Goal: Transaction & Acquisition: Purchase product/service

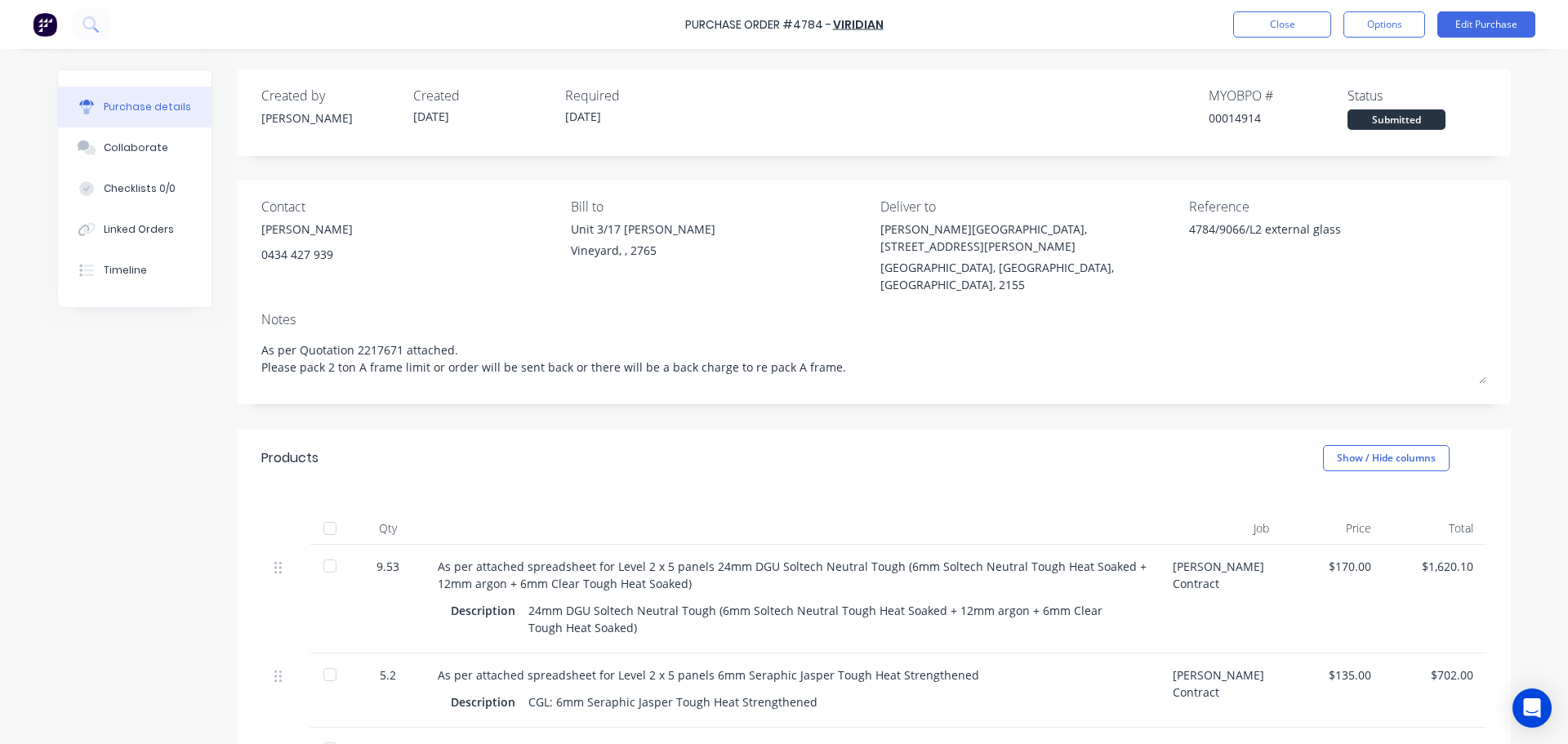
click at [1189, 230] on div "4784/9066/L2 external glass" at bounding box center [1291, 241] width 204 height 40
click at [1189, 233] on div "4784/9066/L2 external glass" at bounding box center [1291, 241] width 204 height 40
click at [142, 140] on button "Collaborate" at bounding box center [134, 147] width 154 height 40
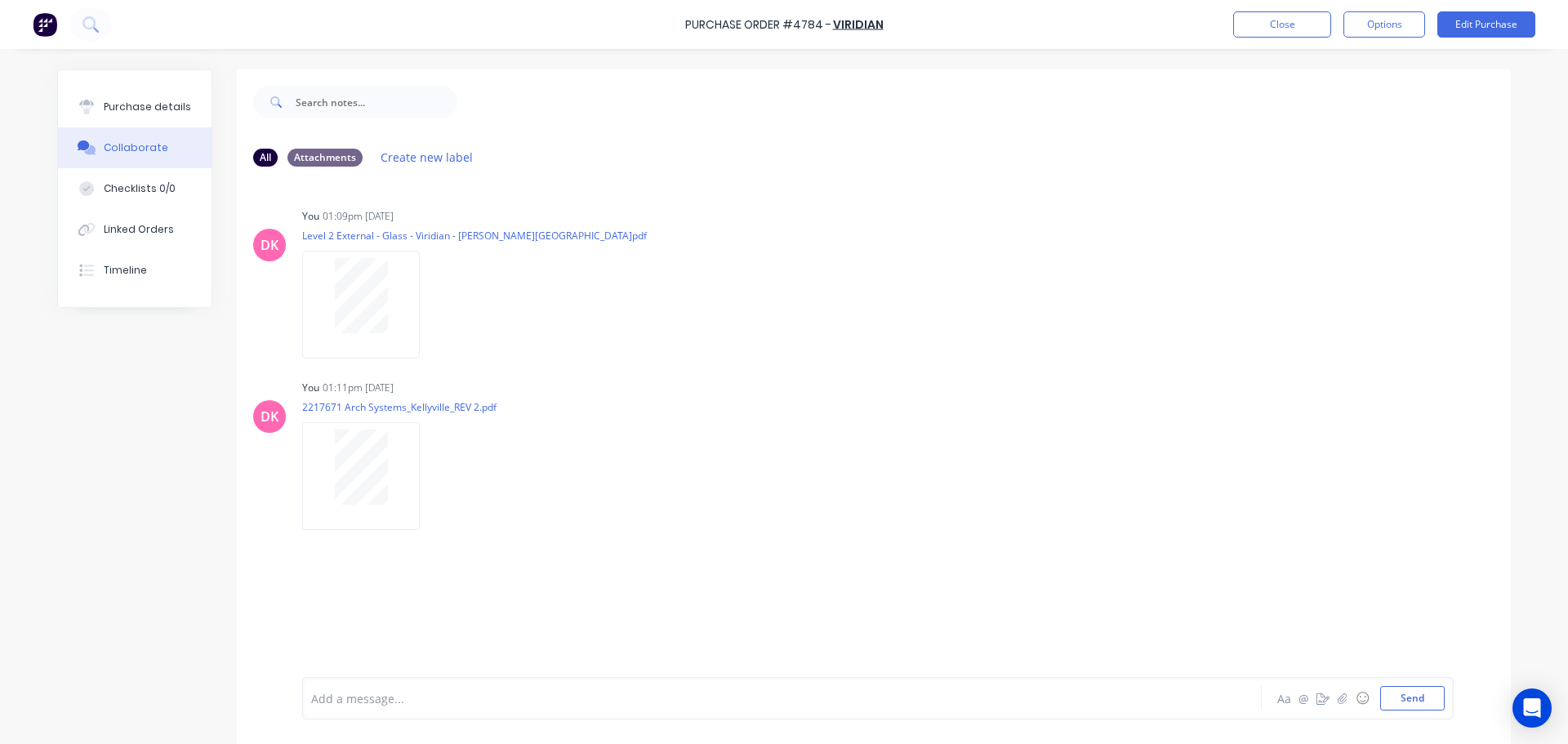
drag, startPoint x: 426, startPoint y: 475, endPoint x: 597, endPoint y: 544, distance: 184.4
click at [597, 544] on div "DK You 01:09pm 09/10/25 Level 2 External - Glass - Viridian - William Clarke Co…" at bounding box center [873, 428] width 1274 height 497
click at [432, 480] on icon "button" at bounding box center [433, 476] width 5 height 18
click at [1008, 405] on div "DK You 01:11pm 09/10/25 2217671 Arch Systems_Kellyville_REV 2.pdf Labels Downlo…" at bounding box center [873, 449] width 1274 height 147
click at [162, 109] on div "Purchase details" at bounding box center [147, 107] width 87 height 15
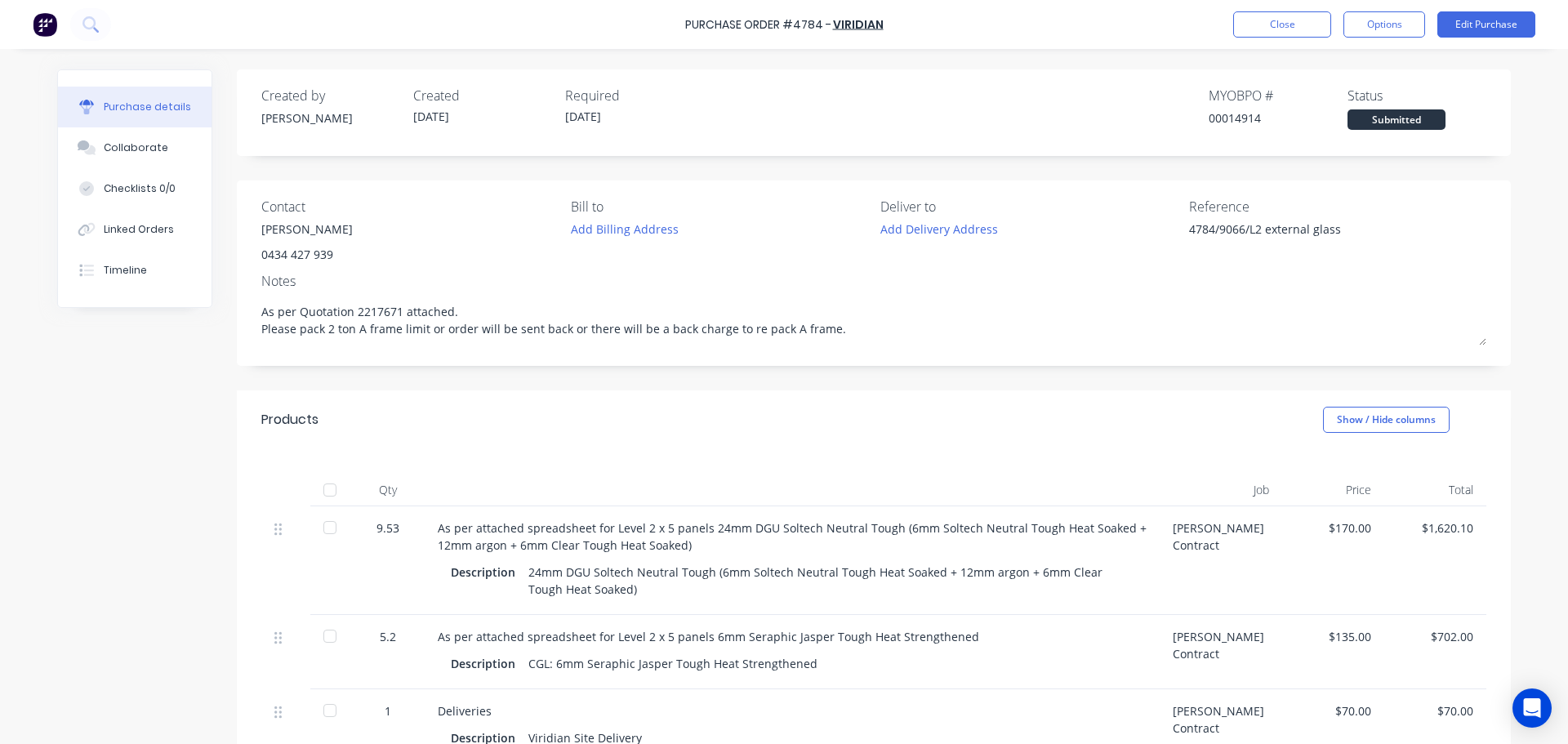
type textarea "x"
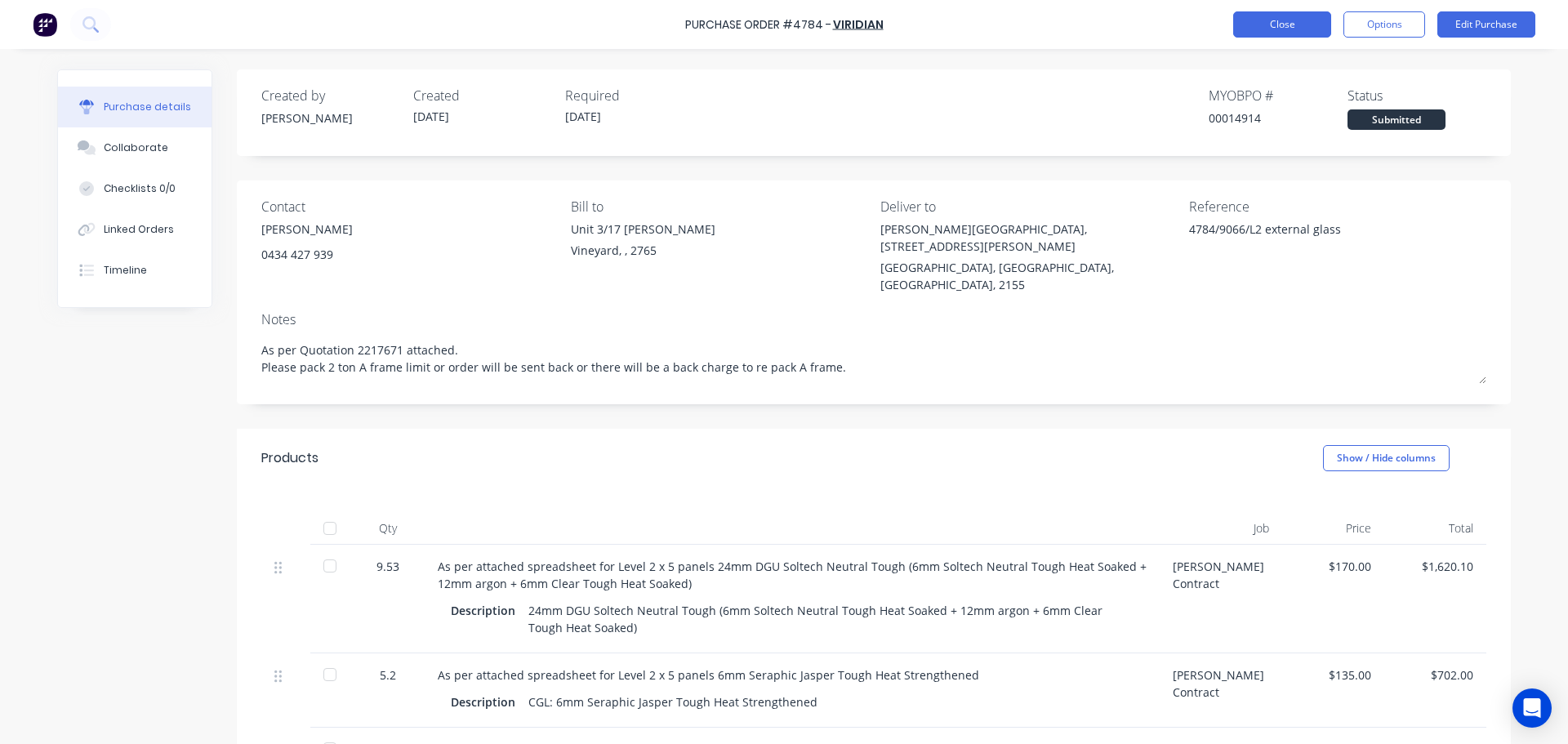
click at [1257, 25] on button "Close" at bounding box center [1282, 24] width 98 height 26
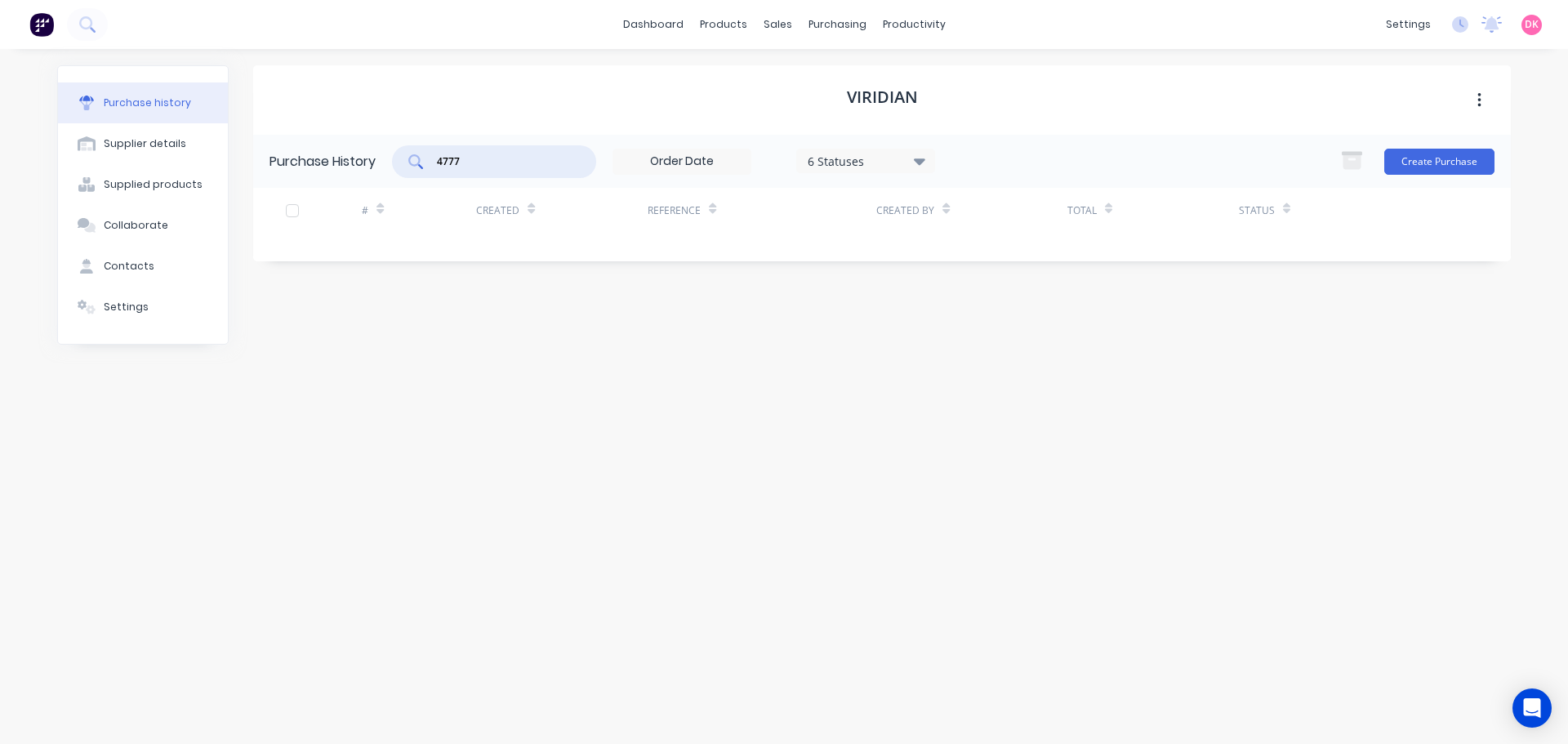
drag, startPoint x: 525, startPoint y: 166, endPoint x: 428, endPoint y: 171, distance: 97.1
click at [428, 171] on div "4777" at bounding box center [494, 161] width 204 height 32
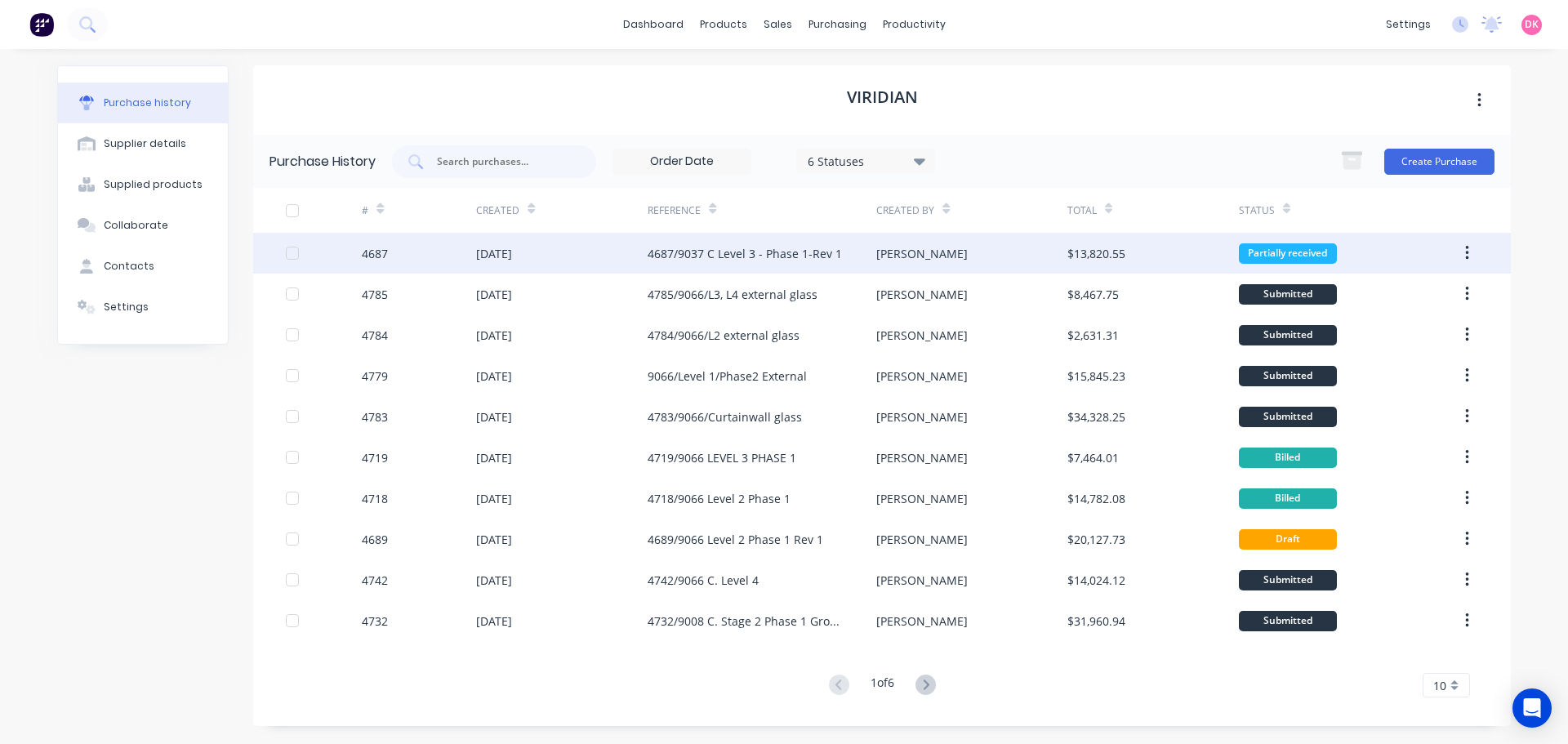
click at [672, 267] on div "4687/9037 C Level 3 - Phase 1-Rev 1" at bounding box center [762, 253] width 228 height 40
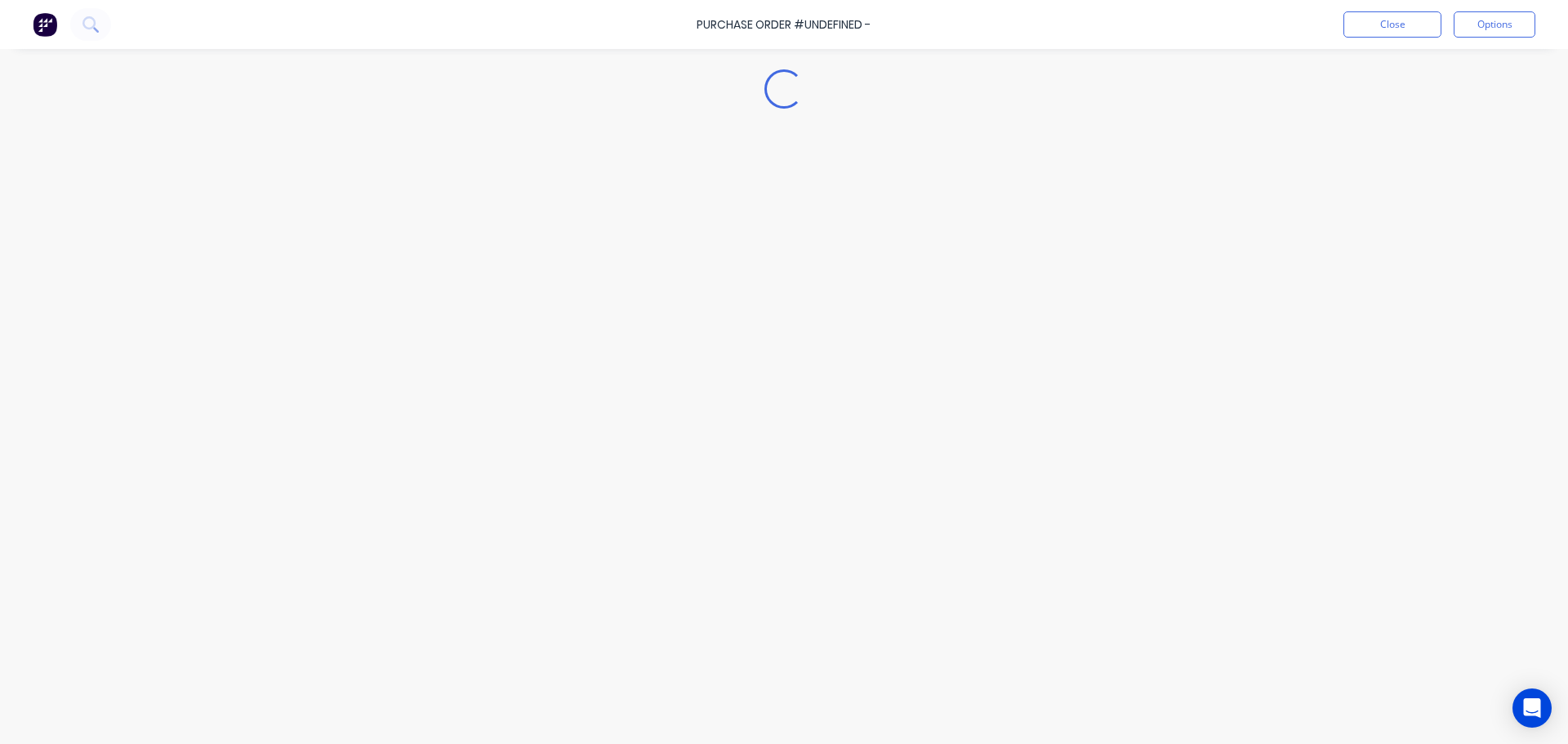
type textarea "x"
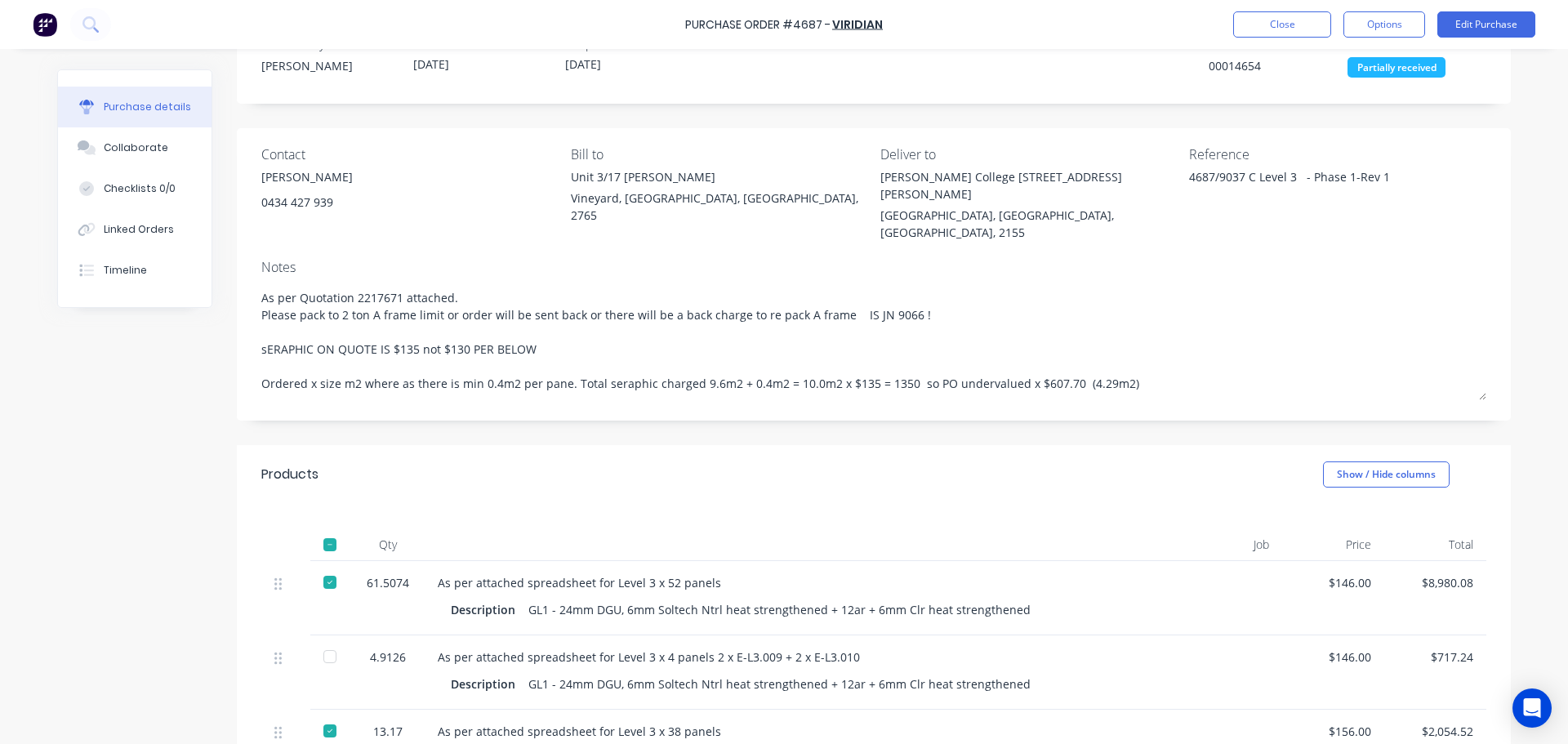
scroll to position [82, 0]
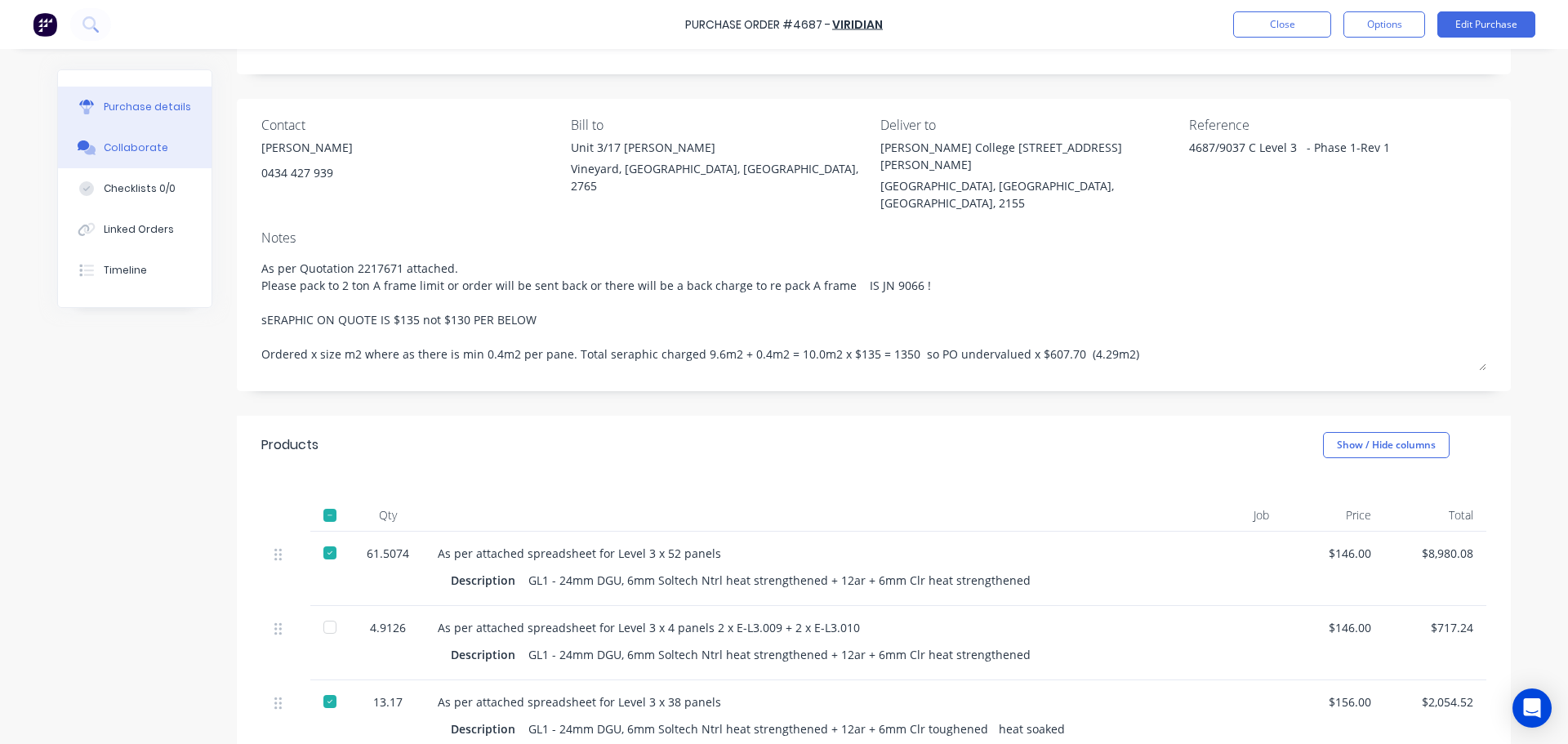
click at [80, 149] on icon at bounding box center [83, 145] width 12 height 10
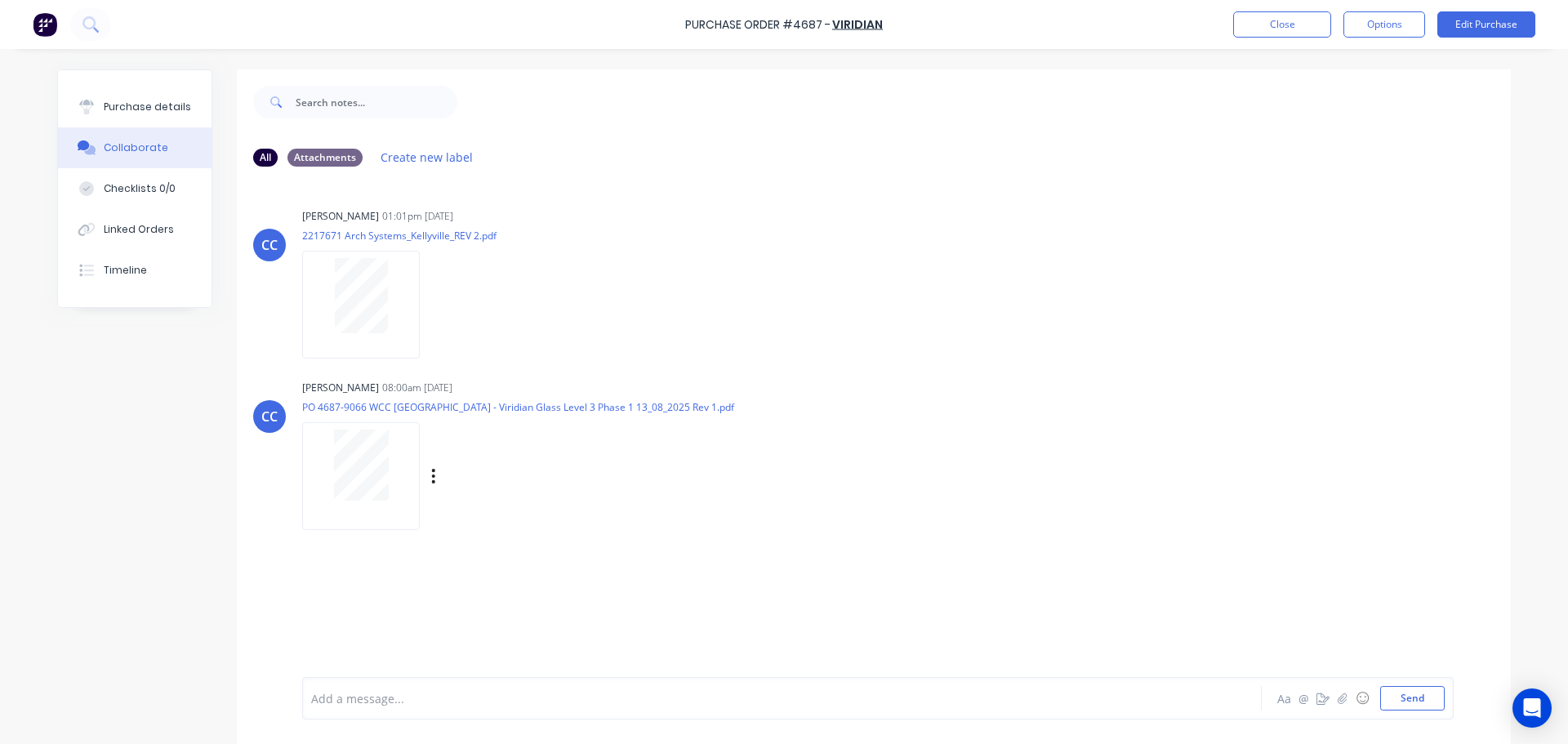
click at [327, 513] on div at bounding box center [361, 475] width 118 height 107
click at [134, 97] on button "Purchase details" at bounding box center [134, 107] width 154 height 40
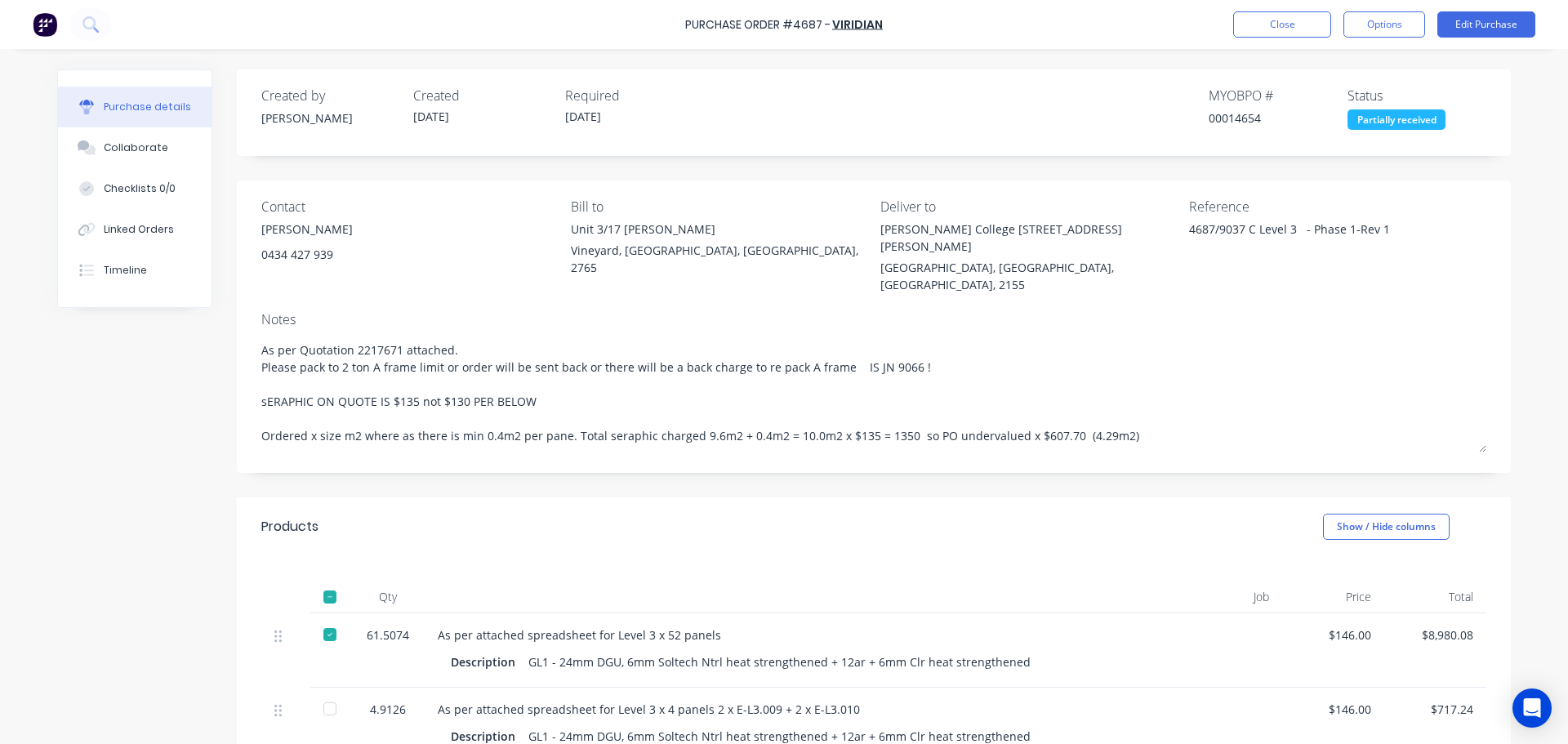
scroll to position [163, 0]
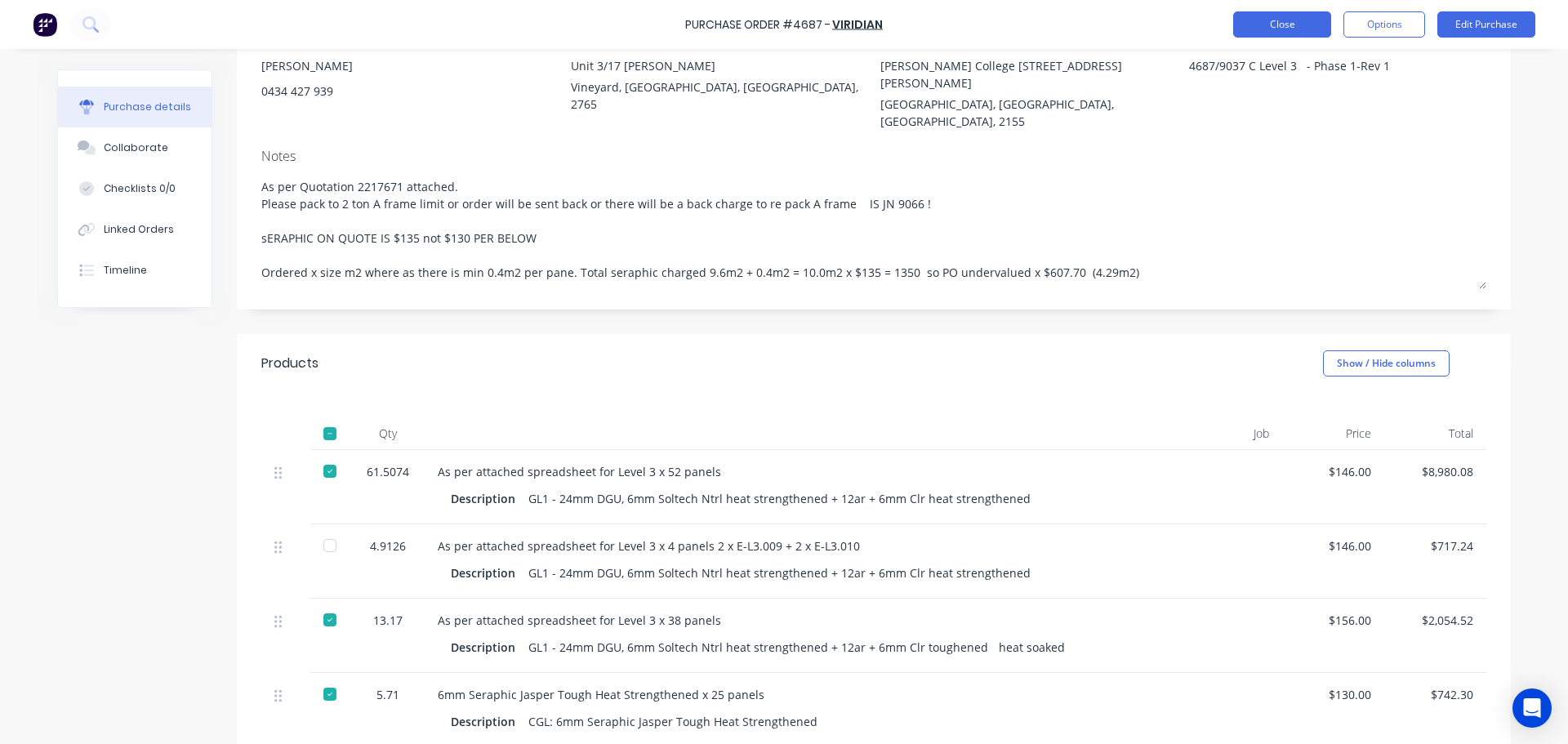
click at [1263, 26] on button "Close" at bounding box center [1282, 24] width 98 height 26
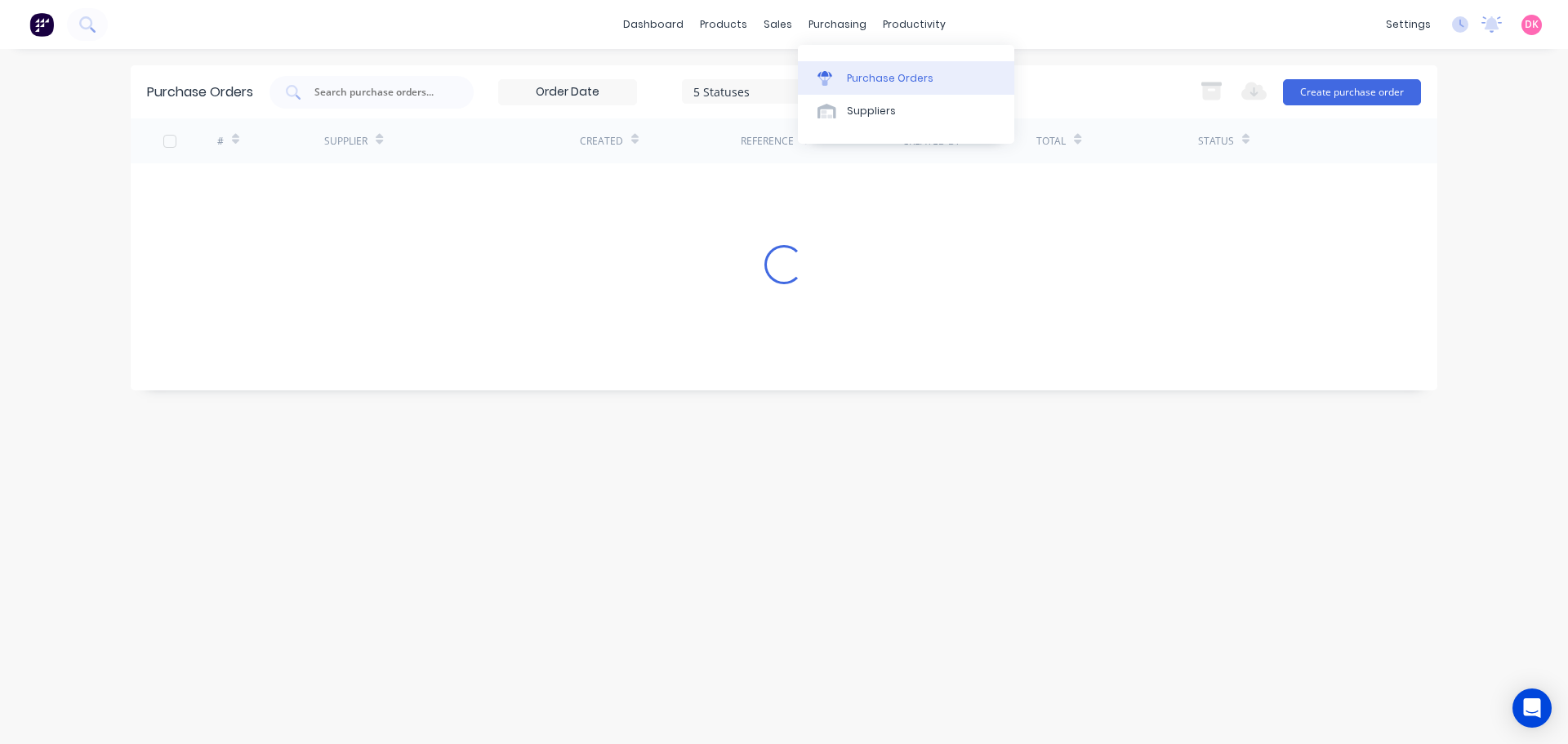
click at [847, 84] on div "Purchase Orders" at bounding box center [890, 78] width 86 height 15
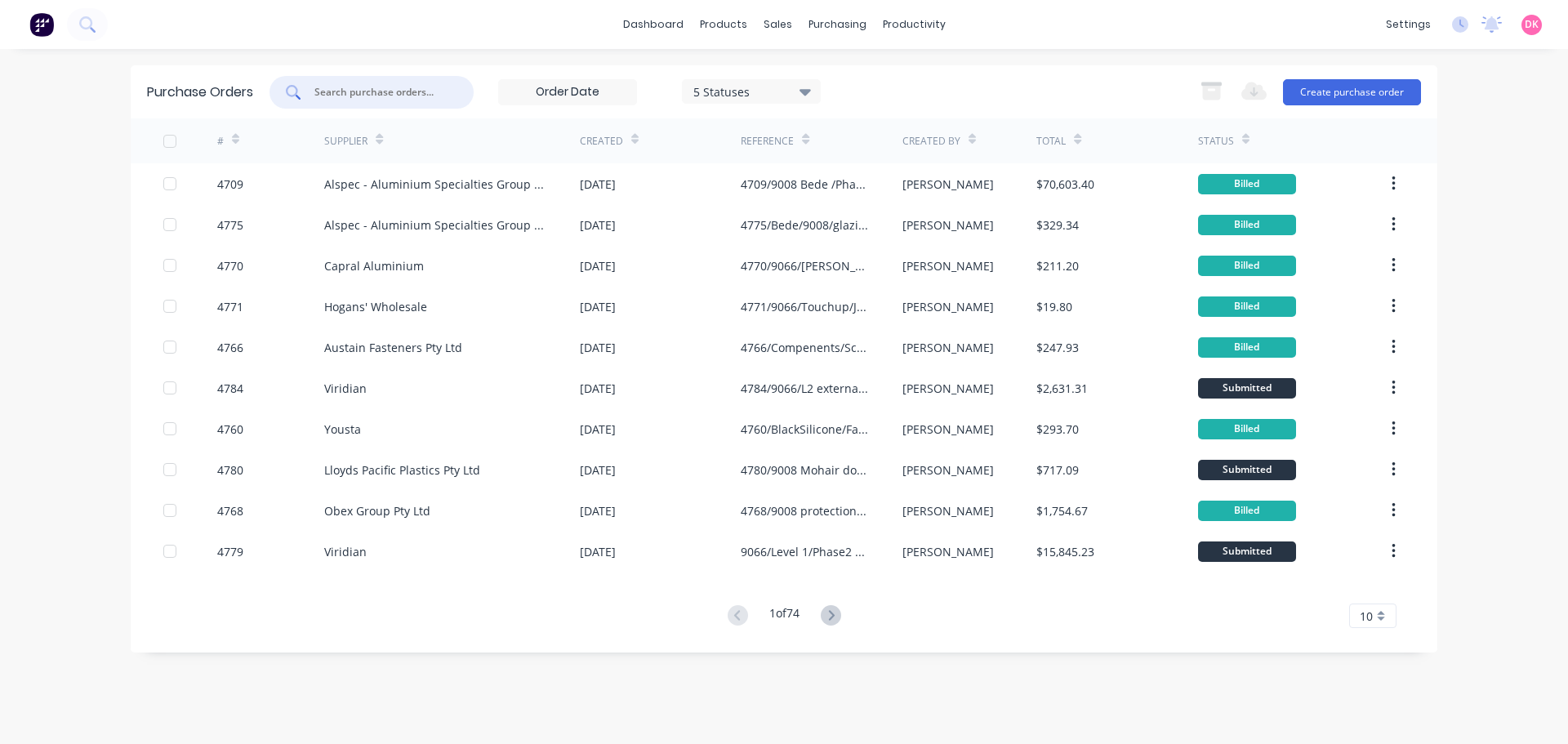
click at [367, 93] on input "text" at bounding box center [380, 92] width 135 height 17
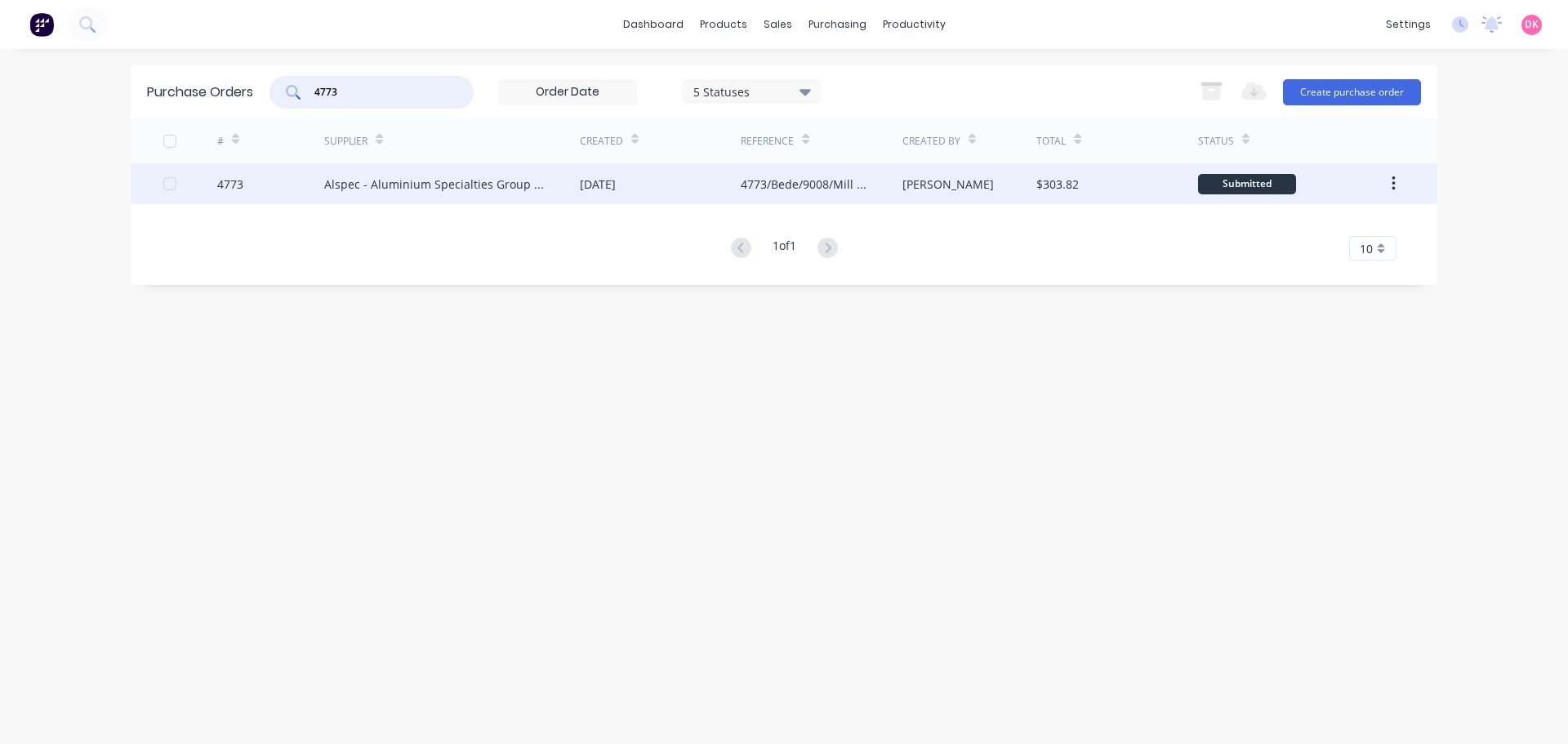
type input "4773"
click at [439, 192] on div "Alspec - Aluminium Specialties Group Pty Ltd" at bounding box center [452, 183] width 256 height 40
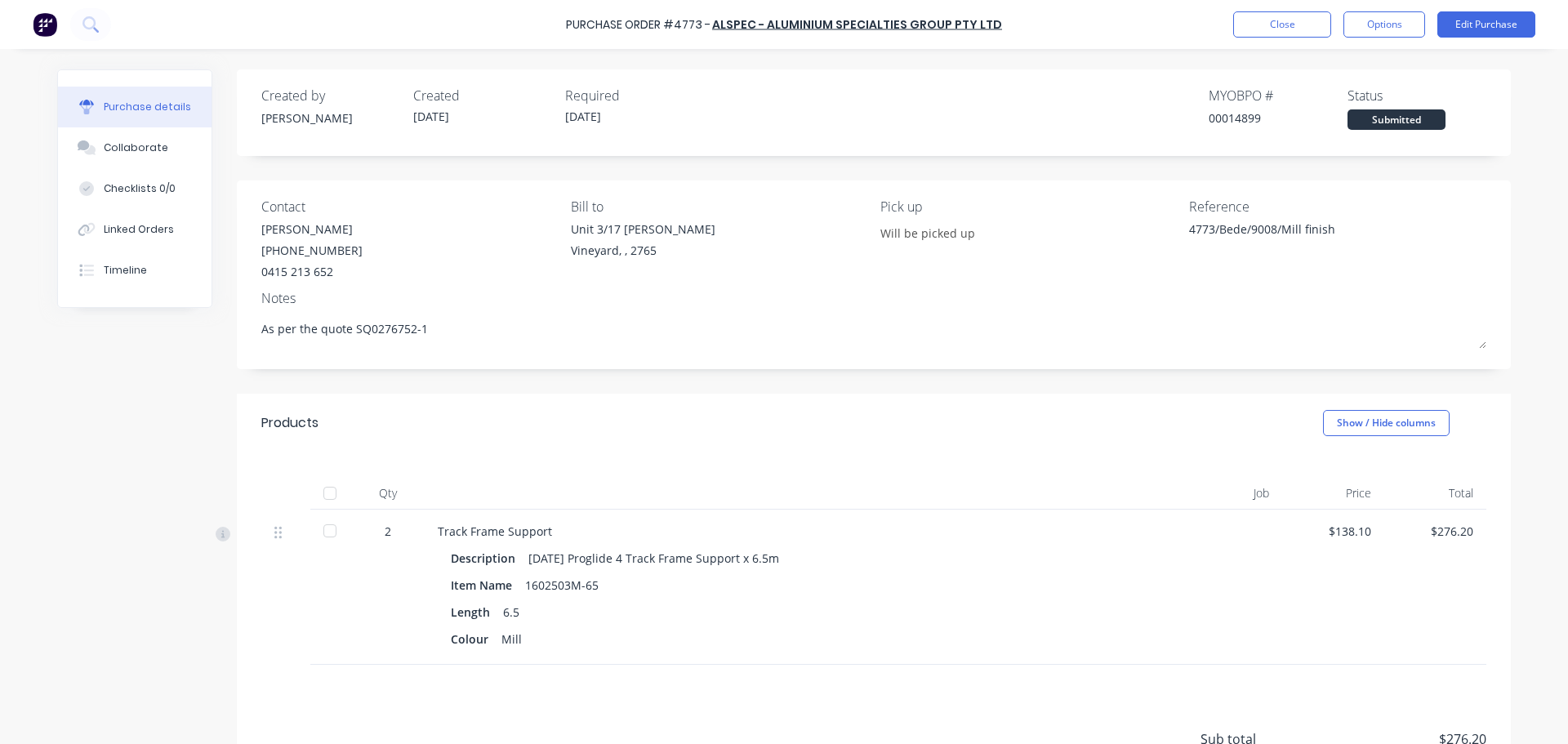
type textarea "x"
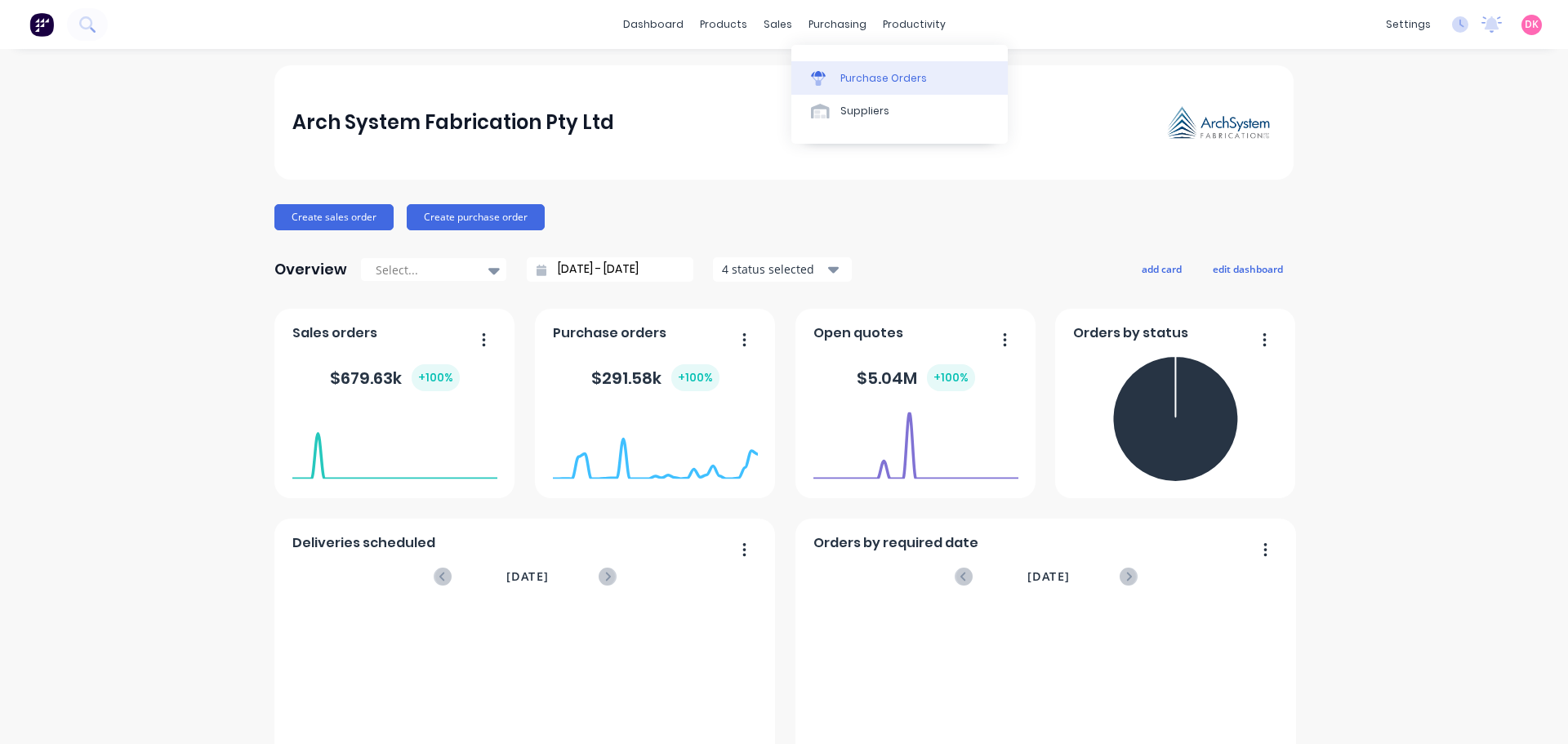
click at [847, 76] on div "Purchase Orders" at bounding box center [883, 78] width 86 height 15
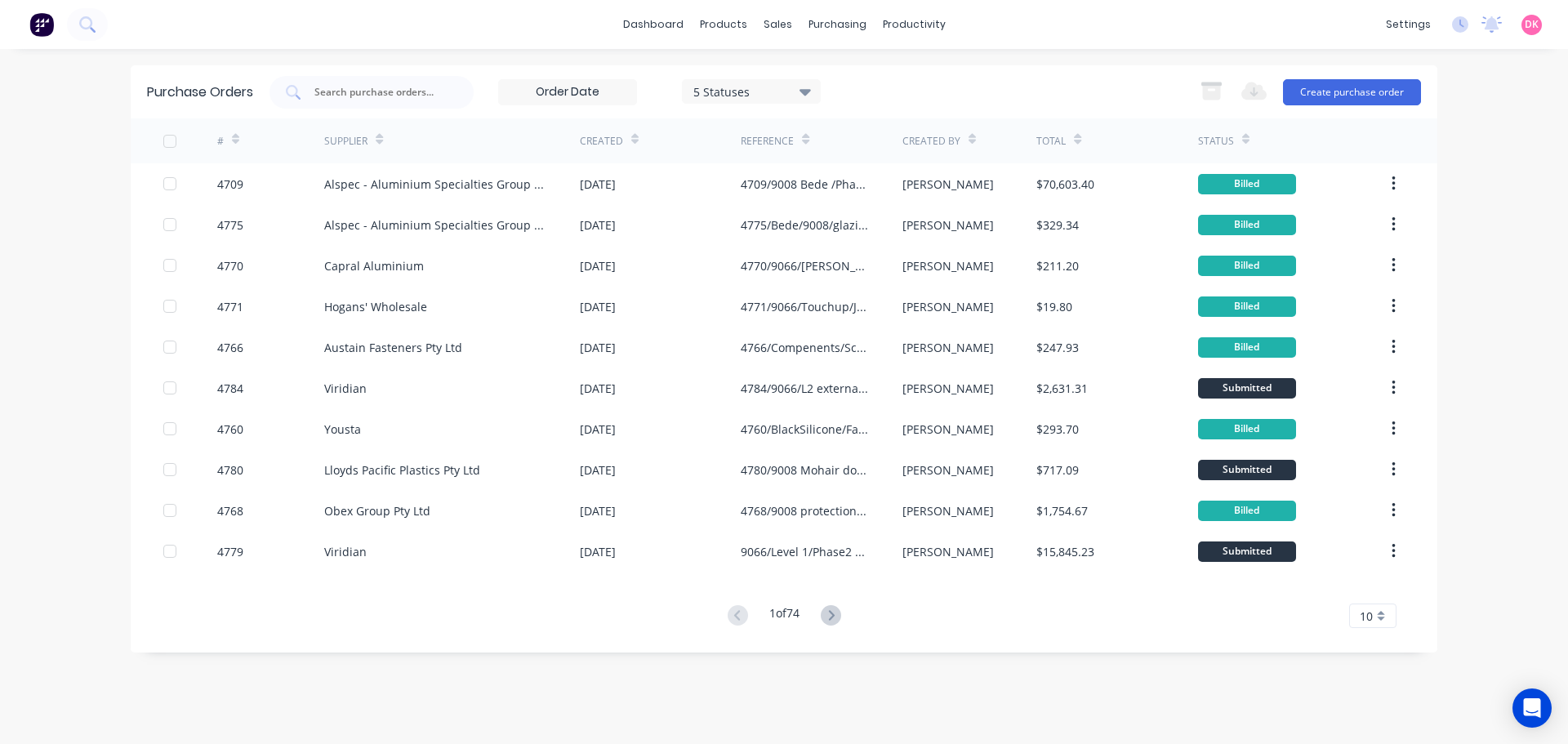
click at [932, 134] on div "Created By" at bounding box center [931, 142] width 58 height 15
click at [615, 141] on div "Created" at bounding box center [601, 142] width 43 height 15
click at [608, 144] on div "Created" at bounding box center [601, 142] width 43 height 15
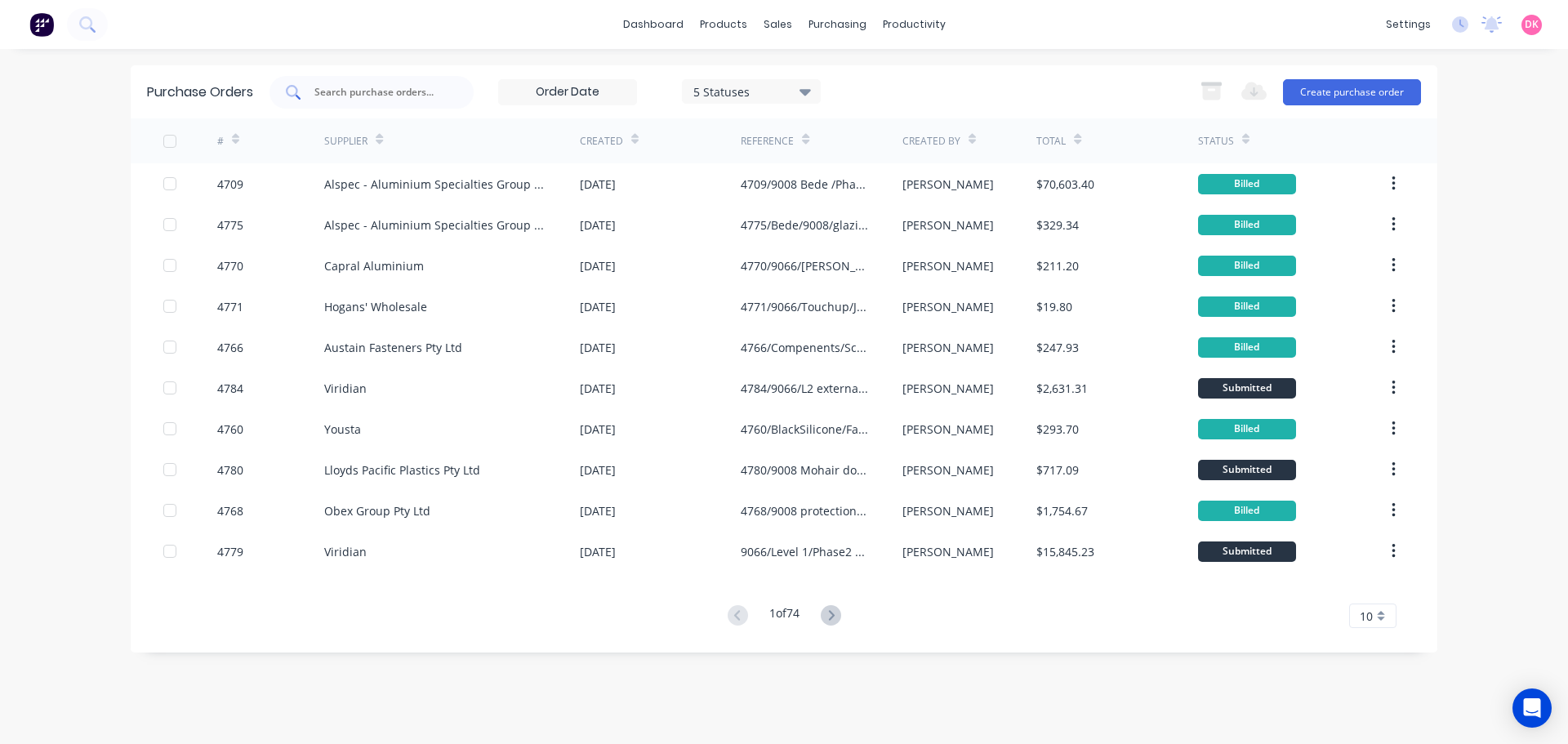
click at [399, 97] on input "text" at bounding box center [380, 92] width 135 height 17
click at [913, 86] on div "5 Statuses 5 Statuses Export to Excel (XLSX) Create purchase order" at bounding box center [845, 92] width 1151 height 32
click at [848, 76] on div "Purchase Orders" at bounding box center [890, 78] width 86 height 15
click at [587, 93] on input at bounding box center [567, 92] width 137 height 25
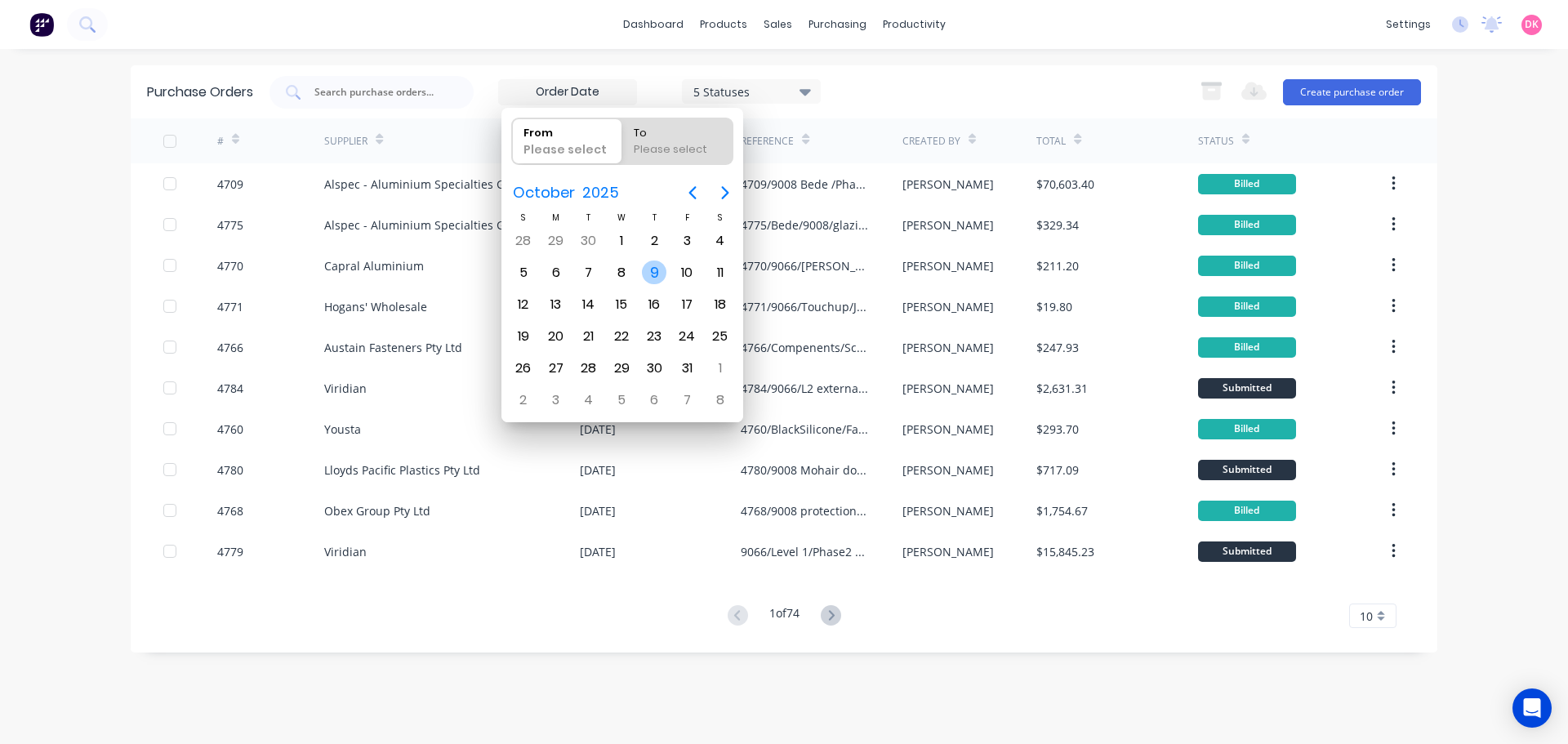
click at [657, 285] on div "9" at bounding box center [653, 273] width 32 height 31
type input "[DATE]"
radio input "false"
radio input "true"
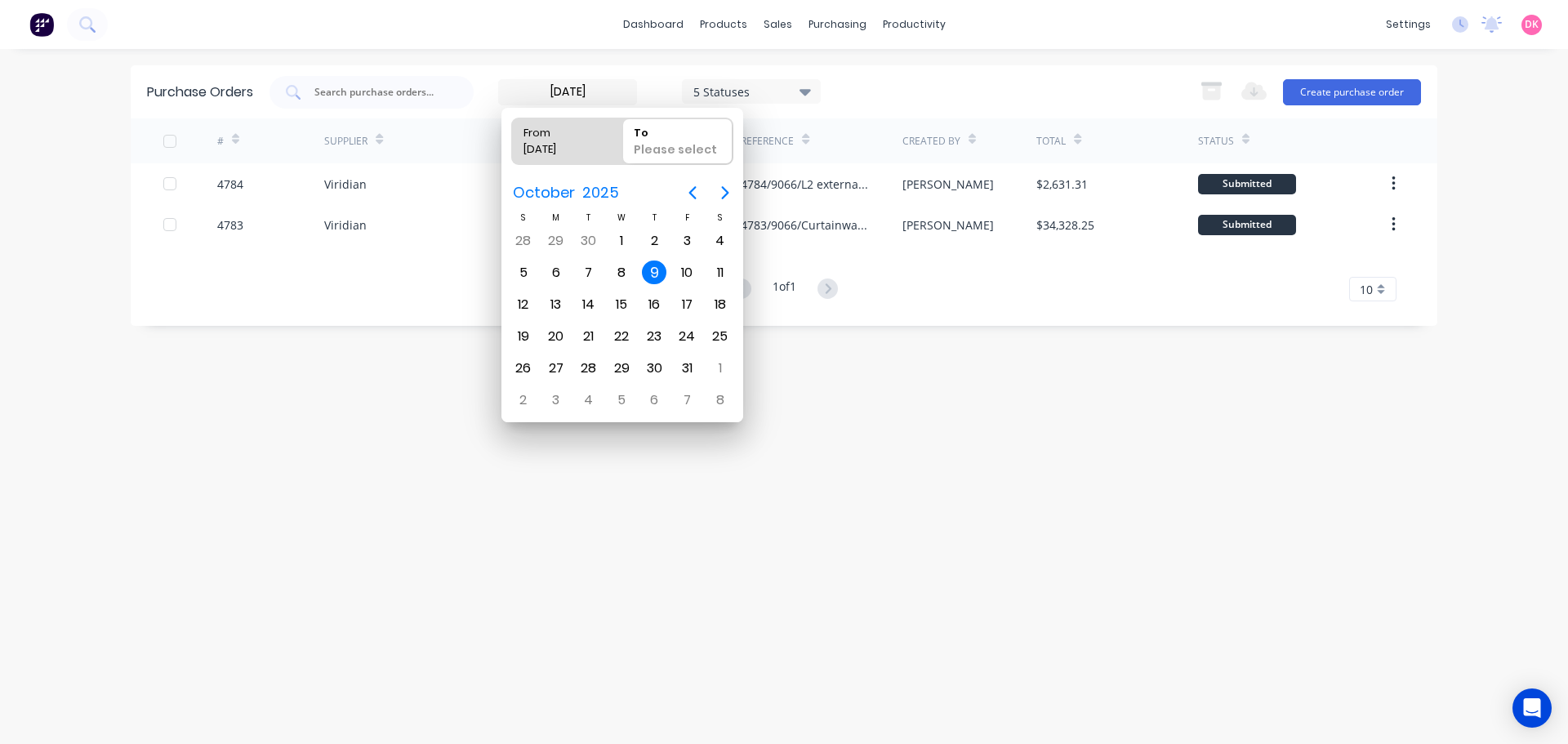
click at [271, 272] on div "# Supplier Created Reference Created By Total Status 4784 Viridian 09 Oct 2025 …" at bounding box center [784, 210] width 1307 height 183
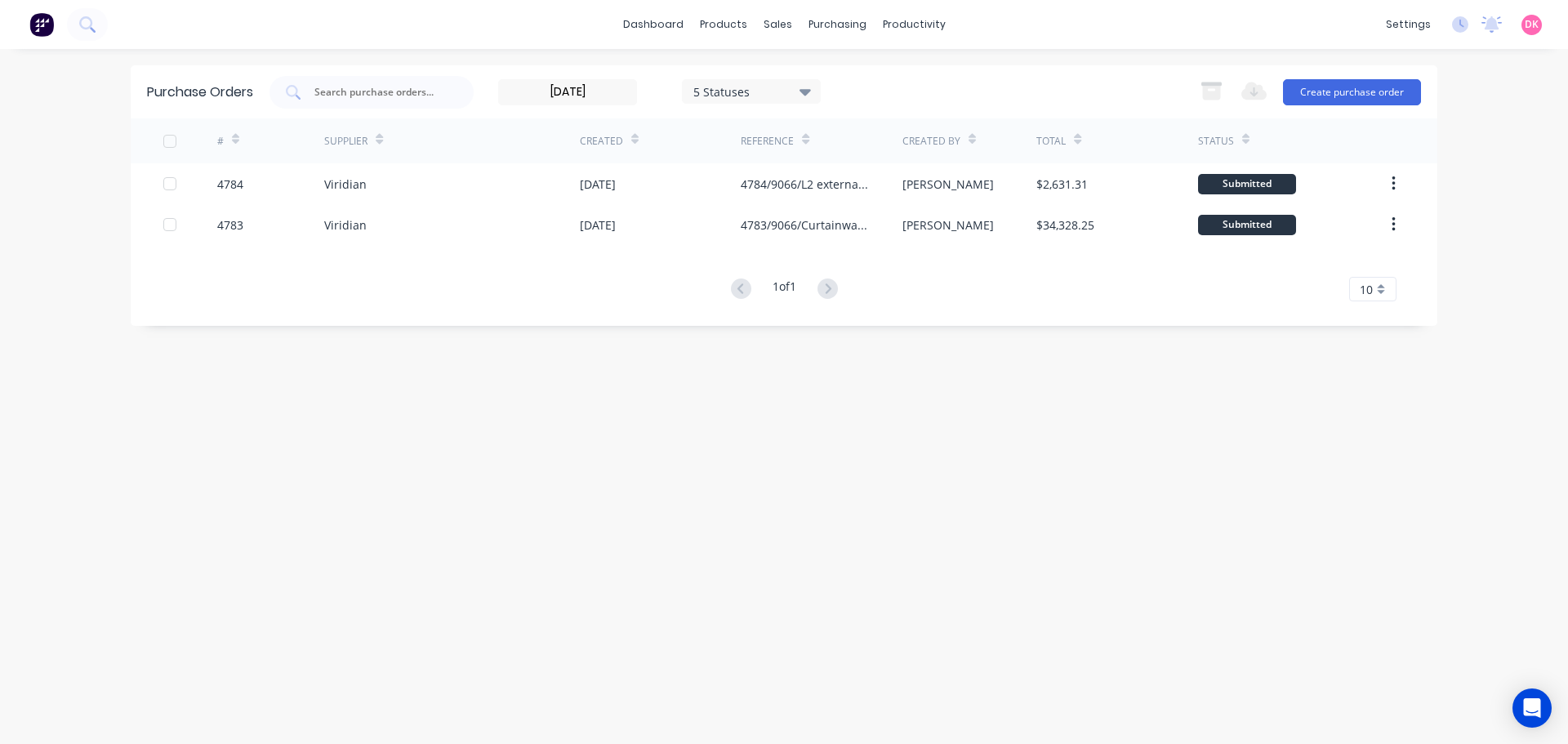
click at [513, 294] on div "1 of 1 10 5 10 15 20 25 30 35" at bounding box center [784, 290] width 1307 height 24
click at [853, 69] on link "Purchase Orders" at bounding box center [905, 77] width 216 height 32
click at [897, 84] on div "Purchase Orders" at bounding box center [890, 78] width 86 height 15
drag, startPoint x: 611, startPoint y: 94, endPoint x: 410, endPoint y: 97, distance: 201.0
click at [410, 97] on div "09/10/25 5 Statuses 09/10/25 5 Statuses" at bounding box center [545, 92] width 551 height 32
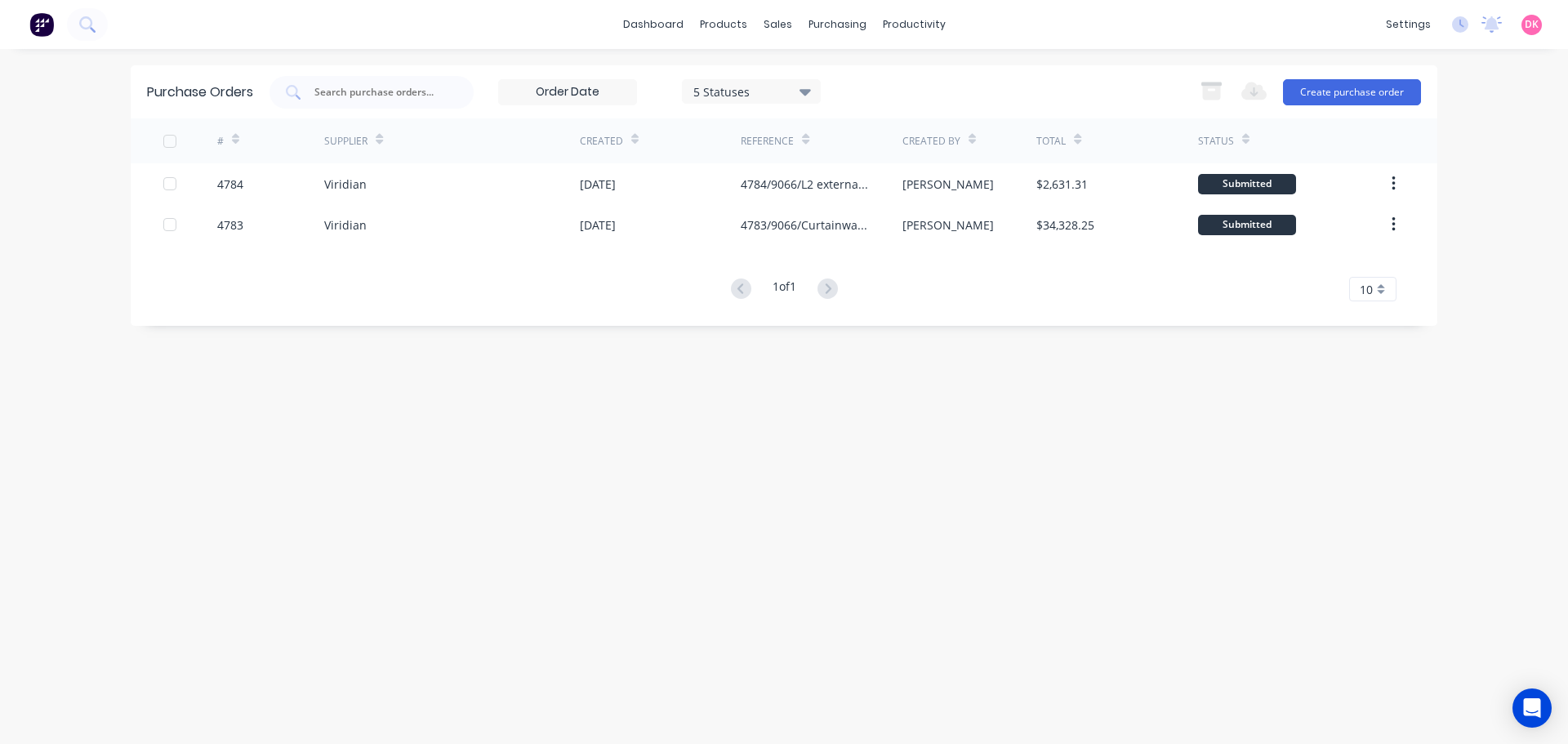
click at [588, 418] on div "Purchase Orders 5 Statuses 5 Statuses Export to Excel (XLSX) Create purchase or…" at bounding box center [784, 396] width 1307 height 662
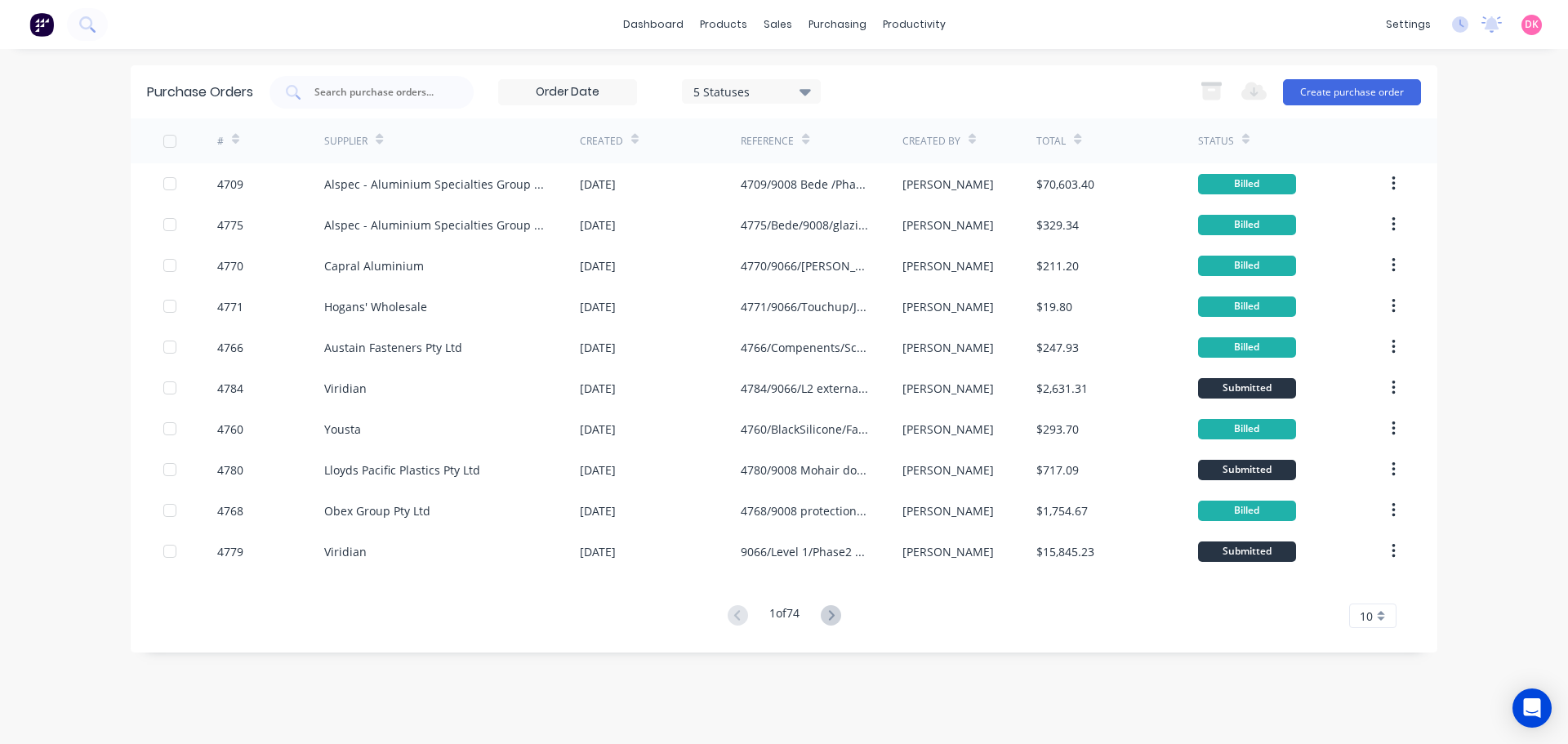
click at [632, 134] on icon at bounding box center [635, 139] width 7 height 12
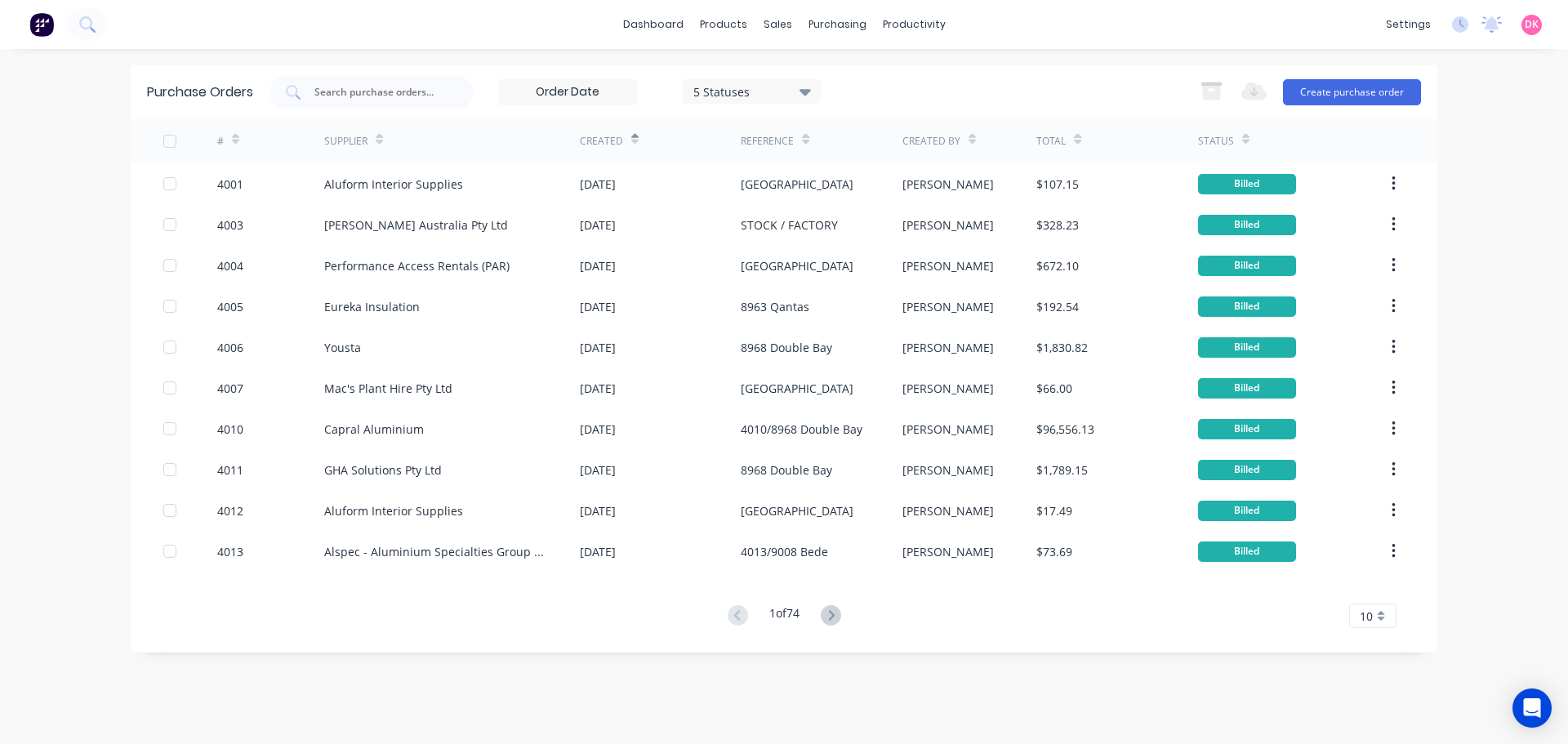
click at [633, 143] on icon at bounding box center [635, 142] width 7 height 5
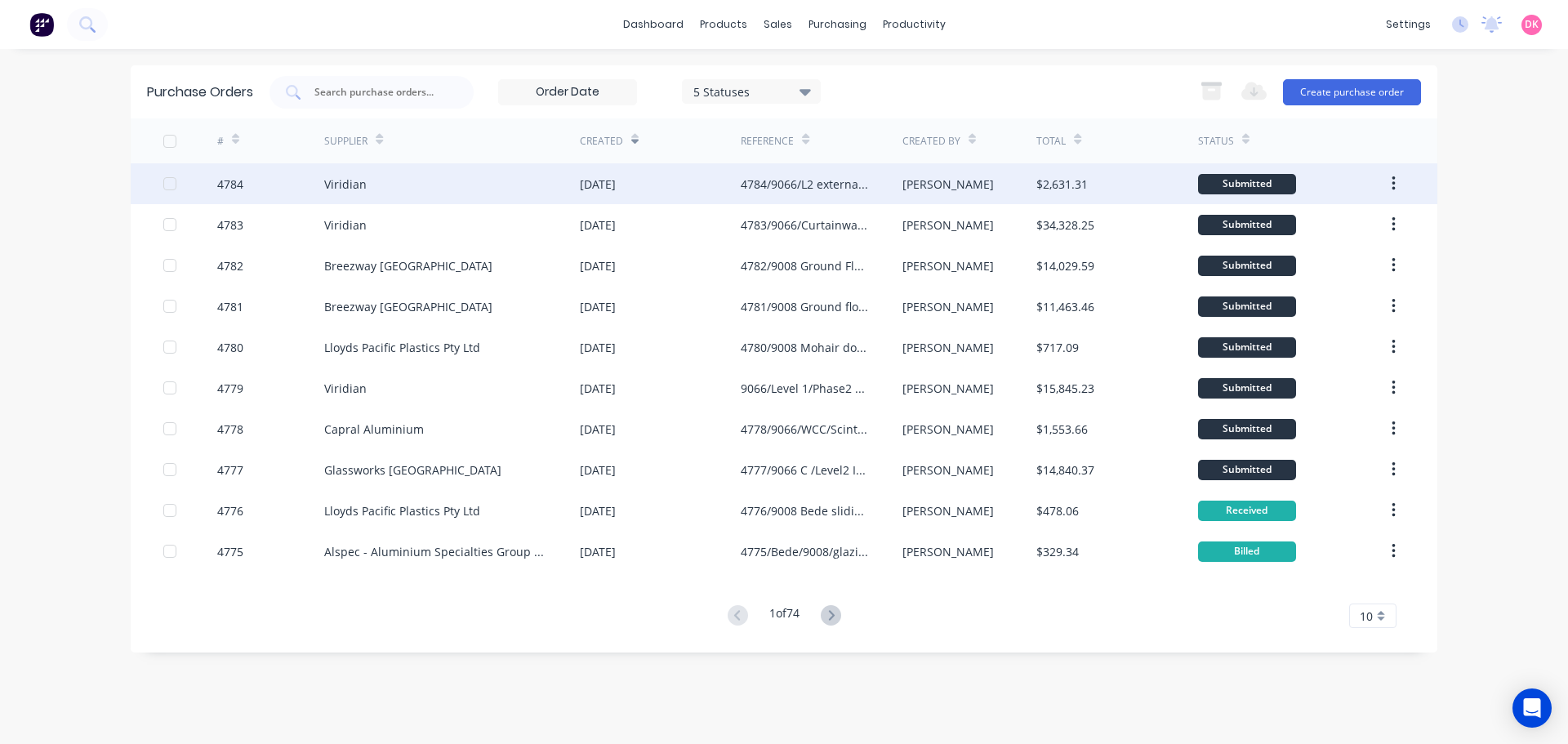
click at [286, 188] on div "4784" at bounding box center [271, 183] width 108 height 40
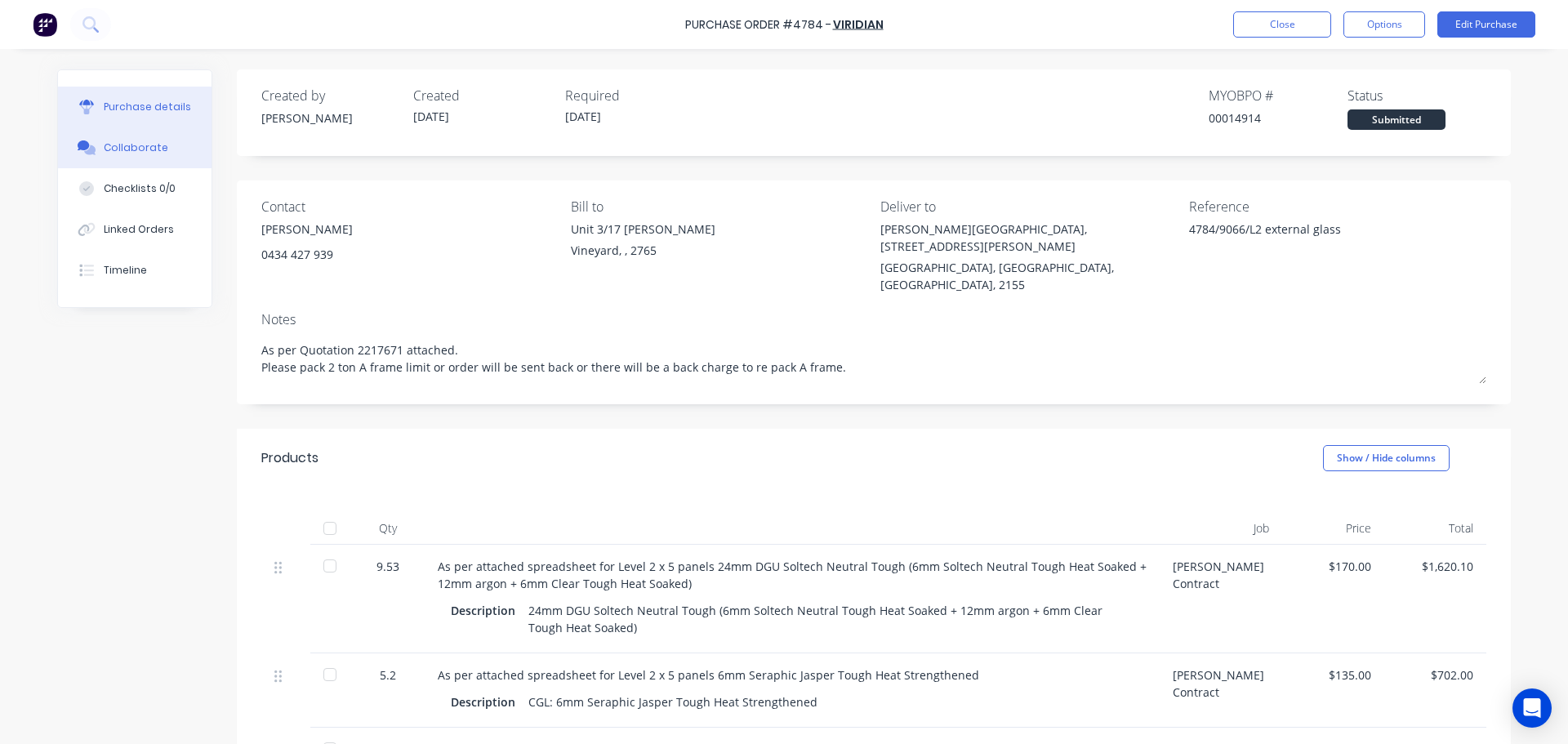
click at [93, 148] on button "Collaborate" at bounding box center [134, 147] width 154 height 40
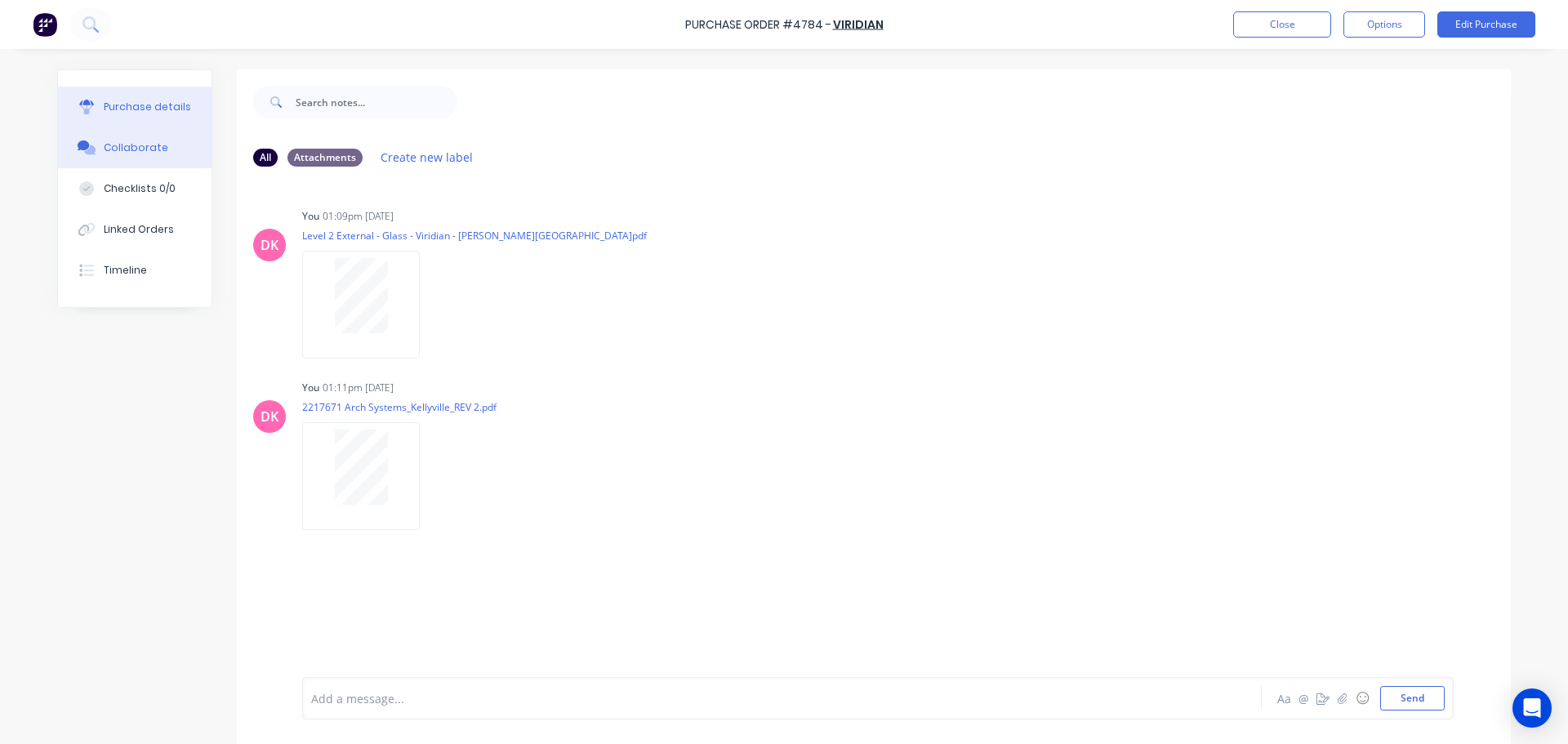
click at [129, 103] on div "Purchase details" at bounding box center [147, 107] width 87 height 15
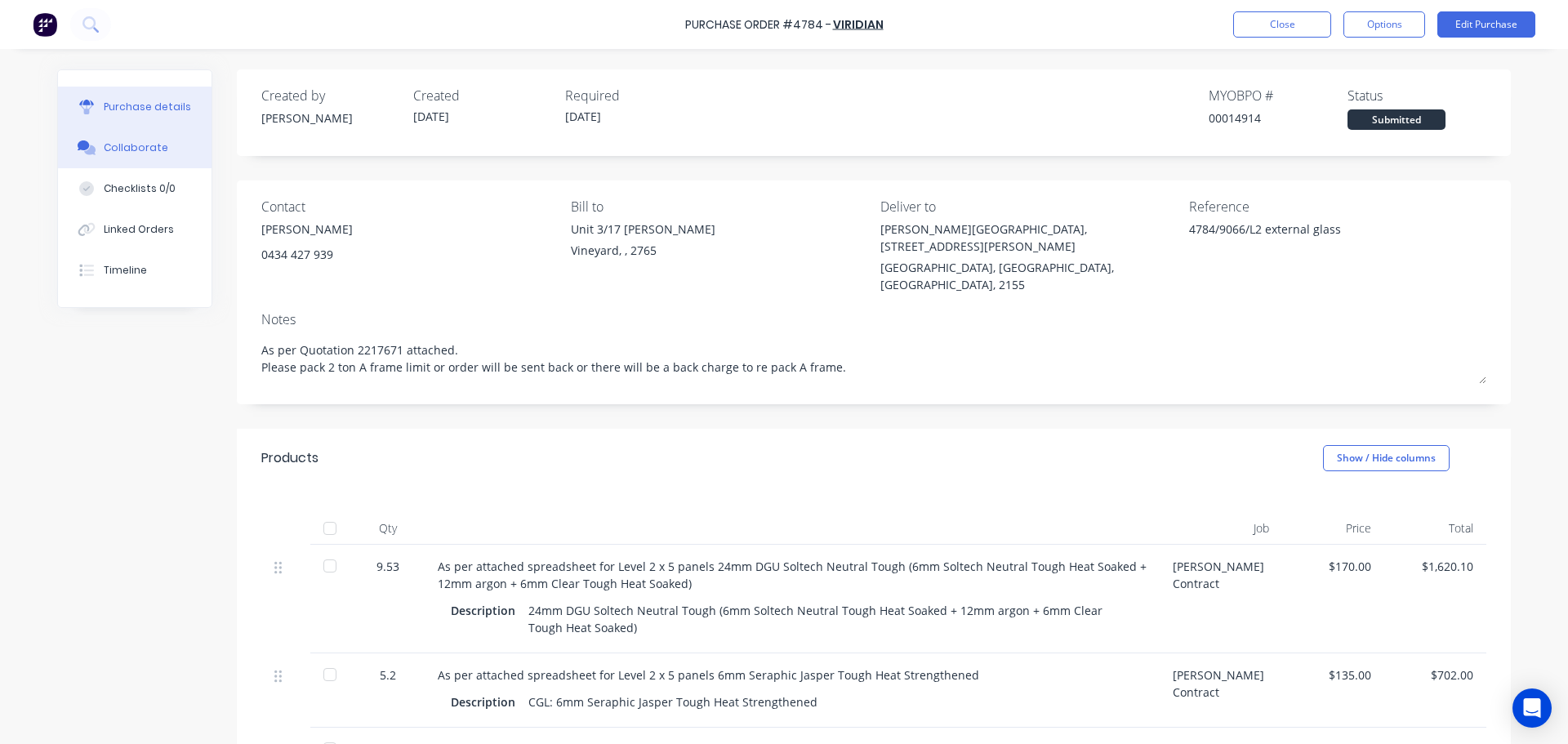
click at [156, 142] on button "Collaborate" at bounding box center [134, 147] width 154 height 40
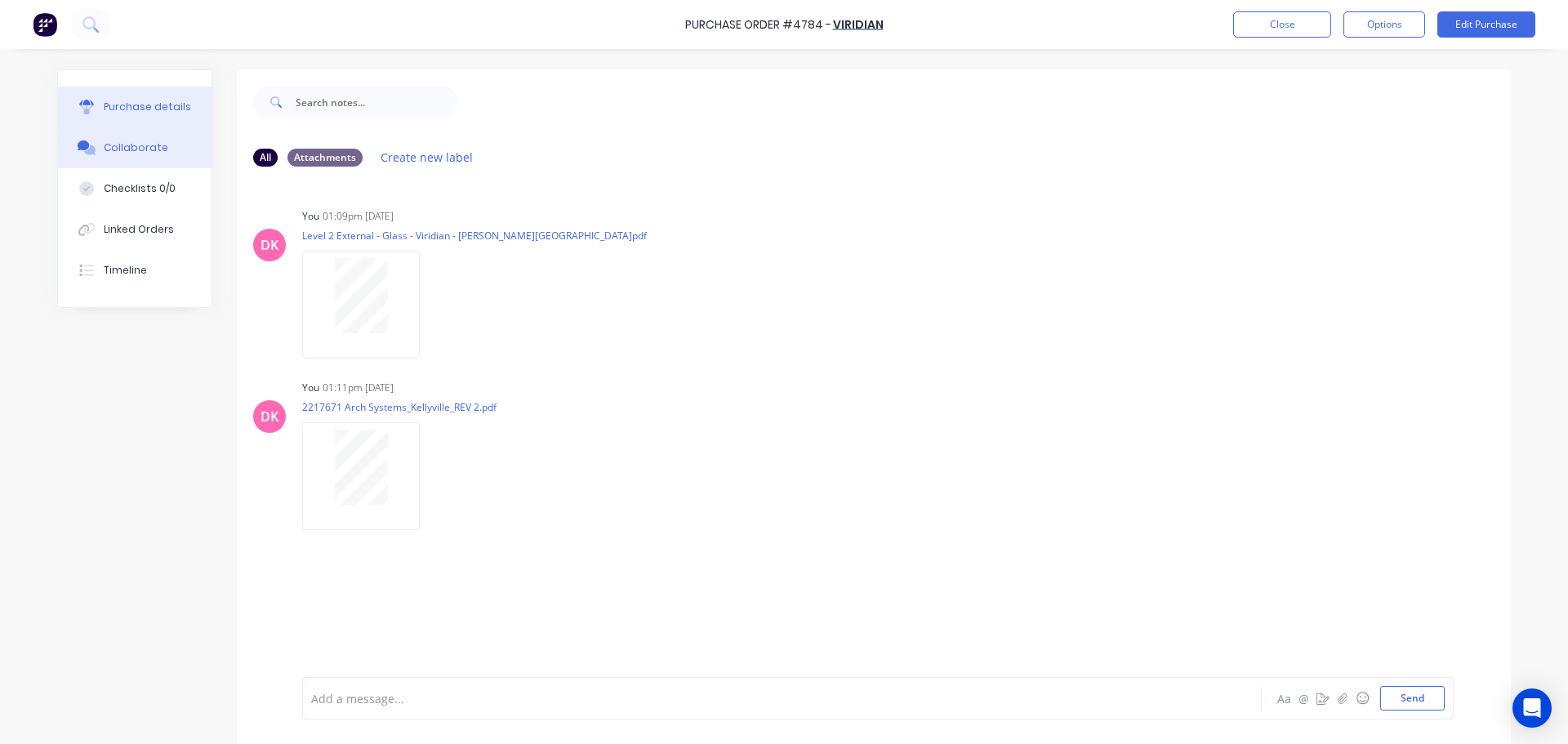
click at [127, 120] on button "Purchase details" at bounding box center [134, 107] width 154 height 40
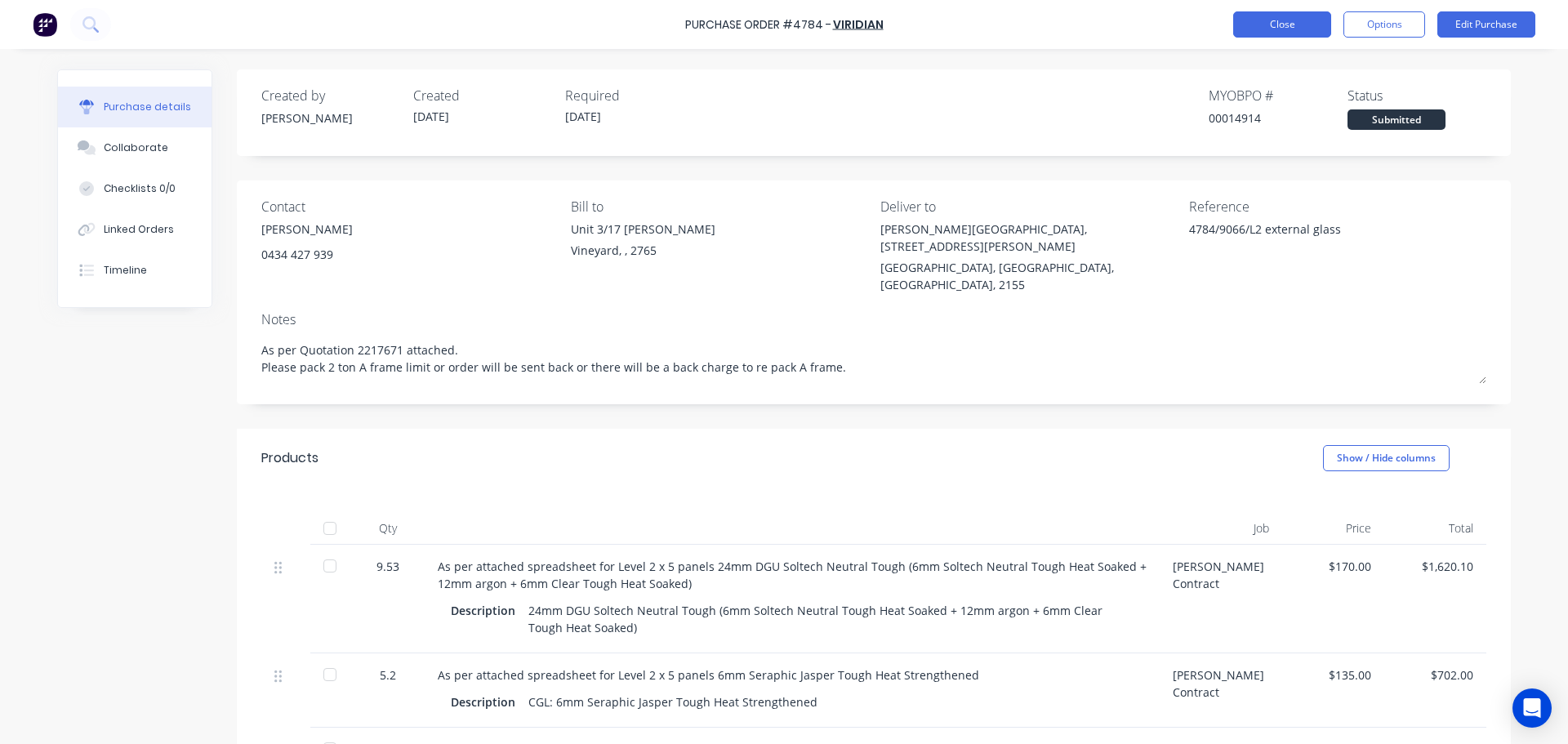
click at [1261, 23] on button "Close" at bounding box center [1282, 24] width 98 height 26
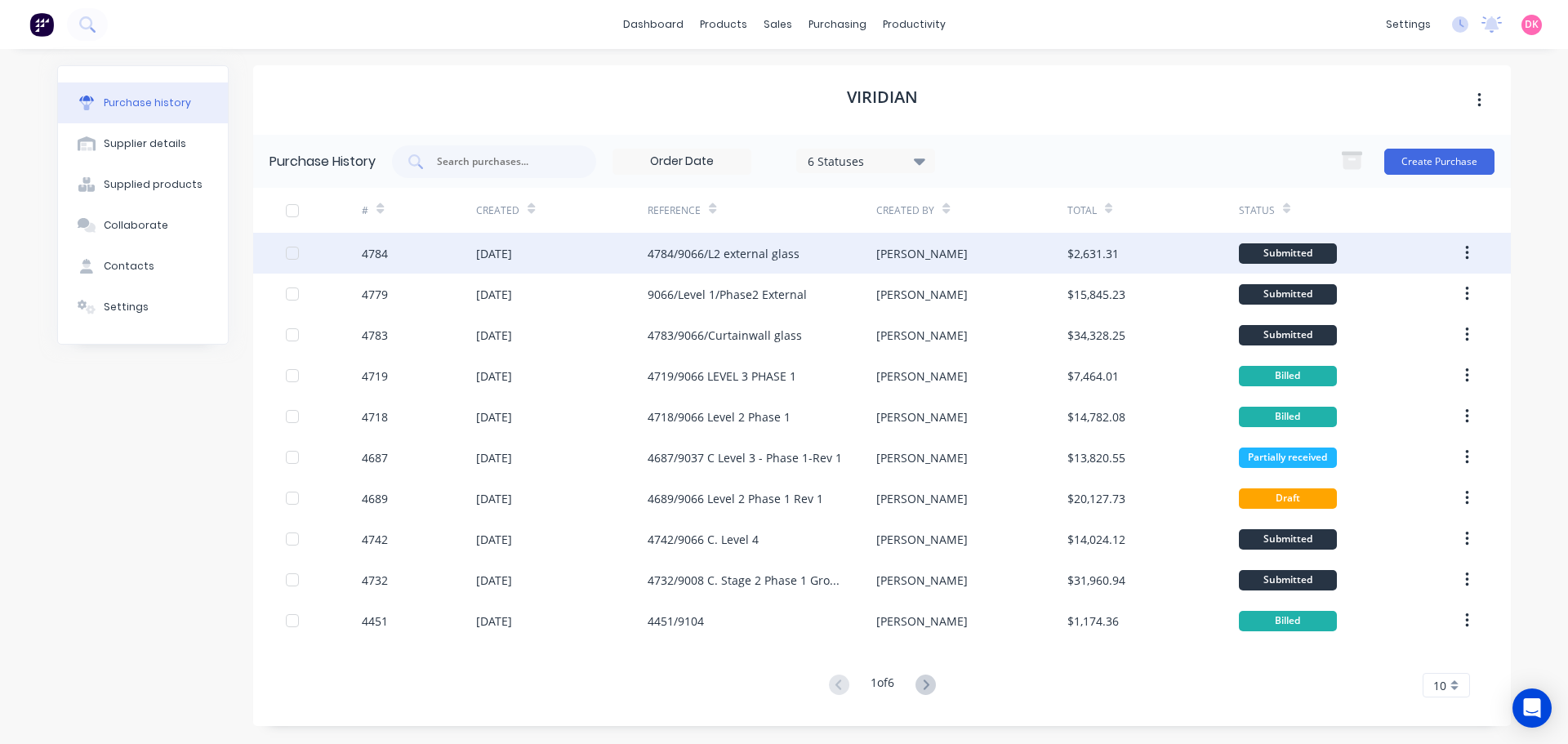
click at [1465, 244] on icon "button" at bounding box center [1467, 253] width 4 height 18
click at [1404, 328] on div "Duplicate" at bounding box center [1409, 328] width 126 height 24
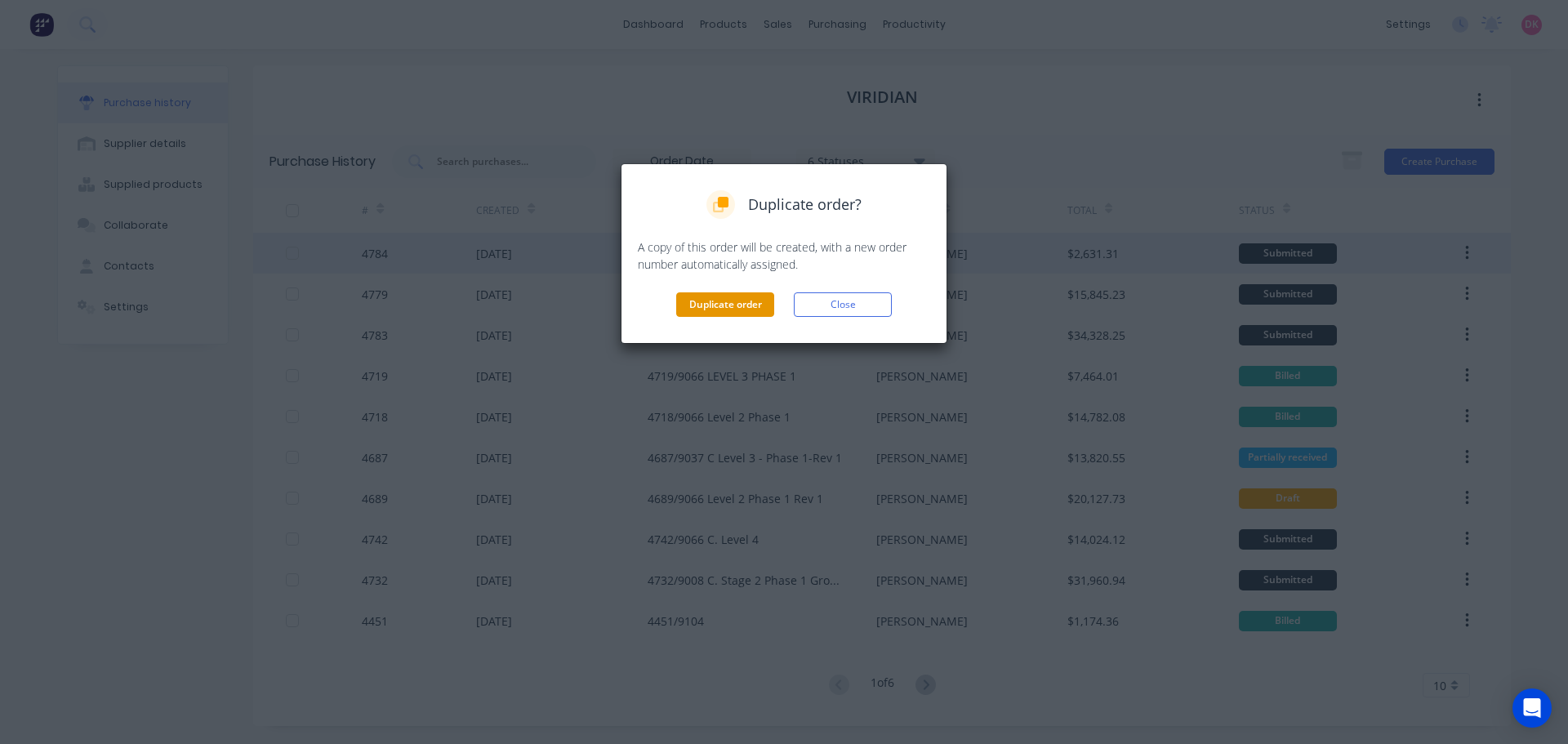
click at [720, 303] on button "Duplicate order" at bounding box center [725, 304] width 98 height 25
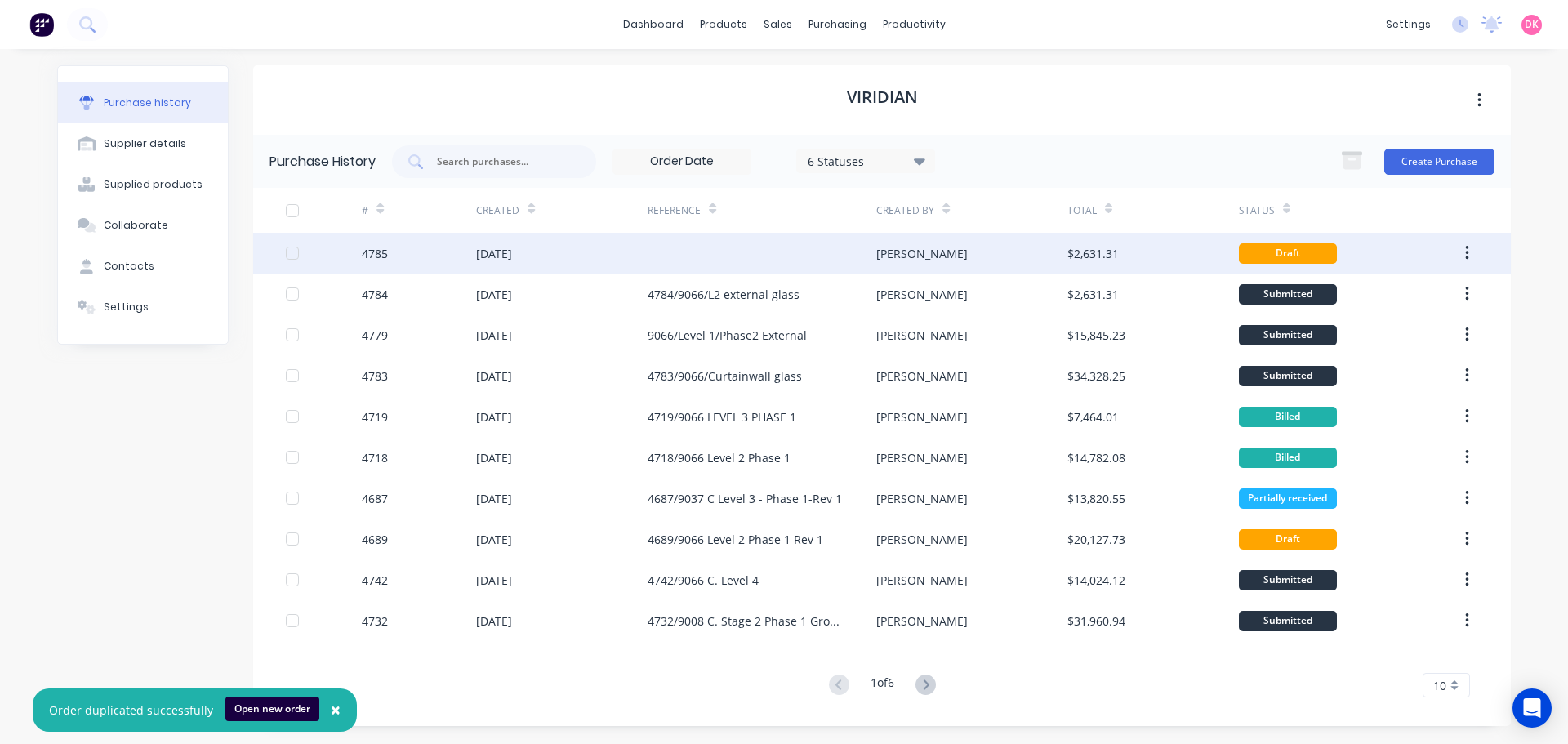
click at [482, 245] on div "[DATE]" at bounding box center [493, 253] width 36 height 17
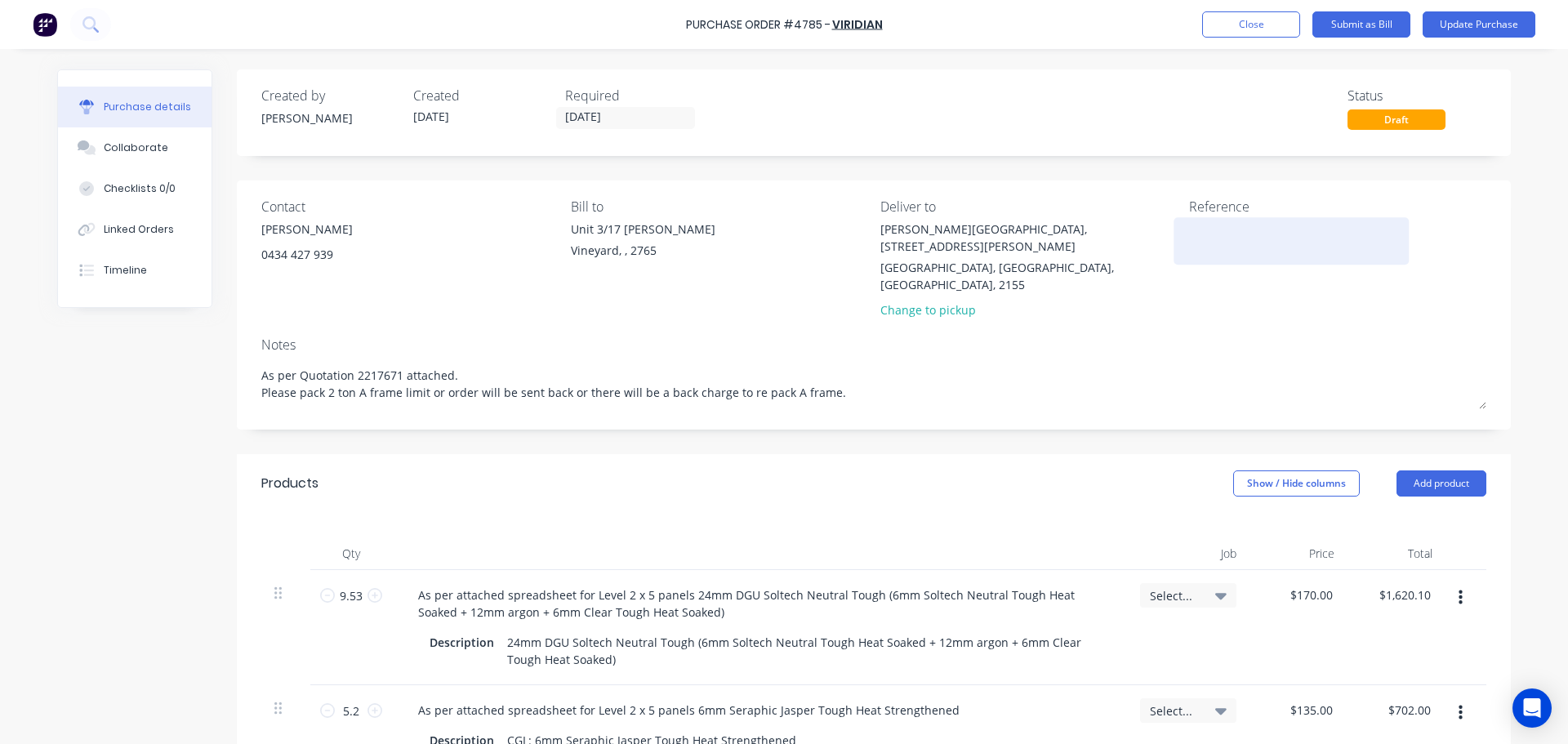
click at [1231, 248] on textarea at bounding box center [1291, 239] width 204 height 37
paste textarea "4784/9066/L2 external glass"
type textarea "x"
type textarea "4784/9066/L2 external glass"
type textarea "x"
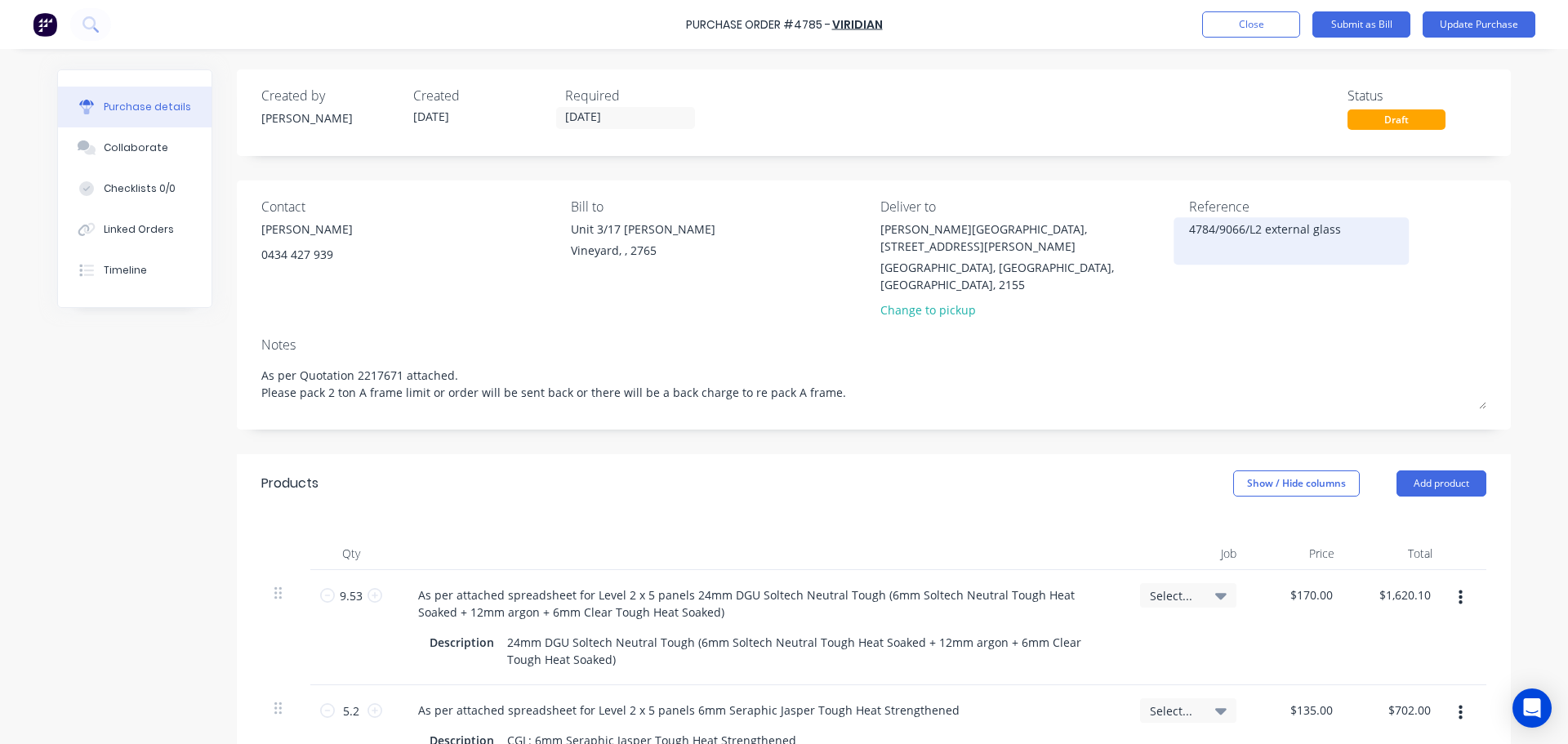
click at [1207, 229] on textarea "4784/9066/L2 external glass" at bounding box center [1291, 239] width 204 height 37
type textarea "4785/9066/L2 external glass"
click at [1260, 224] on textarea "4785/9066/L2 external glass" at bounding box center [1291, 239] width 204 height 37
type textarea "x"
click at [1253, 223] on textarea "4785/9066/L2 external glass" at bounding box center [1291, 239] width 204 height 37
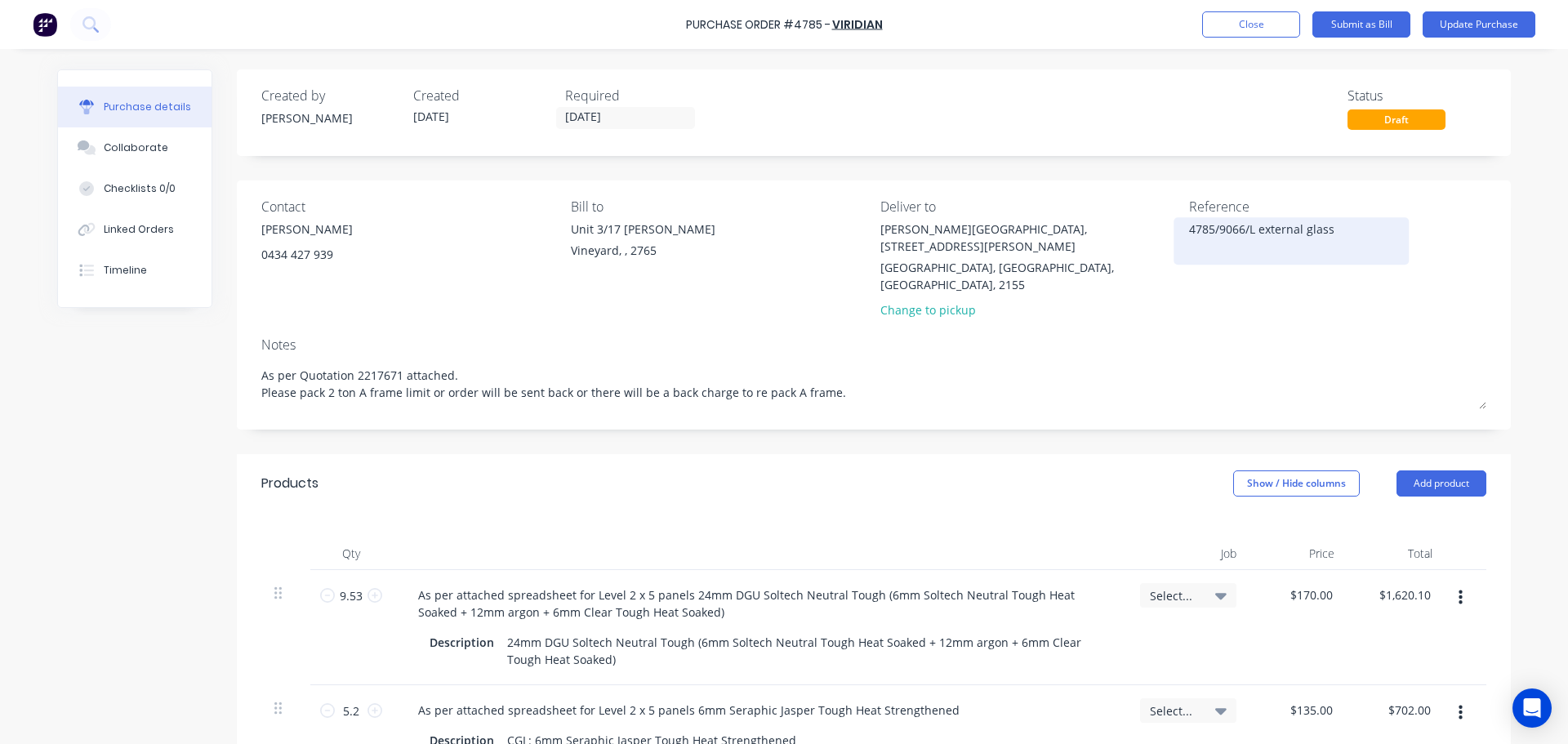
type textarea "4785/9066/L3 external glass"
type textarea "x"
type textarea "4785/9066/L3, external glass"
type textarea "x"
type textarea "4785/9066/L3, external glass"
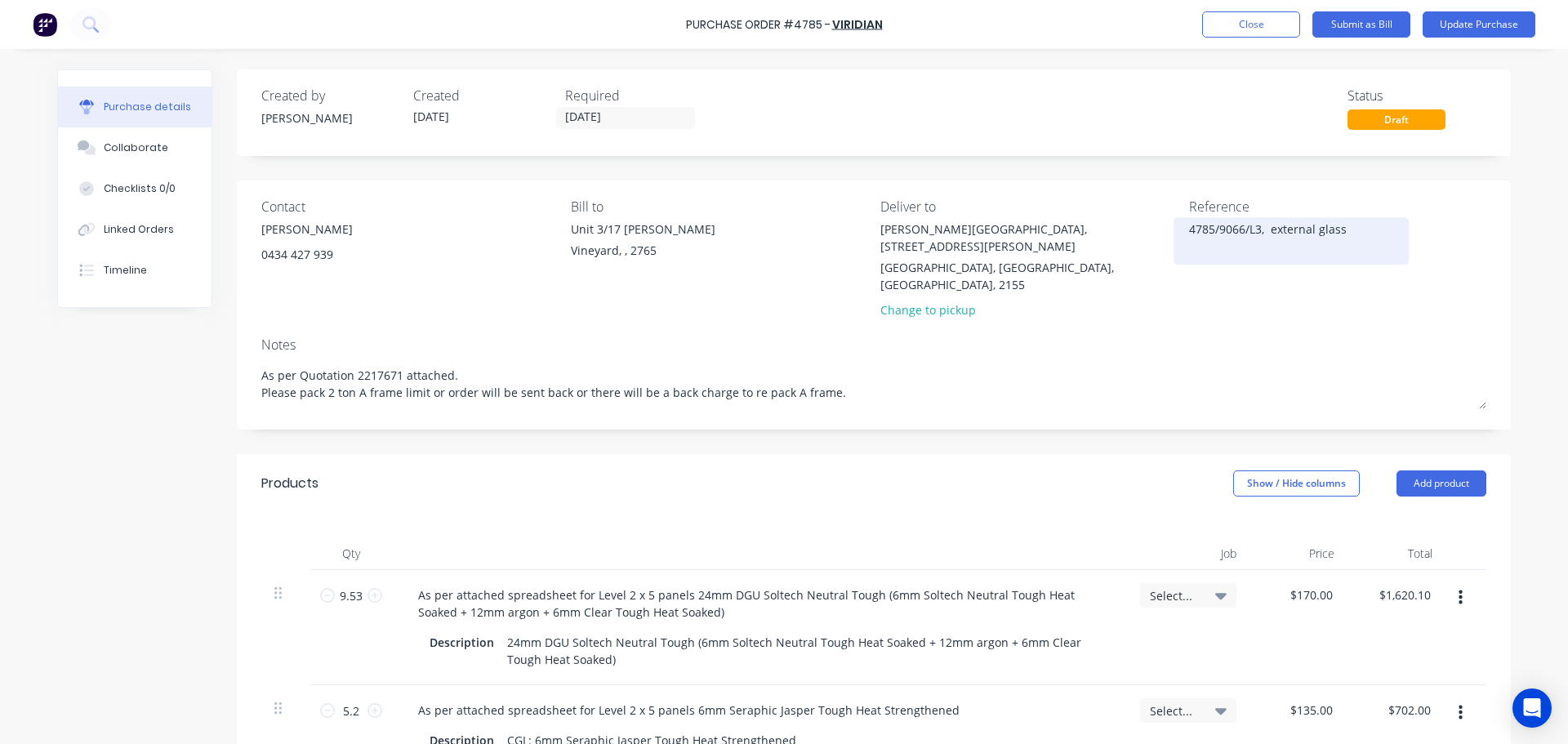
type textarea "x"
type textarea "4785/9066/L3, L external glass"
type textarea "x"
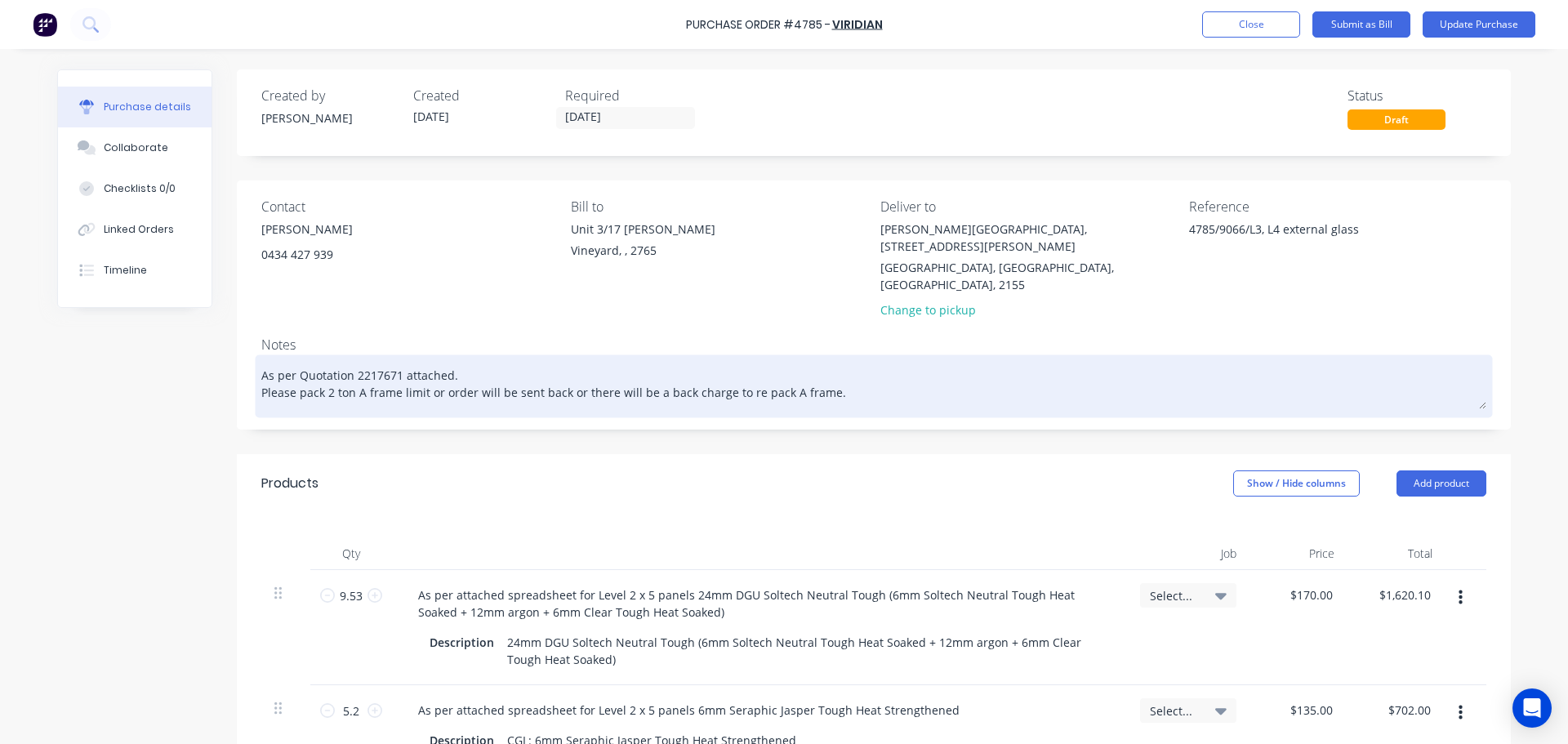
type textarea "4785/9066/L3, L4 external glass"
type textarea "x"
type textarea "4785/9066/L3, L4 external glass"
click at [1201, 359] on textarea "As per Quotation 2217671 attached. Please pack 2 ton A frame limit or order wil…" at bounding box center [873, 383] width 1225 height 51
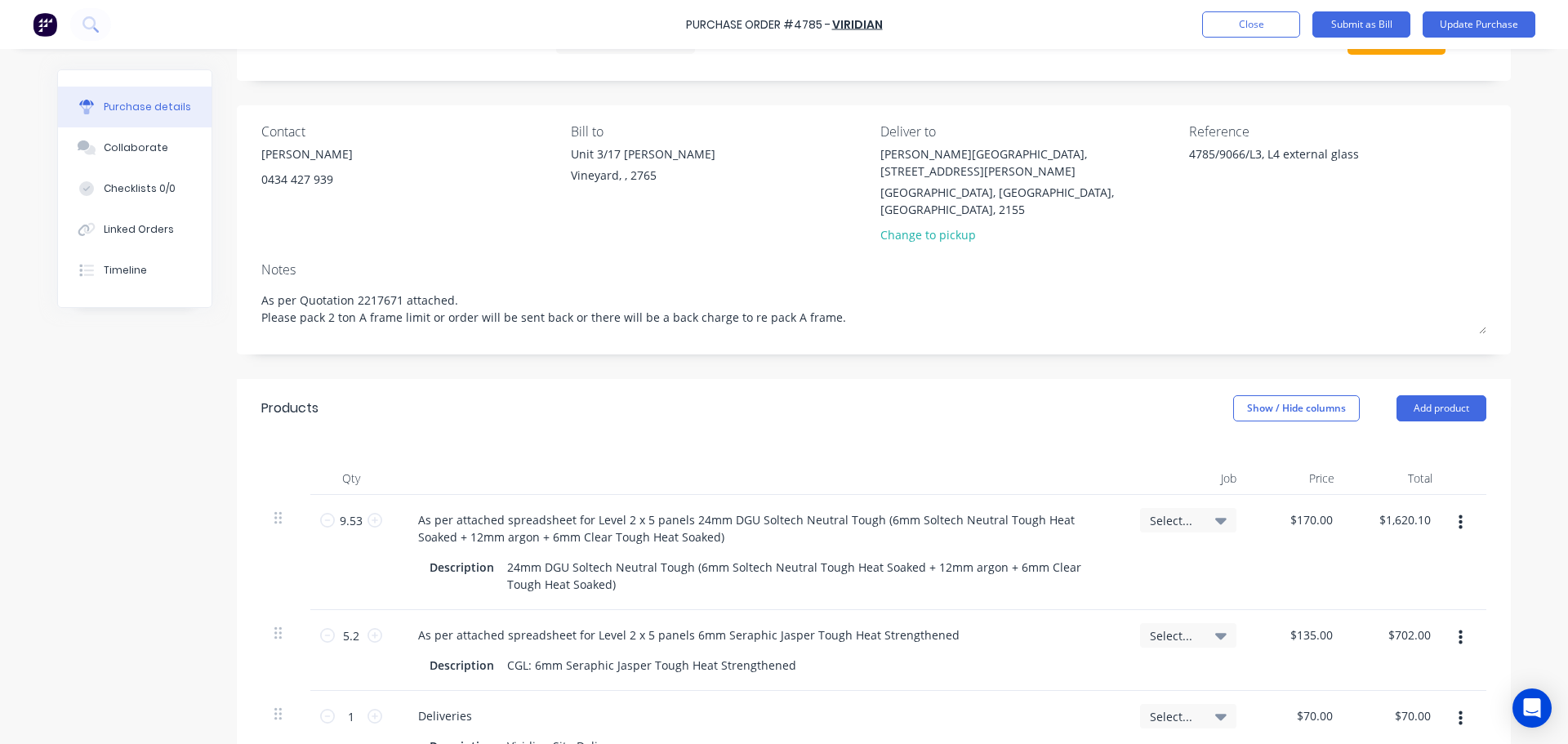
scroll to position [163, 0]
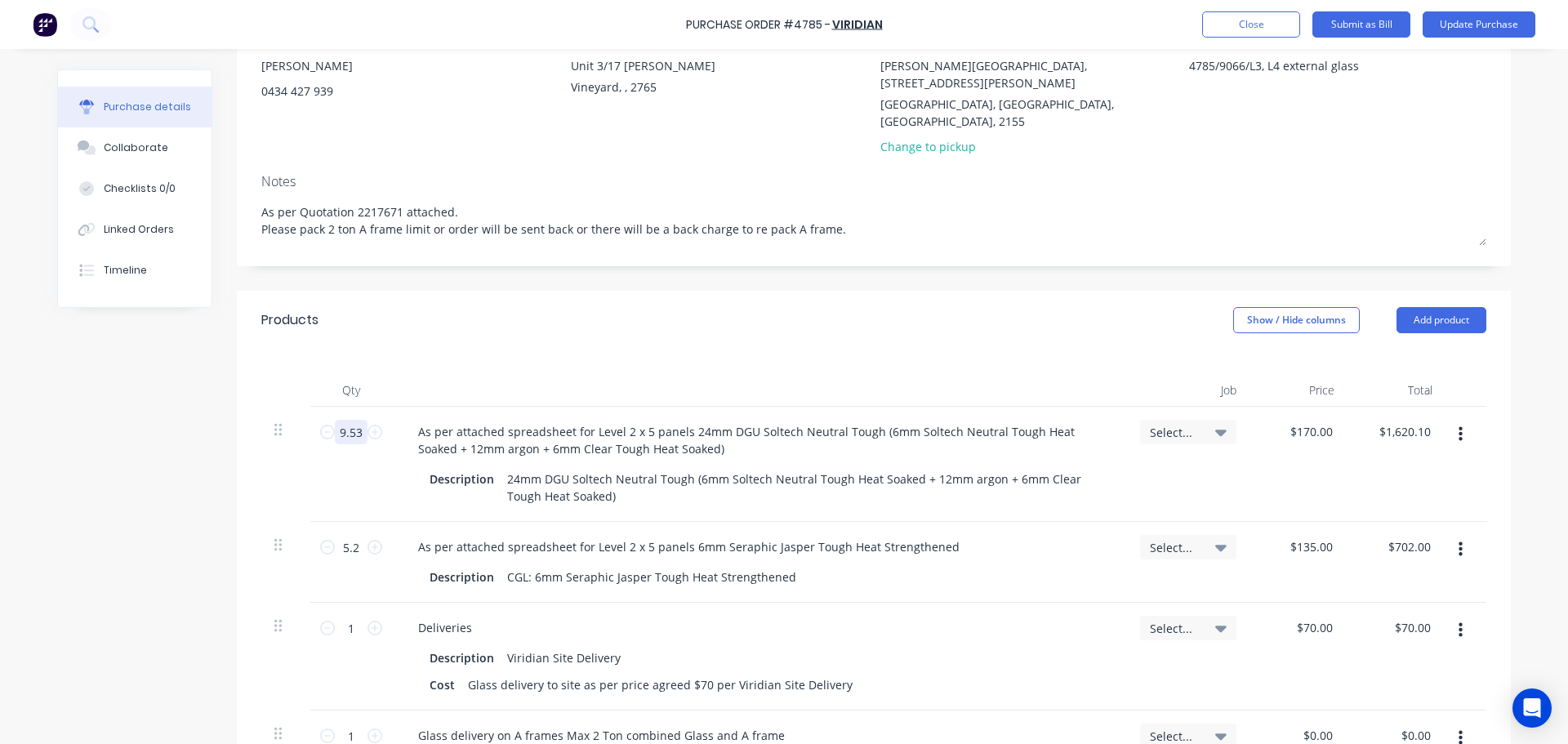
click at [337, 419] on input "9.53" at bounding box center [351, 431] width 32 height 25
type textarea "x"
type input "4"
type input "$680.00"
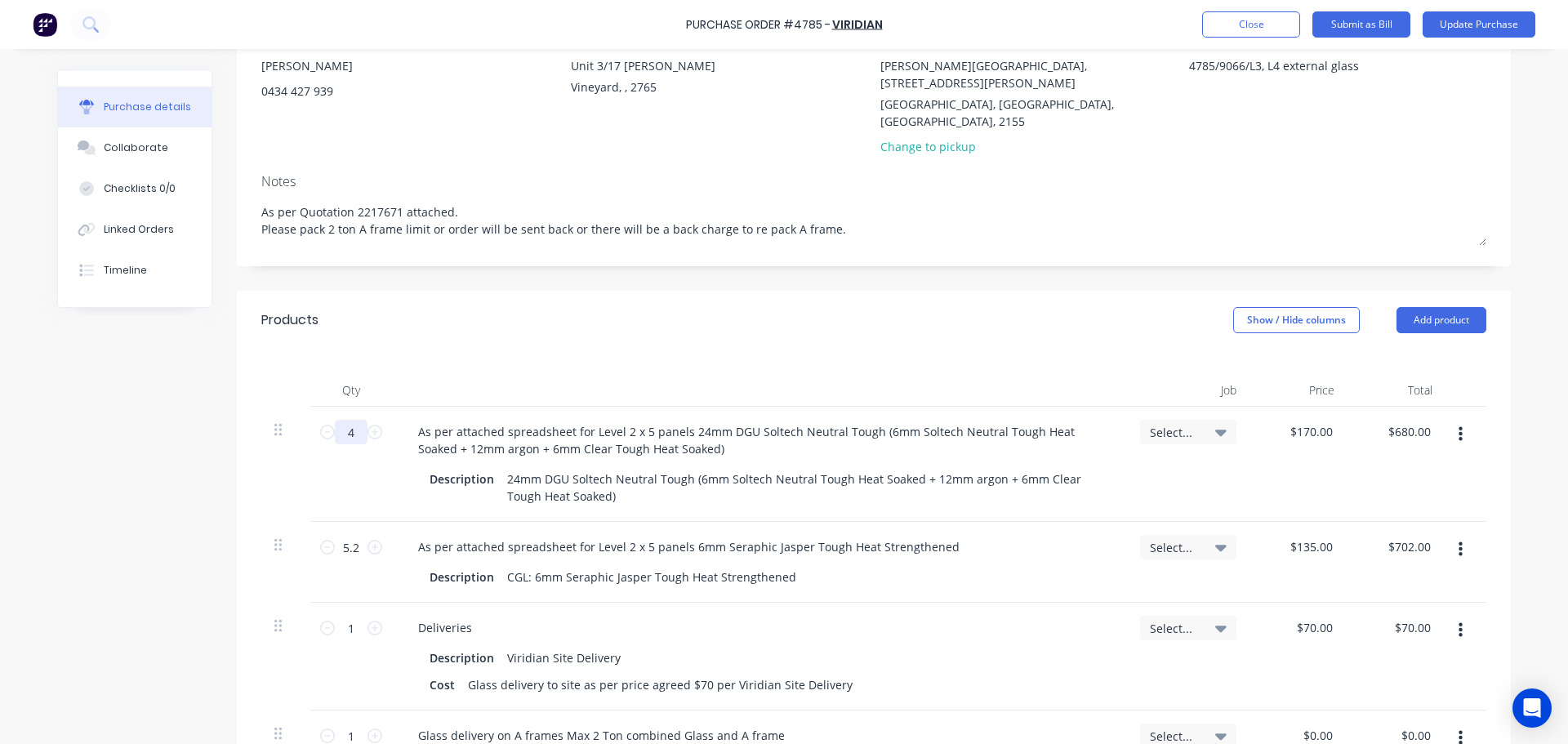
type textarea "x"
type input "43"
type input "$7,310.00"
type textarea "x"
type input "43."
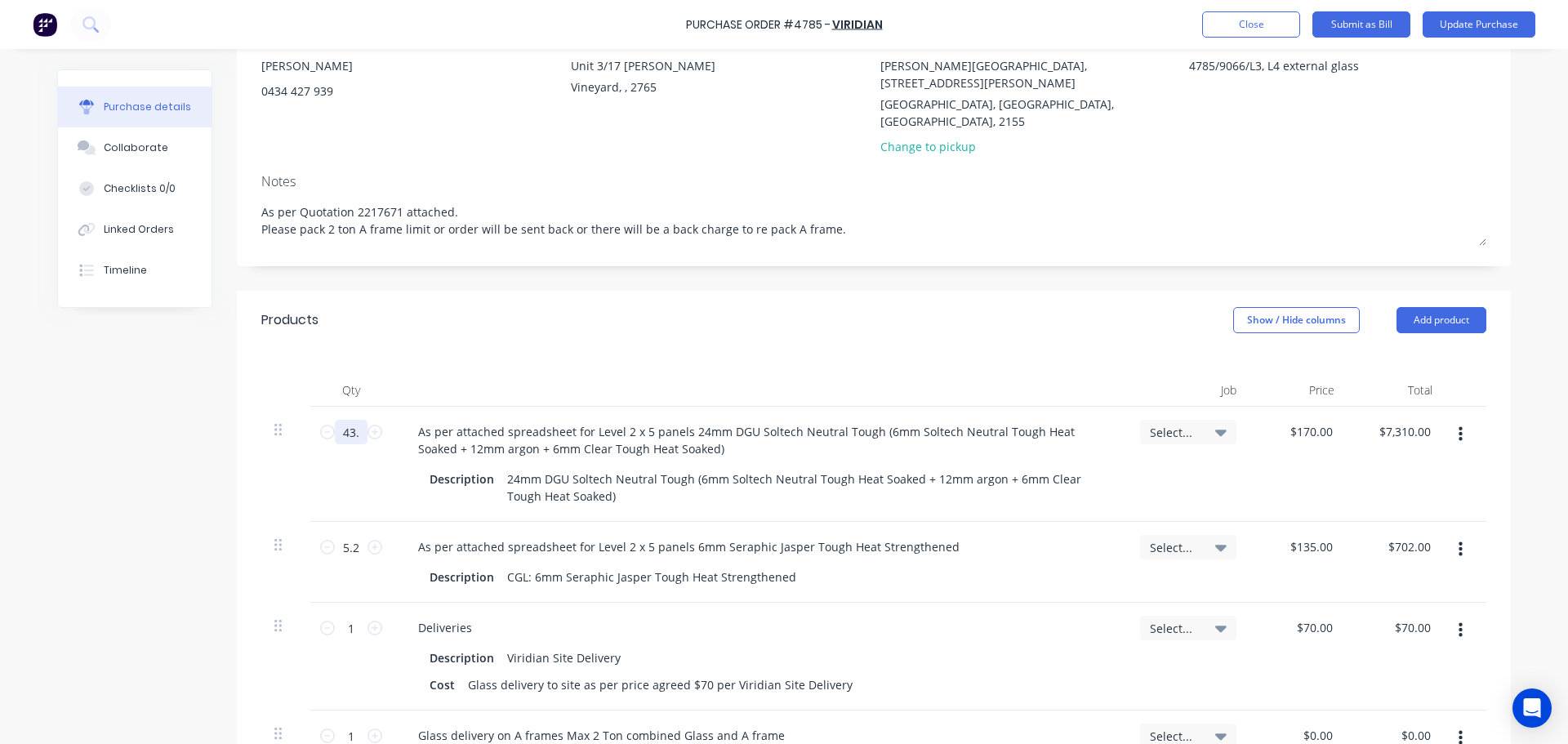
type textarea "x"
type input "43.2"
type input "$7,344.00"
type textarea "x"
type input "43.25"
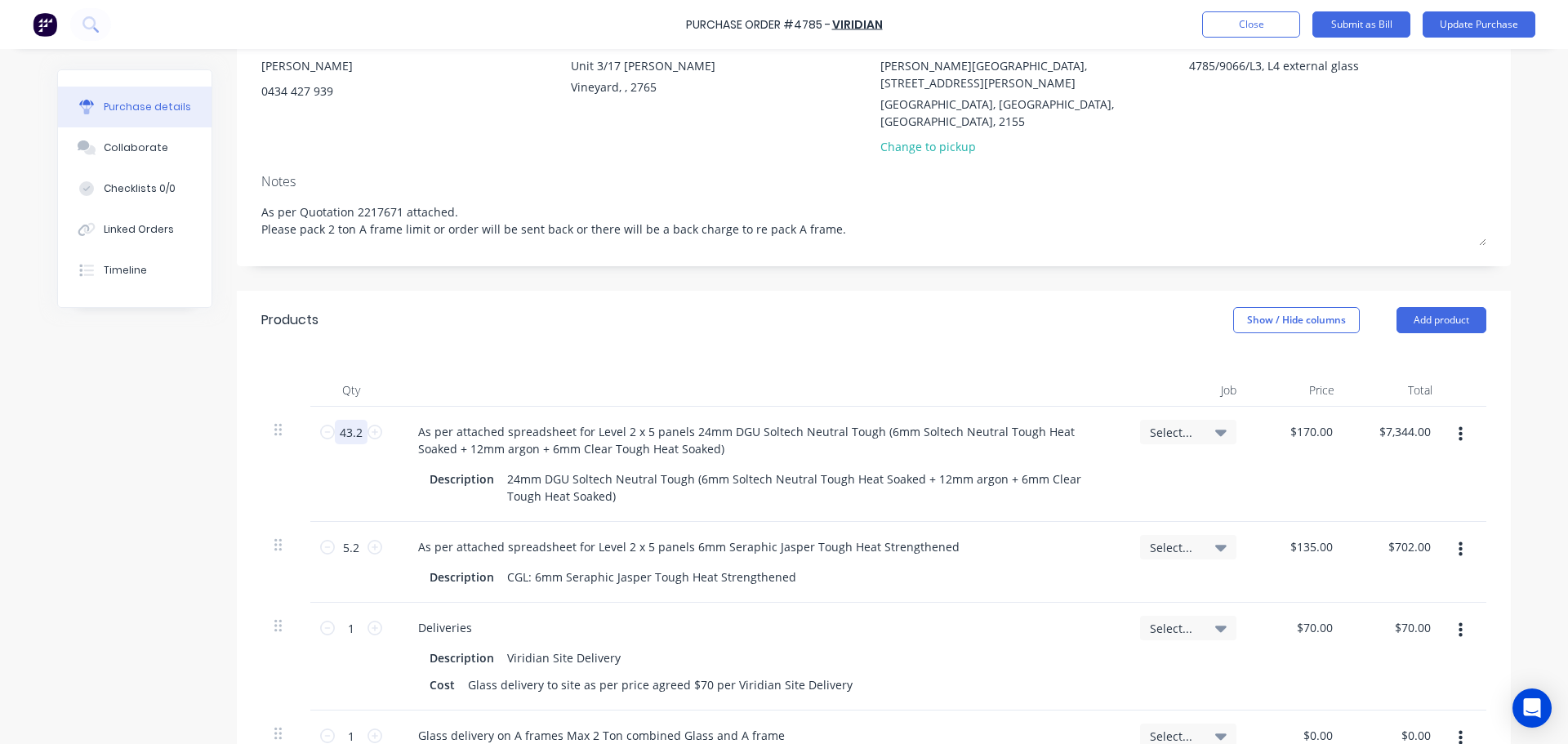
type input "$7,352.50"
type textarea "x"
type input "43.25"
click at [577, 349] on div "Qty Job Price Total 43.25 43.25 As per attached spreadsheet for Level 2 x 5 pan…" at bounding box center [873, 573] width 1274 height 448
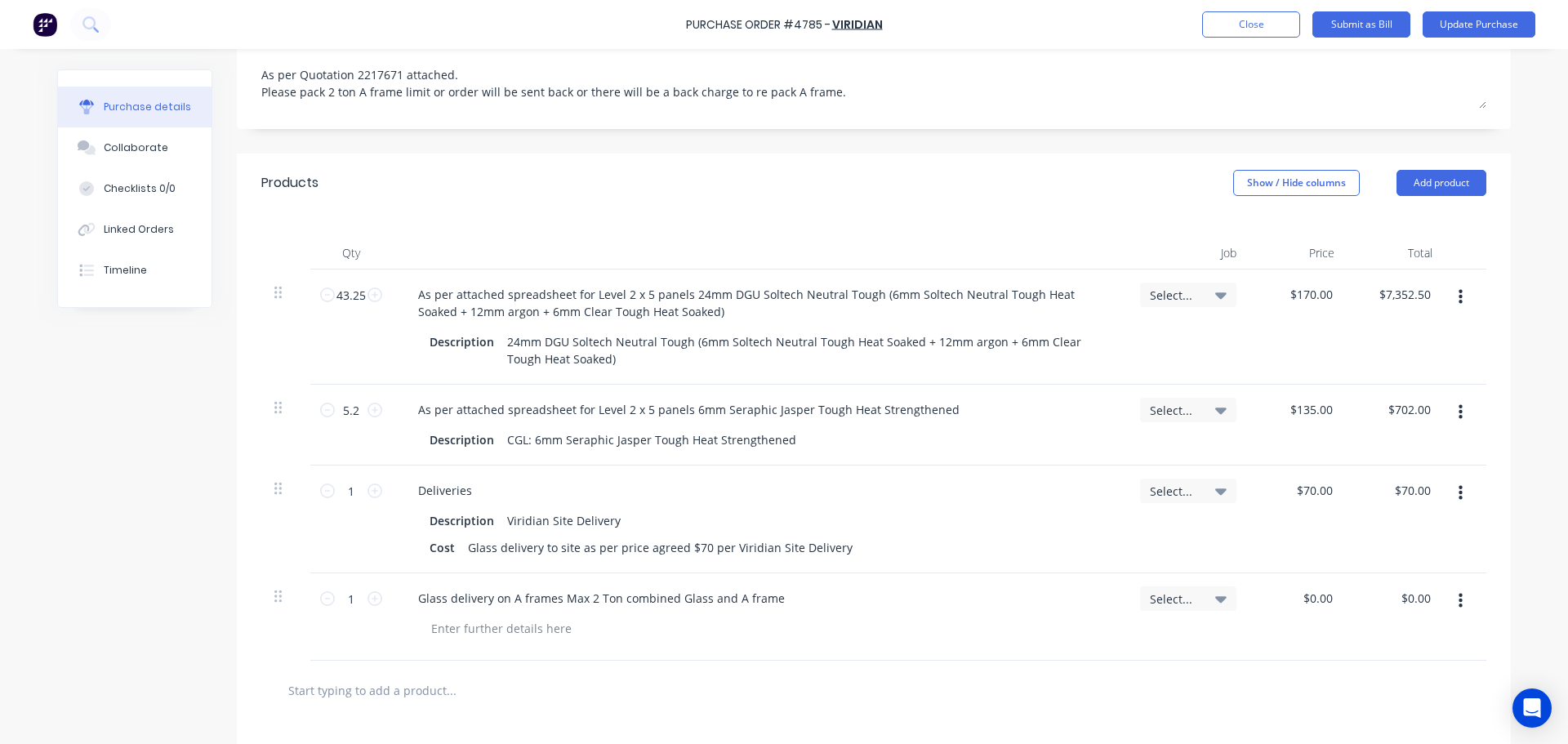
scroll to position [326, 0]
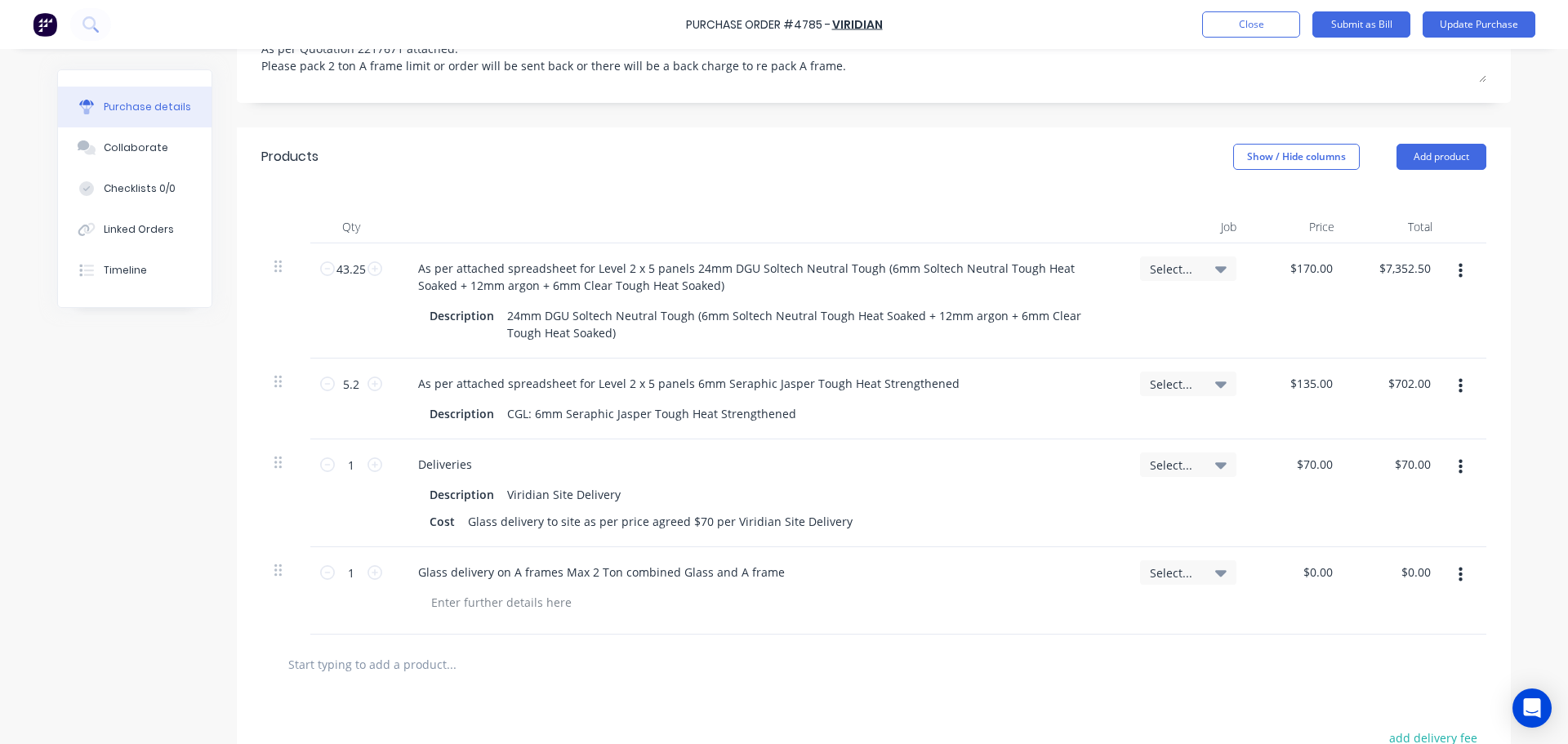
click at [1458, 262] on icon "button" at bounding box center [1460, 271] width 4 height 18
click at [1411, 330] on button "Duplicate" at bounding box center [1410, 346] width 139 height 32
type textarea "x"
type input "$70.00"
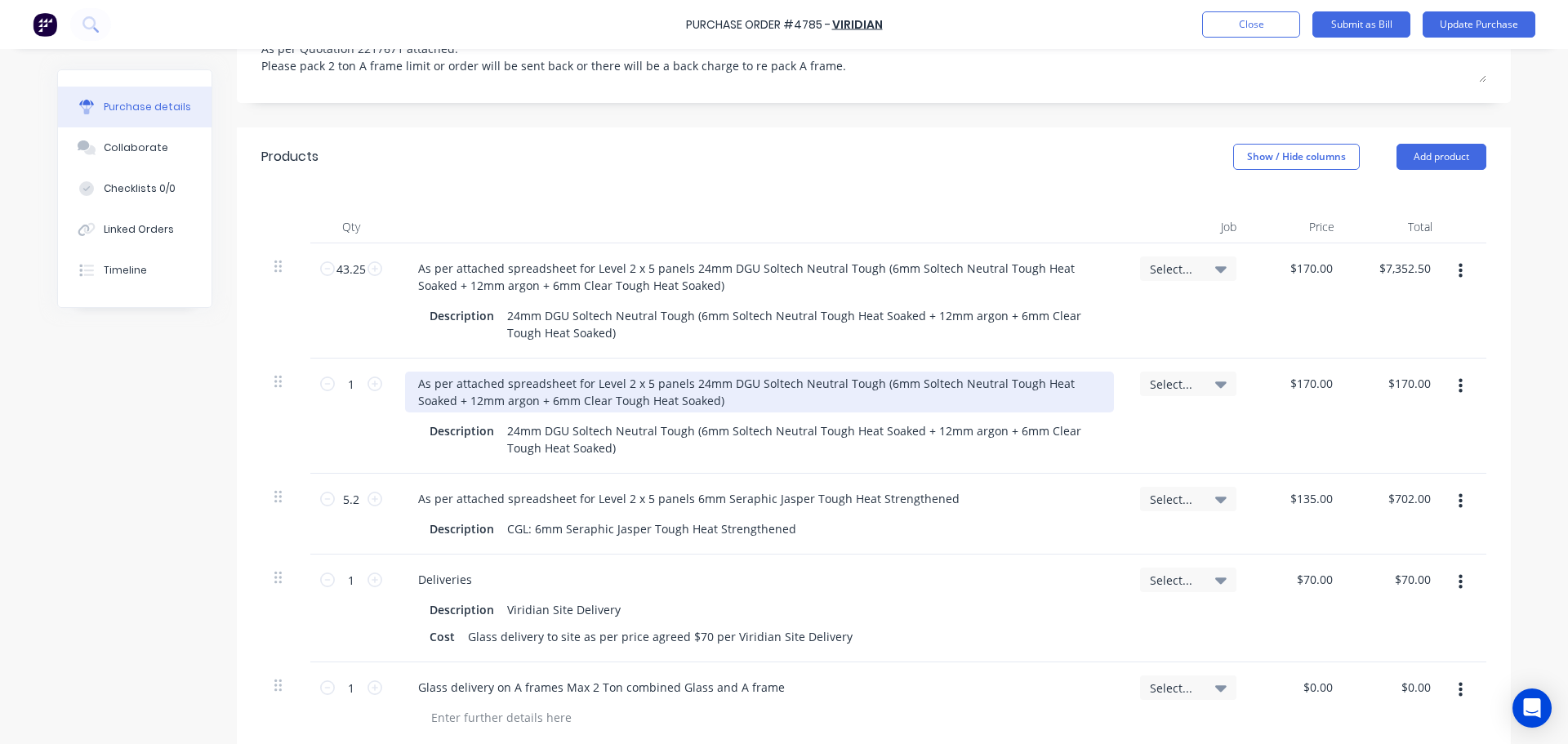
type textarea "x"
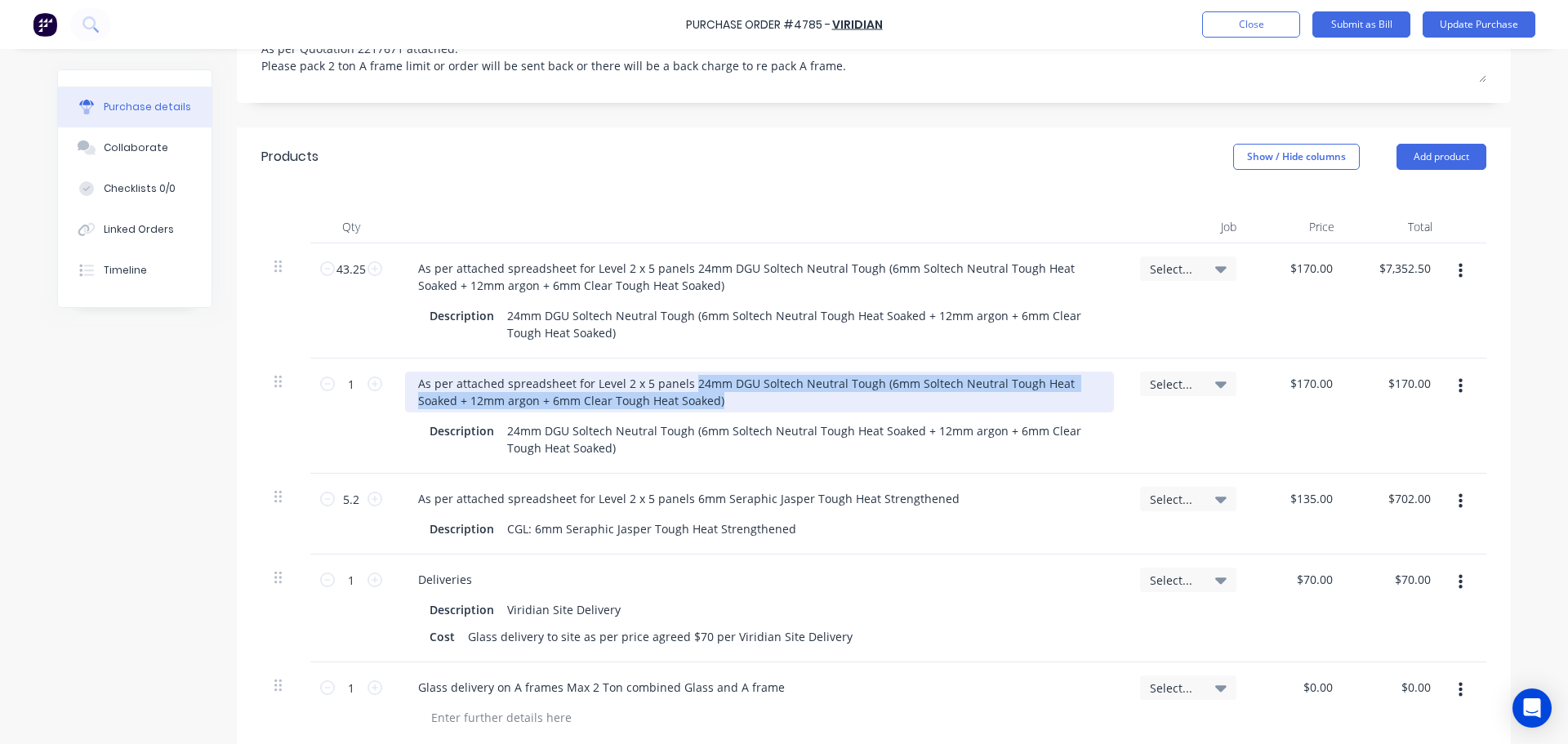
drag, startPoint x: 683, startPoint y: 347, endPoint x: 699, endPoint y: 370, distance: 28.0
click at [699, 372] on div "As per attached spreadsheet for Level 2 x 5 panels 24mm DGU Soltech Neutral Tou…" at bounding box center [759, 392] width 709 height 40
paste div
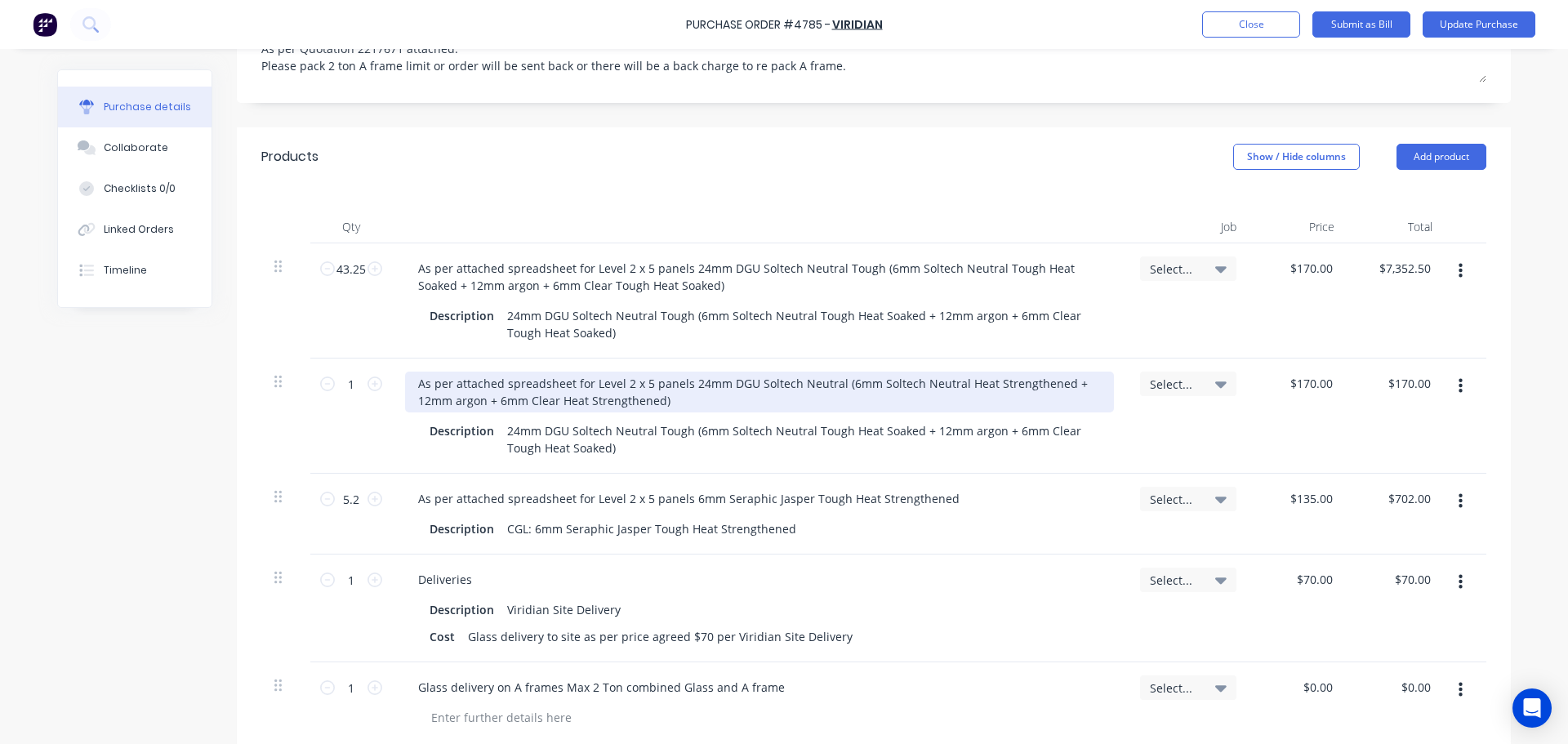
click at [685, 372] on div "As per attached spreadsheet for Level 2 x 5 panels 24mm DGU Soltech Neutral (6m…" at bounding box center [759, 392] width 709 height 40
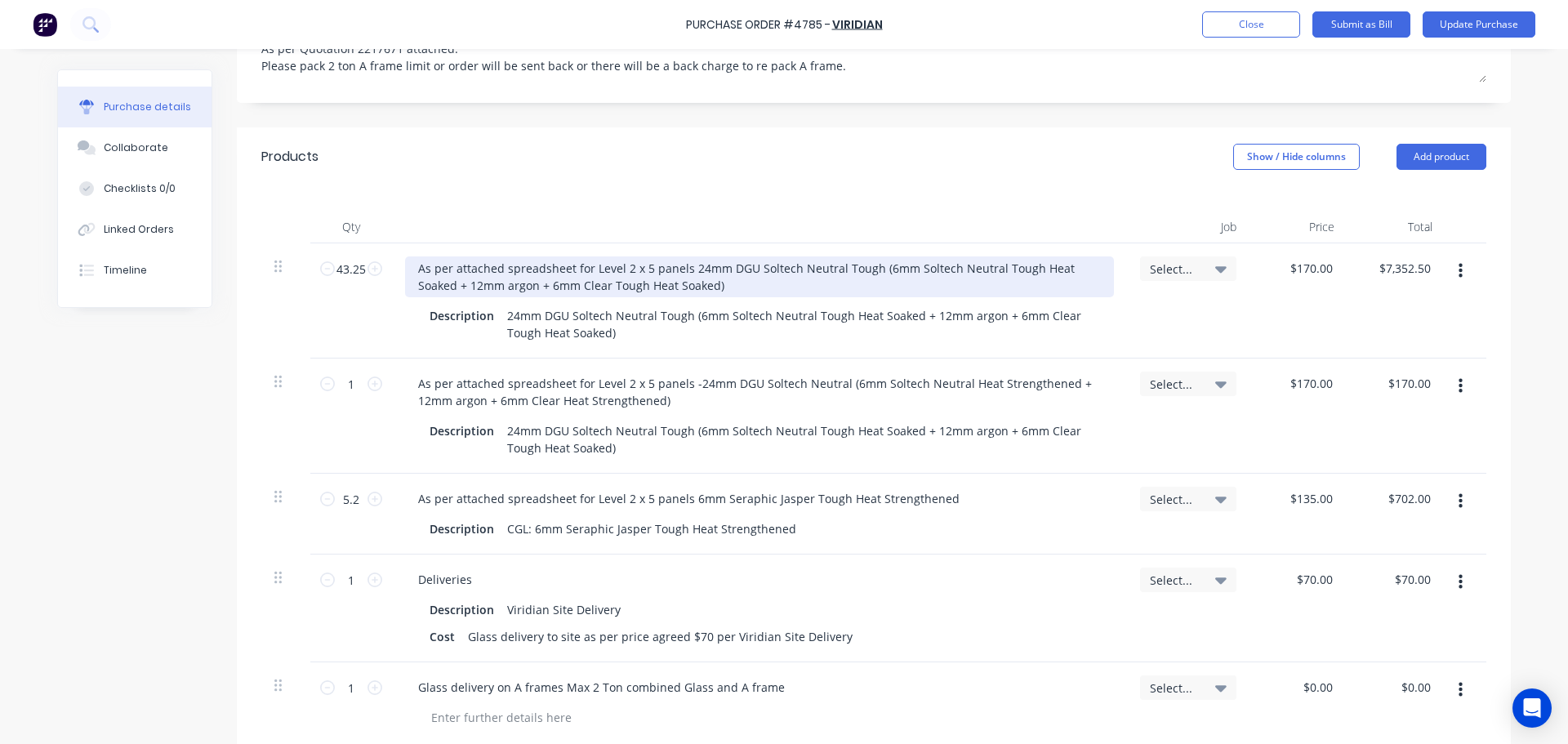
type textarea "x"
click at [682, 257] on div "As per attached spreadsheet for Level 2 x 5 panels 24mm DGU Soltech Neutral Tou…" at bounding box center [759, 277] width 709 height 40
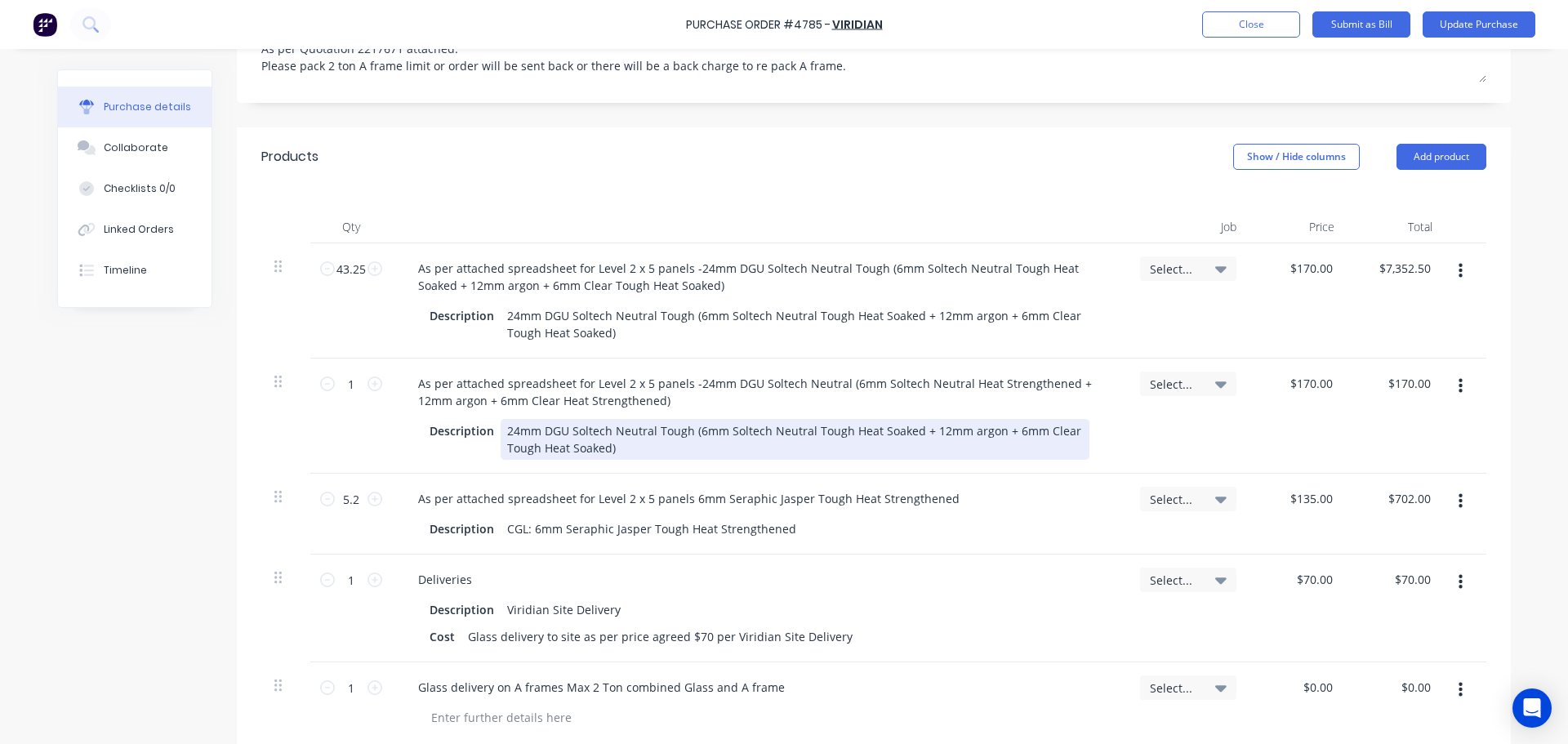
type textarea "x"
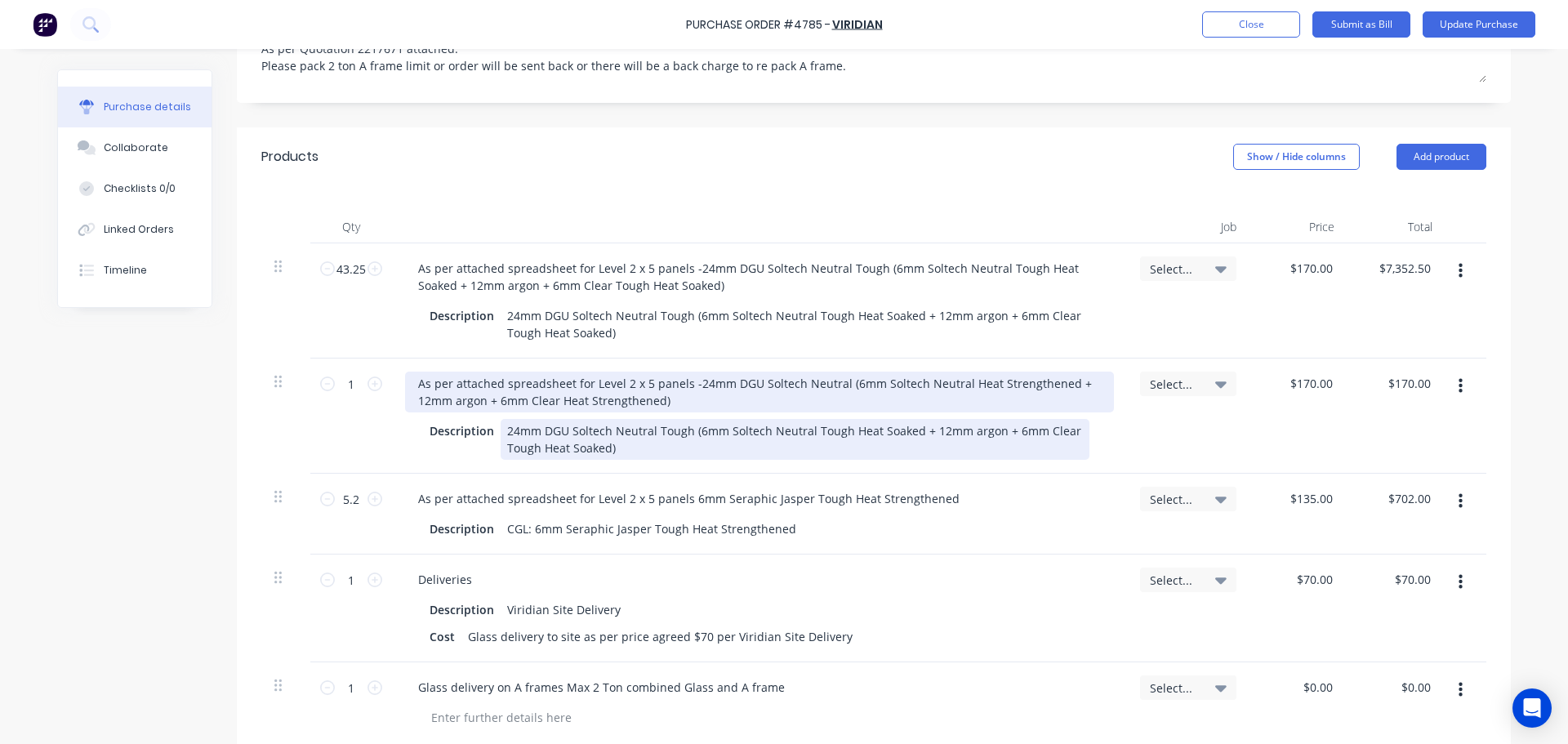
drag, startPoint x: 614, startPoint y: 412, endPoint x: 496, endPoint y: 377, distance: 123.1
click at [496, 377] on div "As per attached spreadsheet for Level 2 x 5 panels -24mm DGU Soltech Neutral (6…" at bounding box center [759, 416] width 735 height 115
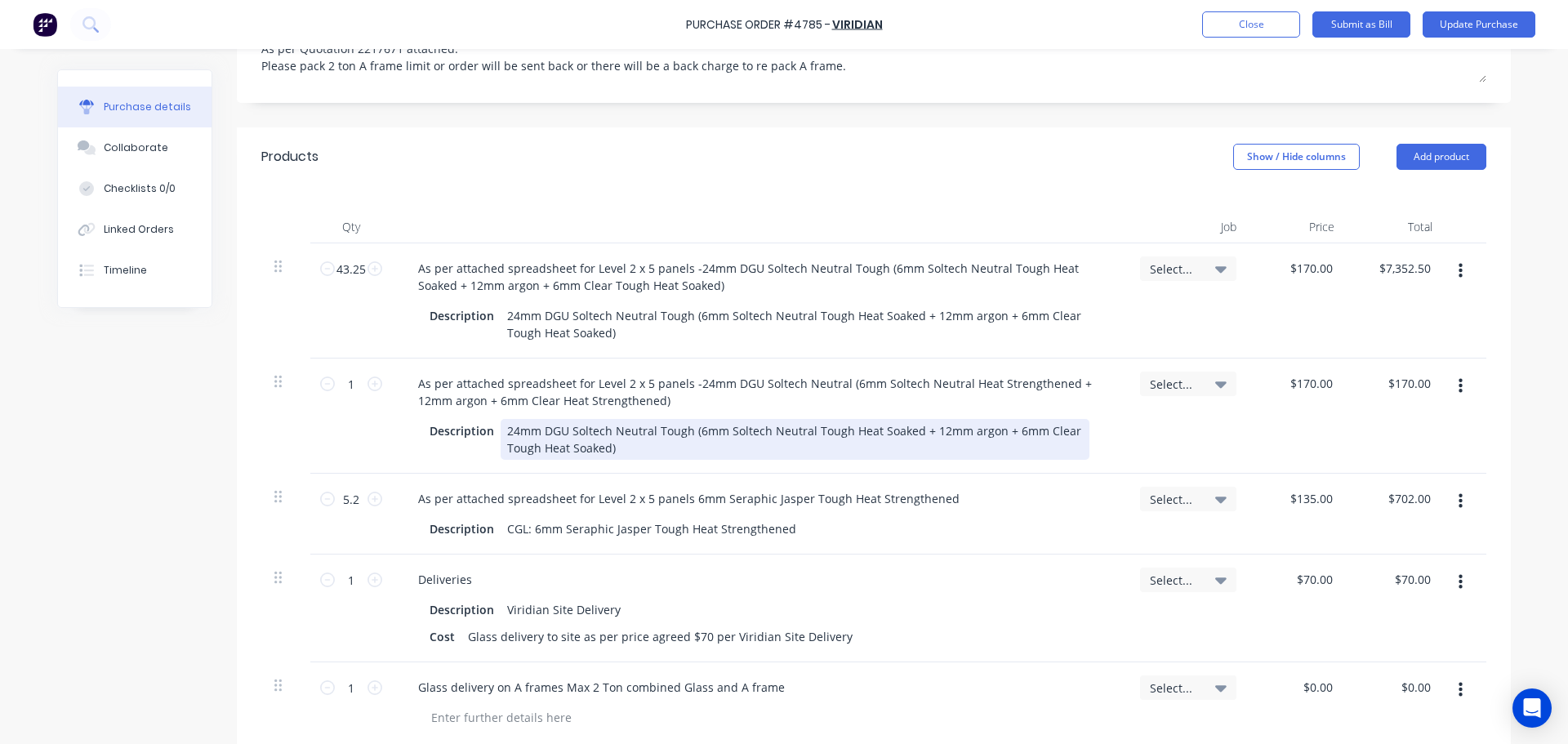
paste div
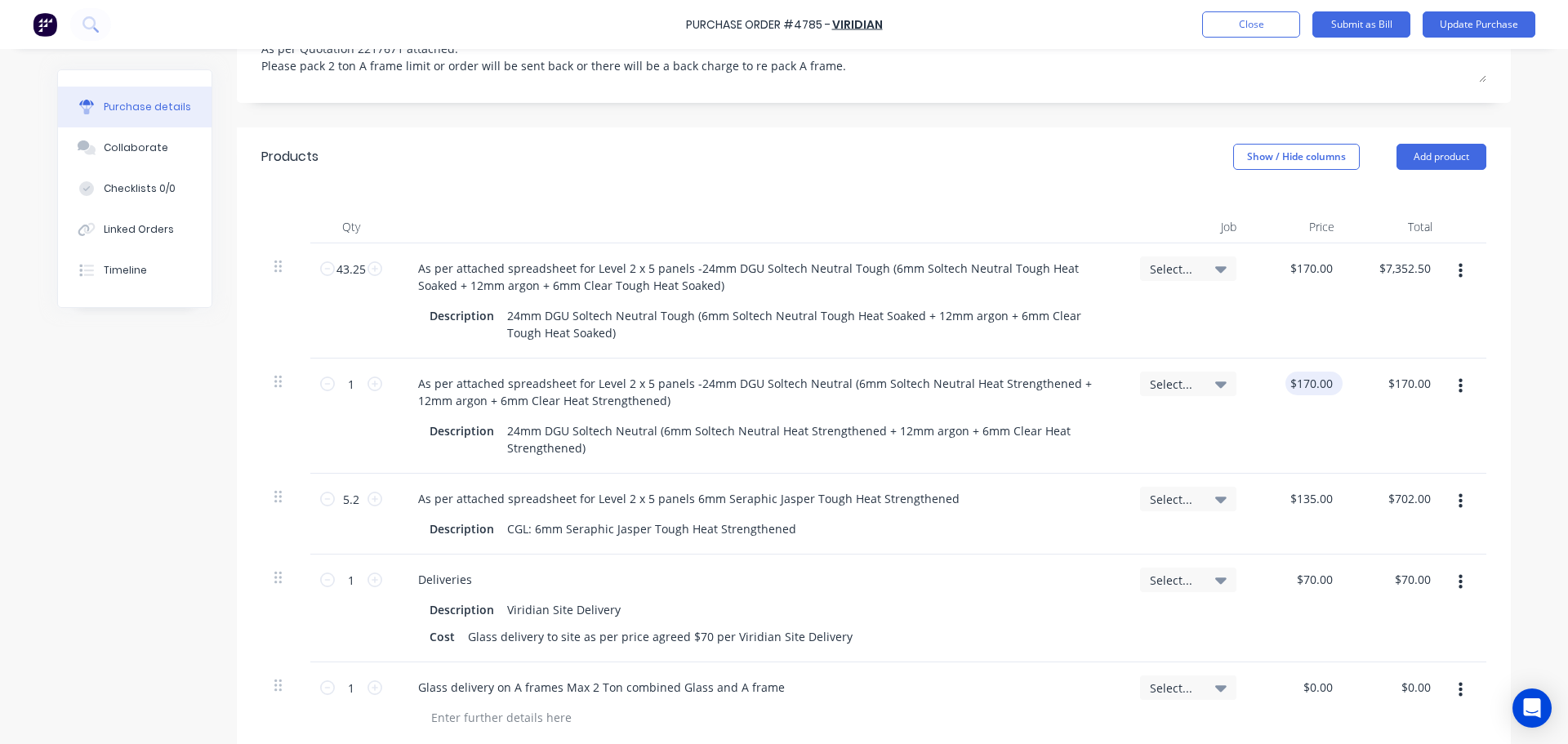
type textarea "x"
type input "170.00"
click at [1298, 372] on input "170.00" at bounding box center [1310, 383] width 51 height 24
type textarea "x"
click at [1299, 372] on input "170.00" at bounding box center [1314, 383] width 44 height 24
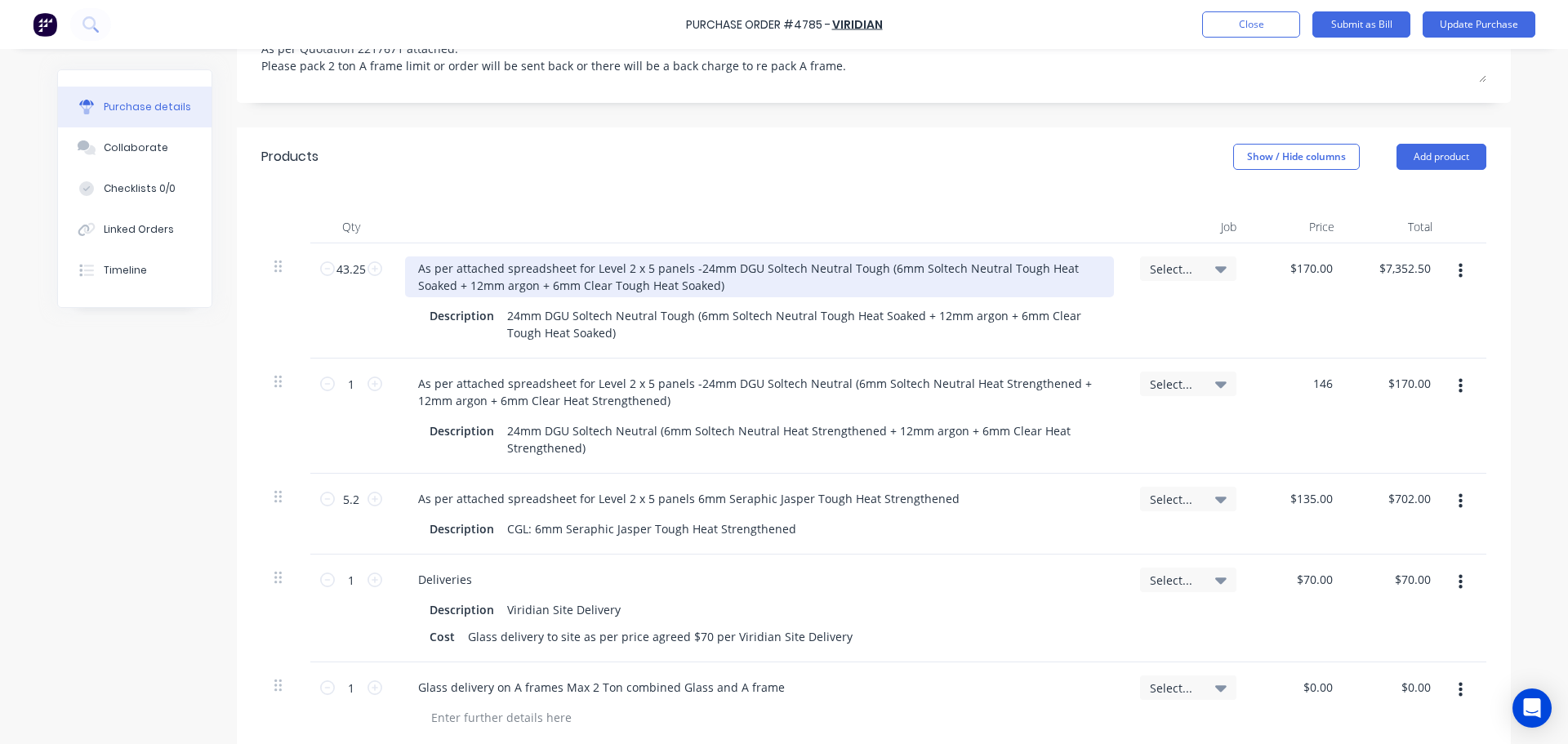
type input "146"
type textarea "x"
type input "$146.00"
click at [622, 257] on div "As per attached spreadsheet for Level 2 x 5 panels -24mm DGU Soltech Neutral To…" at bounding box center [759, 277] width 709 height 40
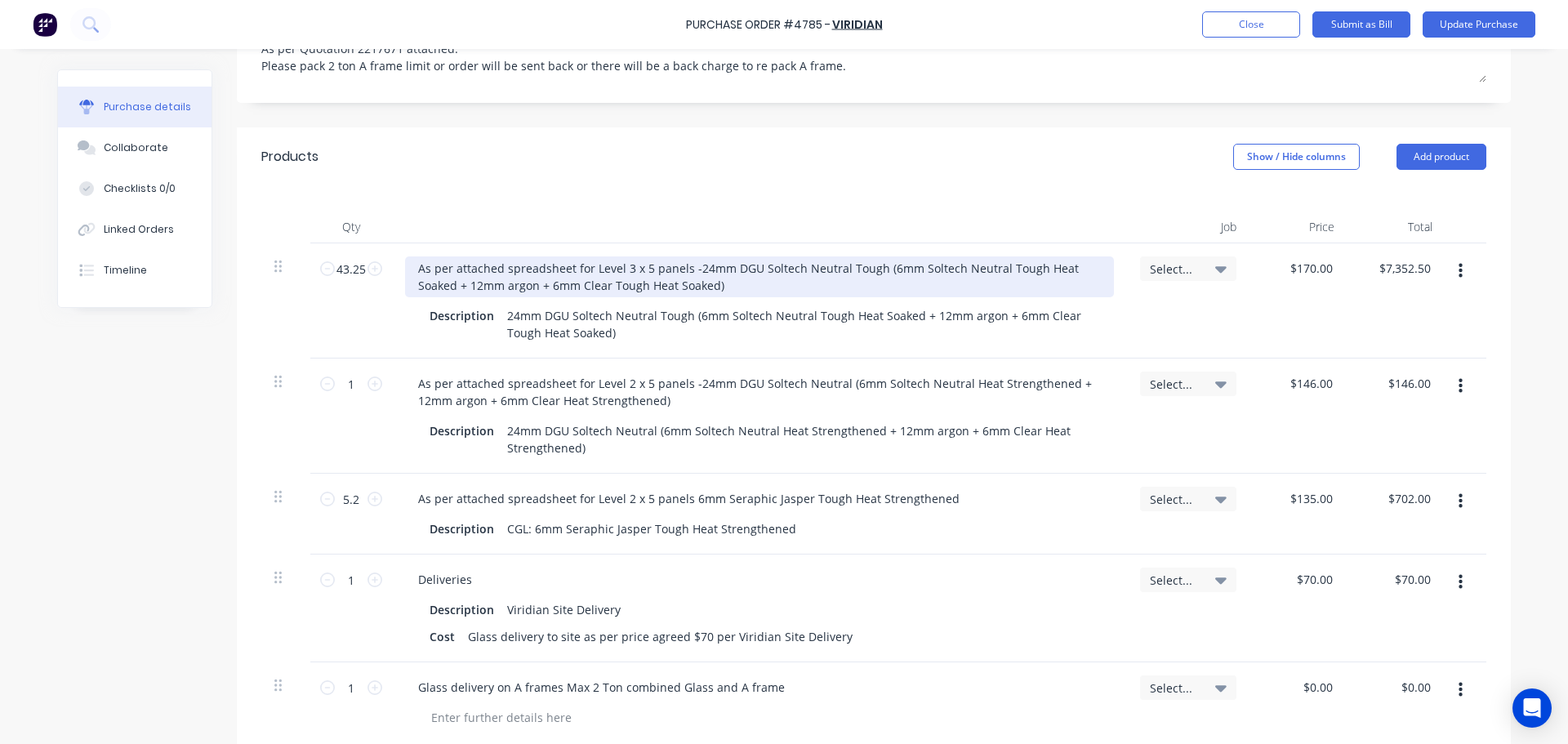
click at [641, 257] on div "As per attached spreadsheet for Level 3 x 5 panels -24mm DGU Soltech Neutral To…" at bounding box center [759, 277] width 709 height 40
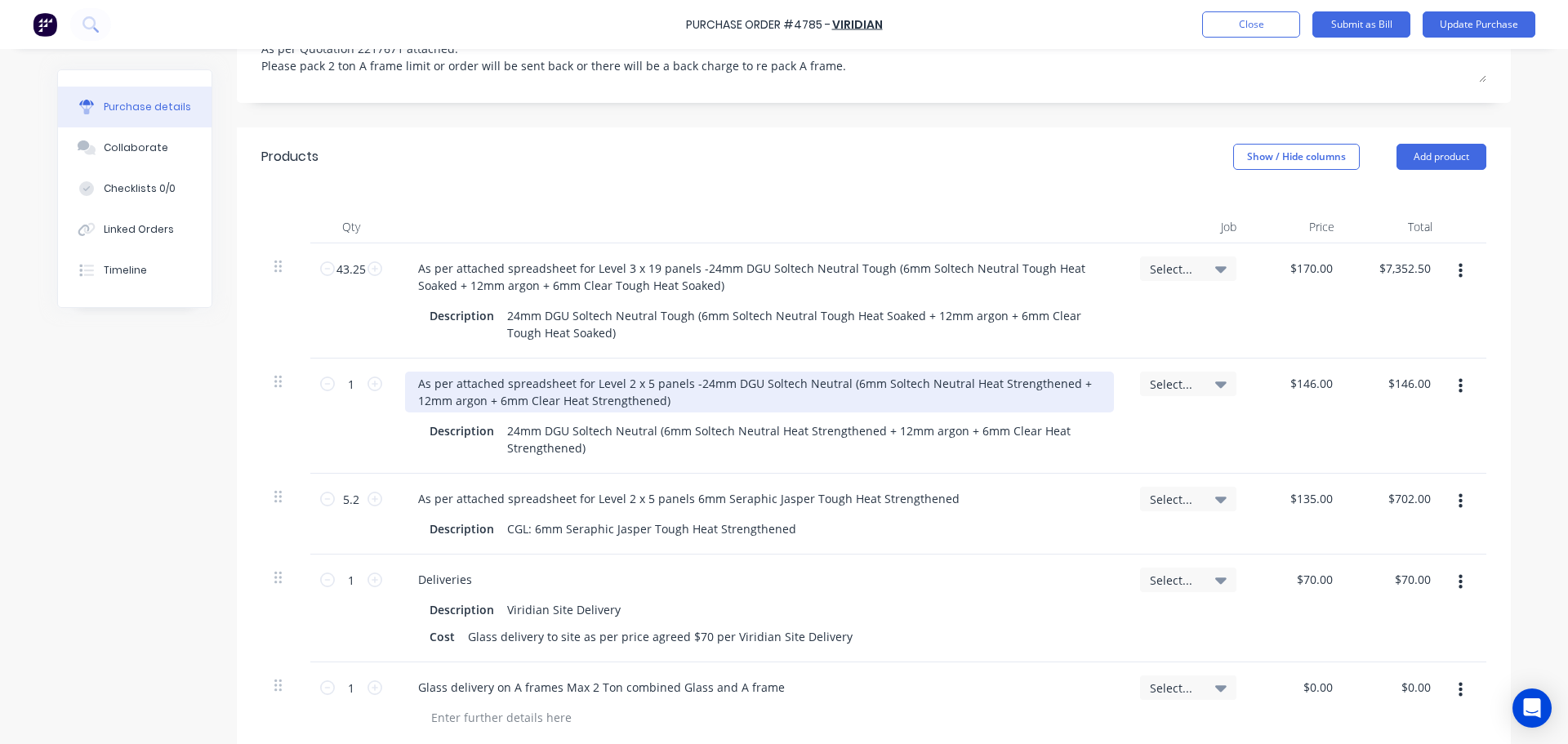
click at [621, 372] on div "As per attached spreadsheet for Level 2 x 5 panels -24mm DGU Soltech Neutral (6…" at bounding box center [759, 392] width 709 height 40
click at [641, 372] on div "As per attached spreadsheet for Level 4 x 5 panels -24mm DGU Soltech Neutral (6…" at bounding box center [759, 392] width 709 height 40
click at [679, 372] on div "As per attached spreadsheet for Level 4 x 1 panels -24mm DGU Soltech Neutral (6…" at bounding box center [759, 392] width 709 height 40
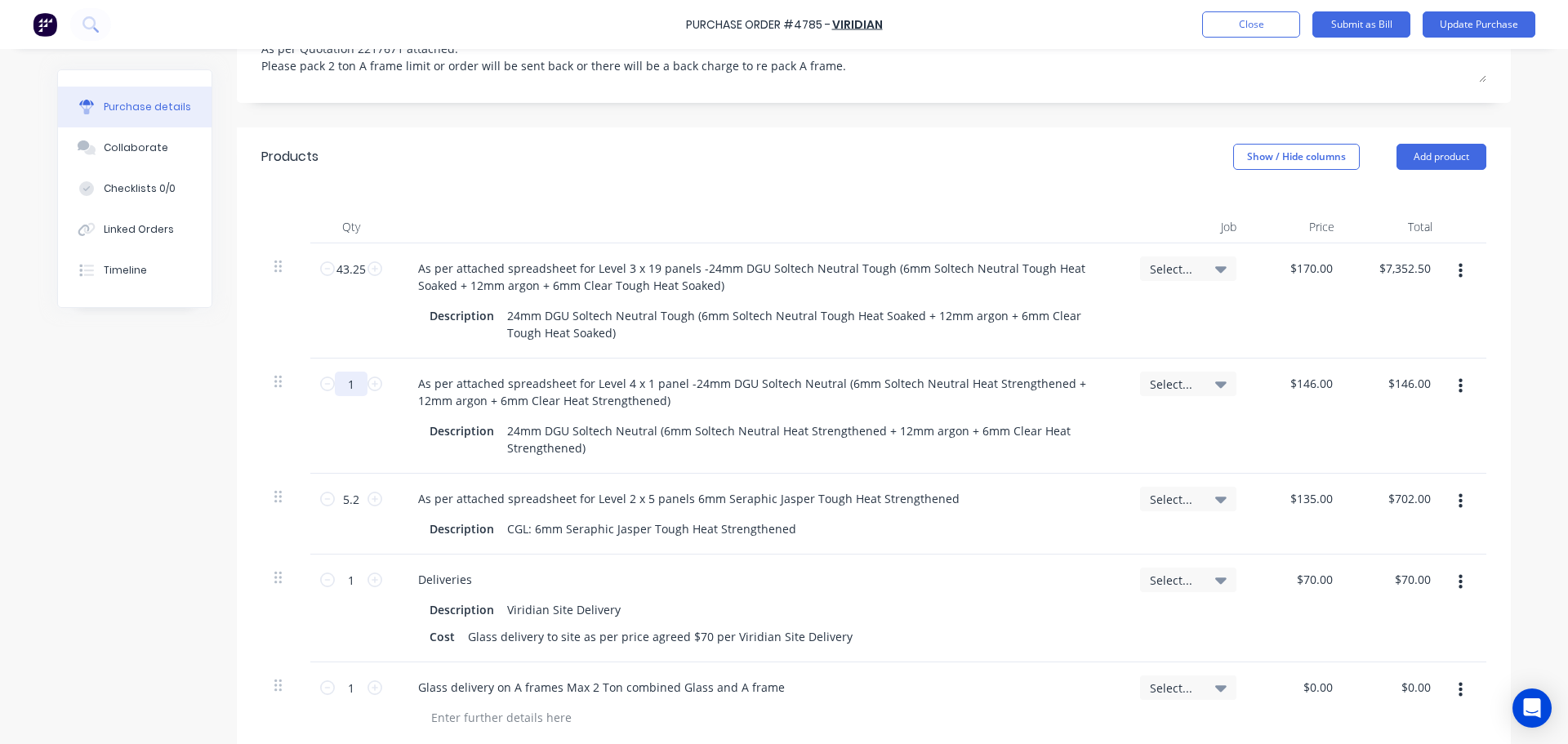
click at [345, 372] on input "1" at bounding box center [351, 383] width 32 height 25
type textarea "x"
type input "0"
type input "$0.00"
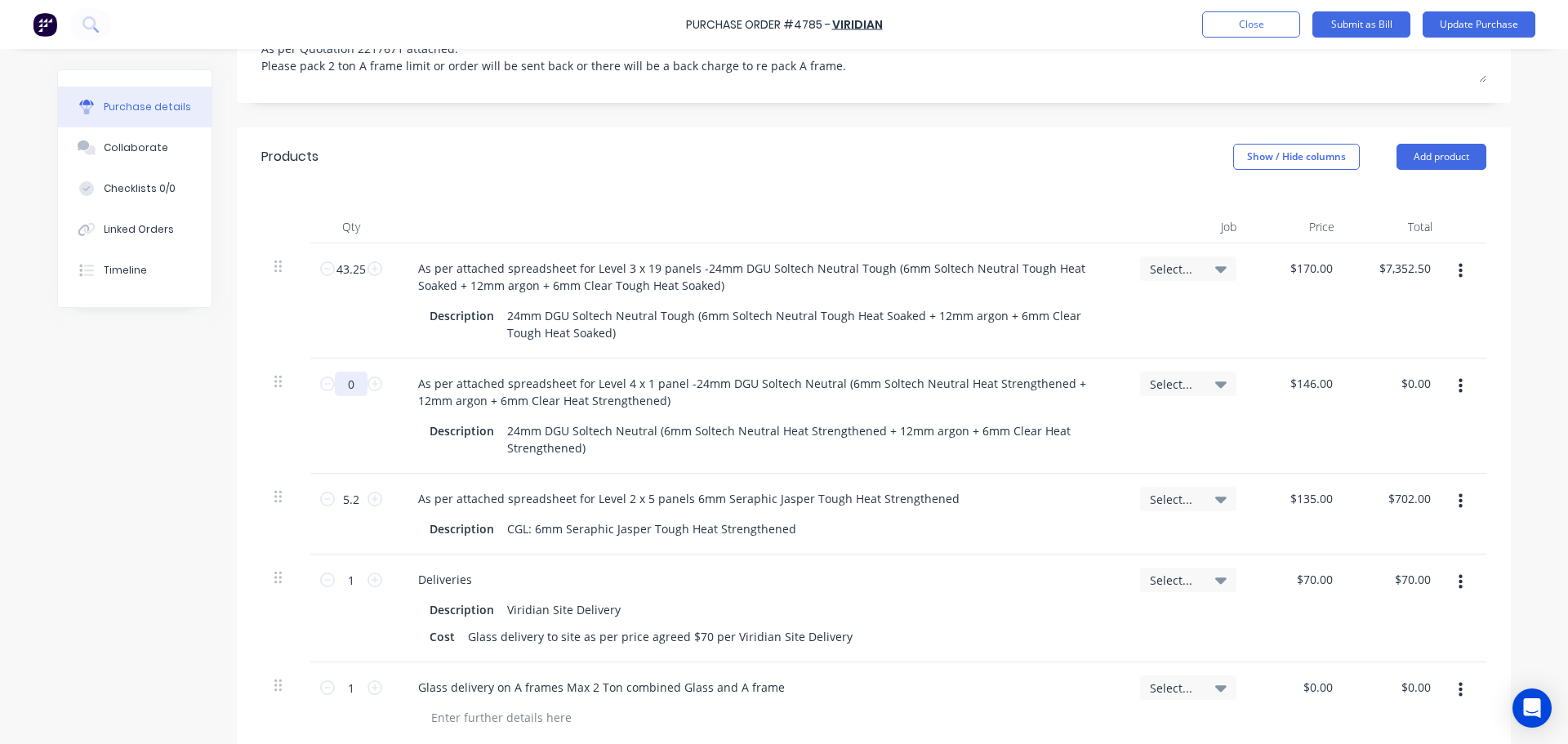
type textarea "x"
type input "0."
type textarea "x"
type input "0.6"
type input "$87.60"
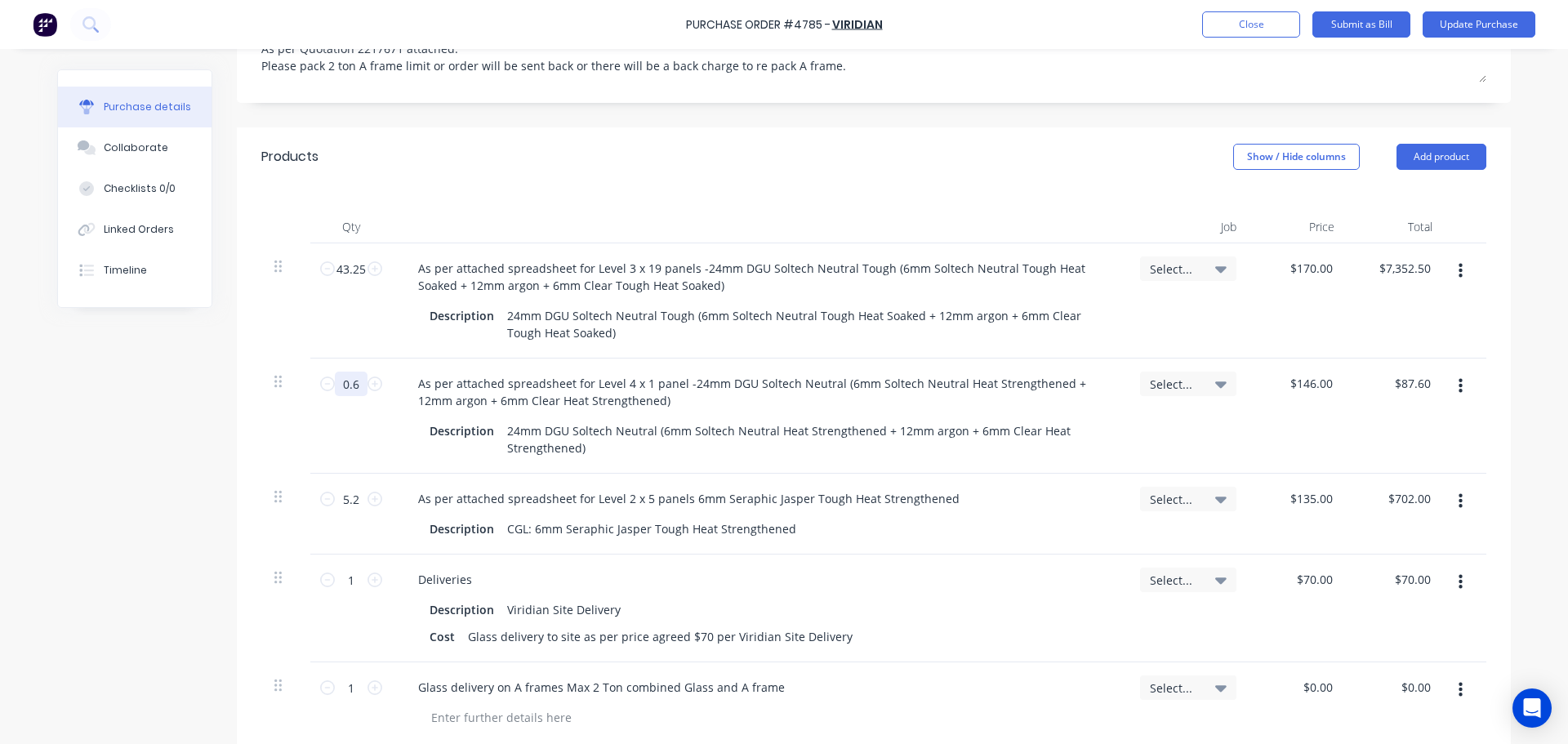
type textarea "x"
type input "0.69"
type input "$100.74"
type textarea "x"
type input "0.69"
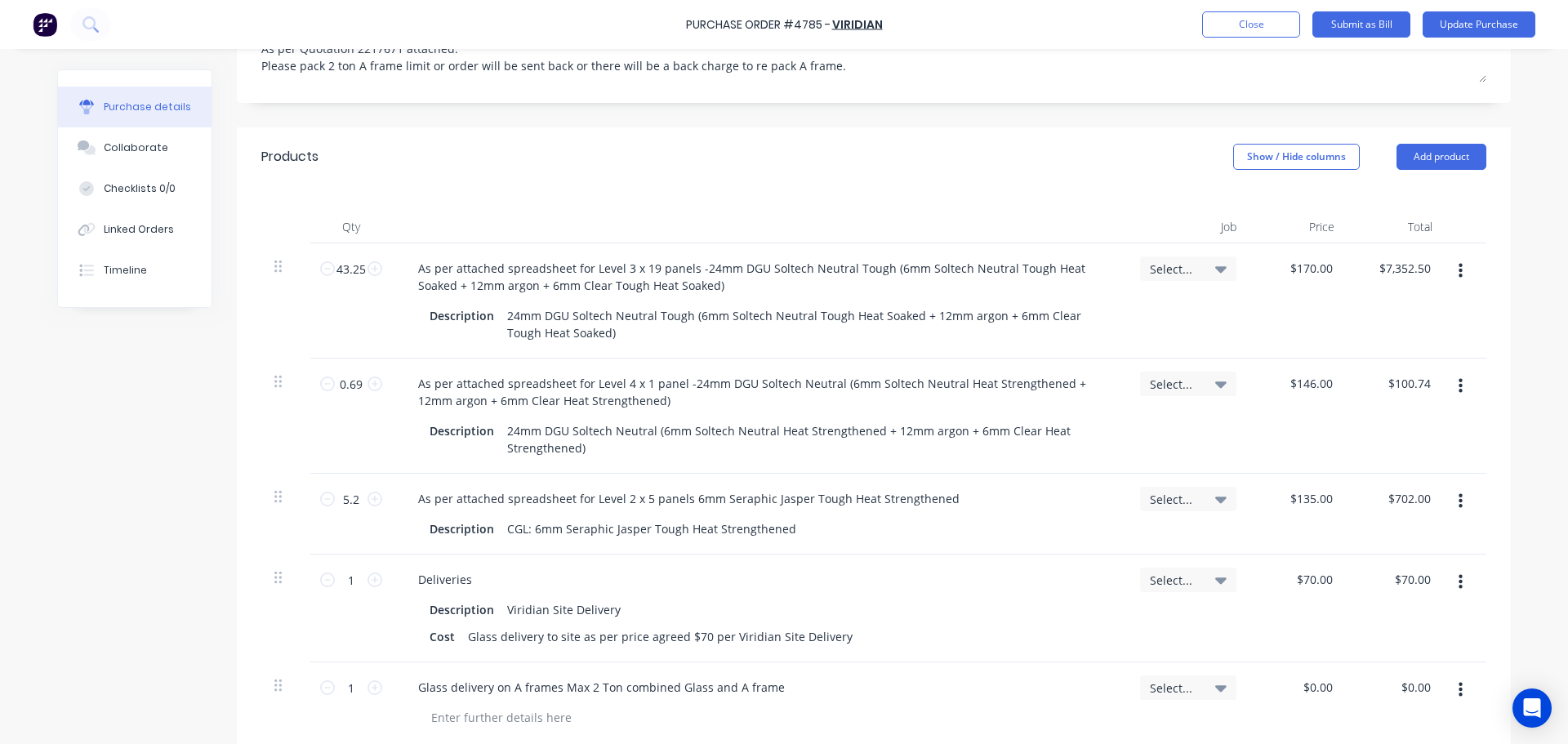
click at [284, 410] on div at bounding box center [285, 416] width 49 height 115
click at [1458, 377] on icon "button" at bounding box center [1460, 386] width 4 height 18
click at [1398, 446] on button "Duplicate" at bounding box center [1410, 462] width 139 height 32
type textarea "x"
type input "$70.00"
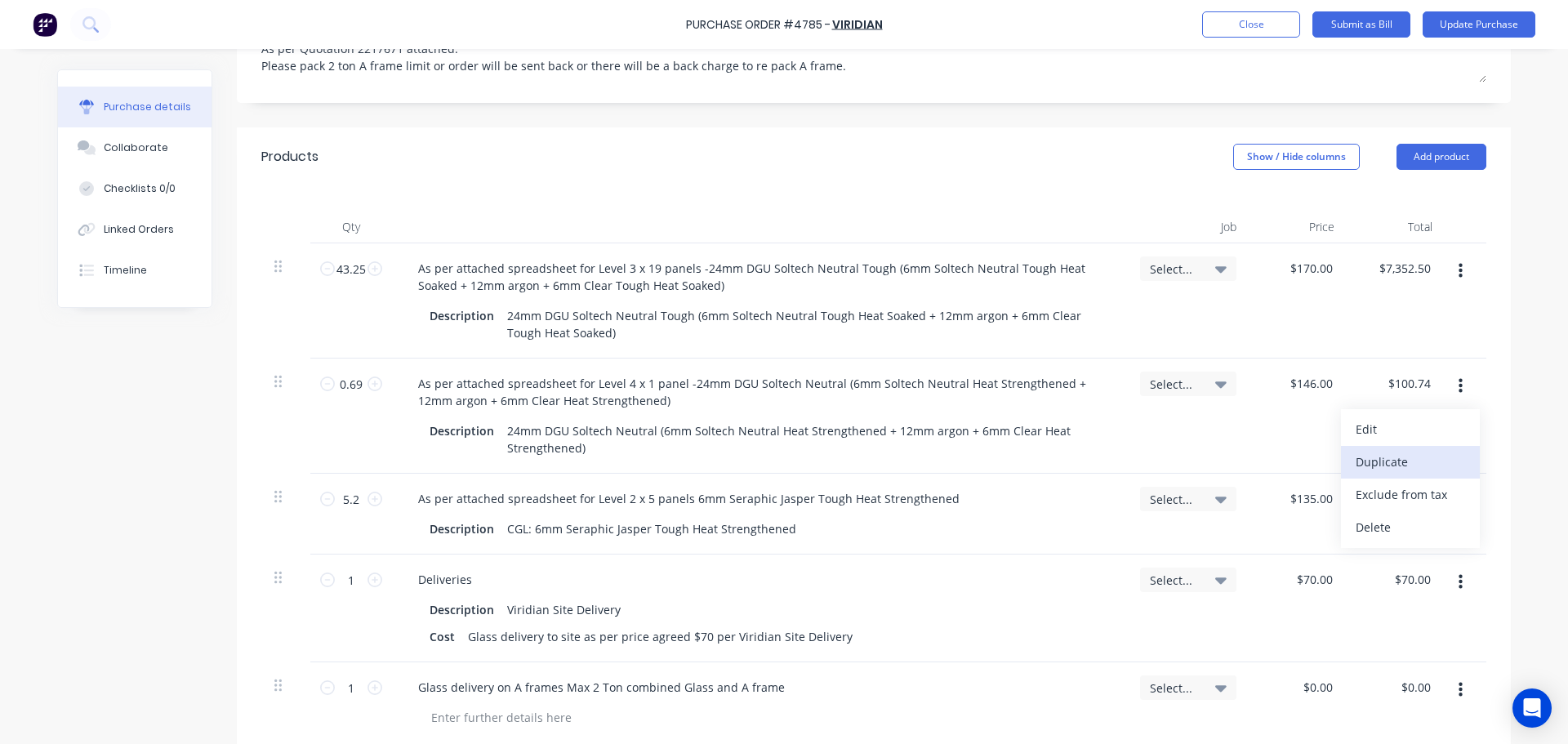
type input "$70.00"
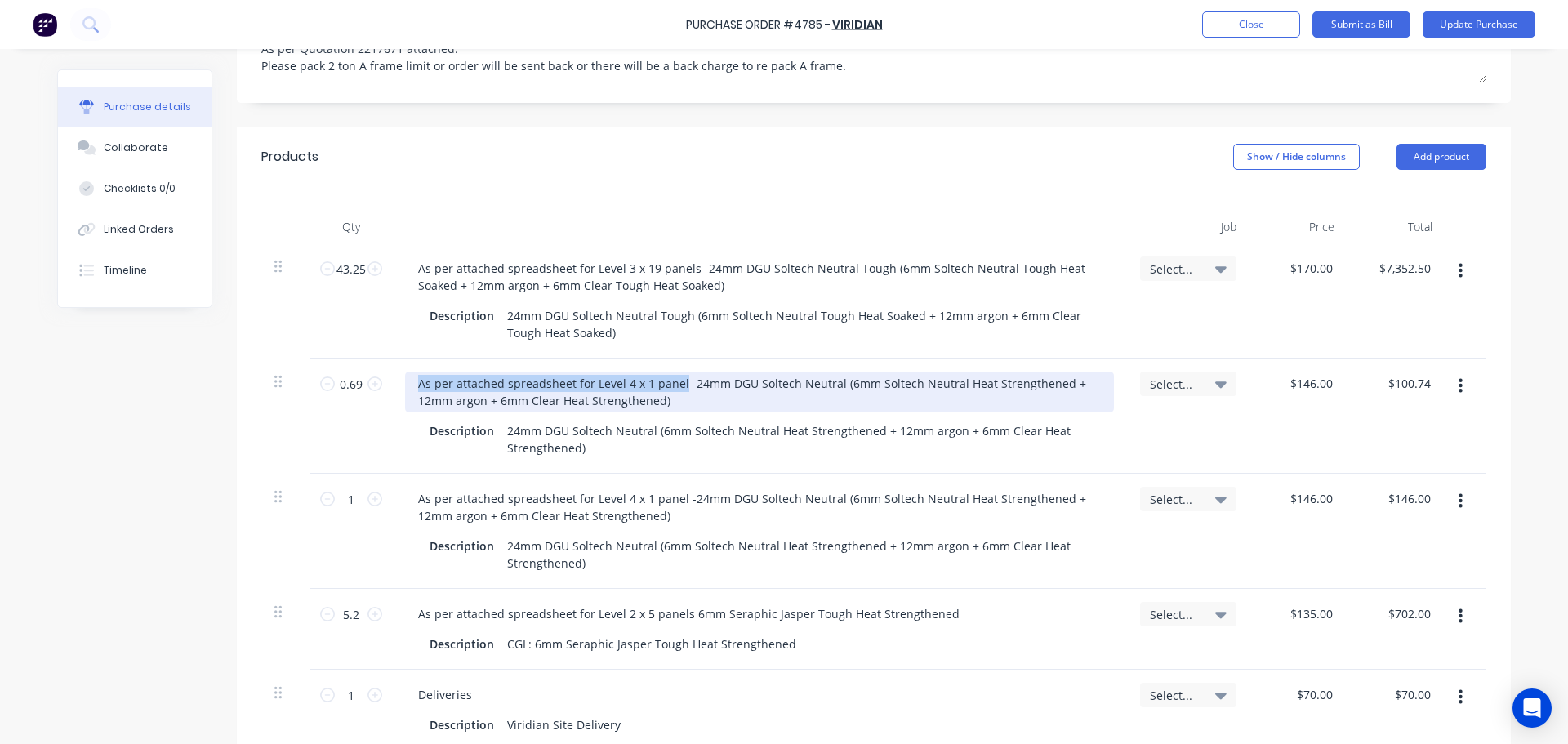
drag, startPoint x: 412, startPoint y: 347, endPoint x: 674, endPoint y: 344, distance: 262.0
click at [674, 372] on div "As per attached spreadsheet for Level 4 x 1 panel -24mm DGU Soltech Neutral (6m…" at bounding box center [759, 392] width 709 height 40
copy div "As per attached spreadsheet for Level 4 x 1 panel"
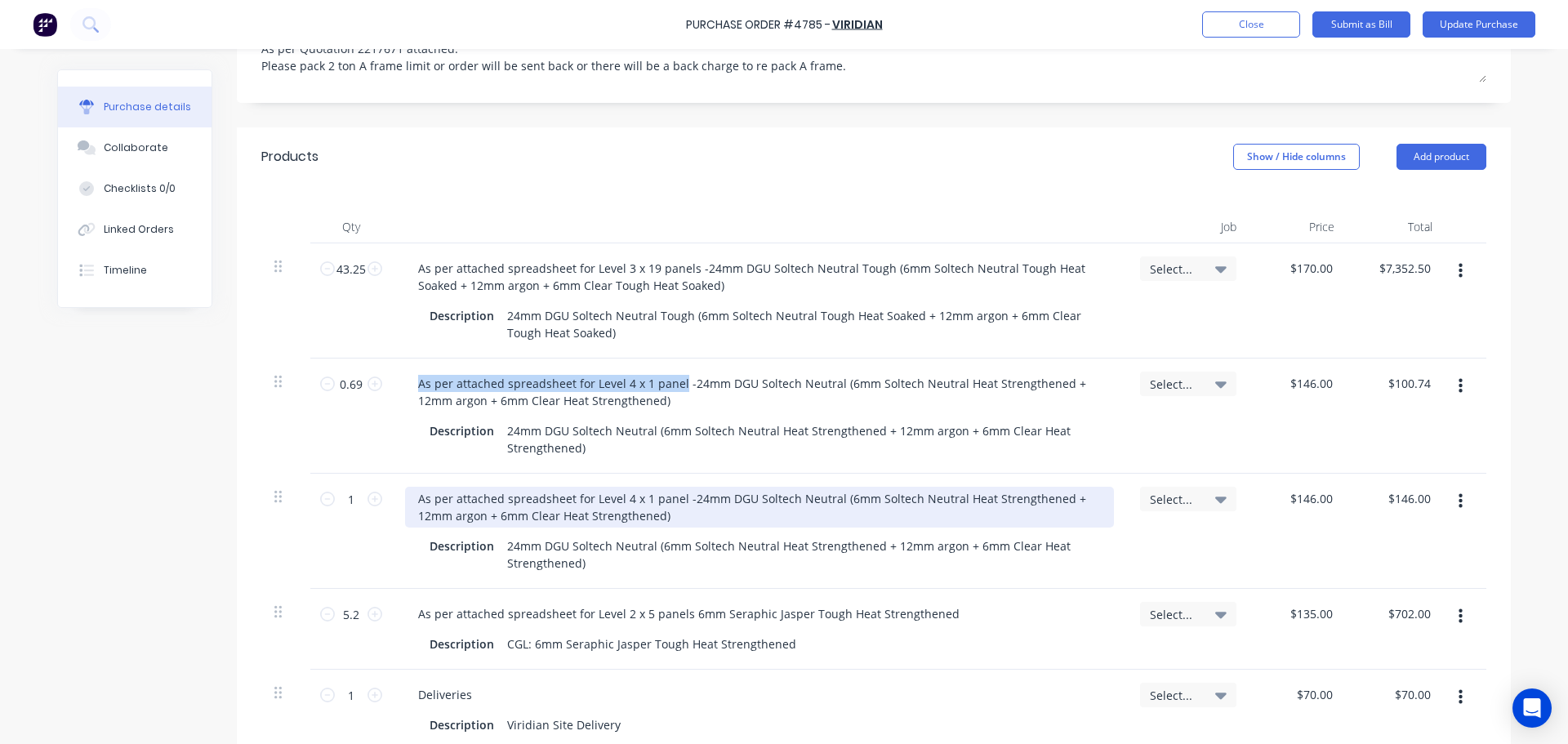
type textarea "x"
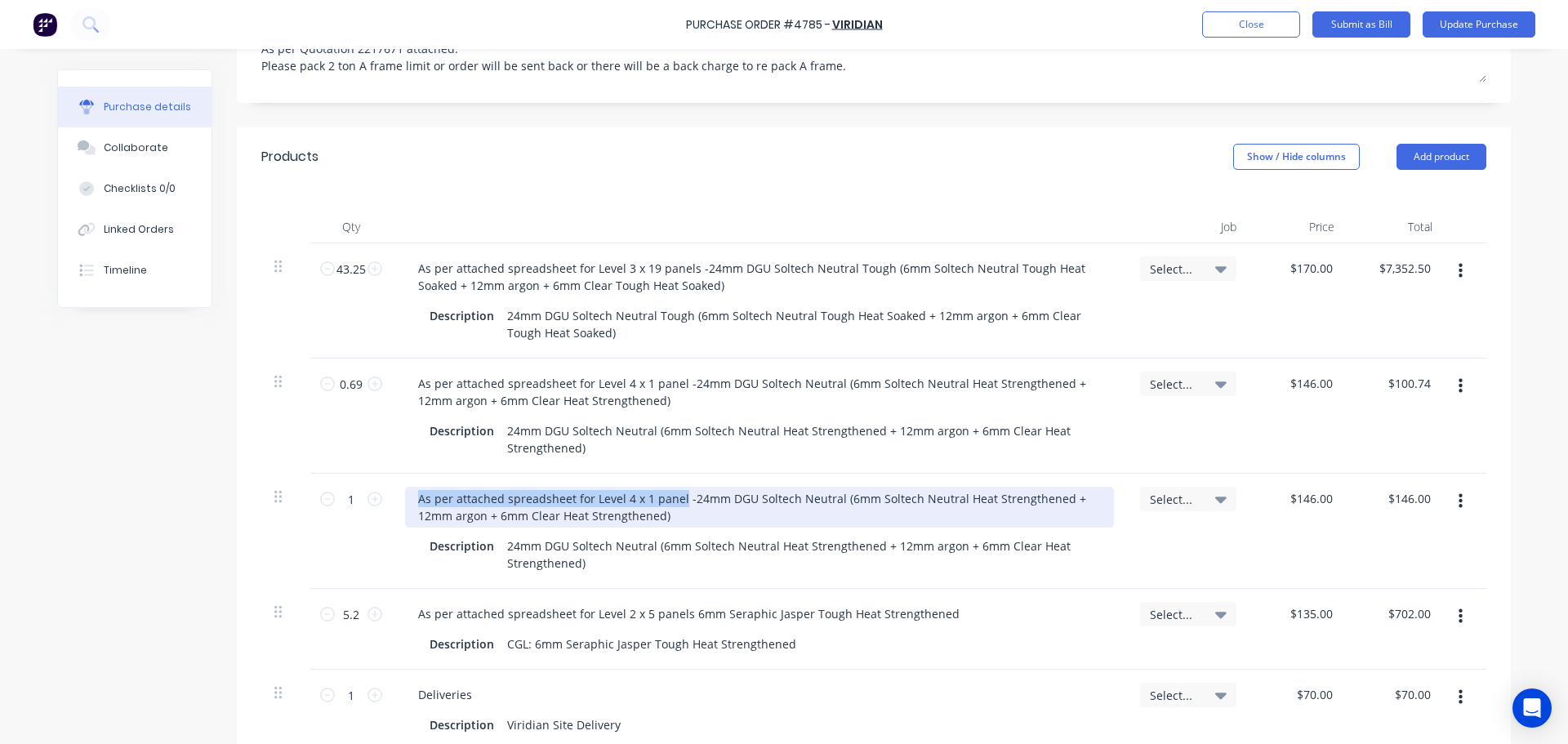
drag, startPoint x: 414, startPoint y: 465, endPoint x: 674, endPoint y: 460, distance: 260.0
click at [674, 486] on div "As per attached spreadsheet for Level 4 x 1 panel -24mm DGU Soltech Neutral (6m…" at bounding box center [759, 507] width 709 height 40
paste div
click at [672, 486] on div "As per attached spreadsheet for Level 4 x 2 panel -24mm DGU Soltech Neutral (6m…" at bounding box center [759, 507] width 709 height 40
click at [821, 486] on div "As per attached spreadsheet for Level 4 x 2 panels -24mm DGU Soltech Neutral (6…" at bounding box center [759, 507] width 709 height 40
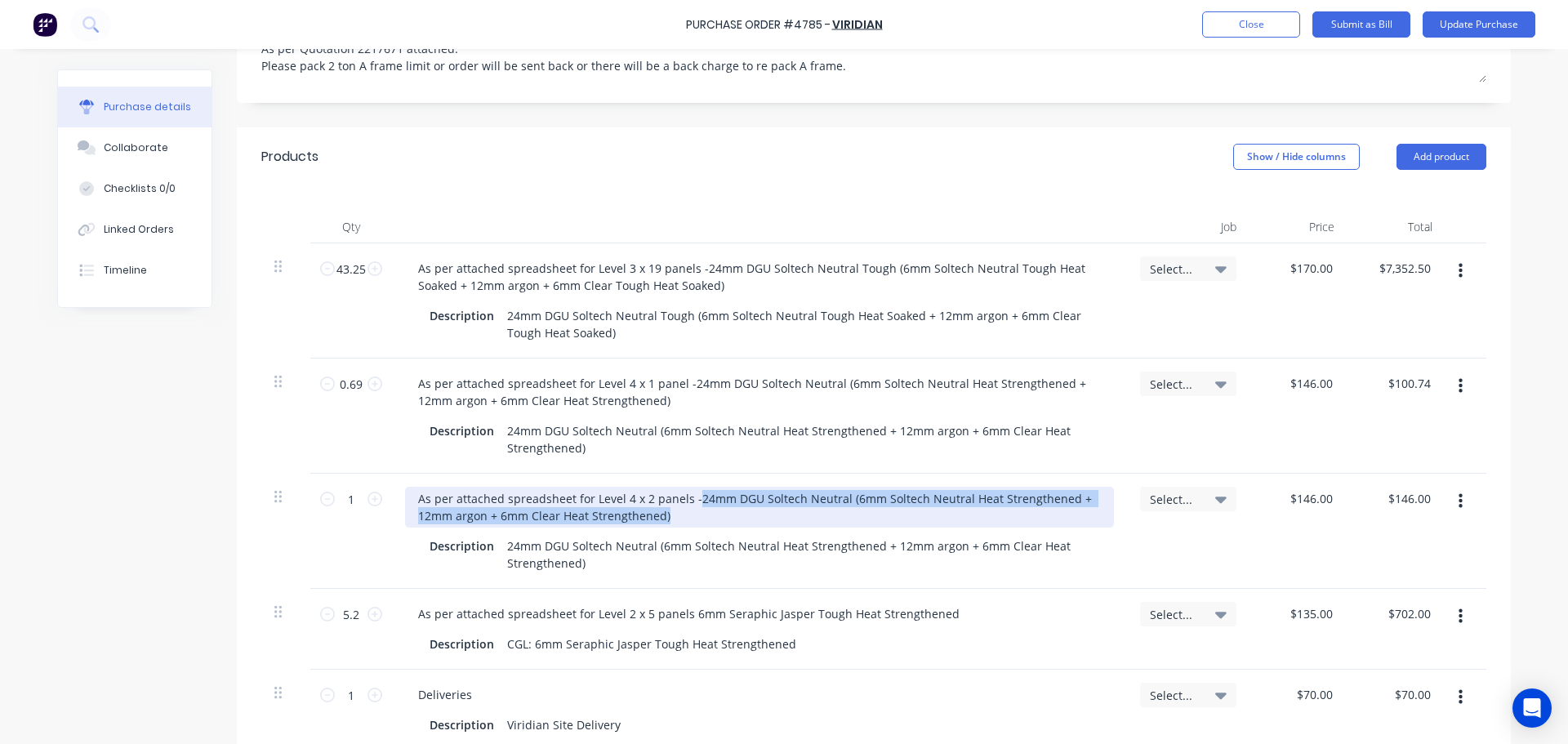
drag, startPoint x: 686, startPoint y: 464, endPoint x: 706, endPoint y: 486, distance: 29.7
click at [706, 486] on div "As per attached spreadsheet for Level 4 x 2 panels -24mm DGU Soltech Neutral (6…" at bounding box center [759, 507] width 709 height 40
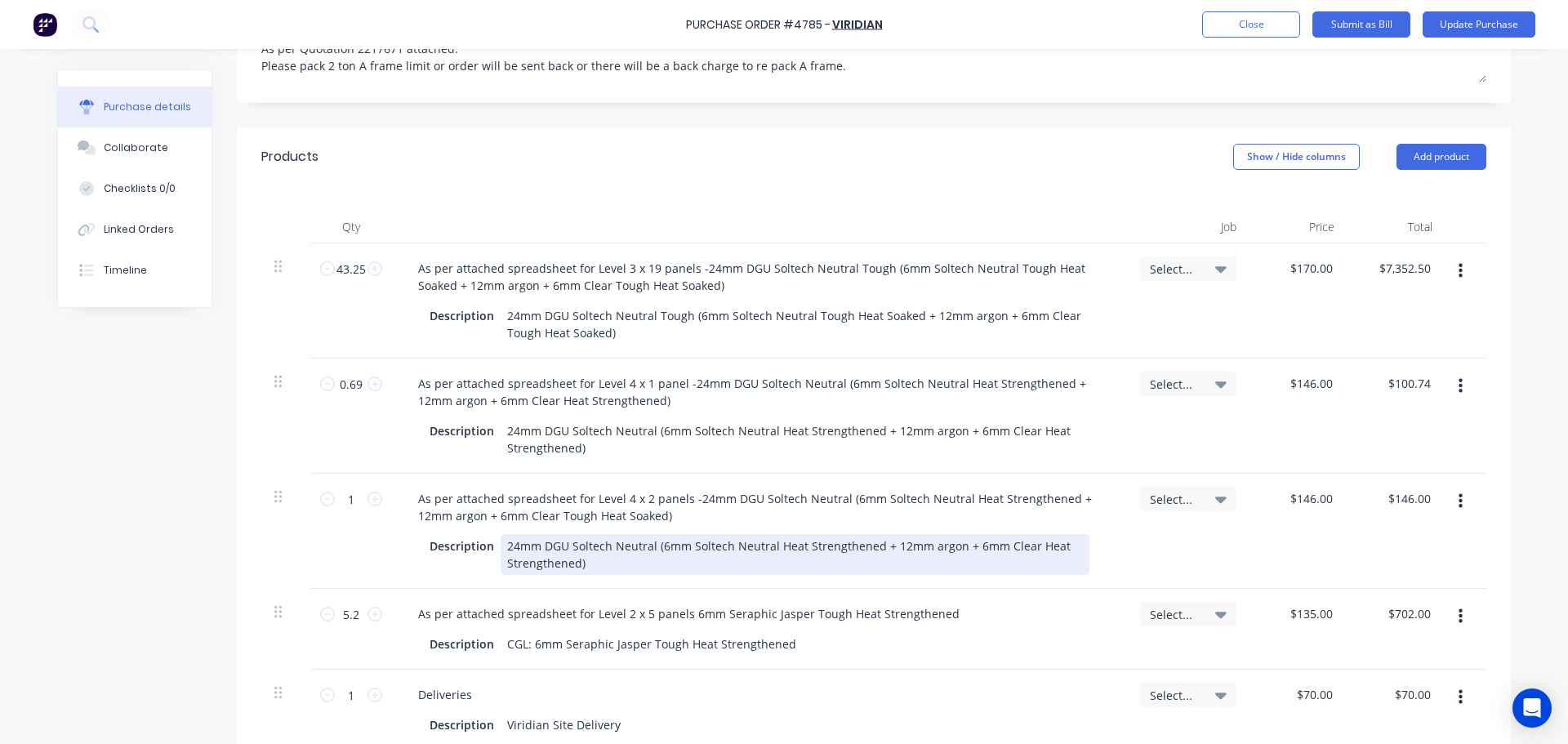
type textarea "x"
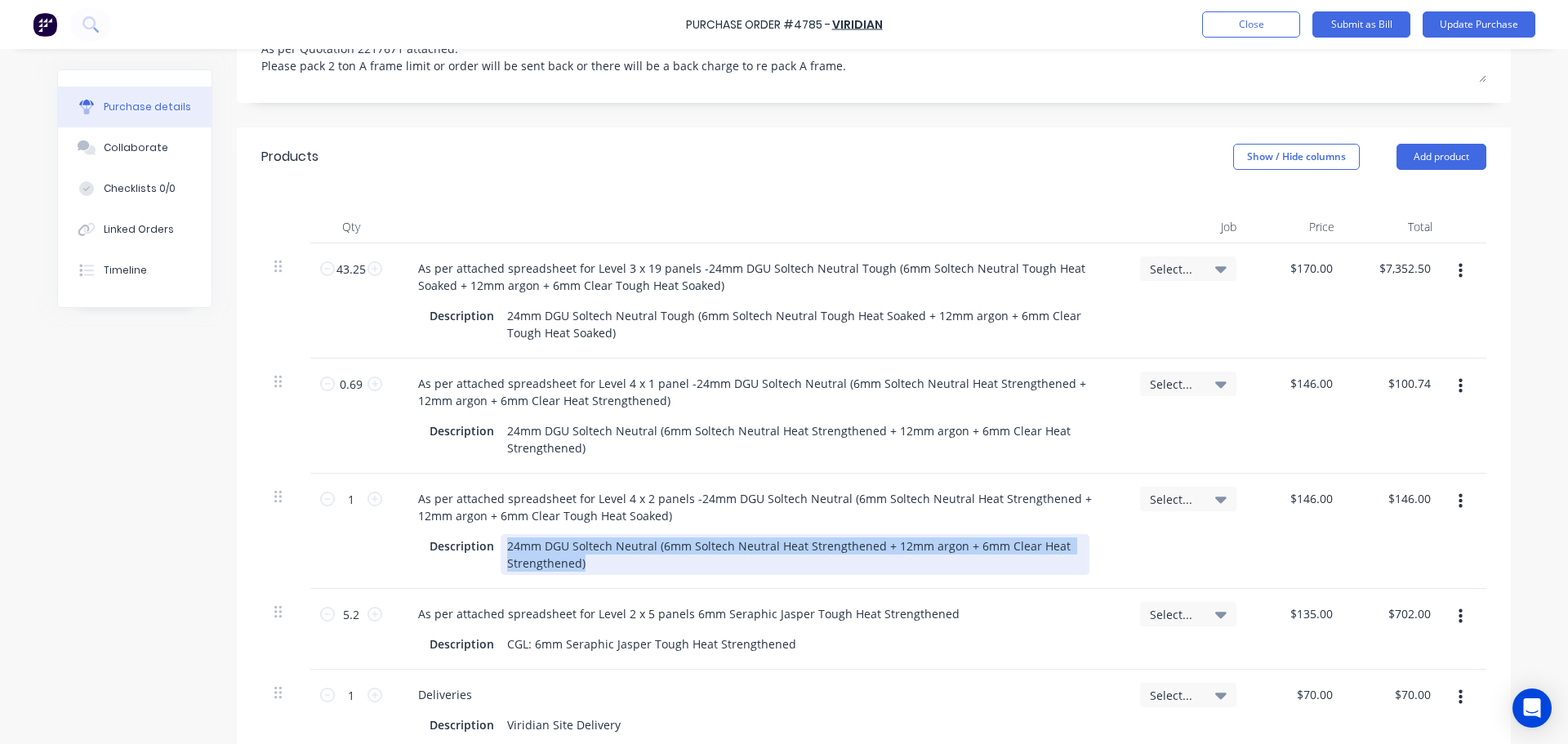
drag, startPoint x: 497, startPoint y: 509, endPoint x: 632, endPoint y: 540, distance: 138.5
click at [632, 540] on div "24mm DGU Soltech Neutral (6mm Soltech Neutral Heat Strengthened + 12mm argon + …" at bounding box center [795, 554] width 589 height 40
paste div
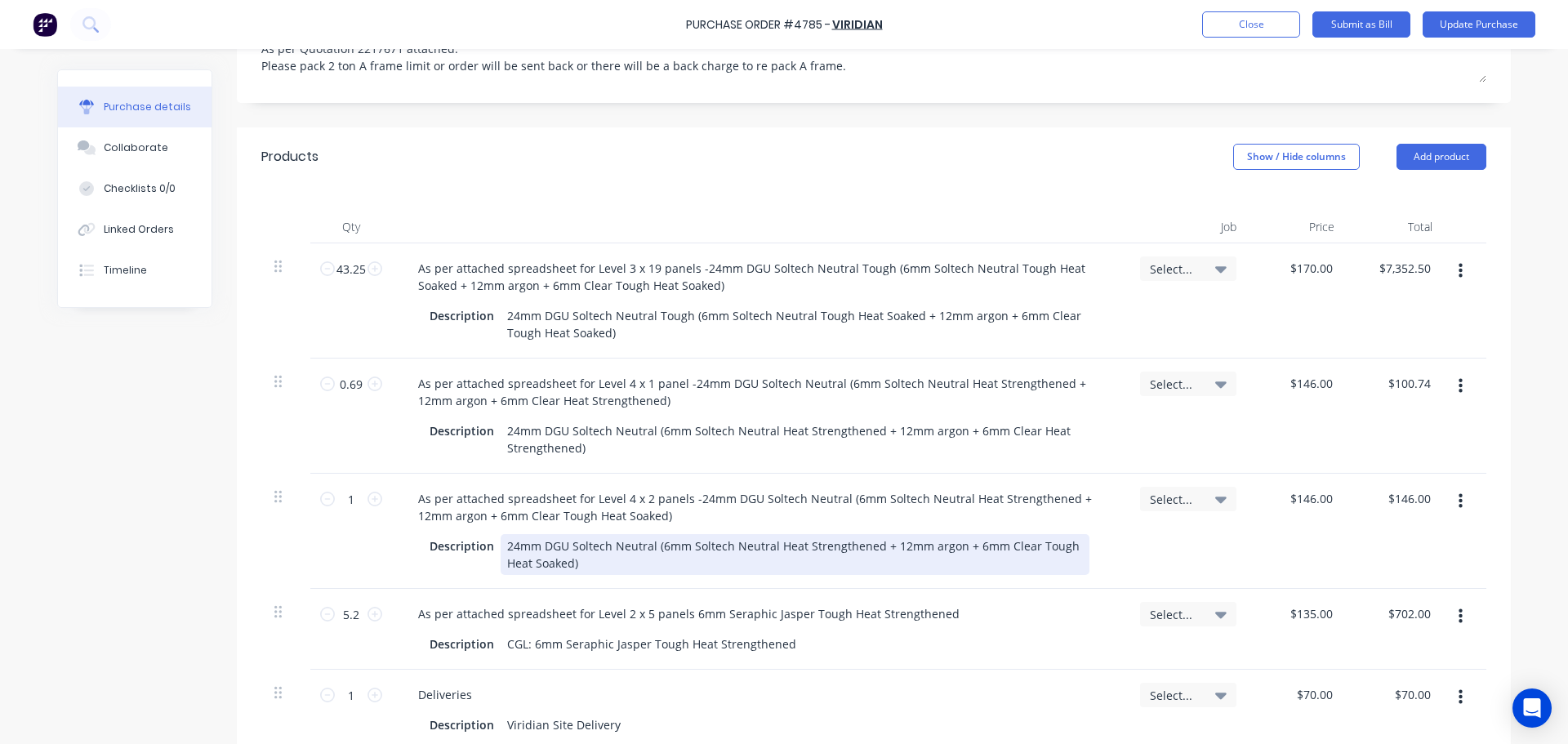
click at [502, 533] on div "24mm DGU Soltech Neutral (6mm Soltech Neutral Heat Strengthened + 12mm argon + …" at bounding box center [795, 554] width 589 height 40
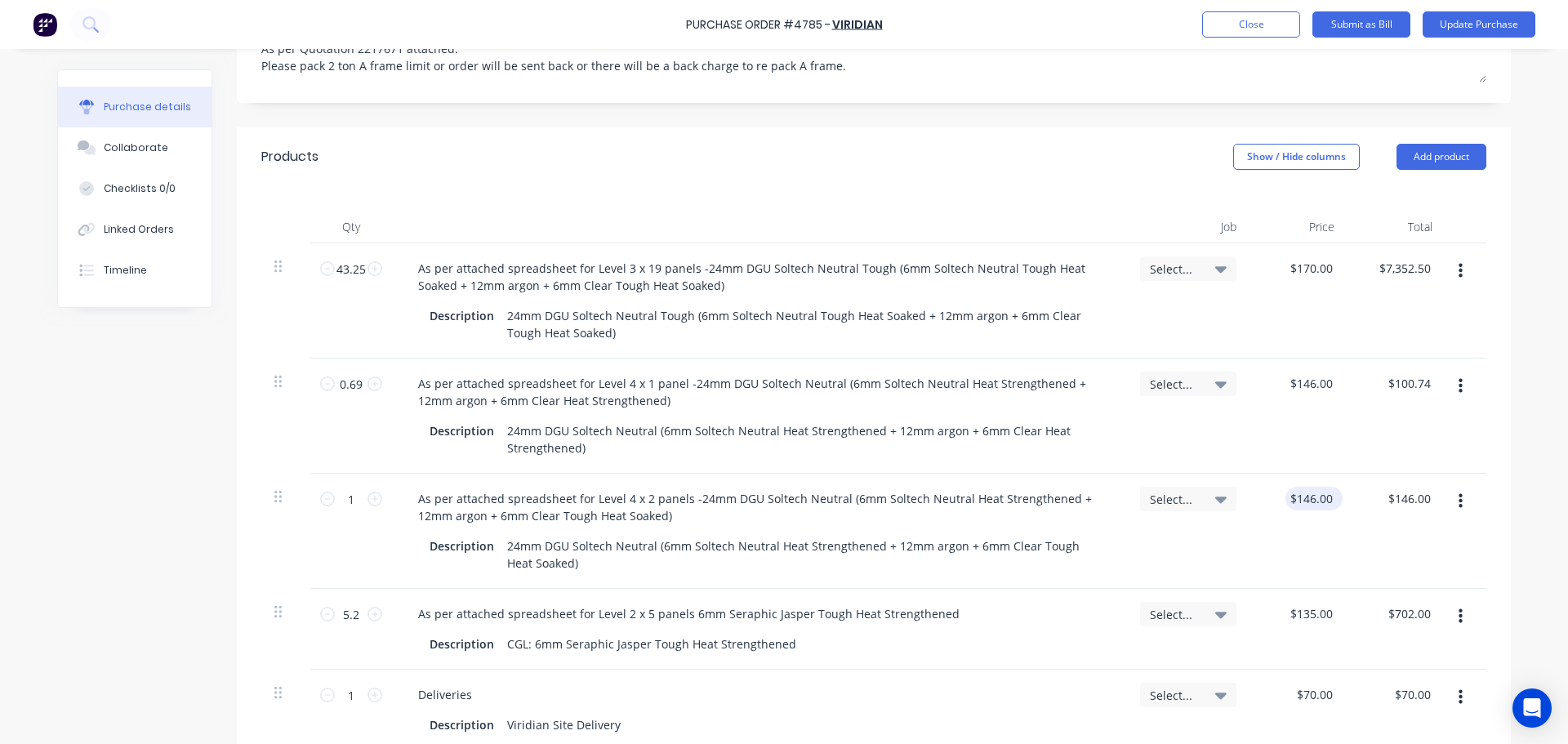
type textarea "x"
type input "146.00"
click at [1309, 486] on input "146.00" at bounding box center [1310, 498] width 51 height 24
type textarea "x"
click at [1309, 486] on input "146.00" at bounding box center [1314, 498] width 44 height 24
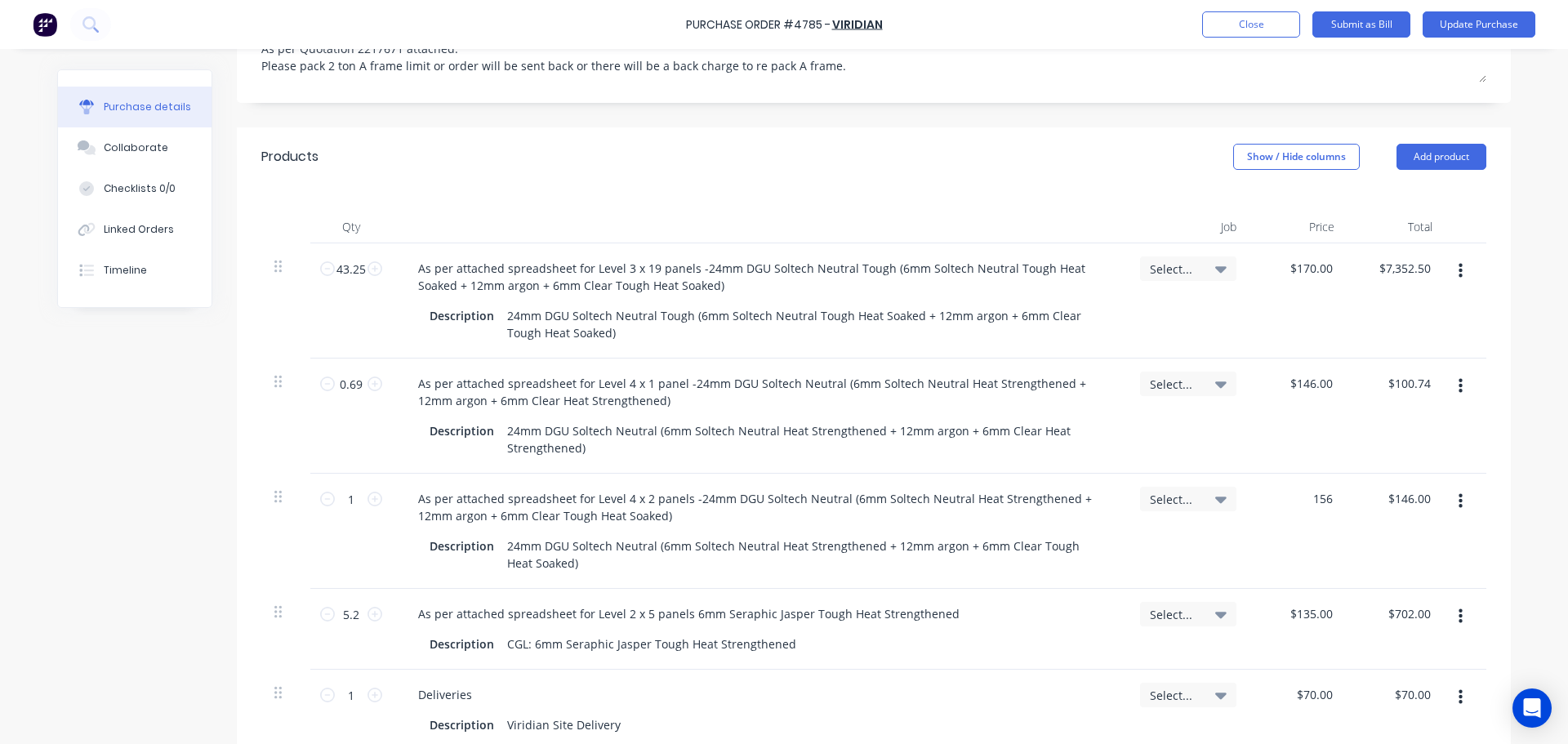
type input "156"
type textarea "x"
type input "$156.00"
click at [584, 18] on div "Purchase Order #4785 - Viridian Add product Close Submit as Bill Update Purchase" at bounding box center [784, 24] width 1568 height 49
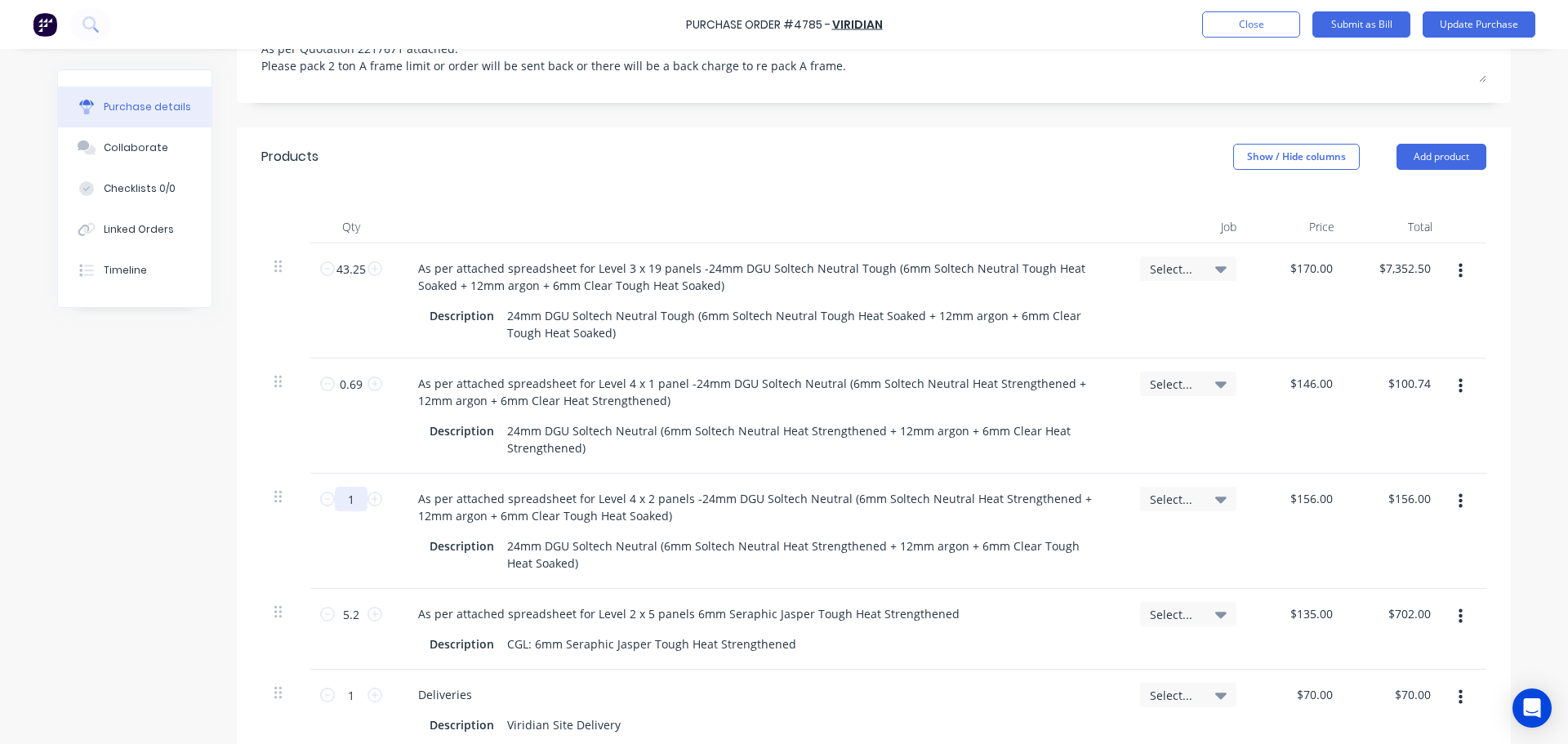
click at [340, 486] on input "1" at bounding box center [351, 498] width 32 height 25
type textarea "x"
type input "1."
type textarea "x"
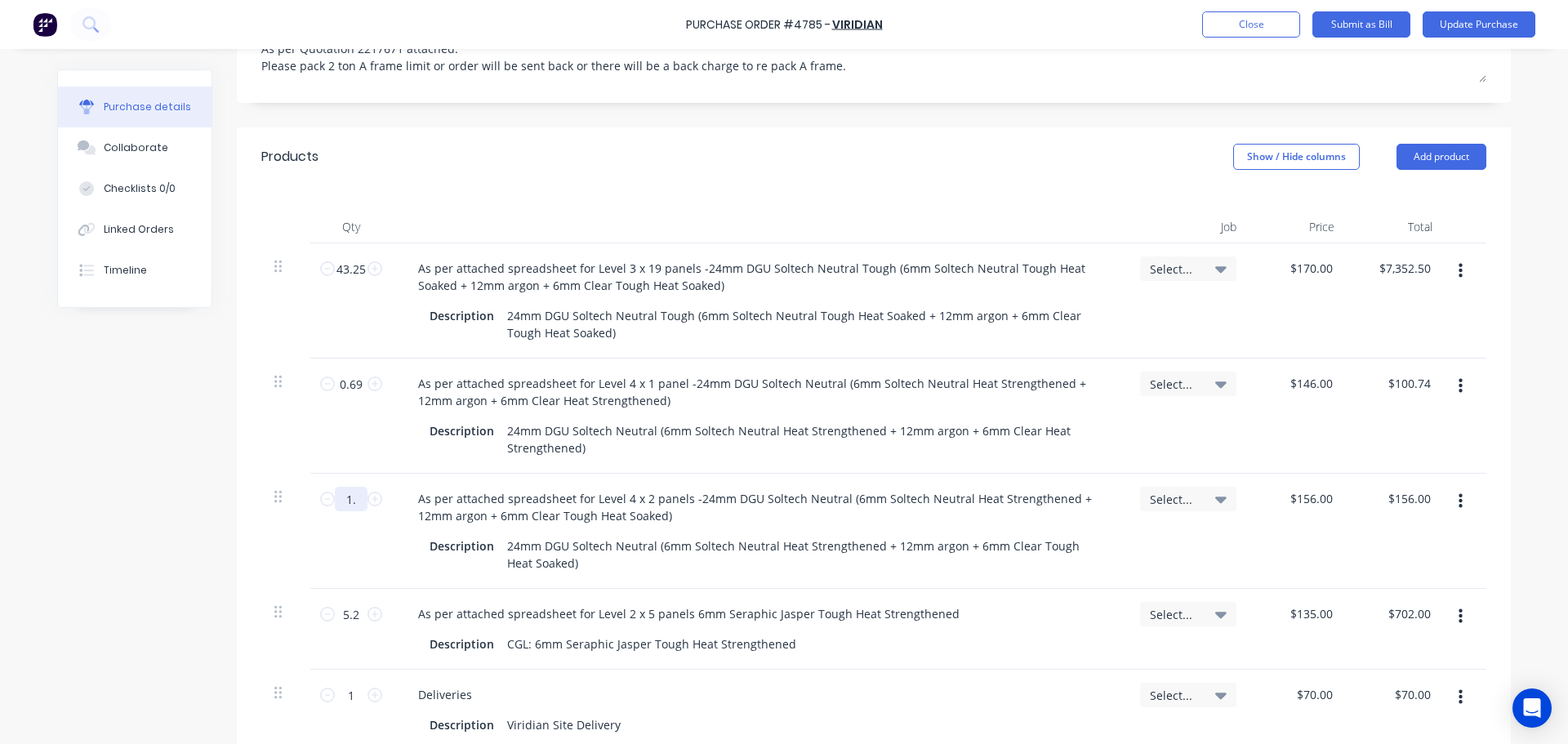
type input "1.1"
type input "$171.60"
type textarea "x"
type input "1.12"
type input "$174.72"
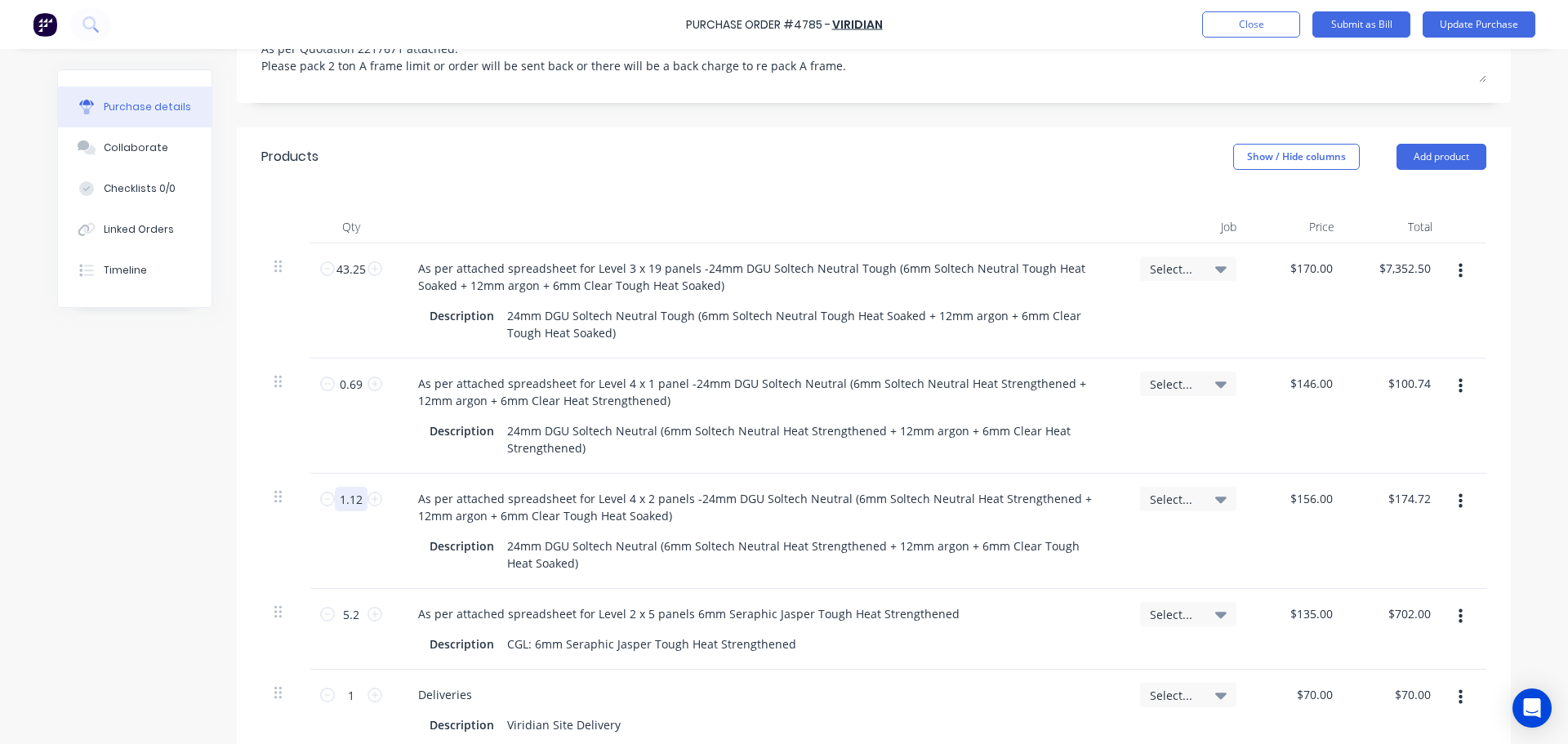
type textarea "x"
type input "1.12"
click at [663, 143] on div "Products Show / Hide columns Add product" at bounding box center [873, 156] width 1274 height 59
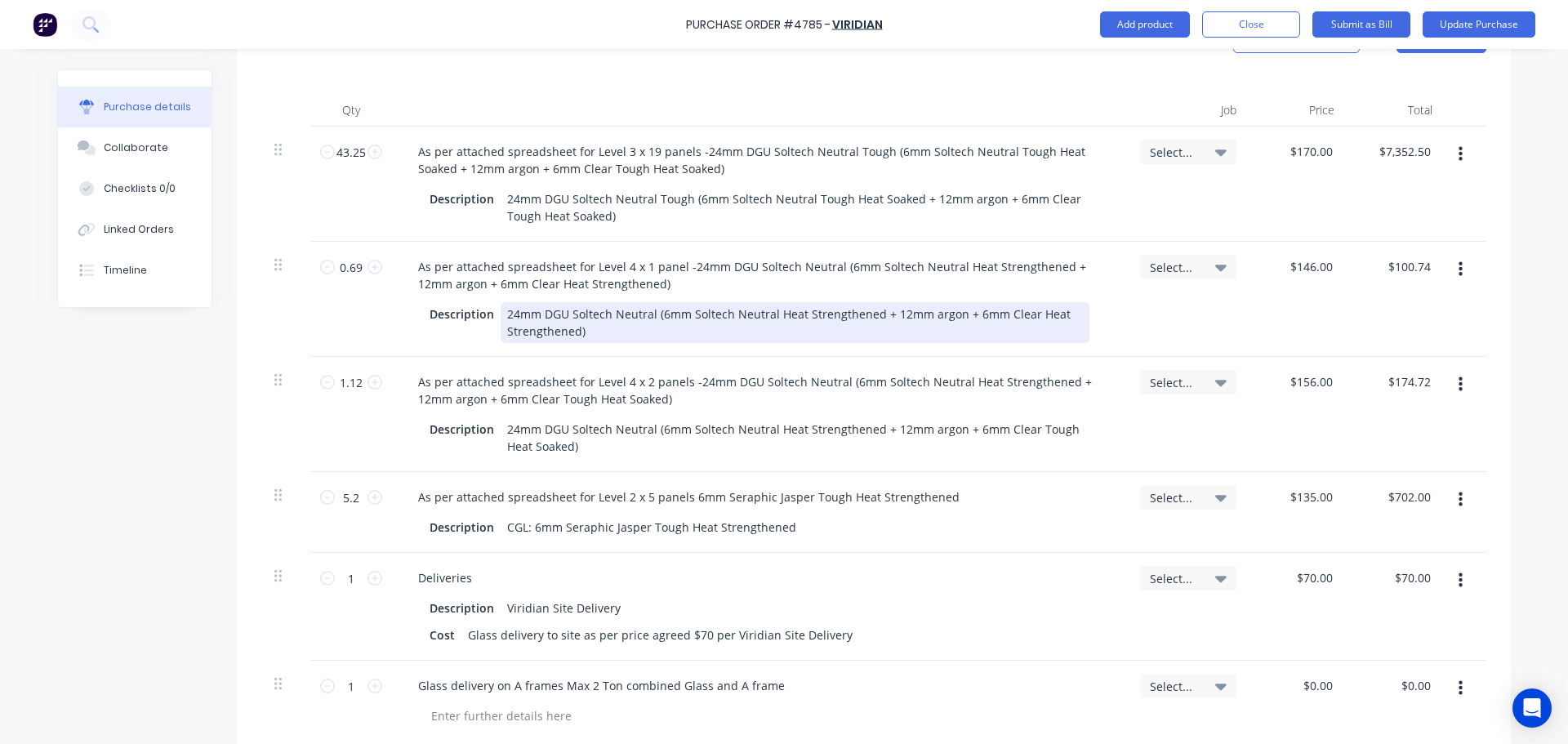
scroll to position [489, 0]
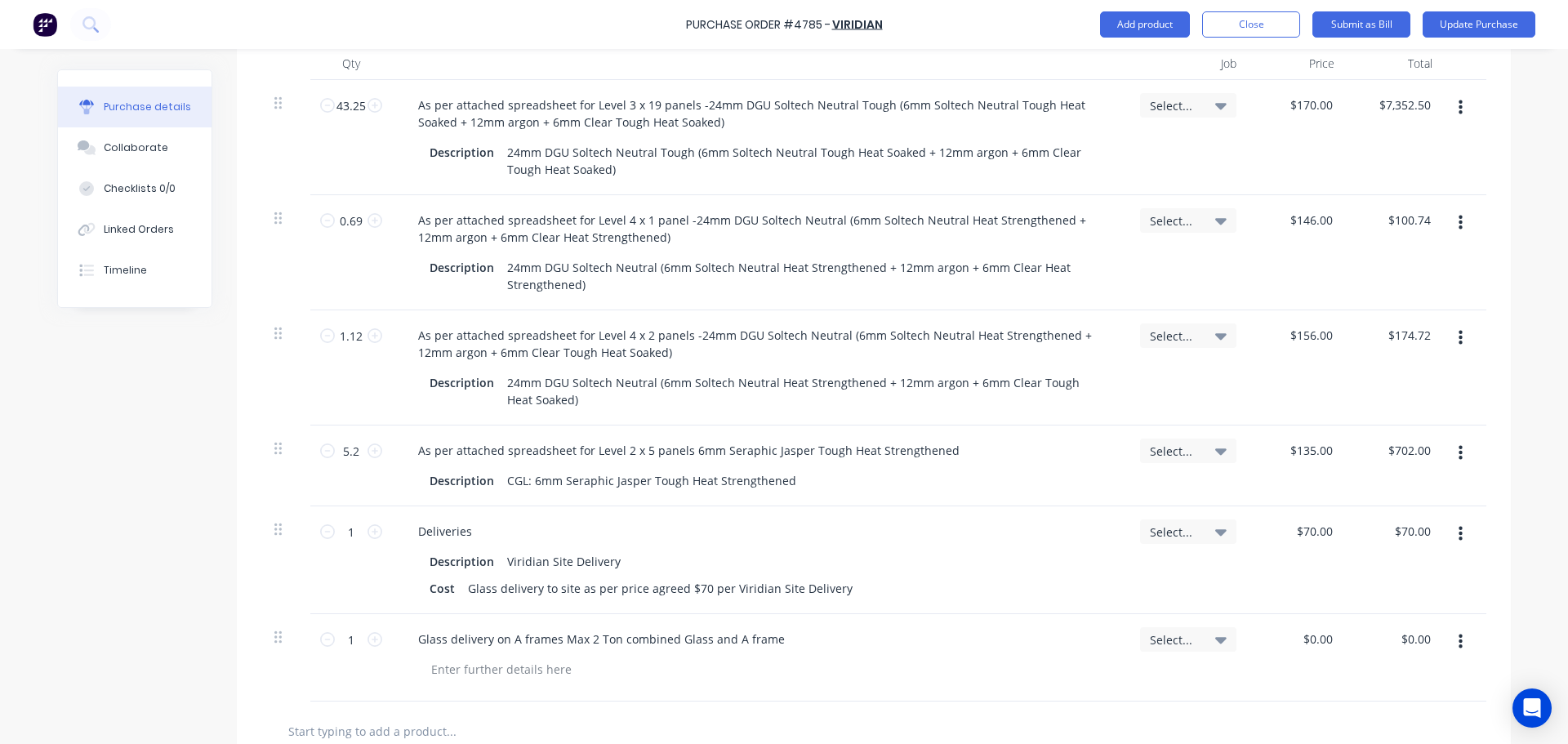
click at [1450, 439] on button "button" at bounding box center [1460, 453] width 39 height 29
click at [1382, 578] on button "Delete" at bounding box center [1410, 593] width 139 height 32
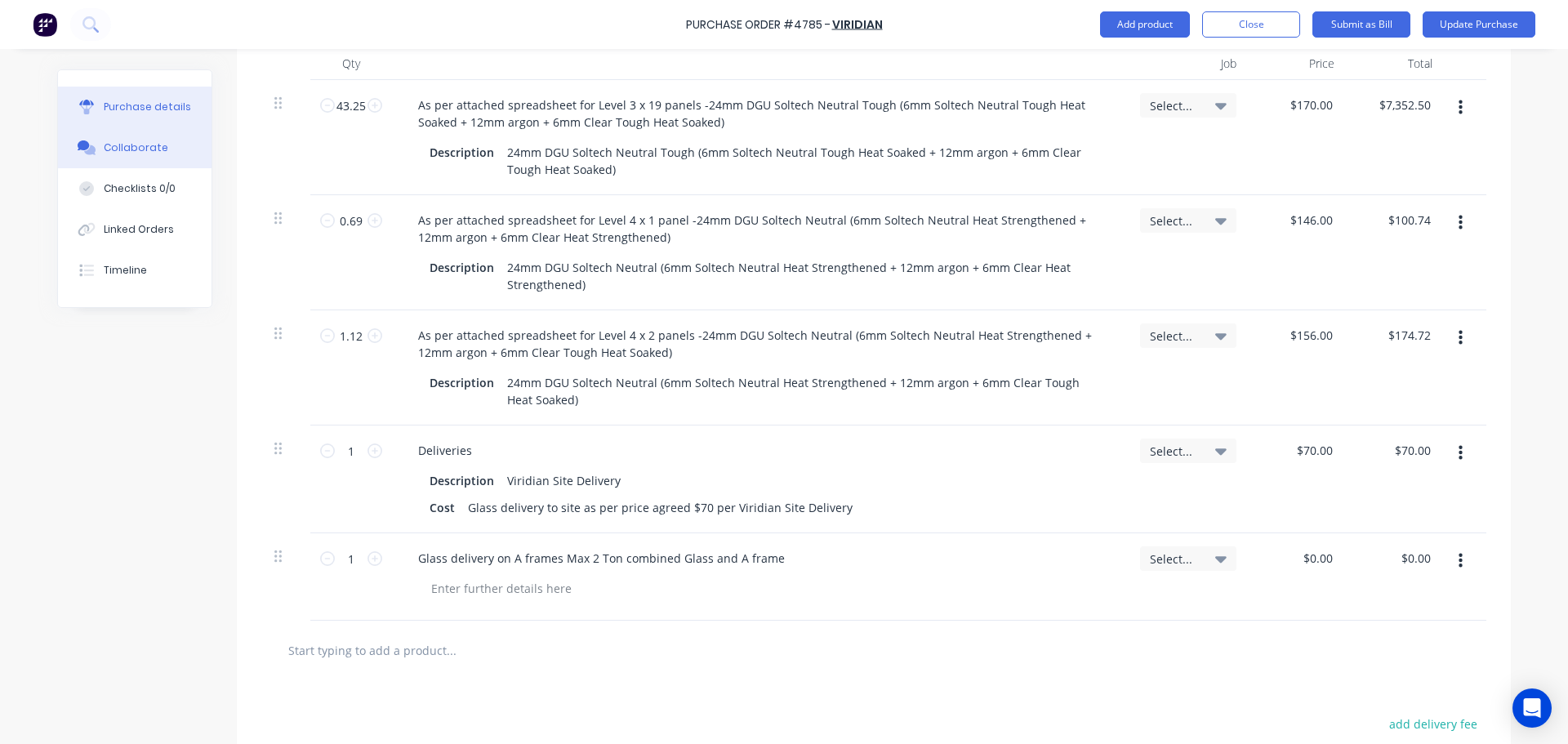
click at [120, 144] on div "Collaborate" at bounding box center [136, 148] width 64 height 15
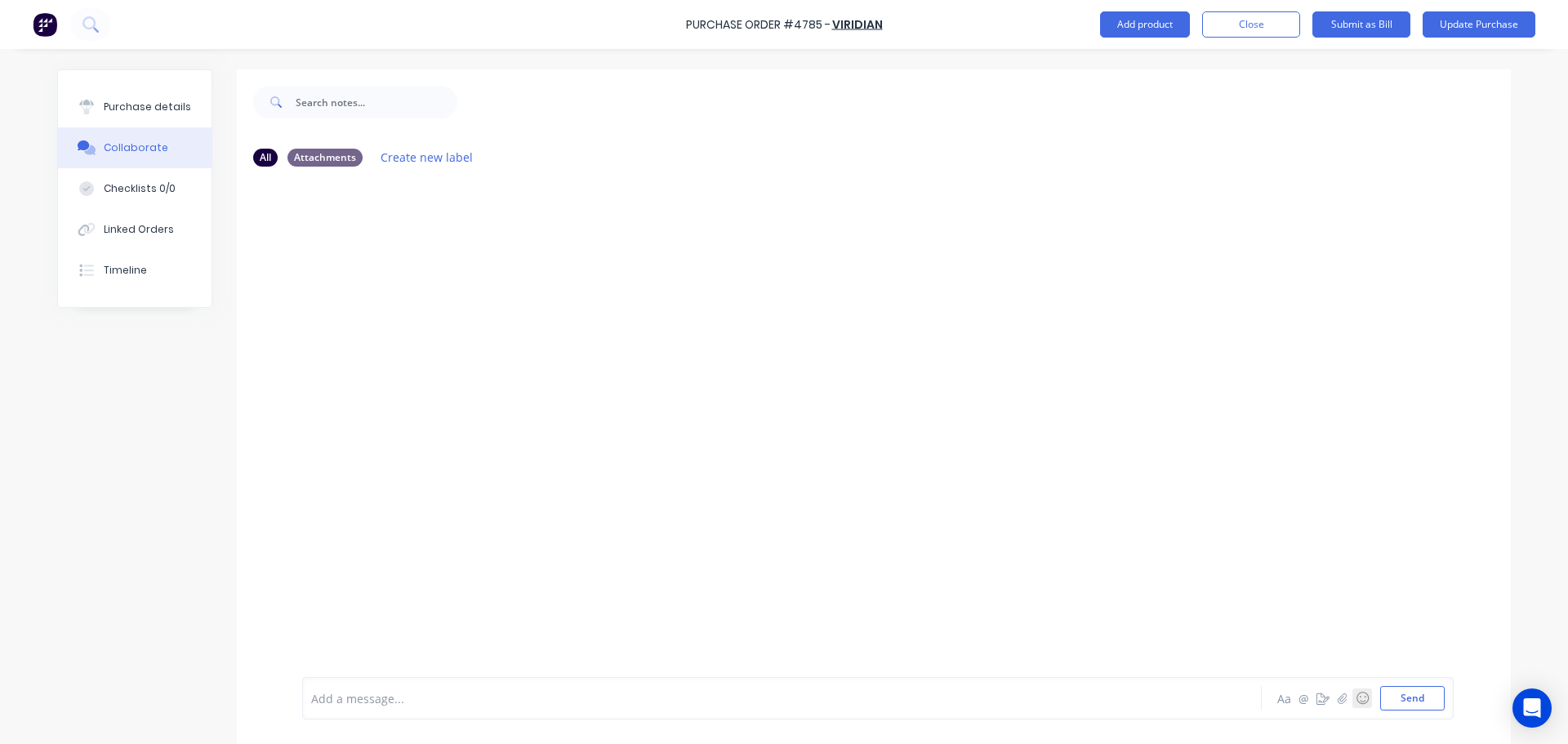
click at [1353, 703] on button "☺" at bounding box center [1362, 697] width 19 height 19
click at [1265, 607] on div at bounding box center [873, 428] width 1274 height 497
click at [1339, 701] on icon "button" at bounding box center [1343, 698] width 10 height 11
click at [1409, 692] on button "Send" at bounding box center [1412, 697] width 64 height 25
click at [1340, 697] on icon "button" at bounding box center [1343, 698] width 10 height 11
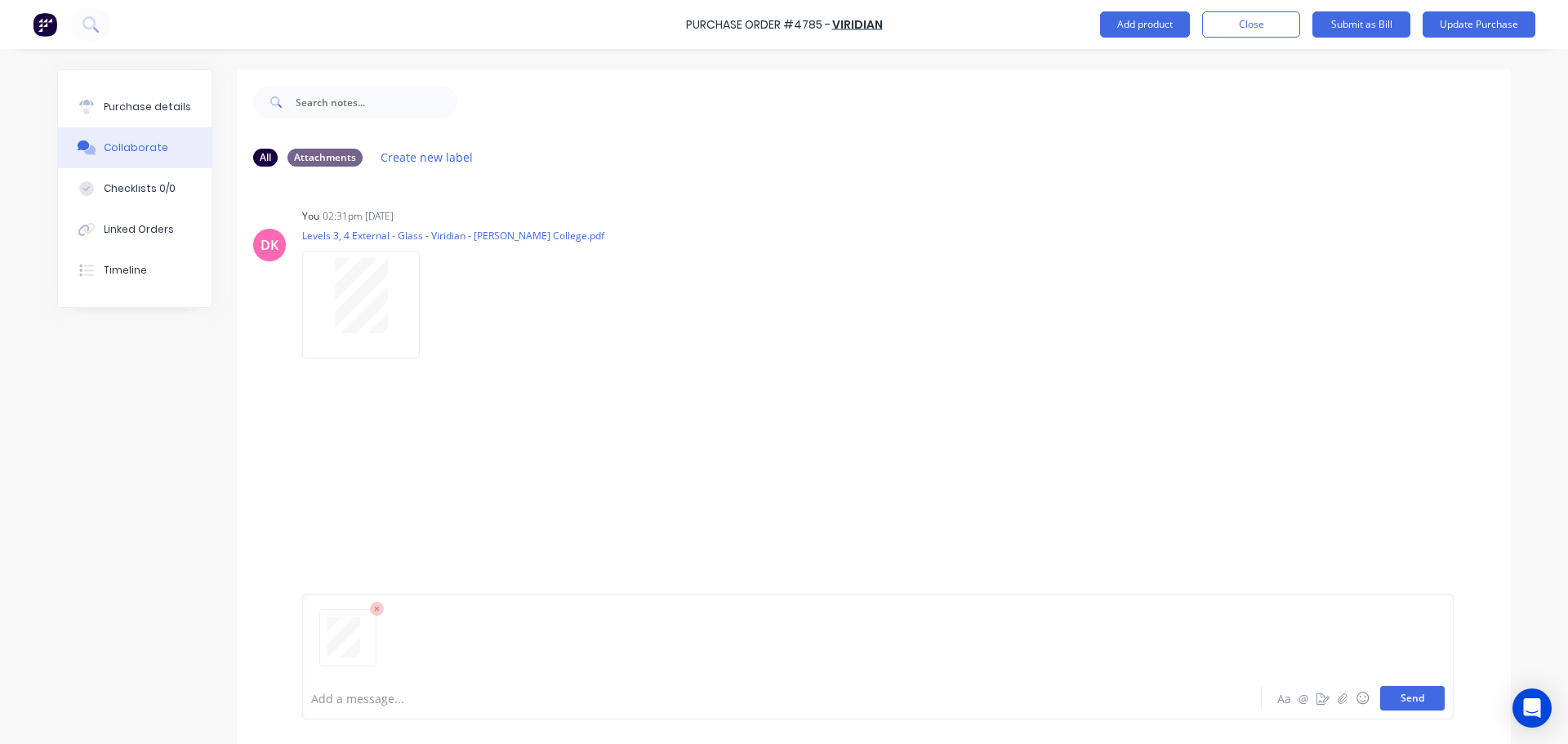
click at [1390, 704] on button "Send" at bounding box center [1412, 697] width 64 height 25
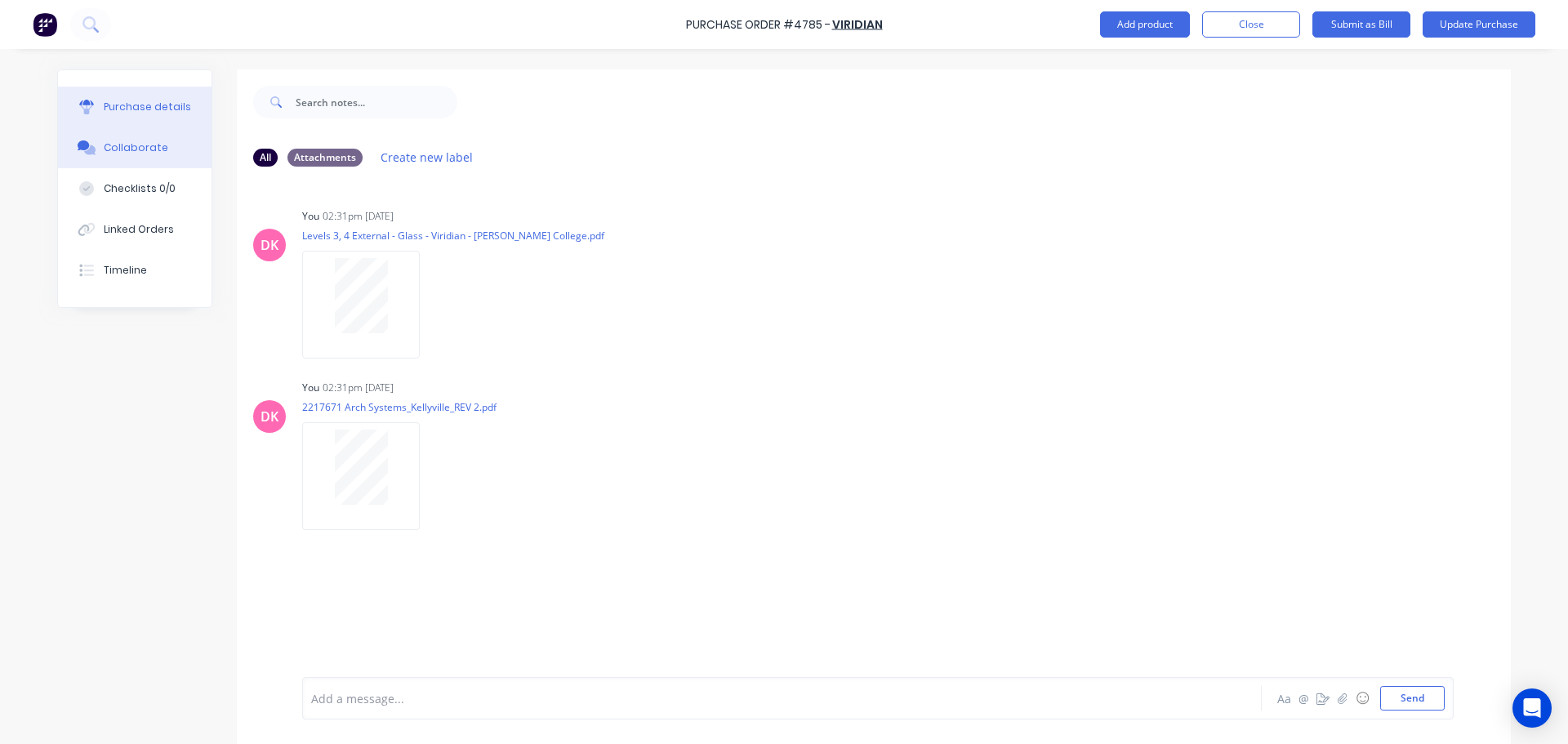
click at [144, 114] on button "Purchase details" at bounding box center [134, 107] width 154 height 40
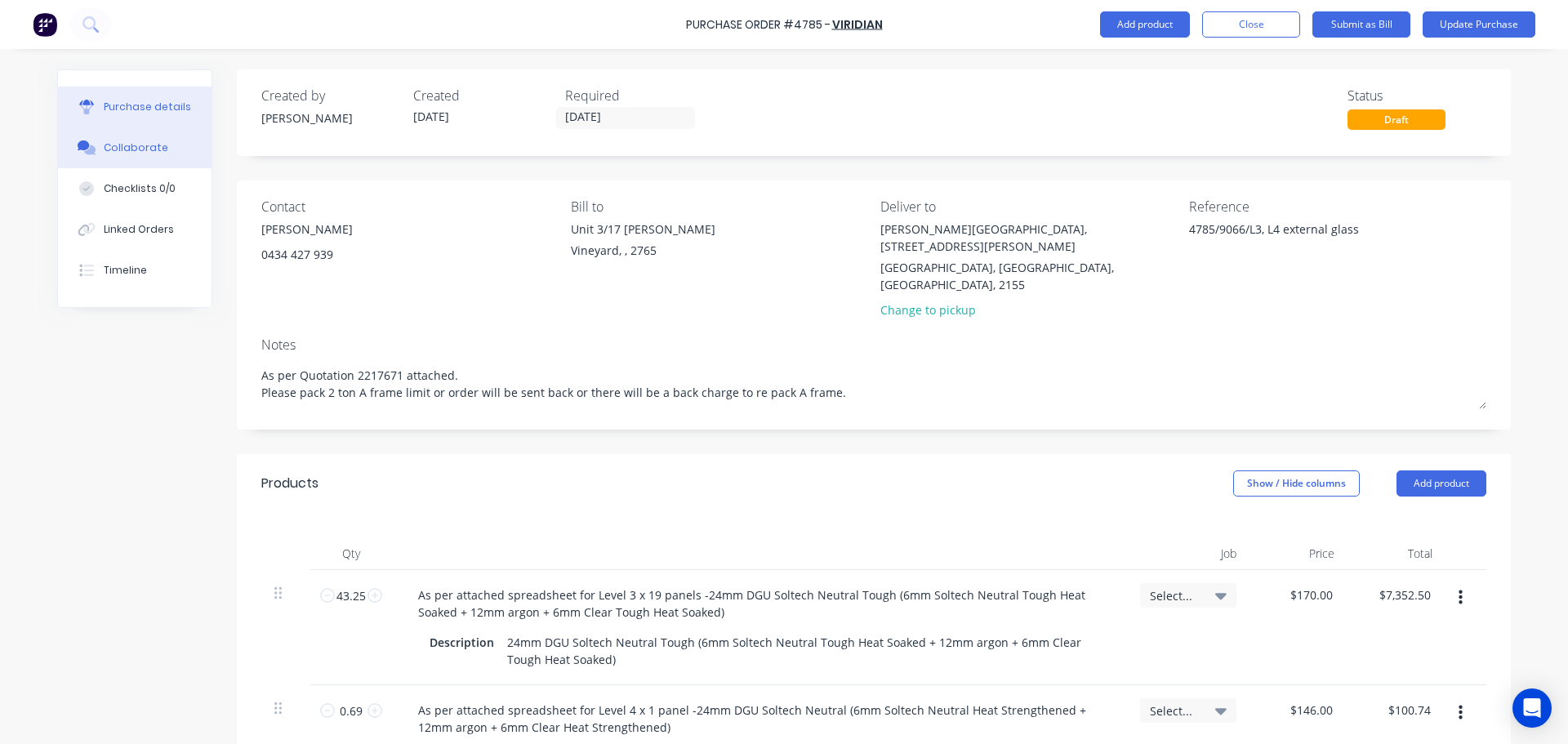
click at [149, 156] on button "Collaborate" at bounding box center [134, 147] width 154 height 40
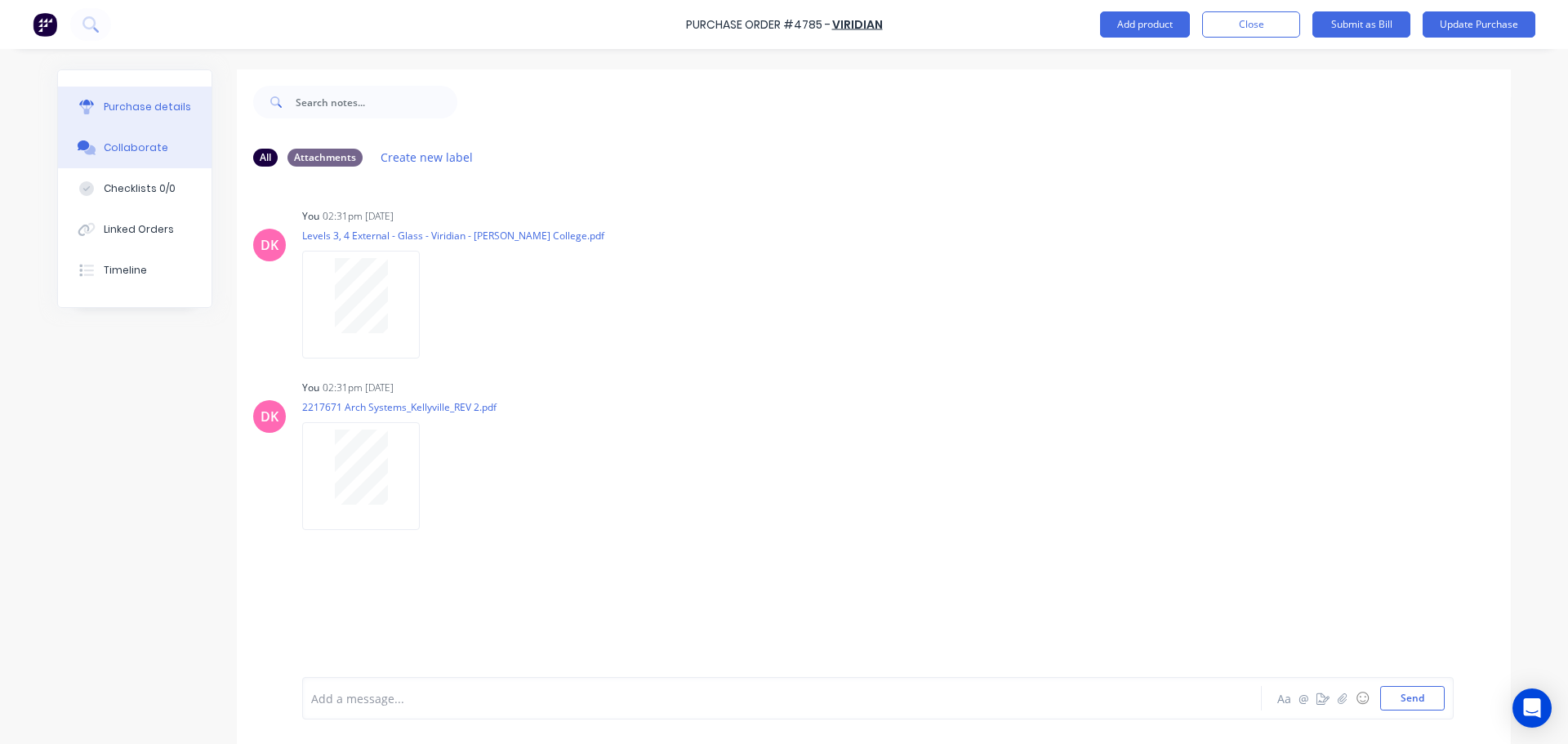
click at [145, 100] on div "Purchase details" at bounding box center [147, 107] width 87 height 15
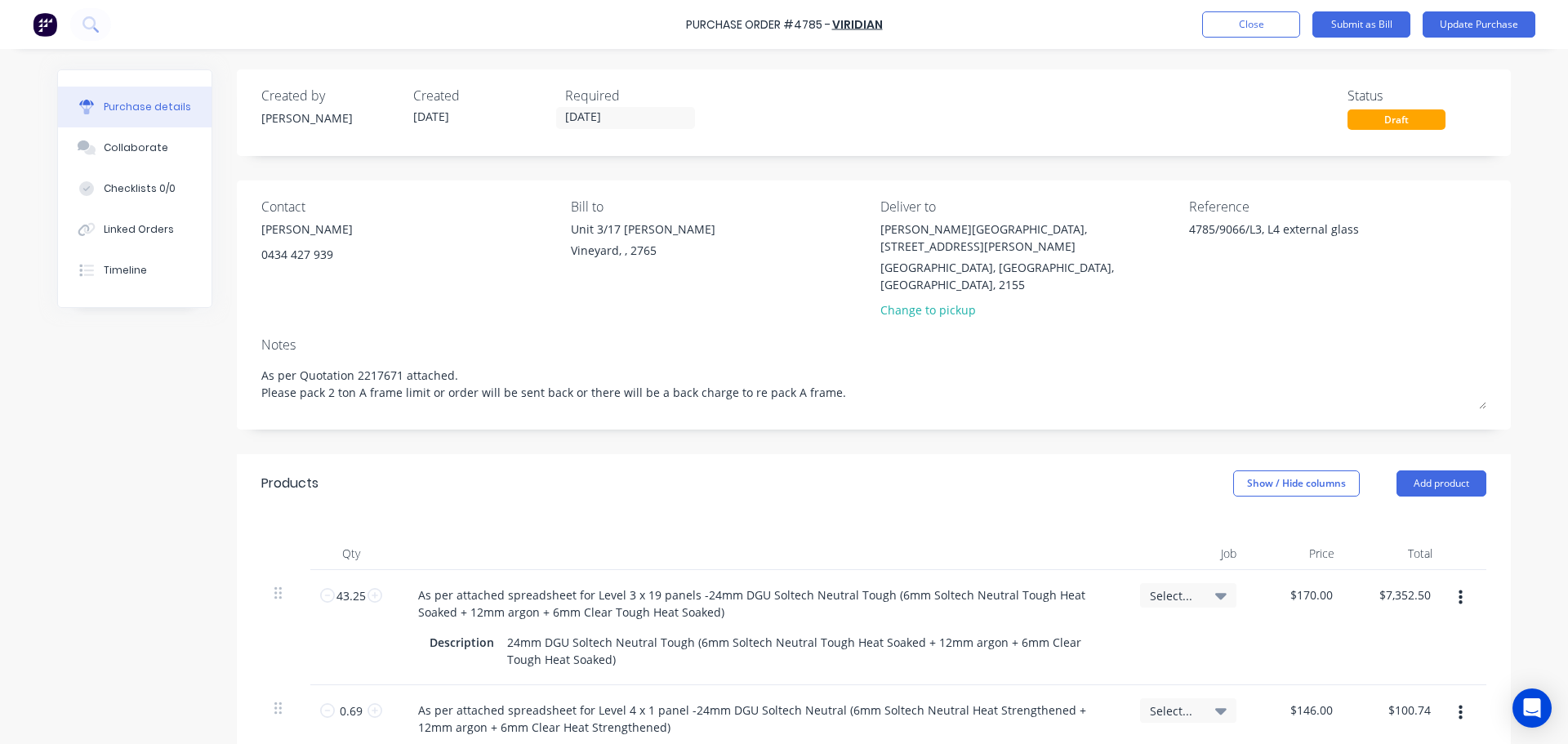
click at [1217, 592] on icon at bounding box center [1221, 595] width 11 height 6
click at [1016, 667] on div at bounding box center [1023, 682] width 32 height 32
type textarea "x"
click at [1078, 627] on input at bounding box center [1135, 643] width 167 height 32
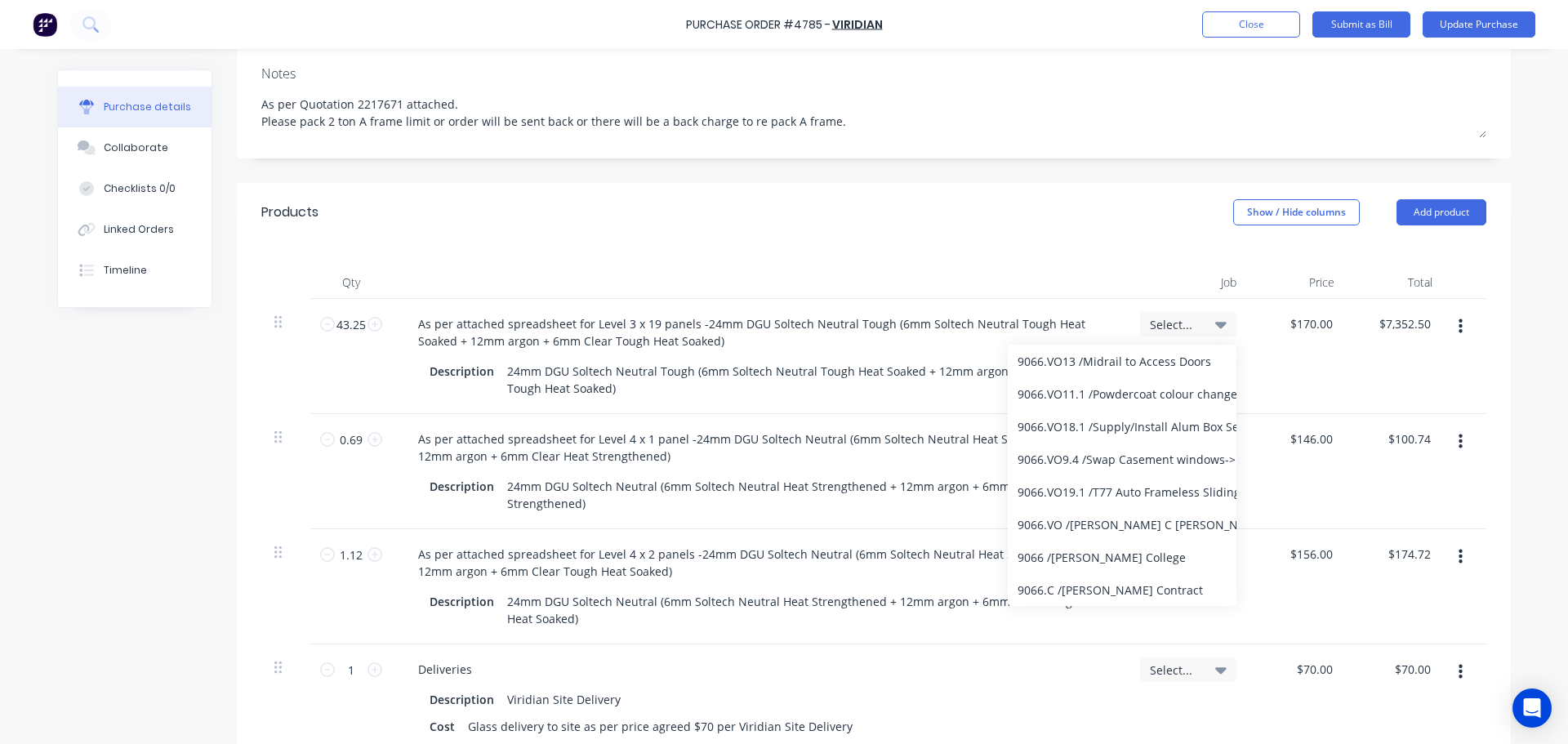
scroll to position [326, 0]
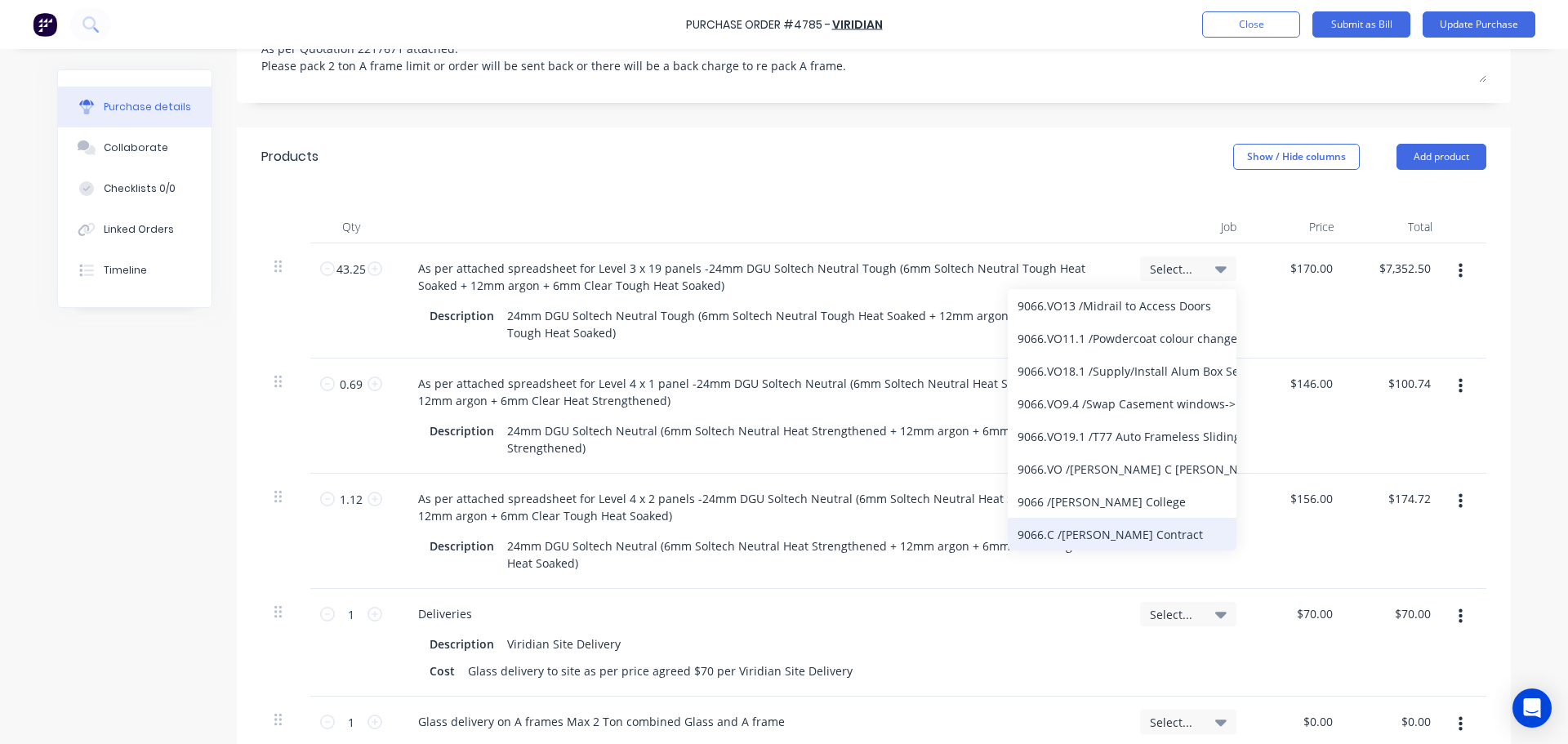
type input "9066"
click at [1086, 518] on div "9066.C / William Clarke Contract" at bounding box center [1122, 533] width 228 height 32
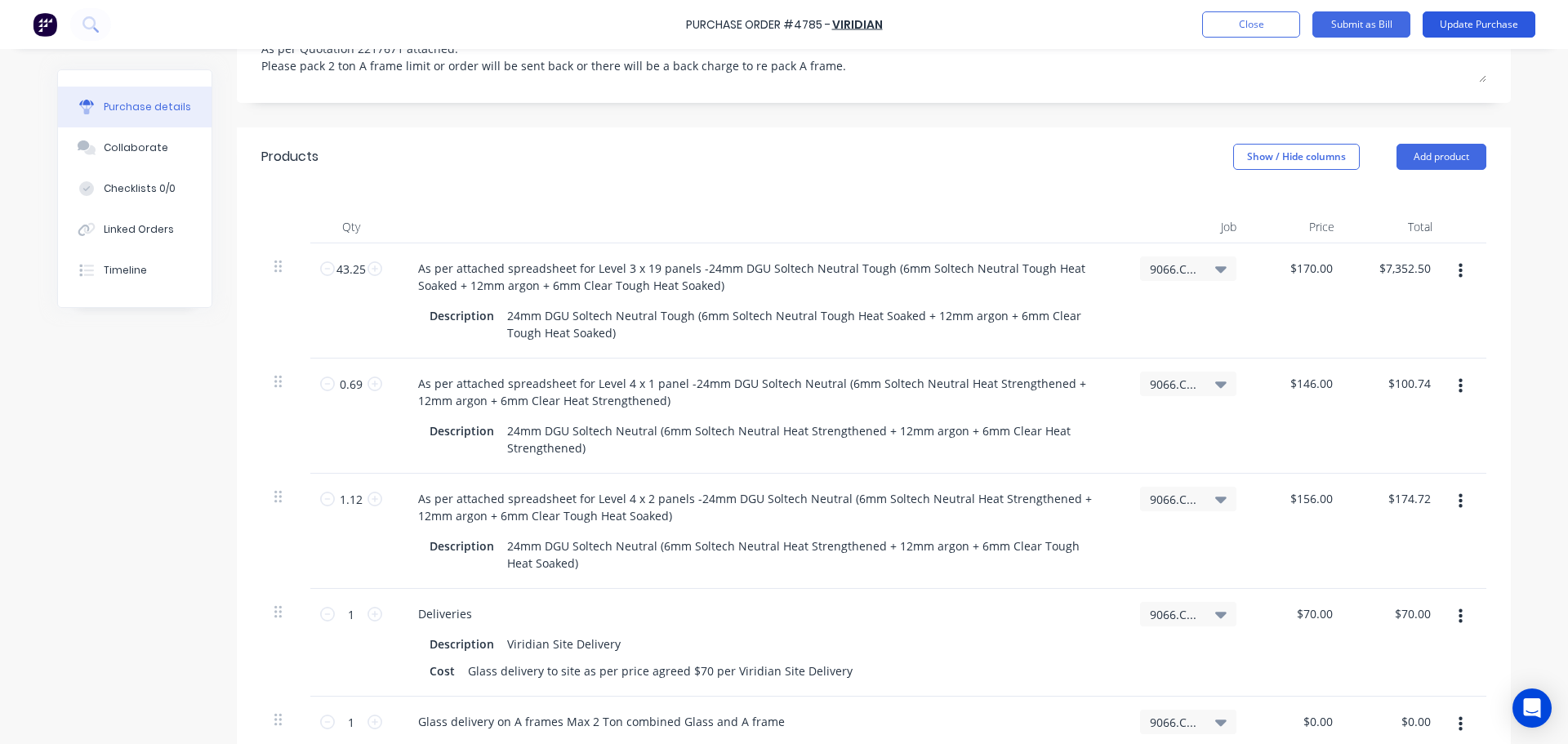
click at [1483, 24] on button "Update Purchase" at bounding box center [1479, 24] width 112 height 26
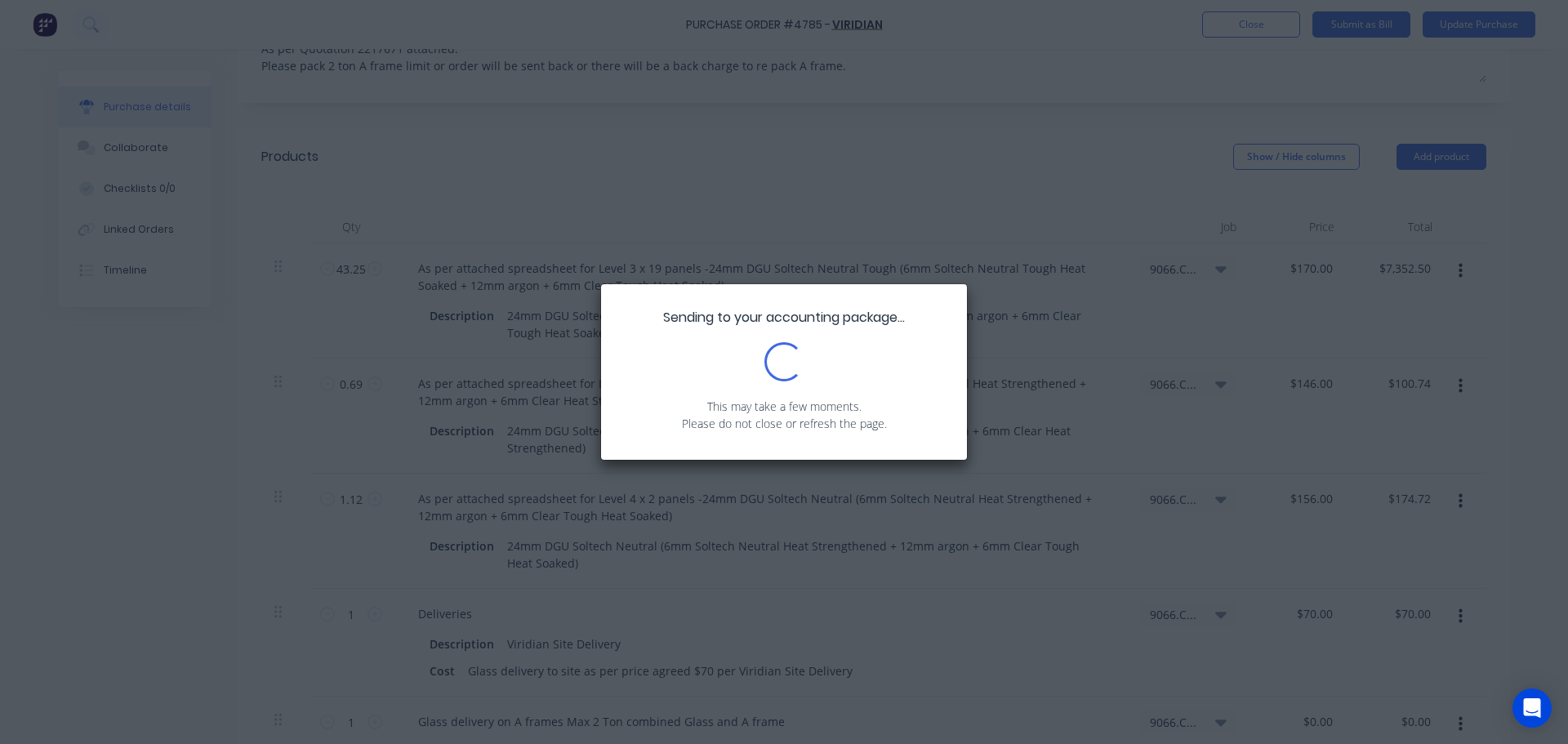
scroll to position [0, 0]
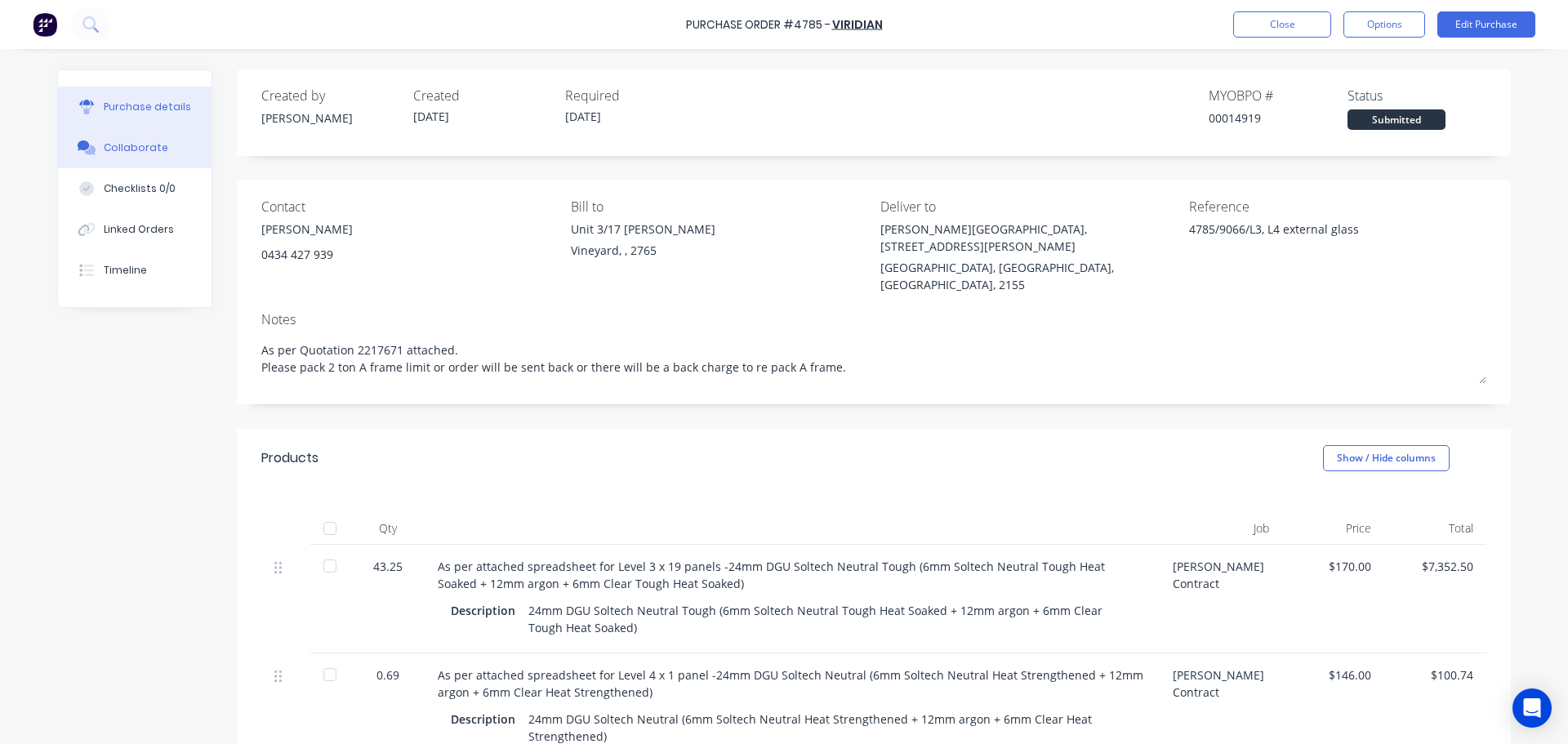
click at [131, 143] on div "Collaborate" at bounding box center [136, 148] width 64 height 15
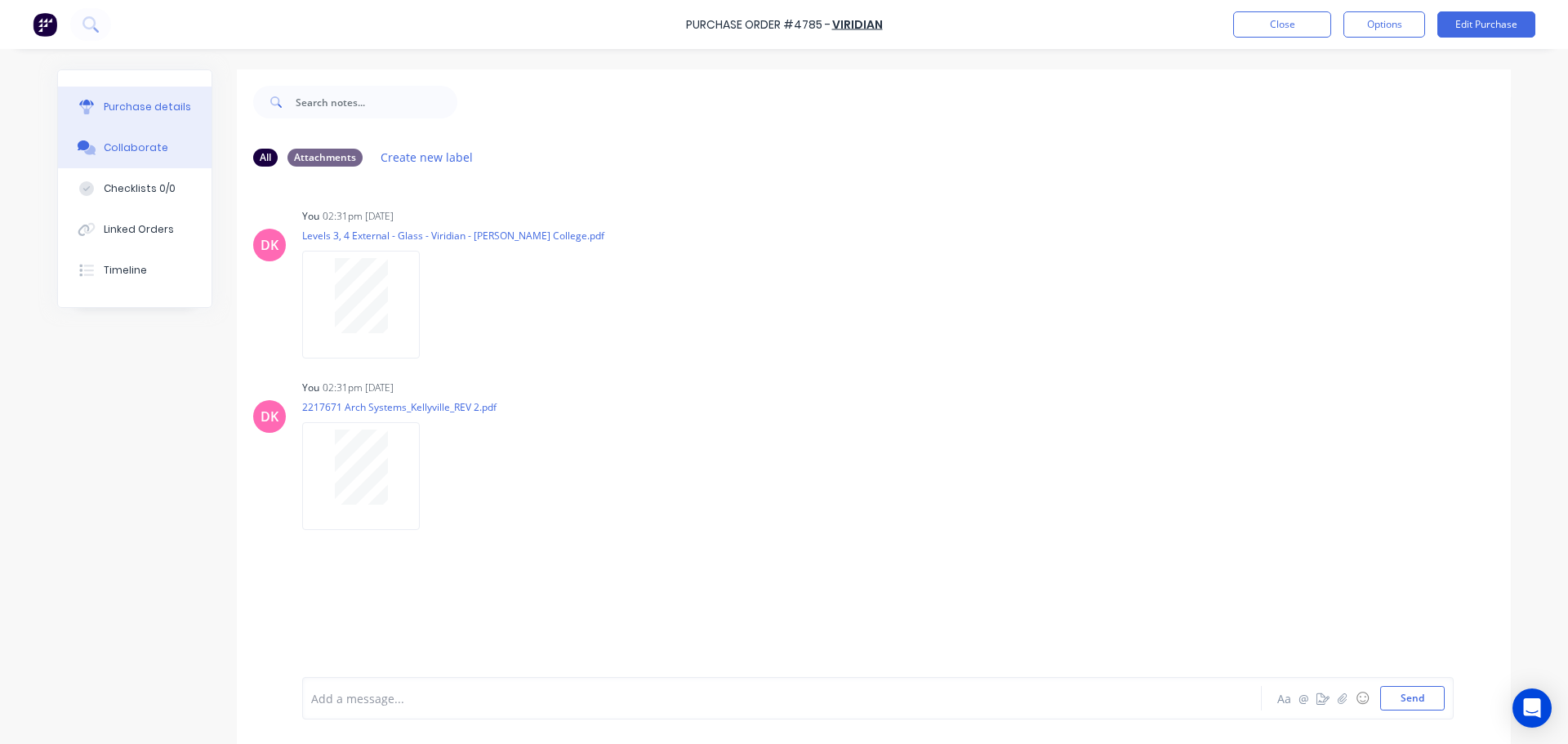
click at [133, 115] on button "Purchase details" at bounding box center [134, 107] width 154 height 40
type textarea "x"
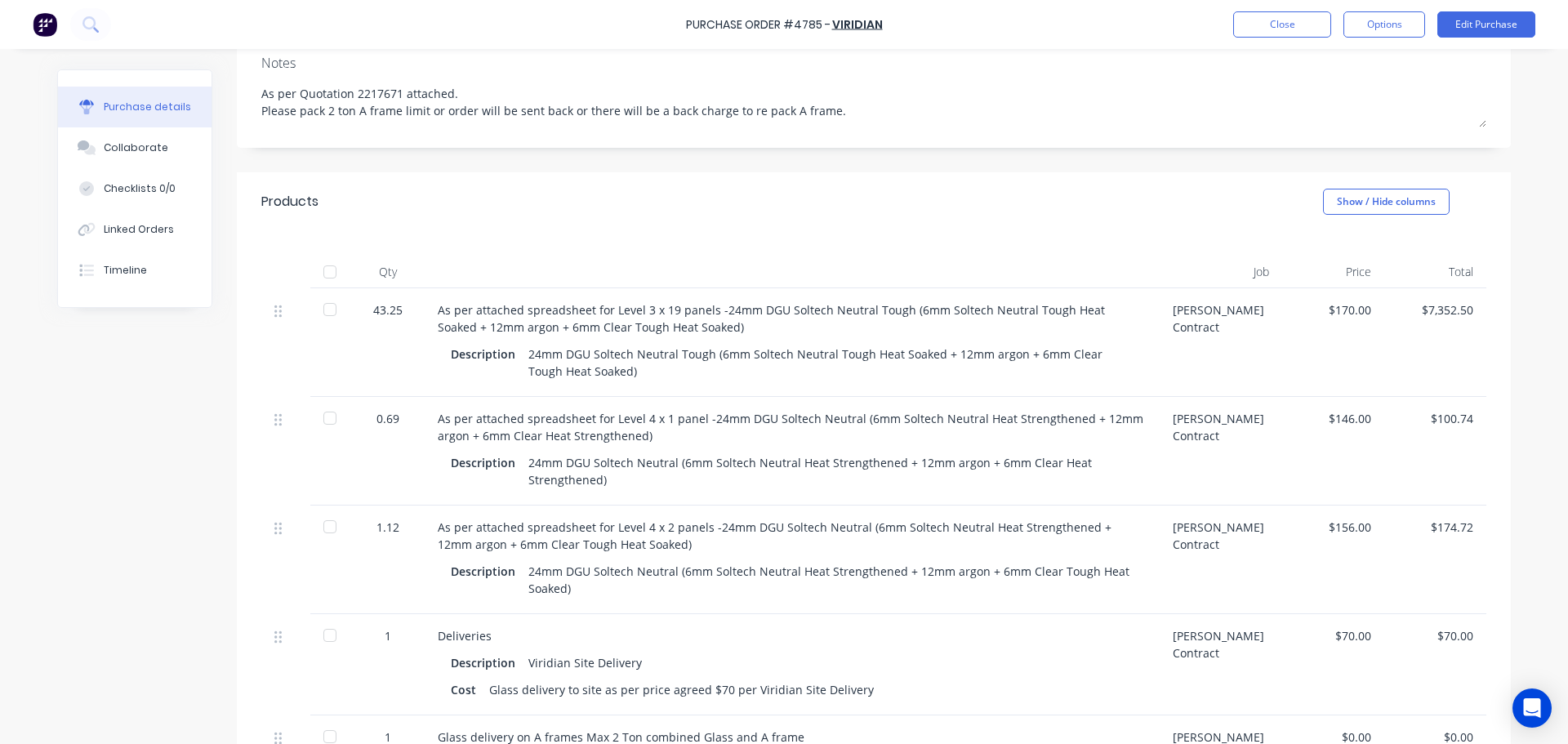
scroll to position [82, 0]
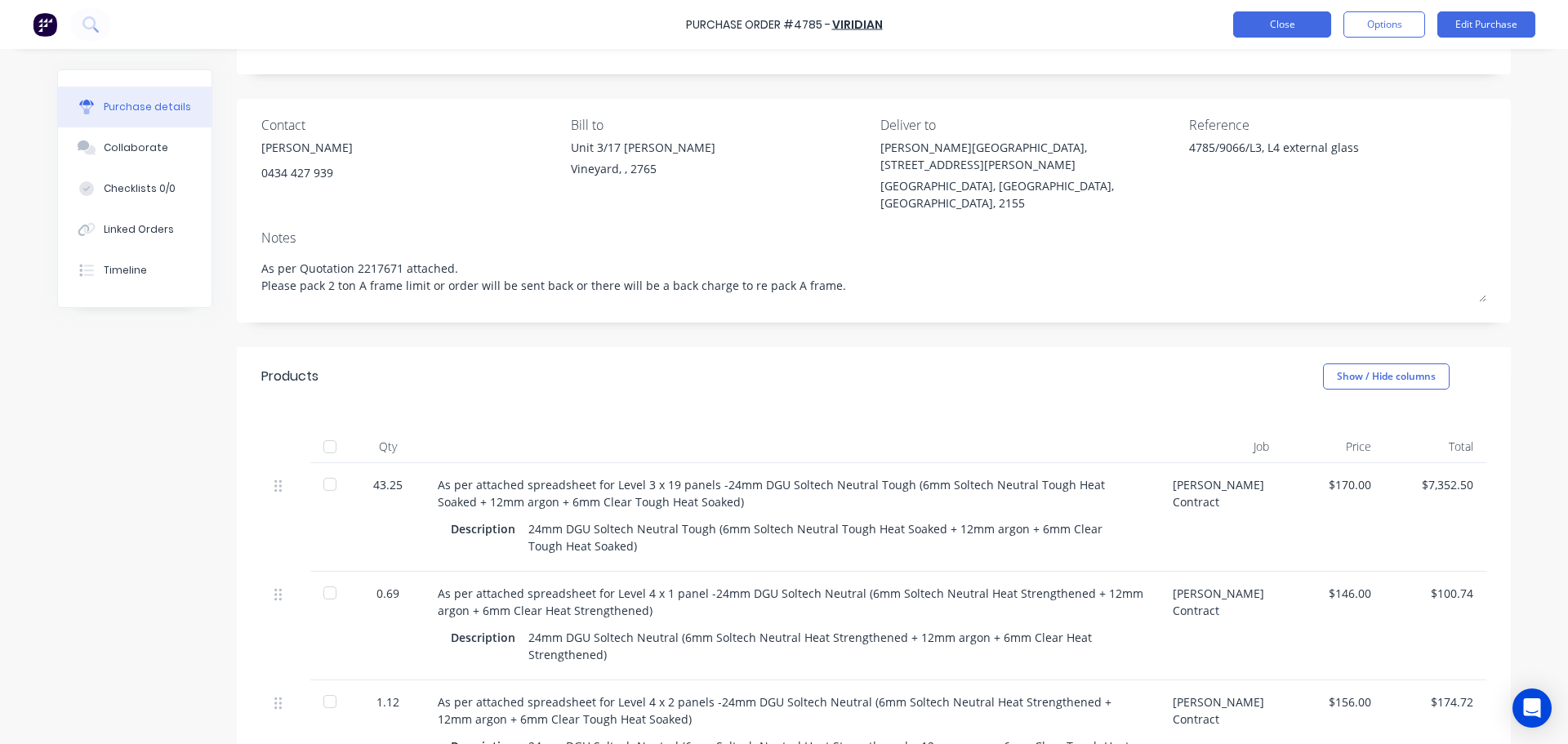
click at [1262, 32] on button "Close" at bounding box center [1282, 24] width 98 height 26
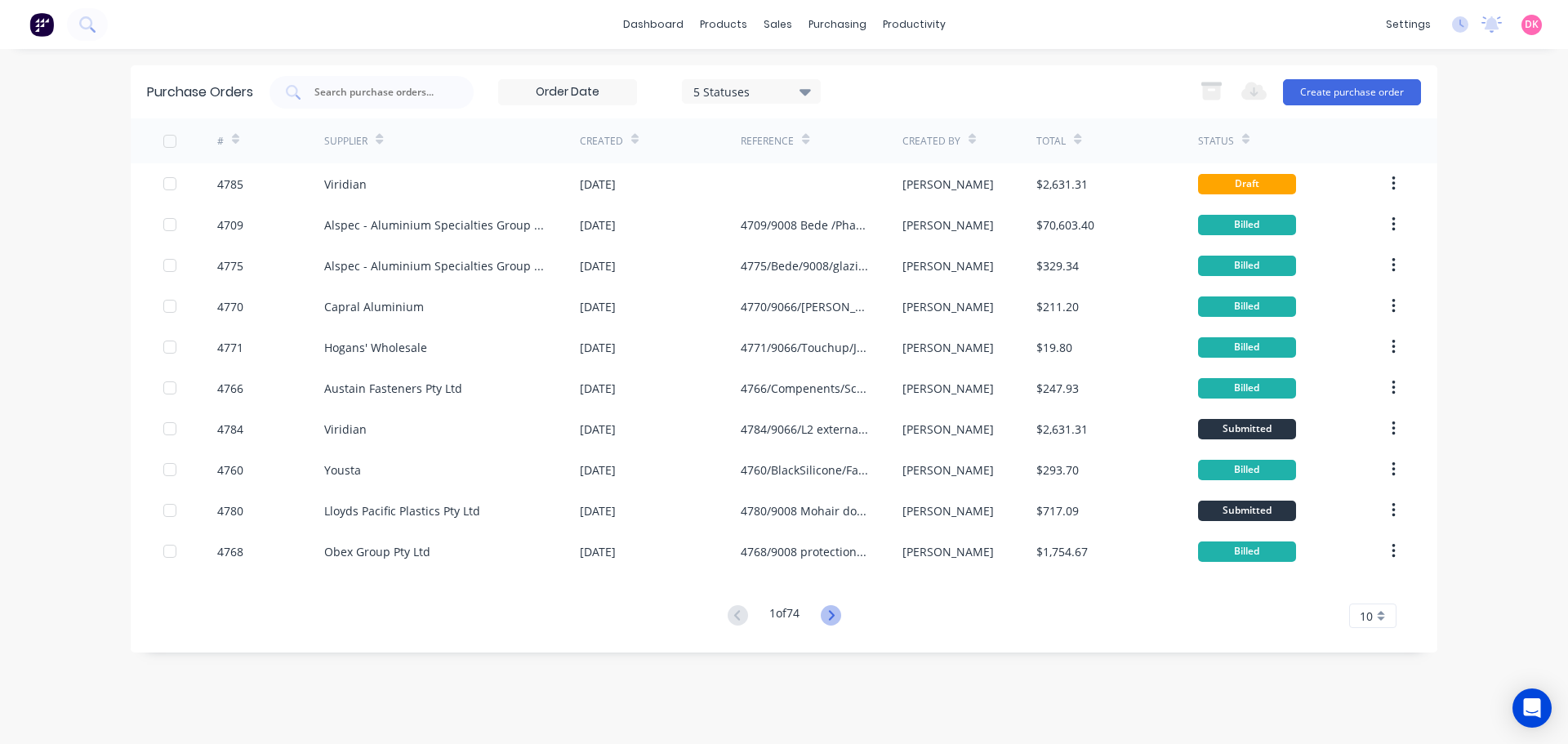
click at [836, 613] on icon at bounding box center [831, 615] width 20 height 20
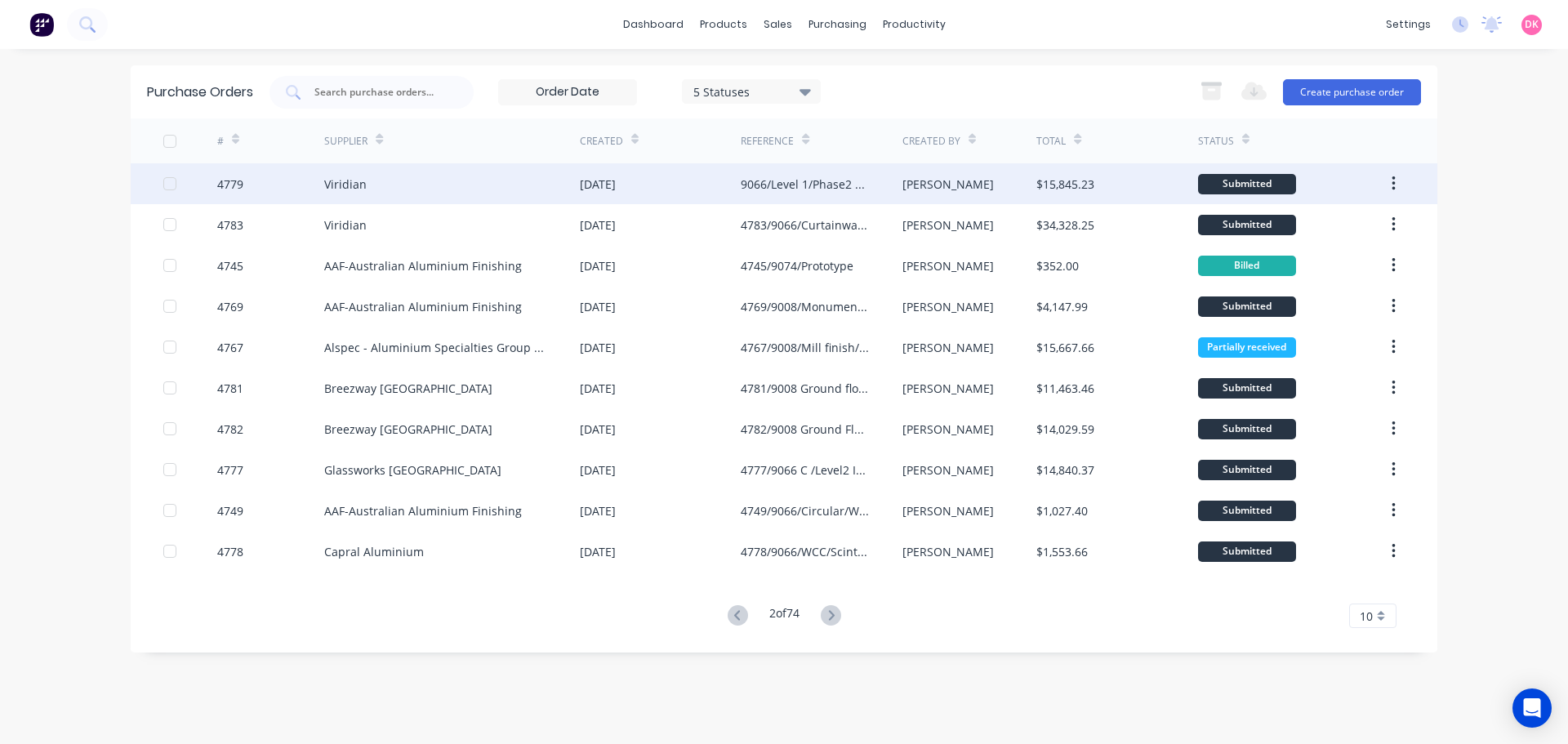
click at [423, 192] on div "Viridian" at bounding box center [452, 183] width 256 height 40
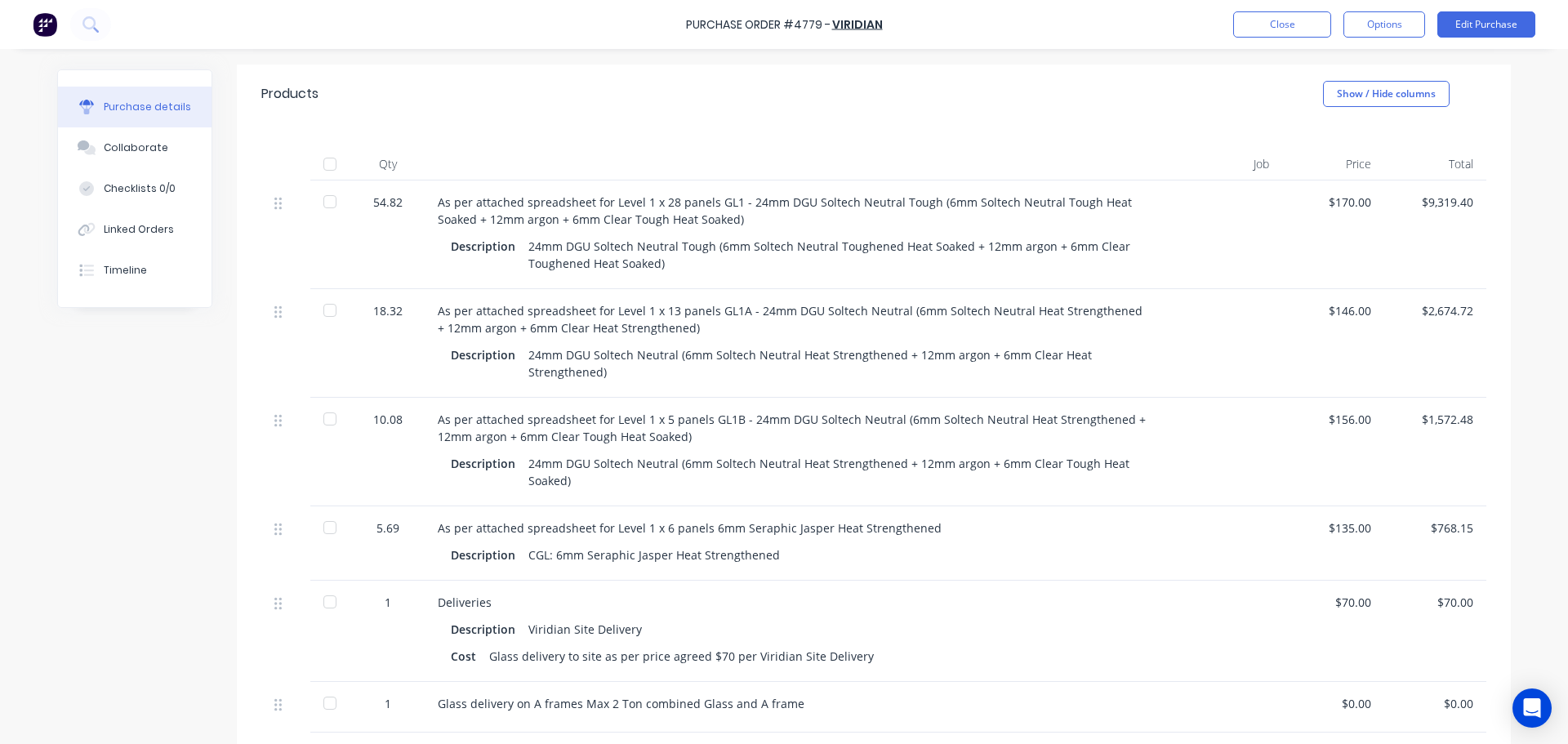
scroll to position [408, 0]
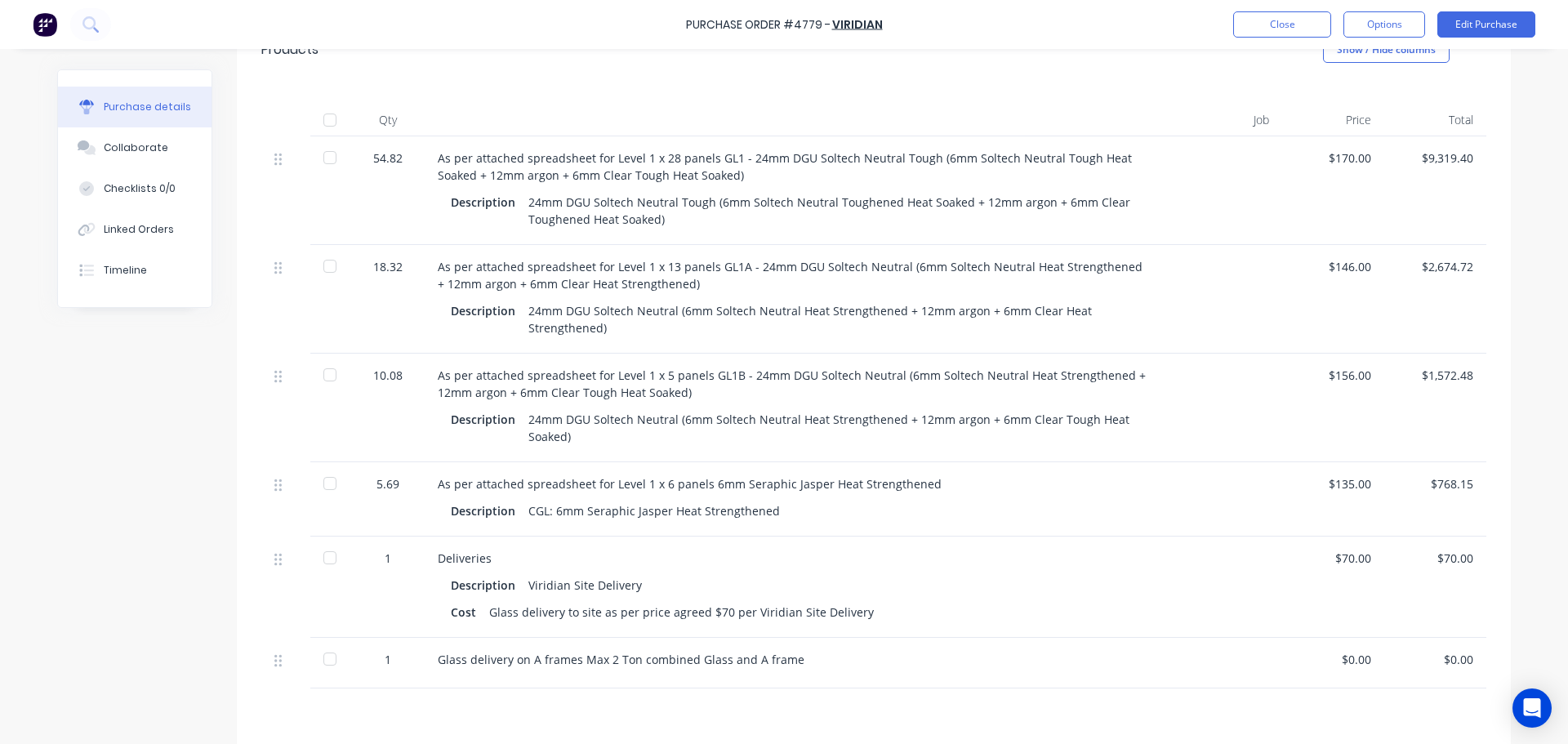
drag, startPoint x: 997, startPoint y: 356, endPoint x: 1166, endPoint y: 290, distance: 181.4
click at [1166, 290] on div at bounding box center [1220, 299] width 122 height 109
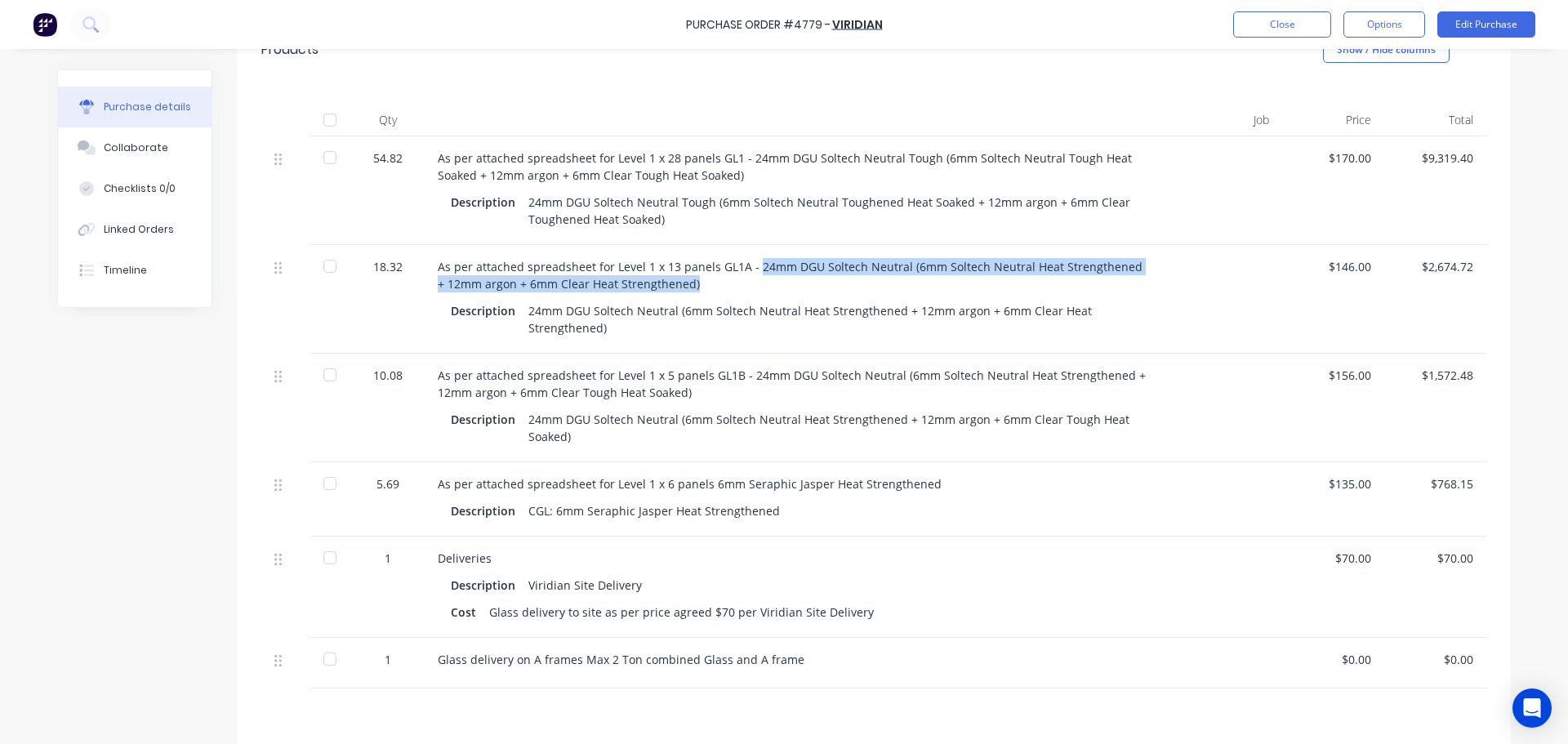
drag, startPoint x: 746, startPoint y: 230, endPoint x: 686, endPoint y: 252, distance: 63.9
click at [686, 258] on div "As per attached spreadsheet for Level 1 x 13 panels GL1A - 24mm DGU Soltech Neu…" at bounding box center [792, 274] width 709 height 34
copy div "24mm DGU Soltech Neutral (6mm Soltech Neutral Heat Strengthened + 12mm argon + …"
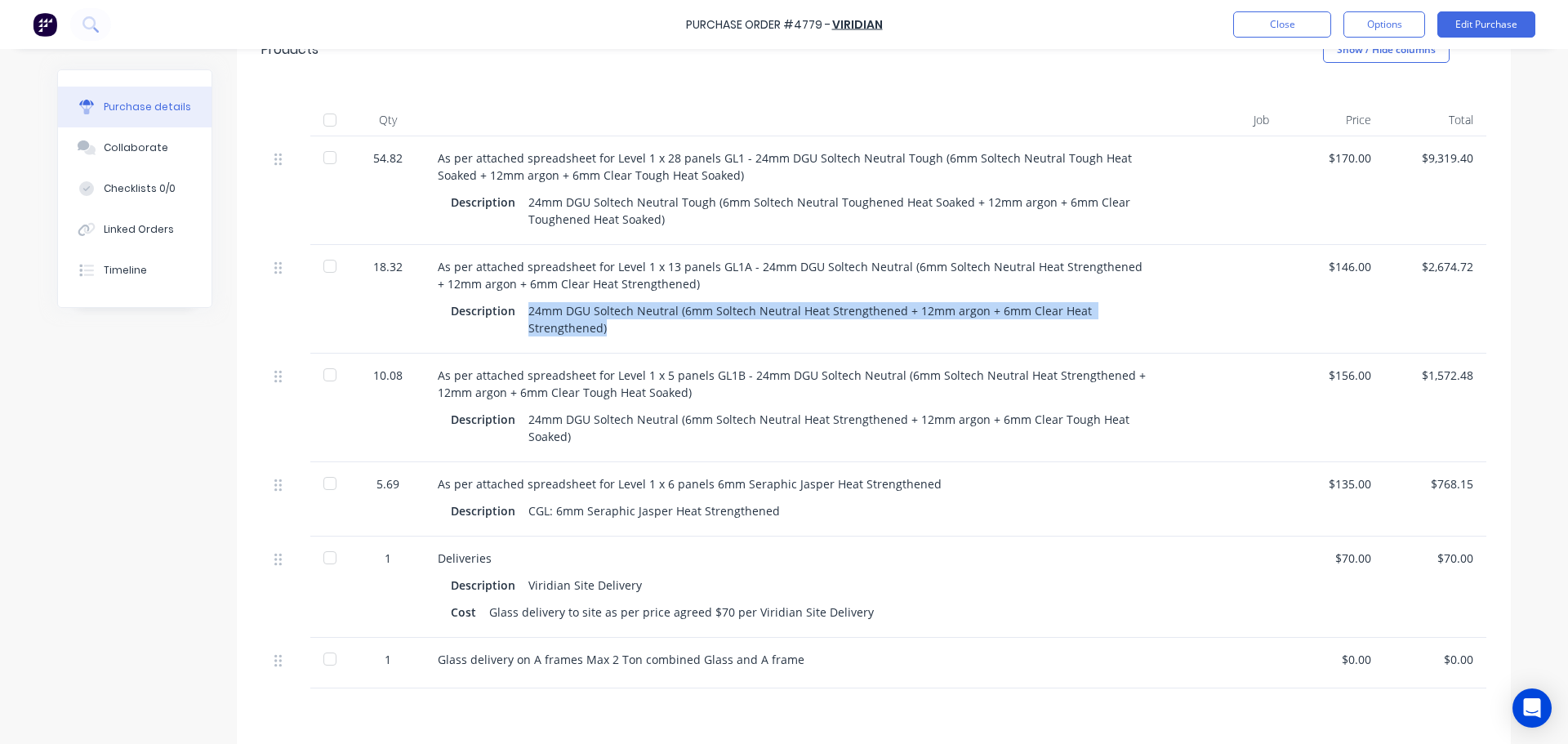
drag, startPoint x: 524, startPoint y: 272, endPoint x: 635, endPoint y: 305, distance: 115.8
click at [635, 305] on div "As per attached spreadsheet for Level 1 x 13 panels GL1A - 24mm DGU Soltech Neu…" at bounding box center [791, 299] width 735 height 109
copy div "24mm DGU Soltech Neutral (6mm Soltech Neutral Heat Strengthened + 12mm argon + …"
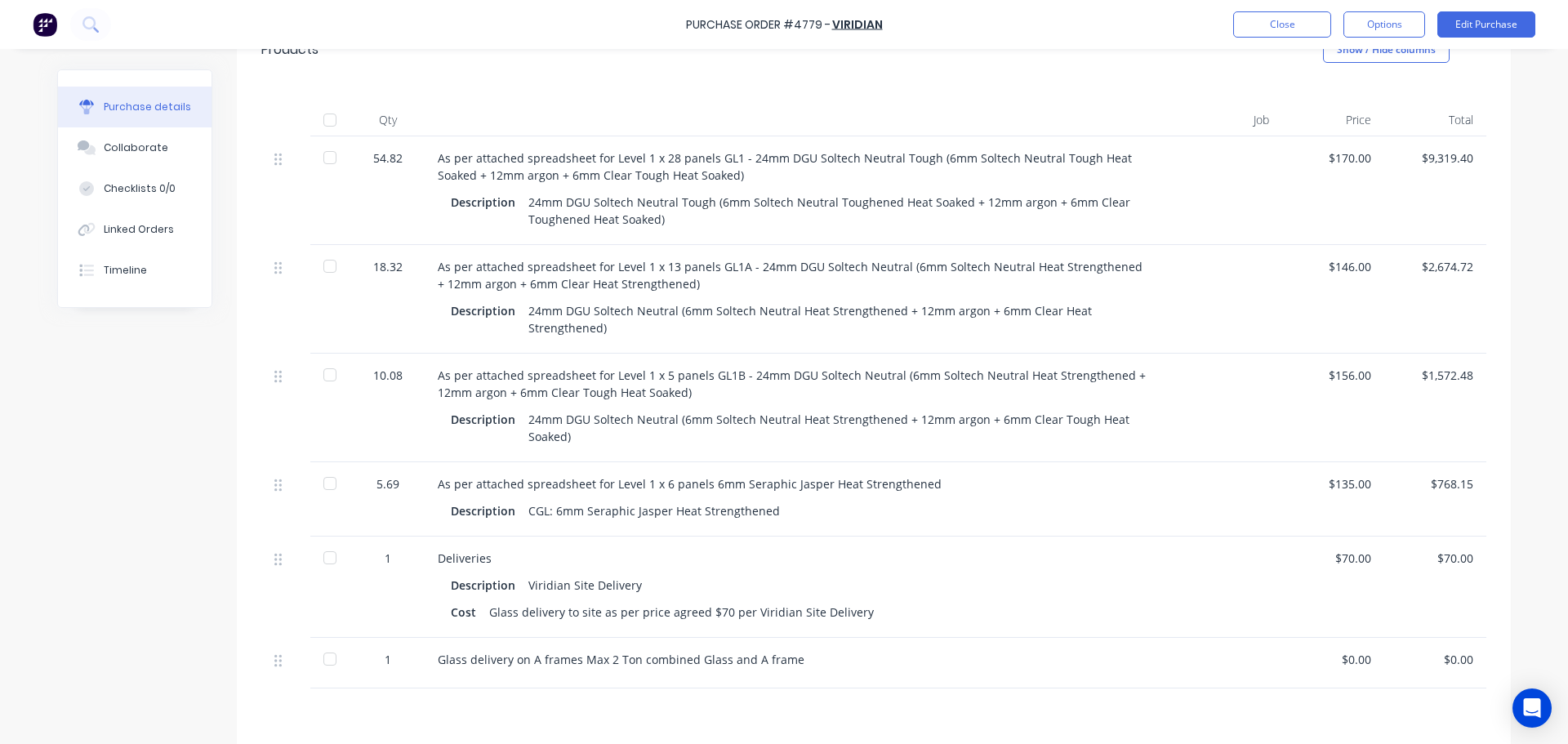
click at [774, 366] on div "As per attached spreadsheet for Level 1 x 5 panels GL1B - 24mm DGU Soltech Neut…" at bounding box center [792, 383] width 709 height 34
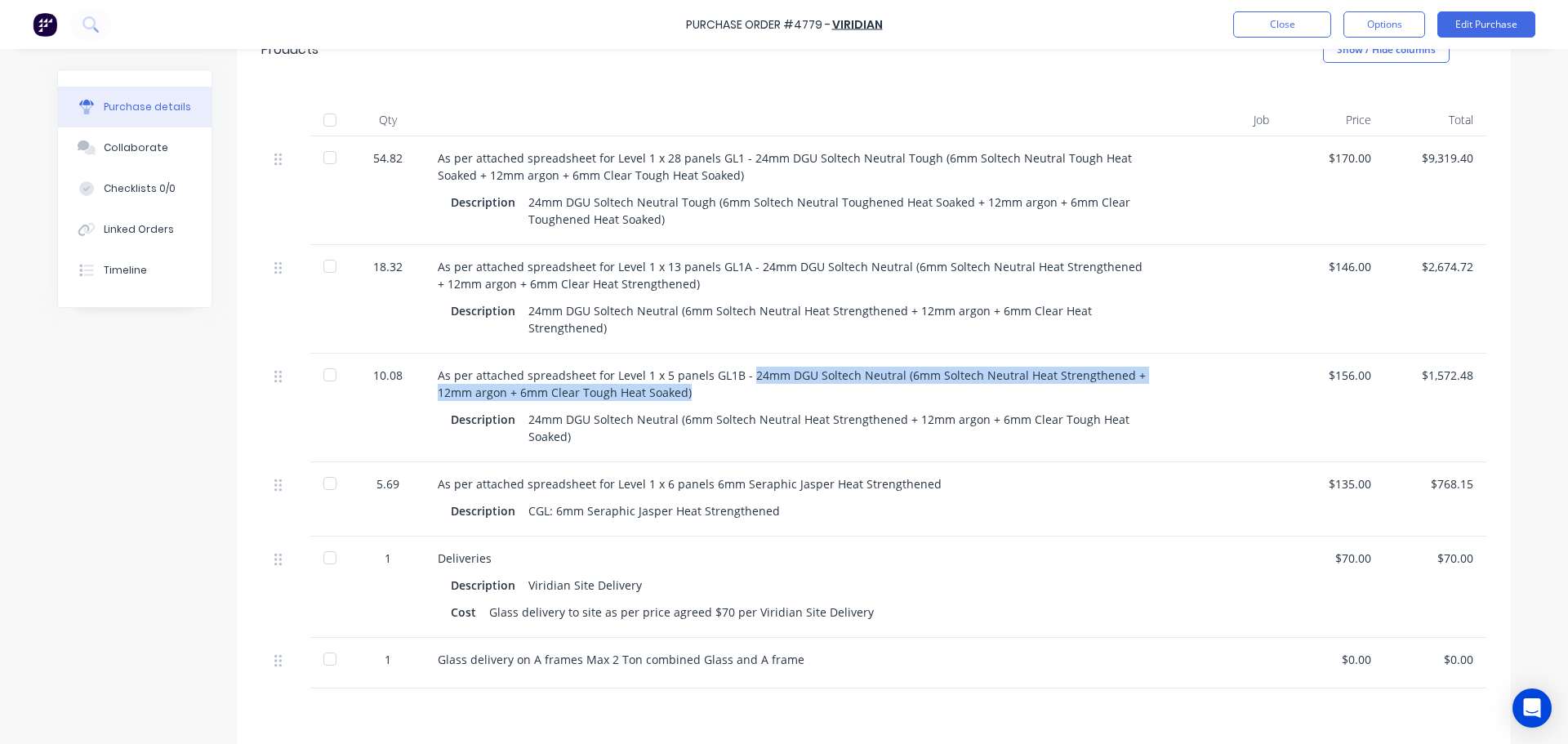
drag, startPoint x: 742, startPoint y: 339, endPoint x: 689, endPoint y: 357, distance: 56.0
click at [689, 366] on div "As per attached spreadsheet for Level 1 x 5 panels GL1B - 24mm DGU Soltech Neut…" at bounding box center [792, 383] width 709 height 34
copy div "24mm DGU Soltech Neutral (6mm Soltech Neutral Heat Strengthened + 12mm argon + …"
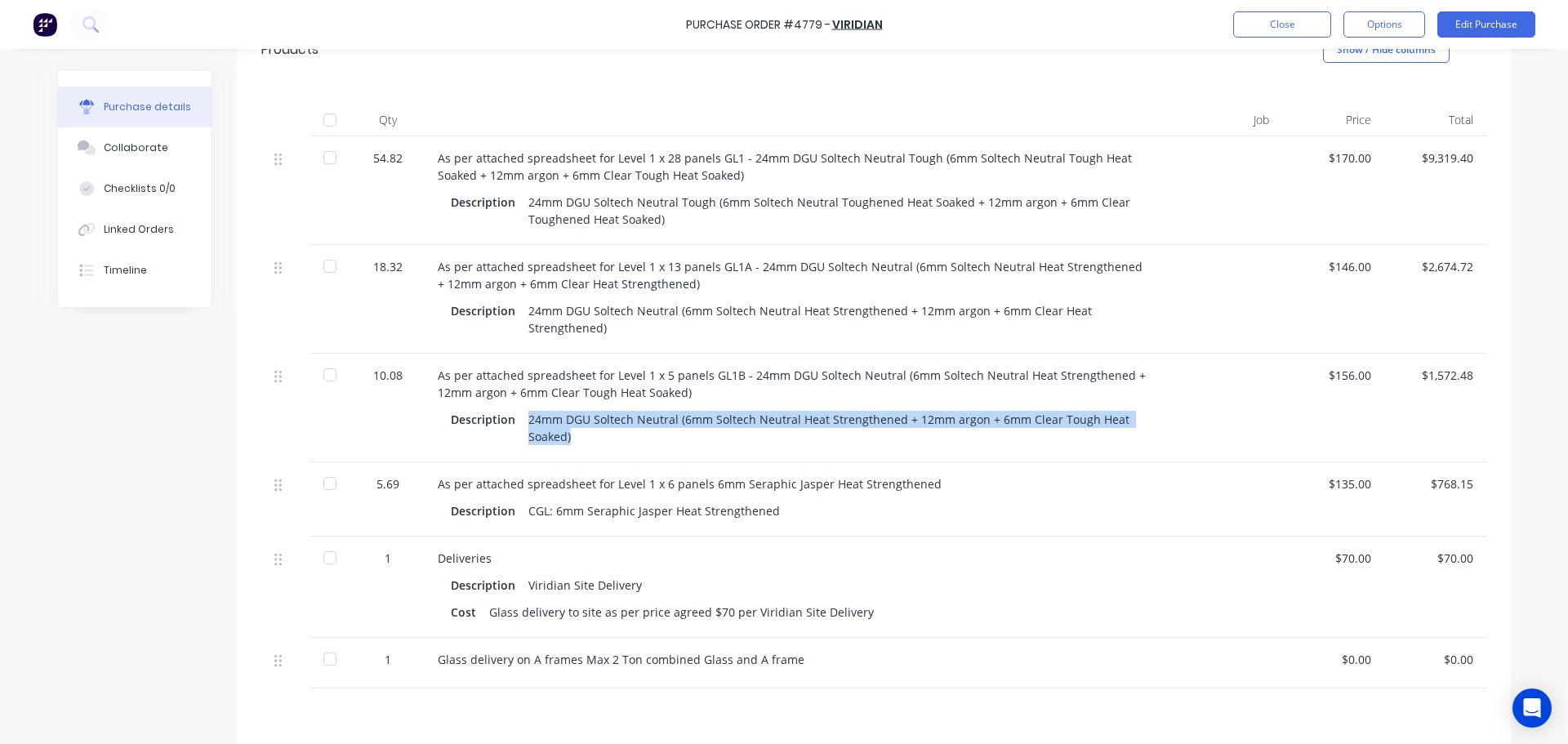
drag, startPoint x: 520, startPoint y: 380, endPoint x: 577, endPoint y: 415, distance: 66.9
click at [577, 415] on div "As per attached spreadsheet for Level 1 x 5 panels GL1B - 24mm DGU Soltech Neut…" at bounding box center [791, 407] width 735 height 109
copy div "24mm DGU Soltech Neutral (6mm Soltech Neutral Heat Strengthened + 12mm argon + …"
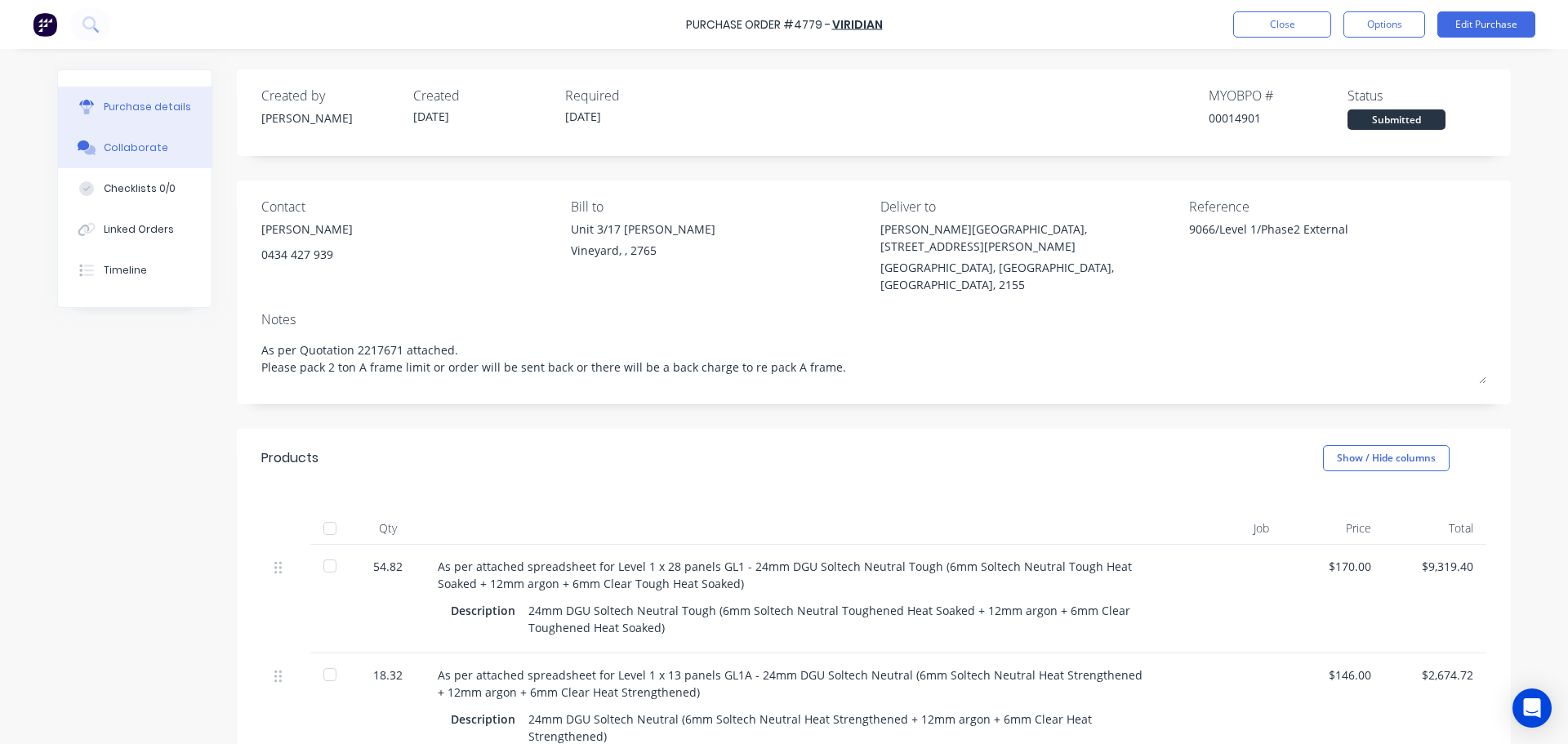
click at [77, 142] on icon at bounding box center [86, 148] width 18 height 15
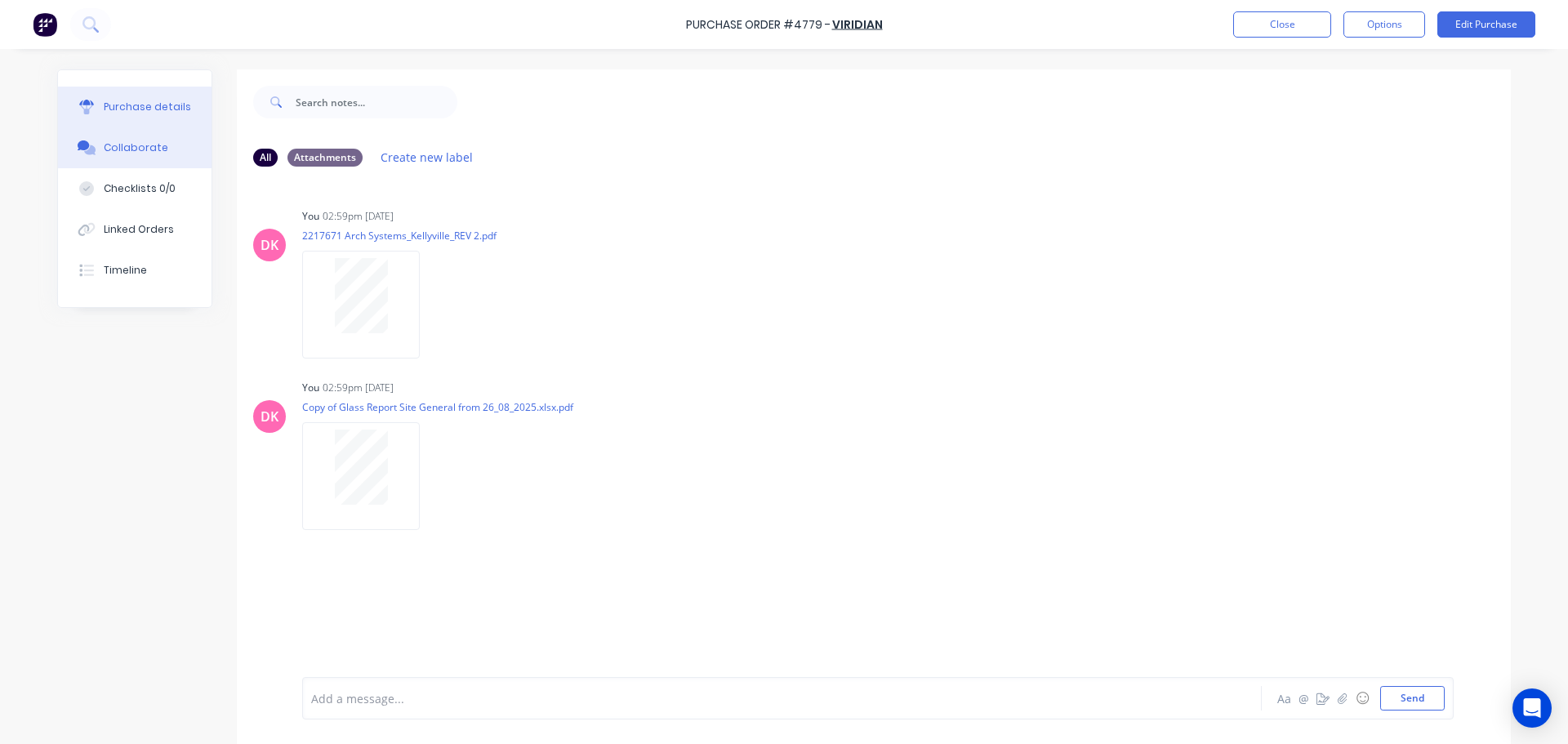
click at [124, 104] on div "Purchase details" at bounding box center [147, 107] width 87 height 15
type textarea "x"
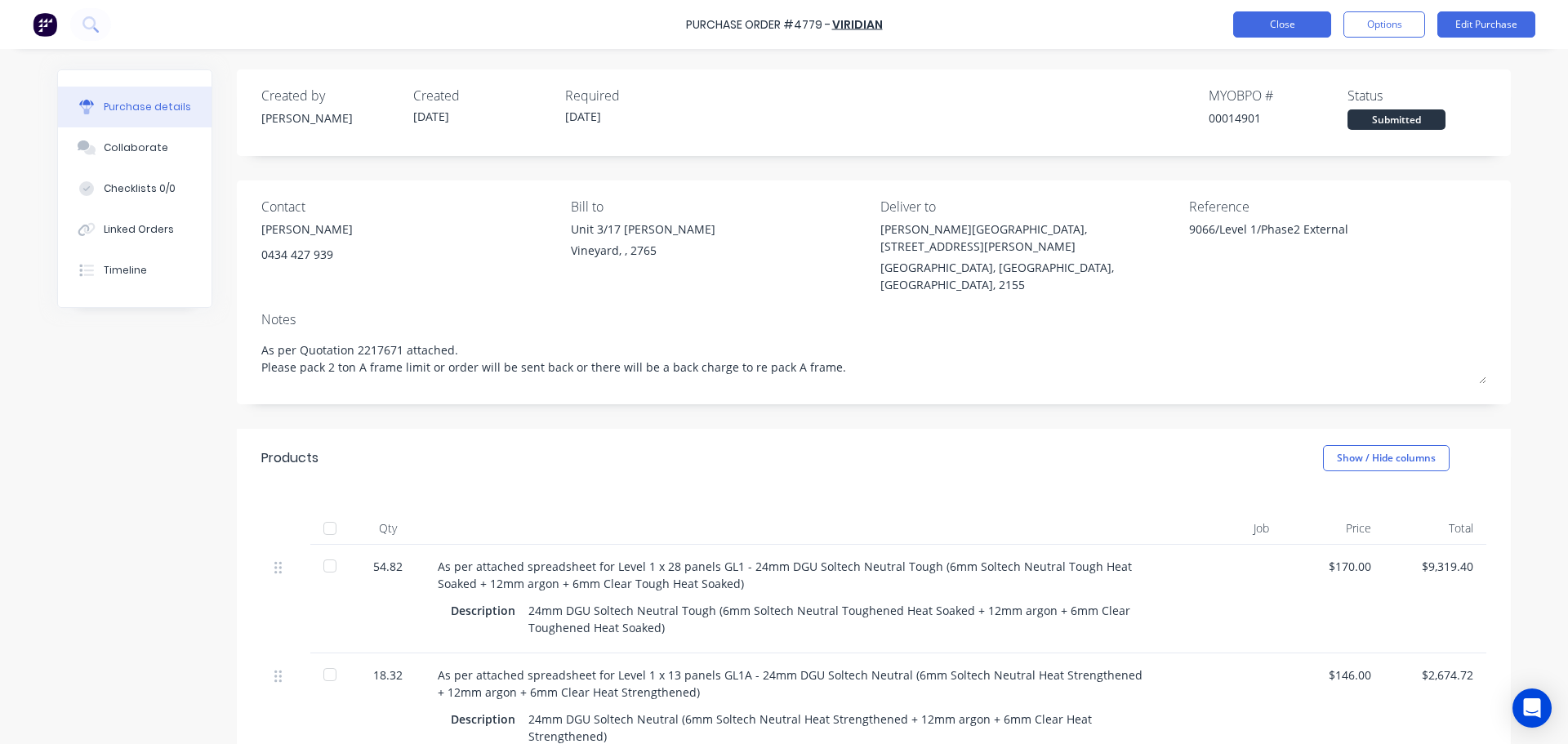
click at [1306, 22] on button "Close" at bounding box center [1282, 24] width 98 height 26
click at [1274, 28] on button "Close" at bounding box center [1282, 24] width 98 height 26
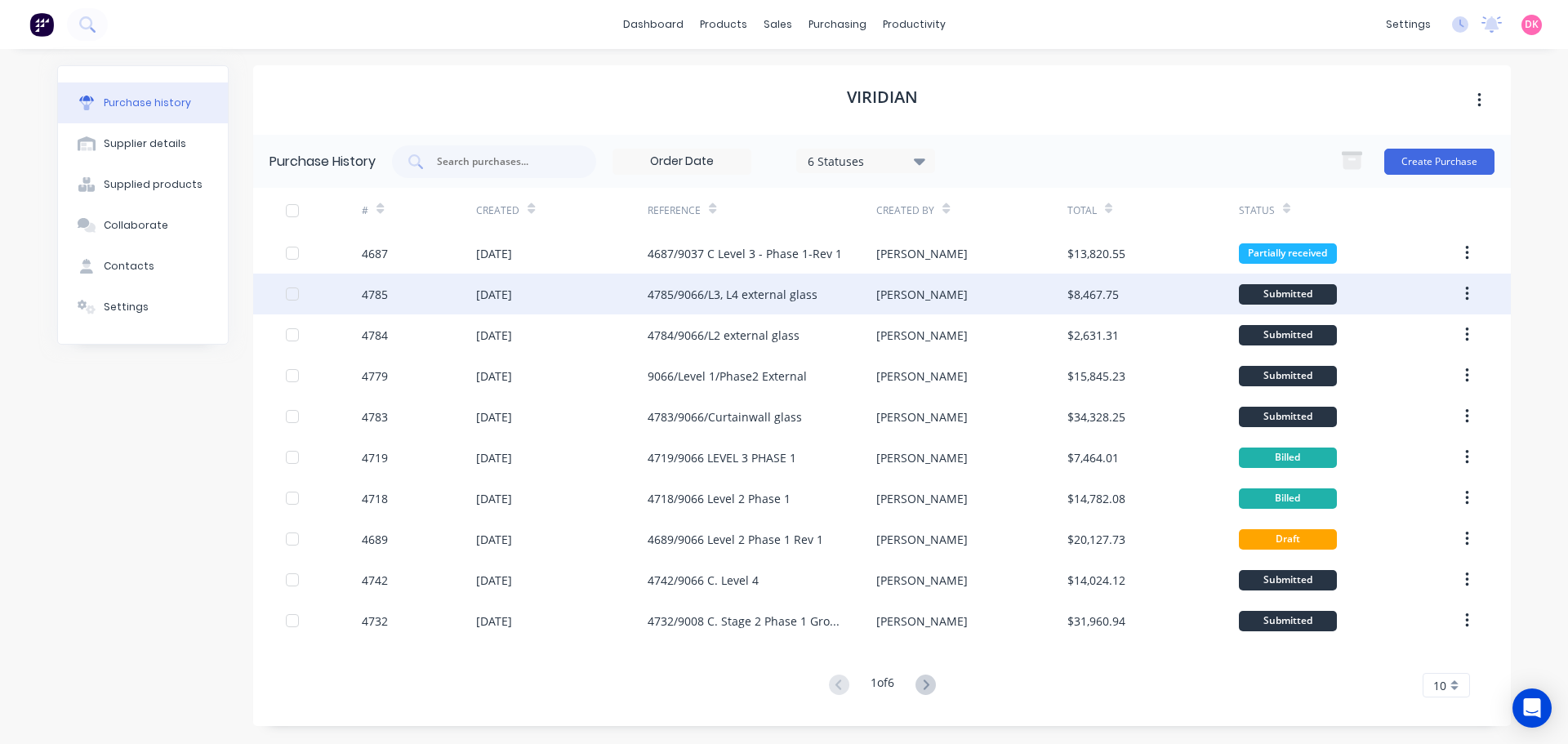
click at [773, 302] on div "4785/9066/L3, L4 external glass" at bounding box center [732, 294] width 170 height 17
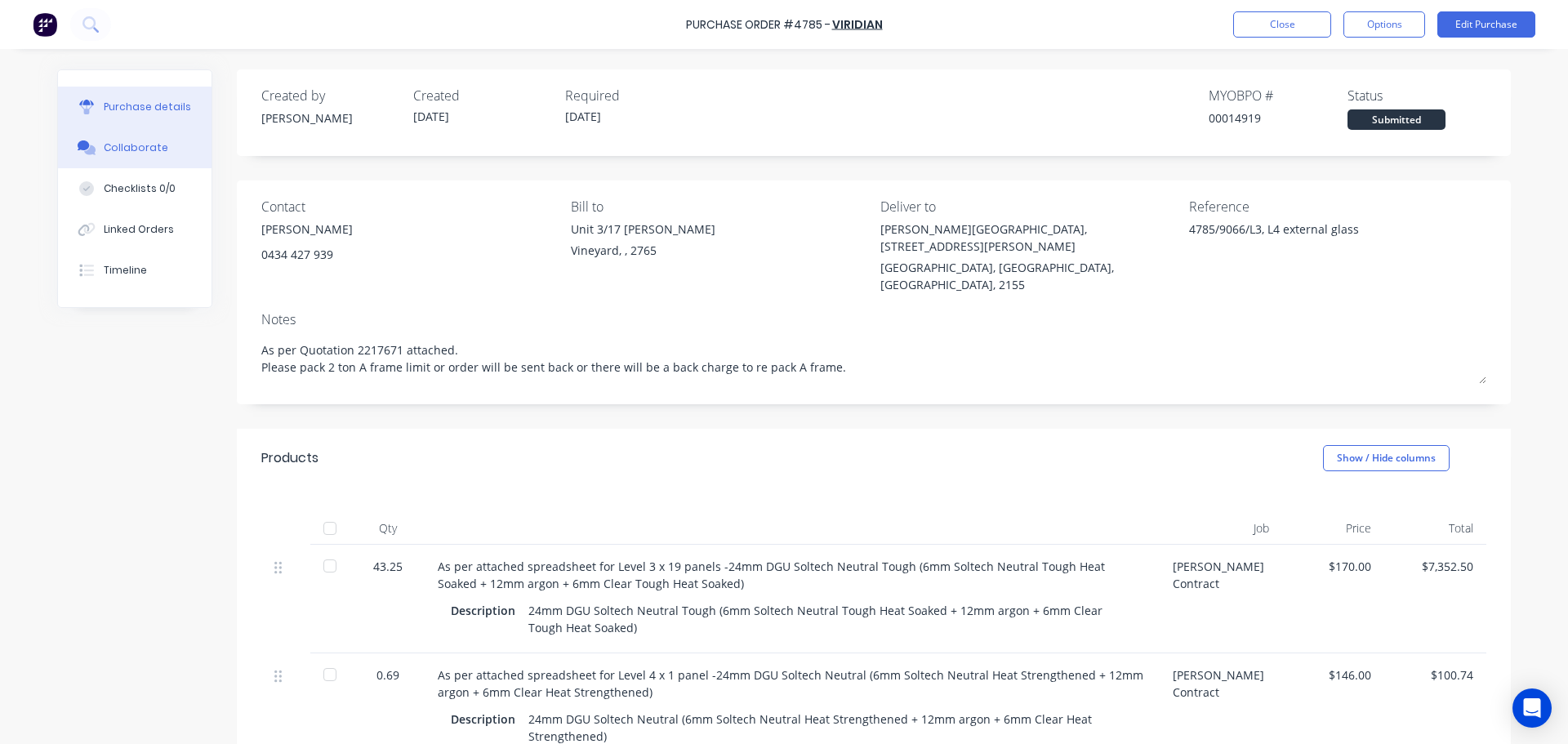
click at [137, 150] on div "Collaborate" at bounding box center [136, 148] width 64 height 15
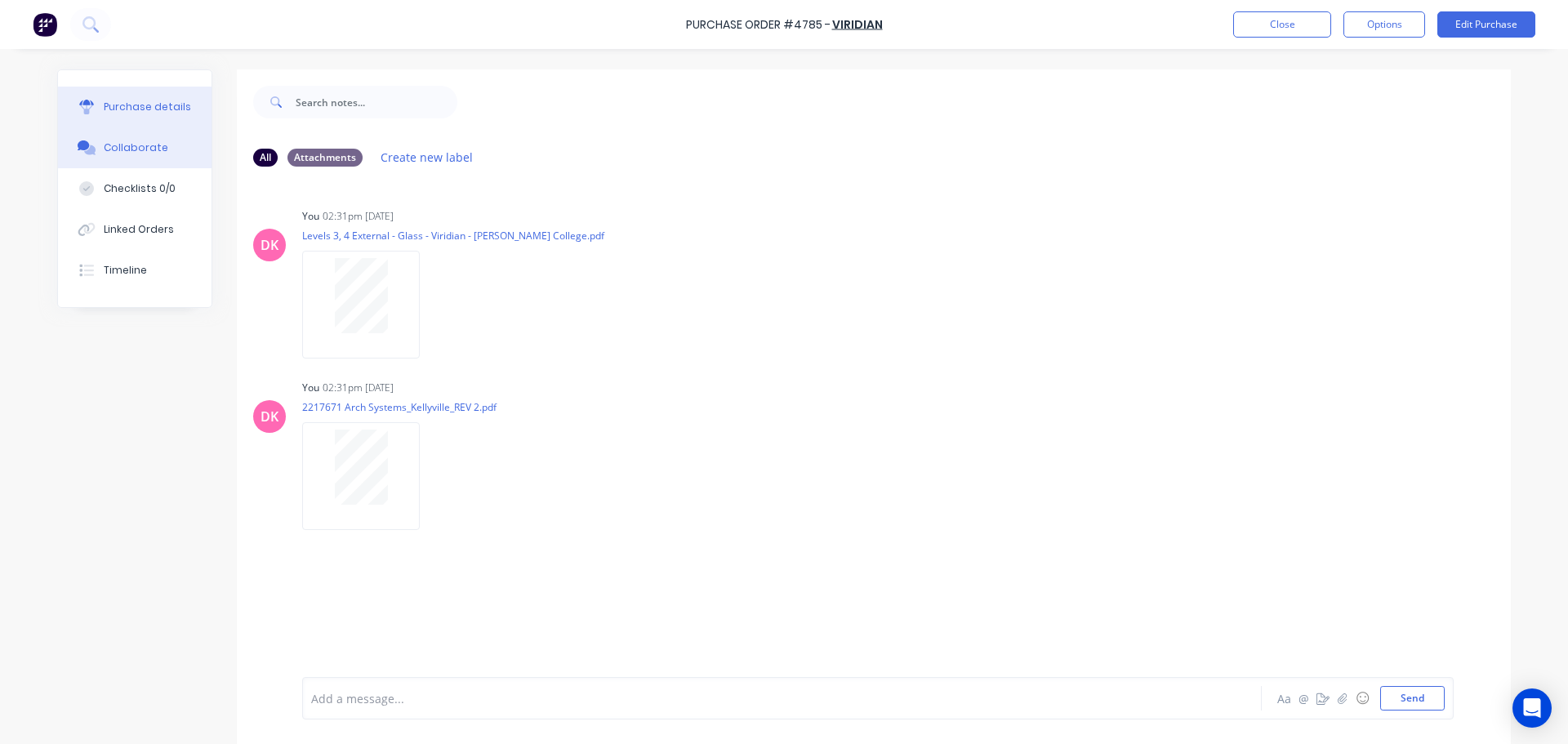
click at [121, 111] on div "Purchase details" at bounding box center [147, 107] width 87 height 15
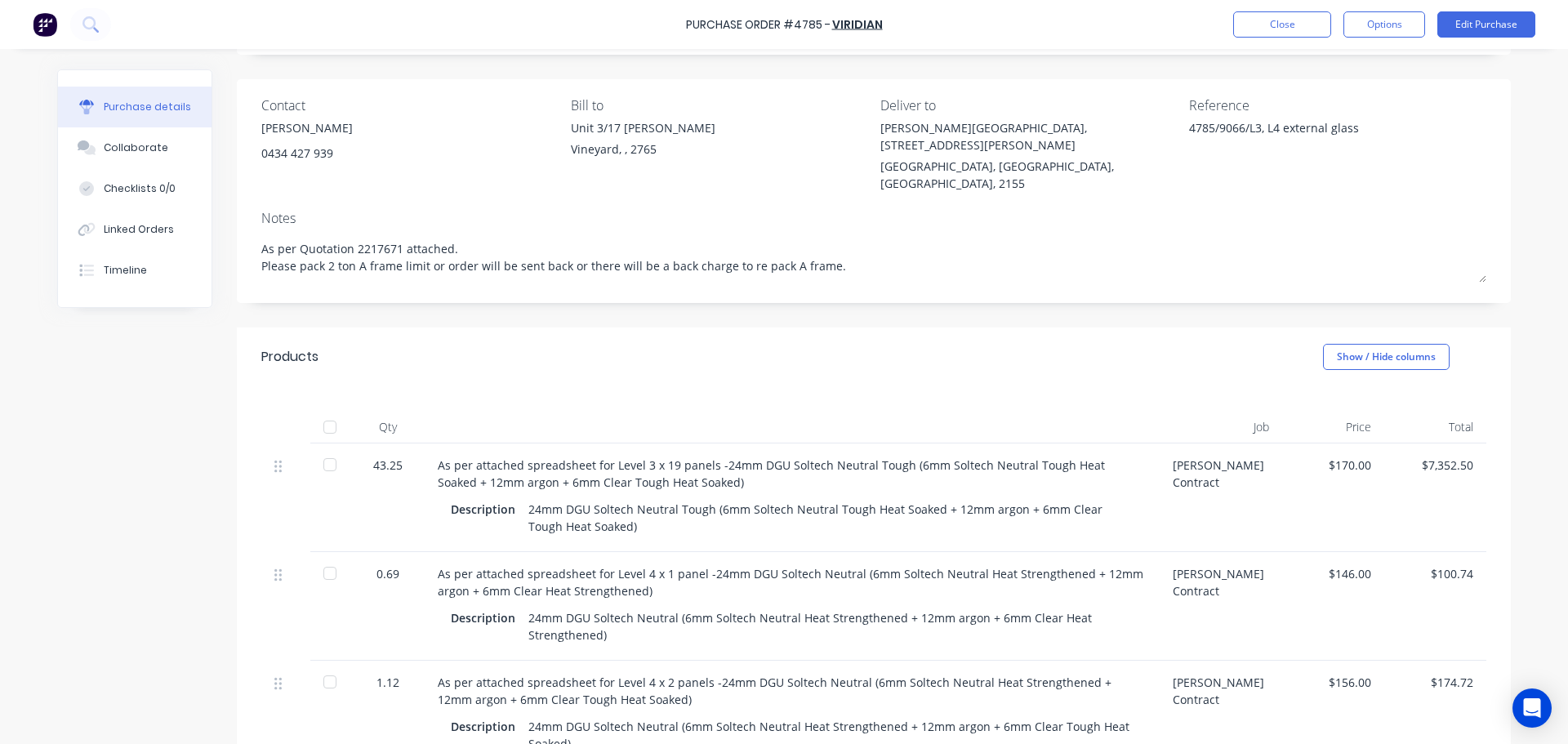
scroll to position [245, 0]
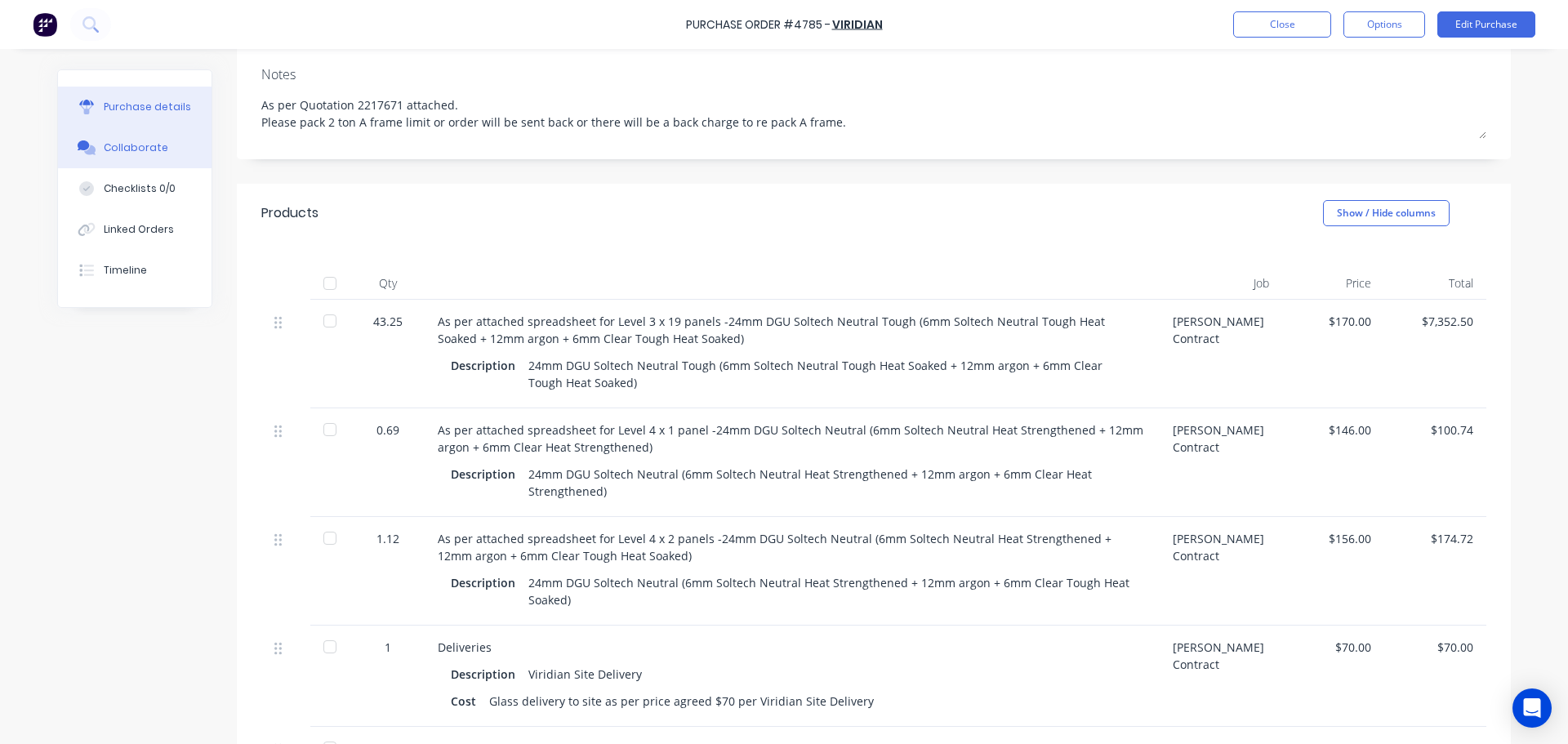
click at [154, 155] on div "Collaborate" at bounding box center [136, 148] width 64 height 15
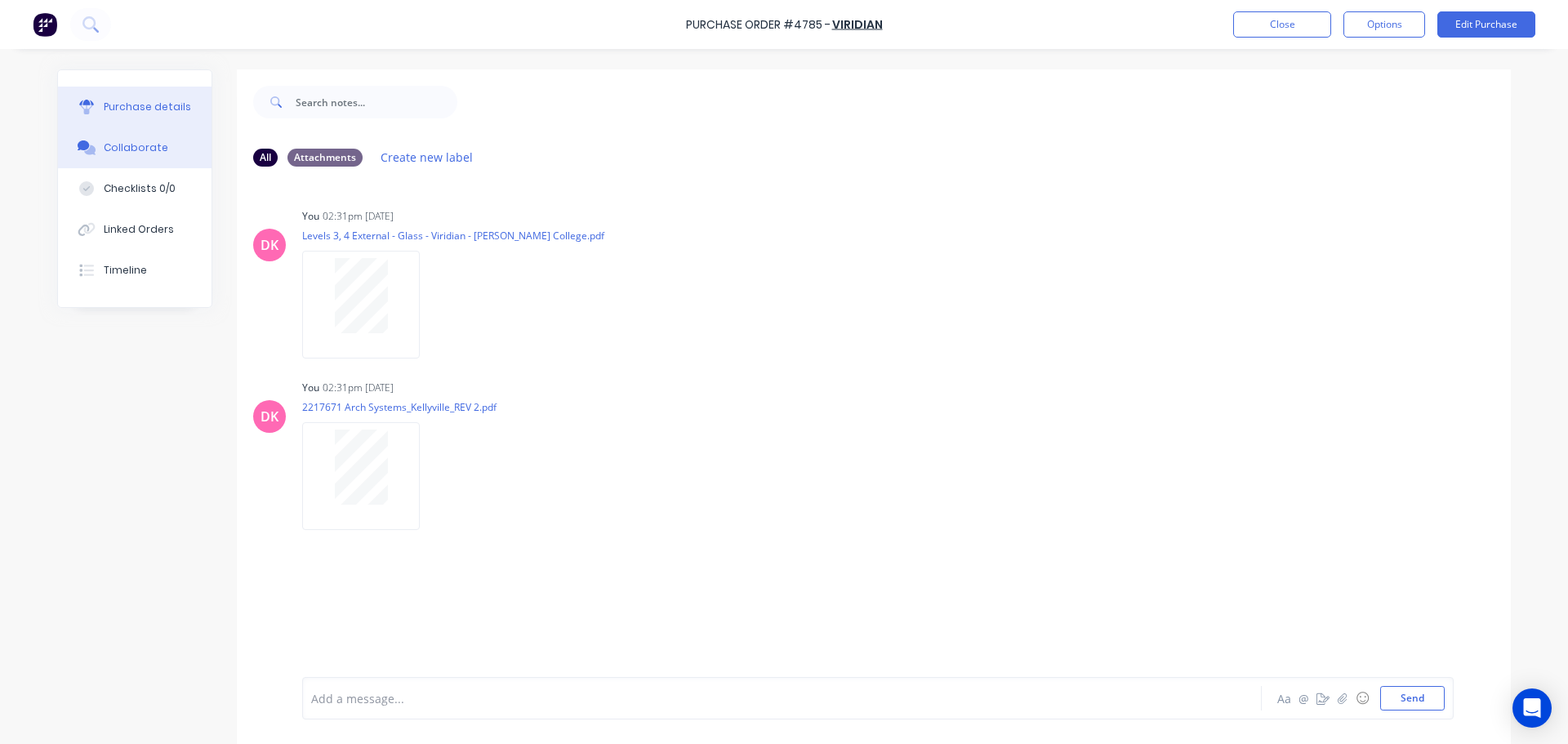
click at [105, 115] on button "Purchase details" at bounding box center [134, 107] width 154 height 40
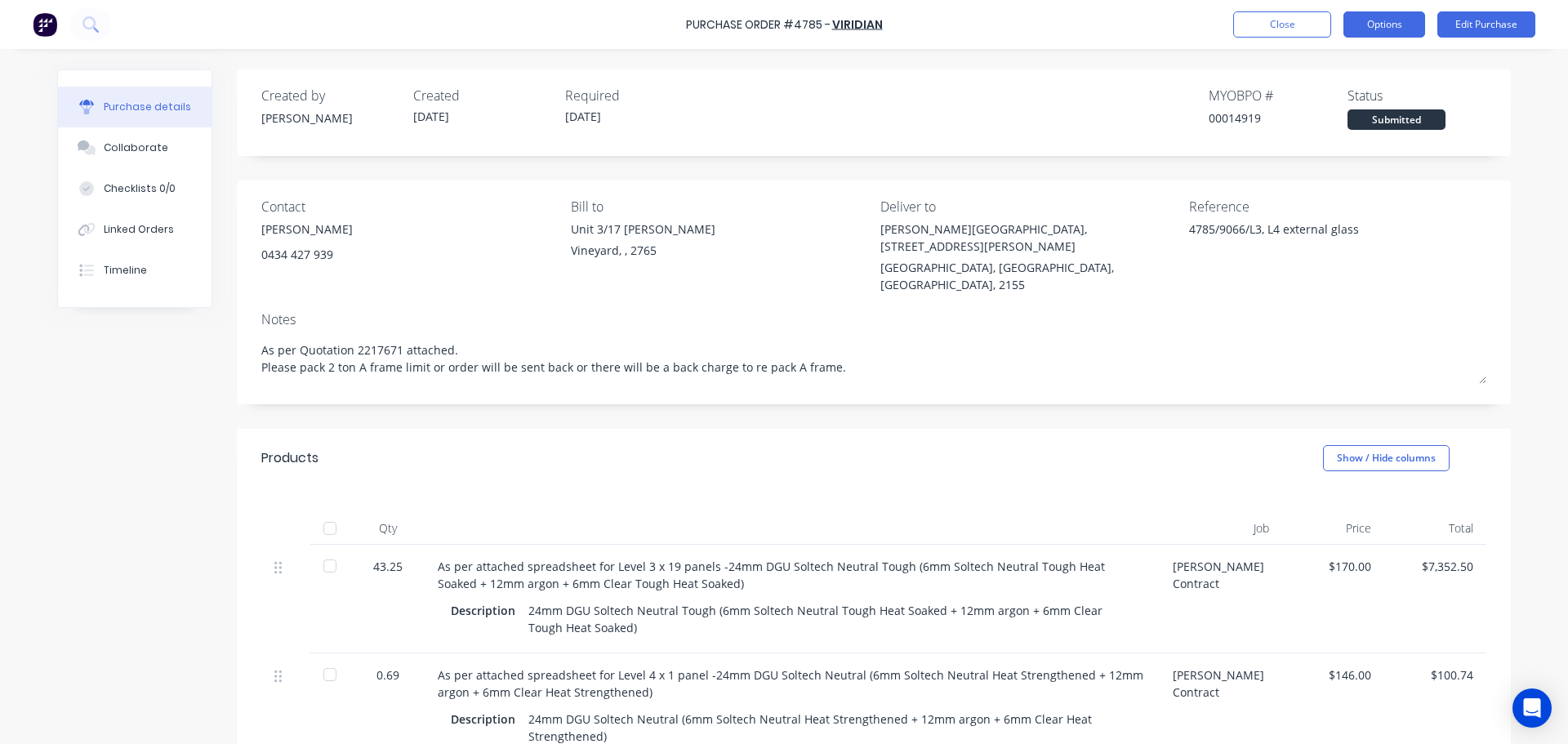
click at [1396, 19] on button "Options" at bounding box center [1384, 24] width 82 height 26
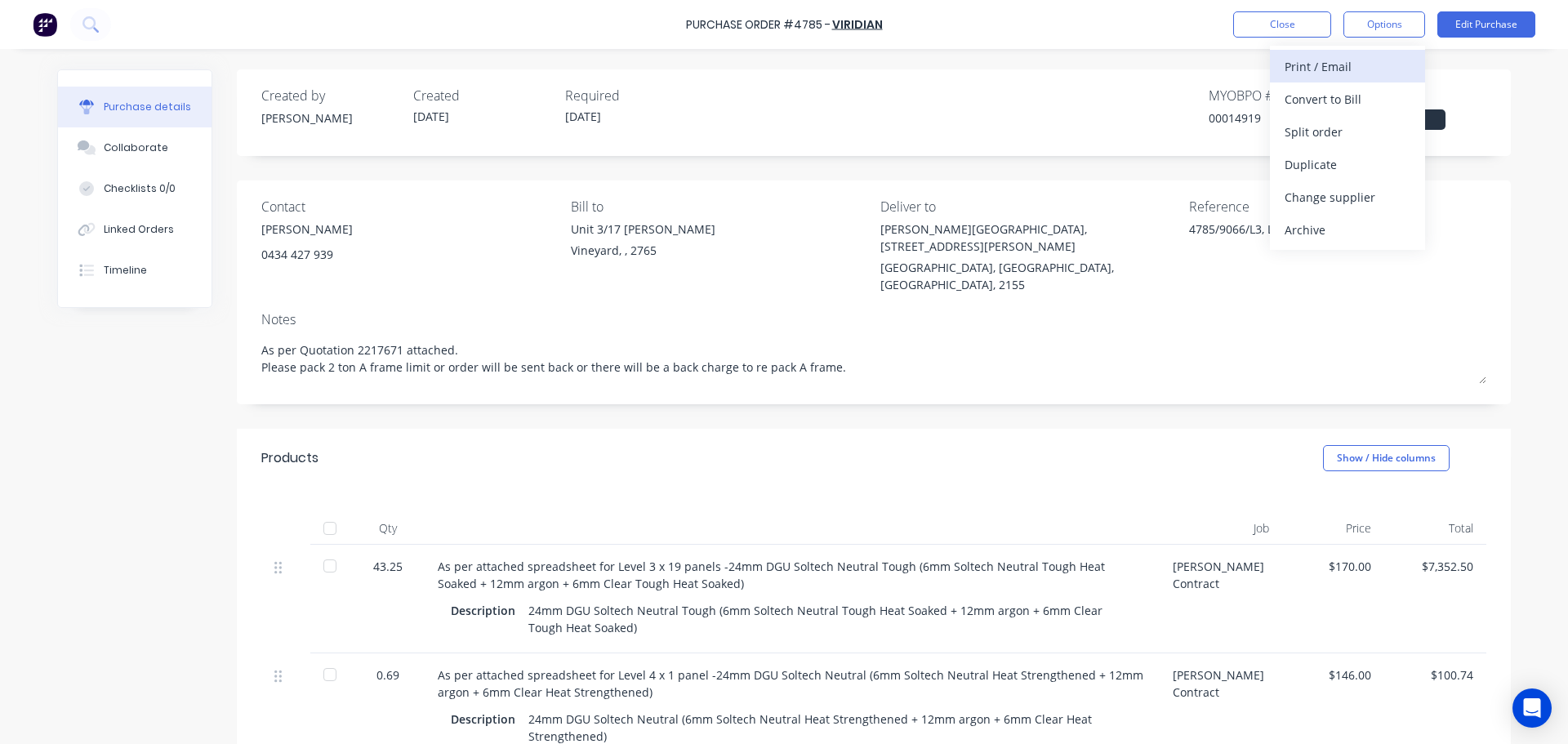
click at [1348, 73] on div "Print / Email" at bounding box center [1347, 66] width 126 height 24
click at [1328, 97] on div "With pricing" at bounding box center [1347, 99] width 126 height 24
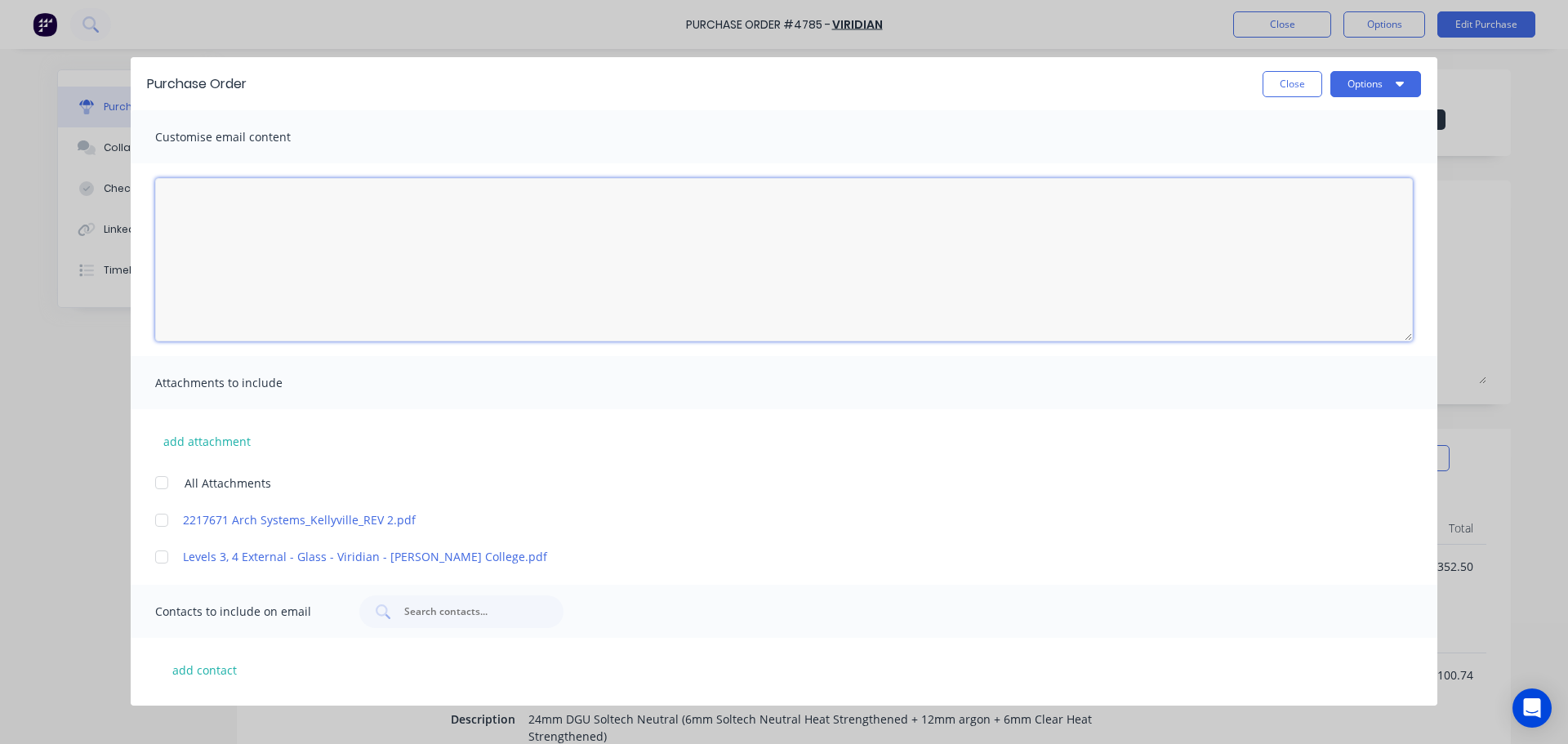
click at [233, 231] on textarea "[DATE]" at bounding box center [784, 258] width 1258 height 163
click at [1309, 84] on button "Close" at bounding box center [1292, 84] width 60 height 26
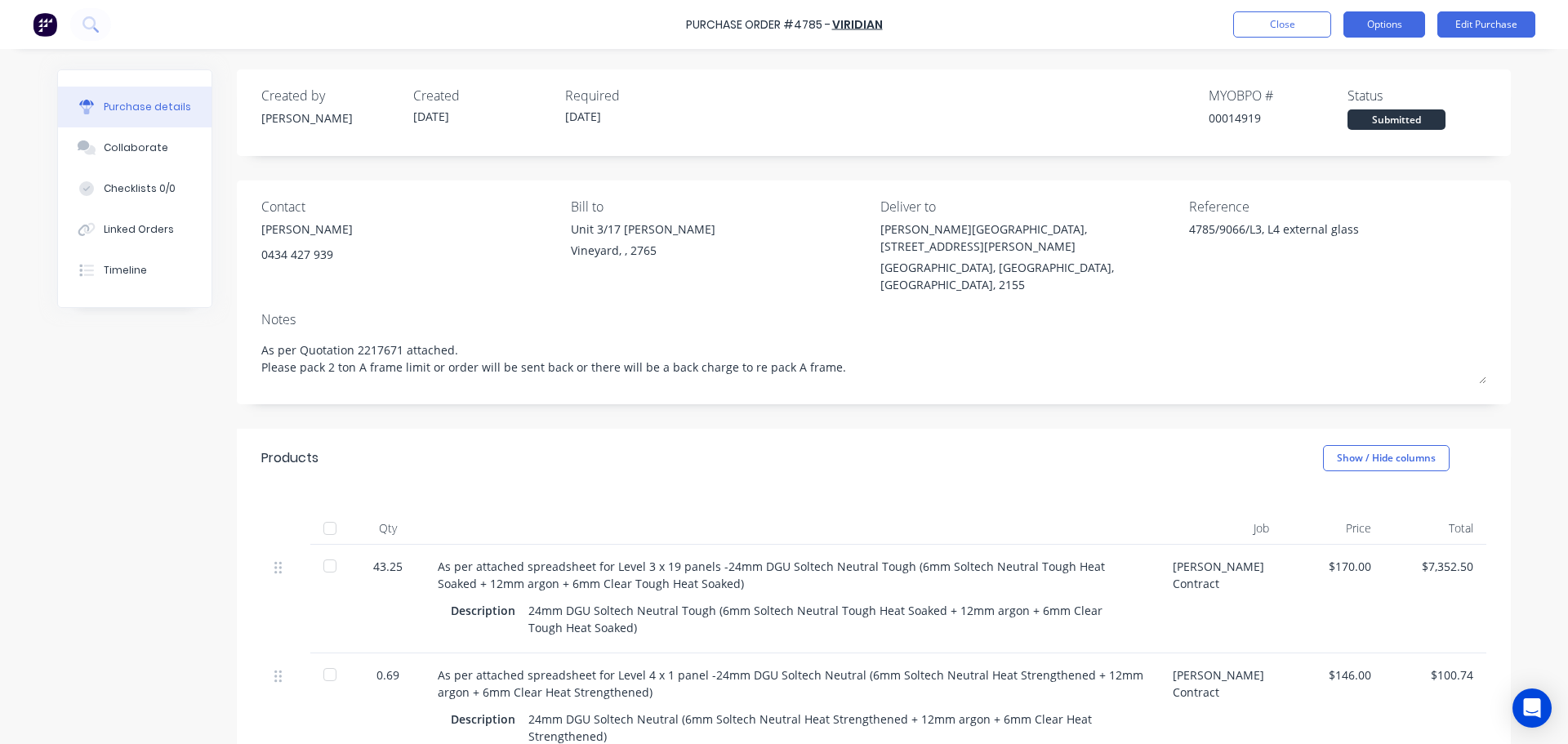
click at [1391, 29] on button "Options" at bounding box center [1384, 24] width 82 height 26
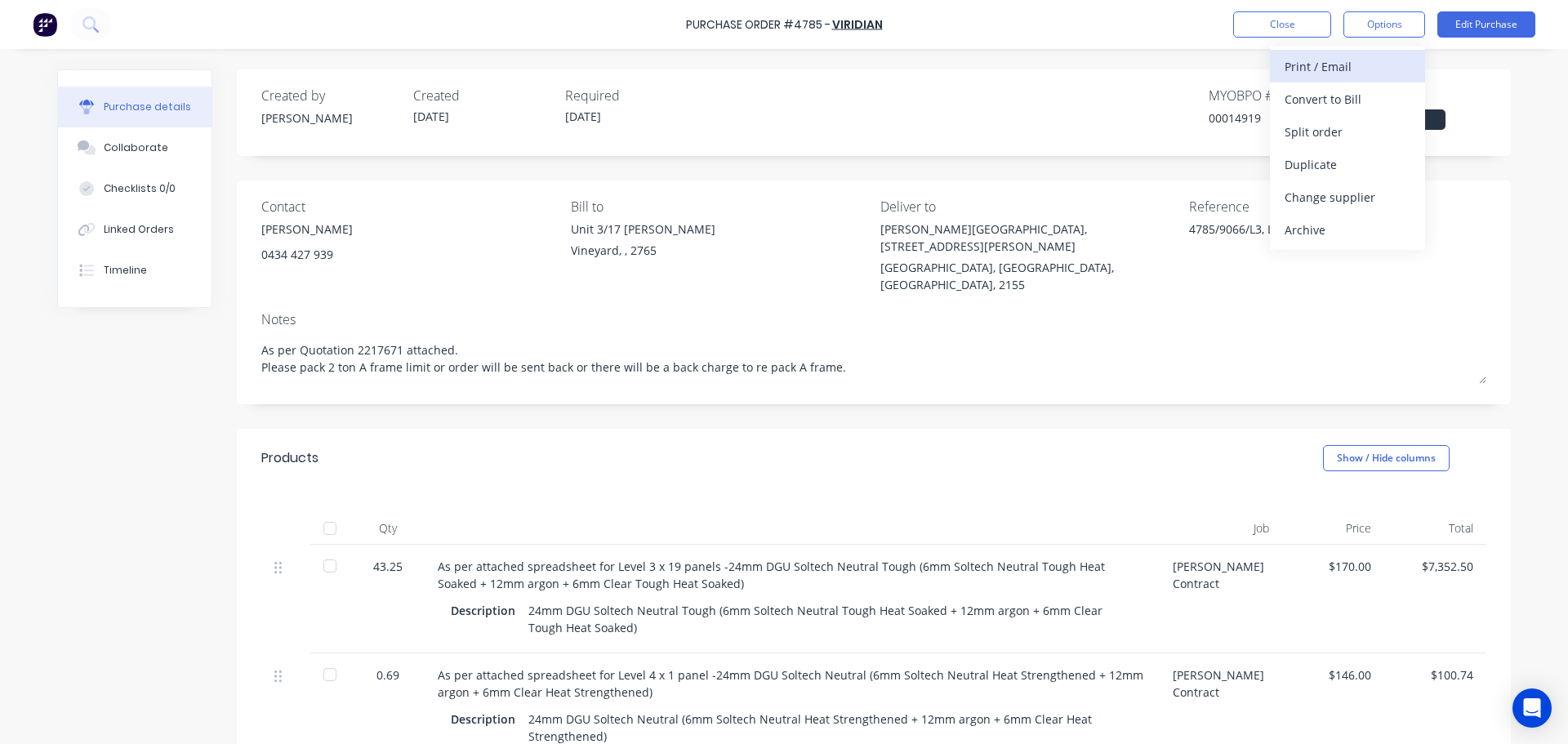
click at [1319, 70] on div "Print / Email" at bounding box center [1347, 66] width 126 height 24
click at [1314, 95] on div "With pricing" at bounding box center [1347, 99] width 126 height 24
type textarea "x"
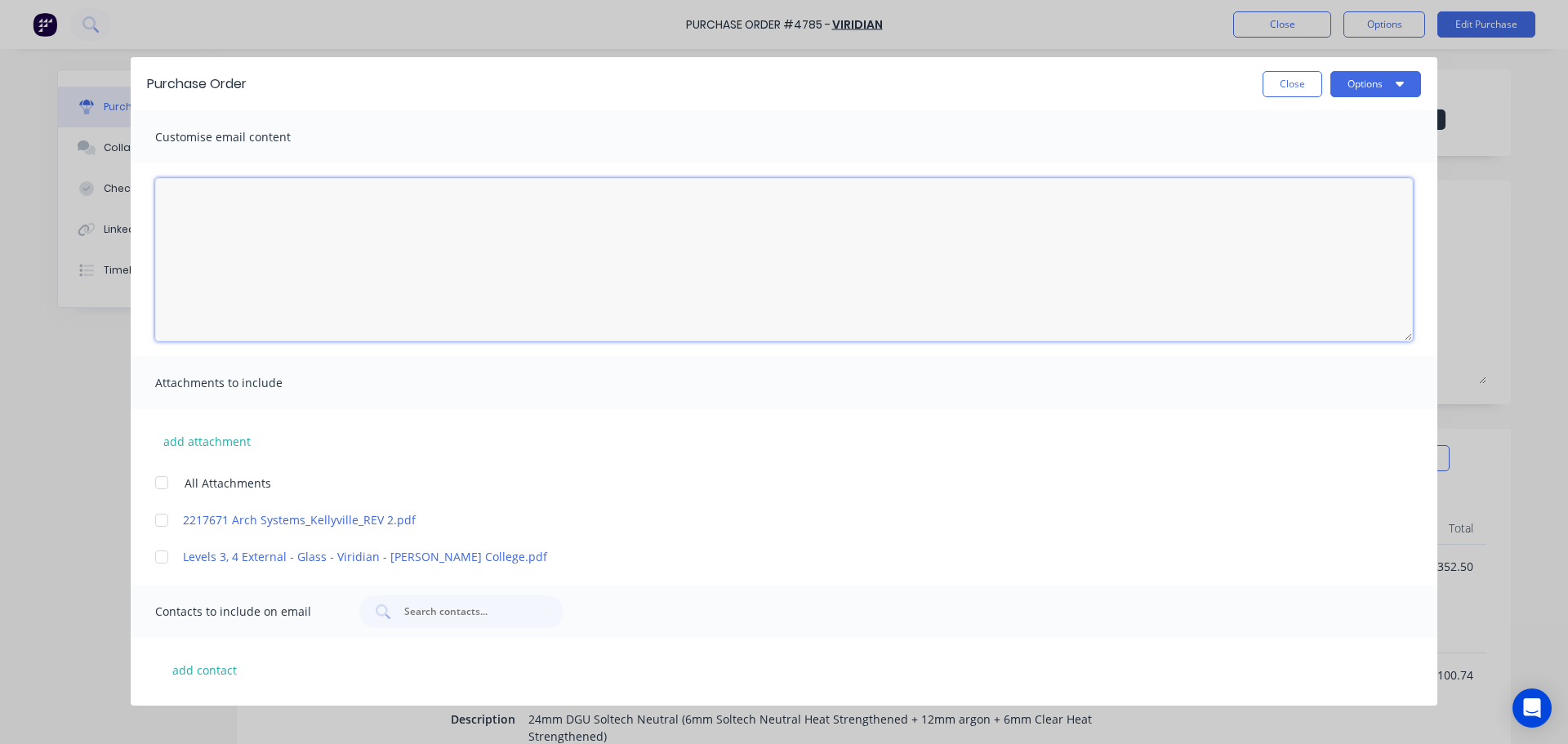
click at [232, 222] on textarea "[DATE]" at bounding box center [784, 258] width 1258 height 163
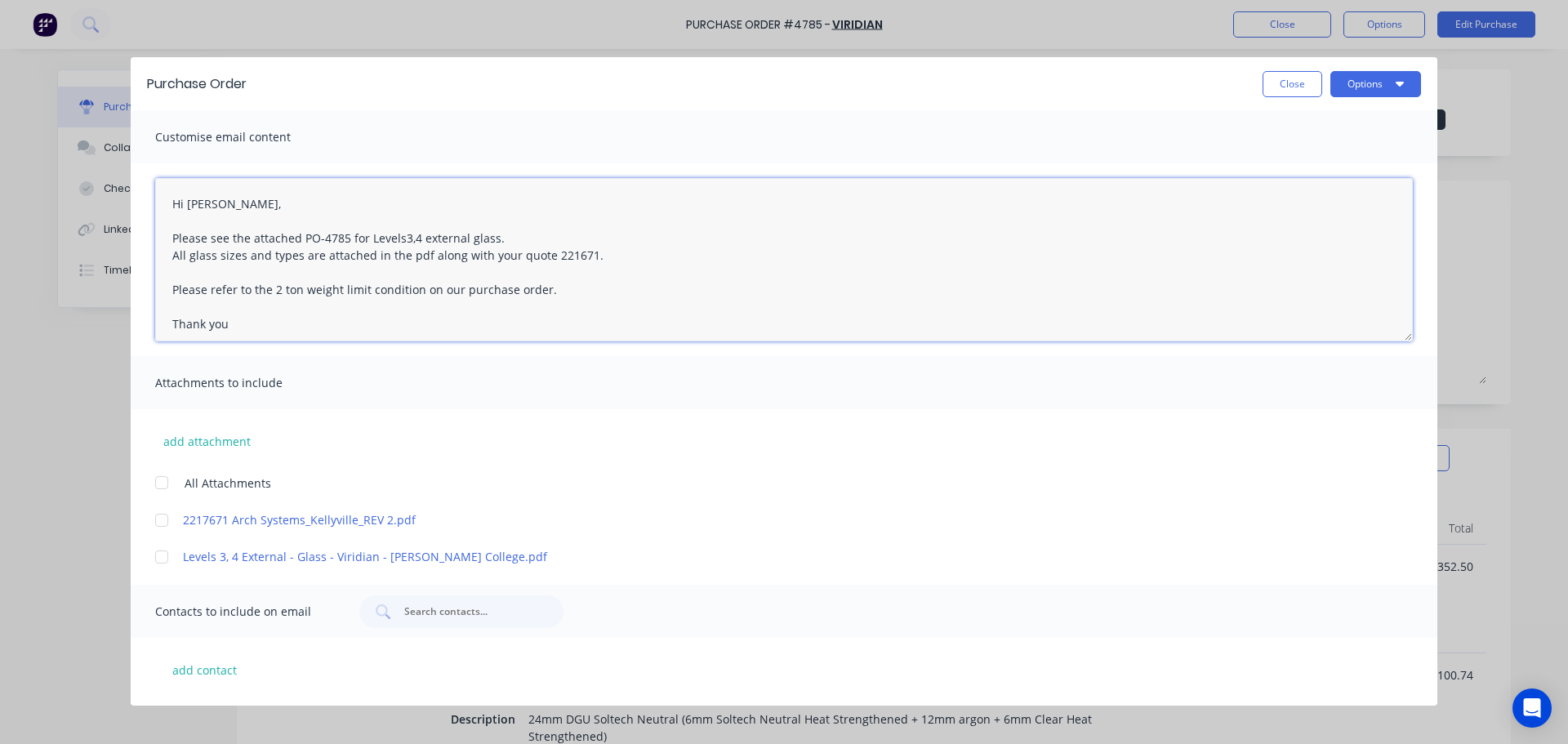
type textarea "Hi [PERSON_NAME], Please see the attached PO-4785 for Levels3,4 external glass.…"
click at [163, 481] on div at bounding box center [161, 482] width 32 height 32
type textarea "x"
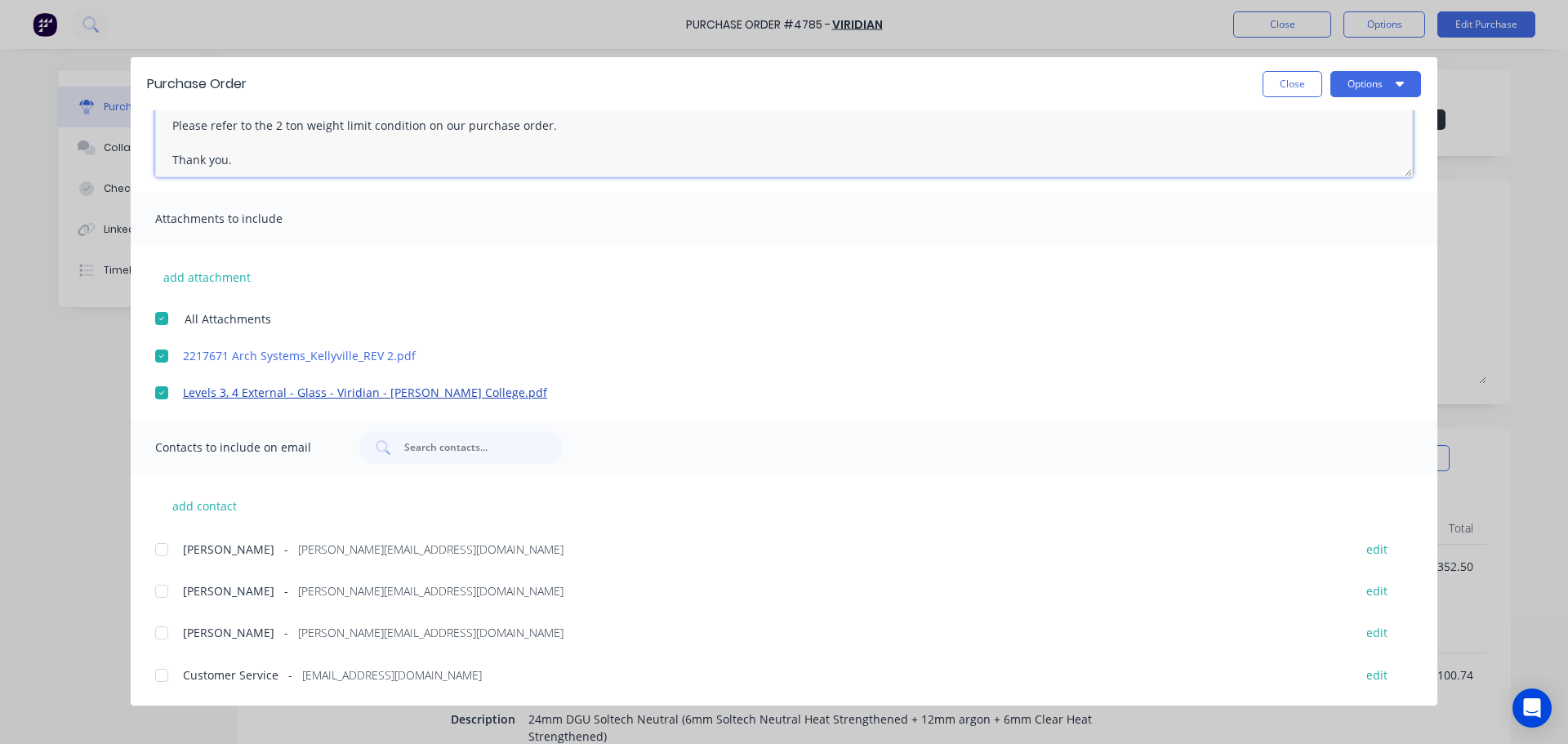
scroll to position [290, 0]
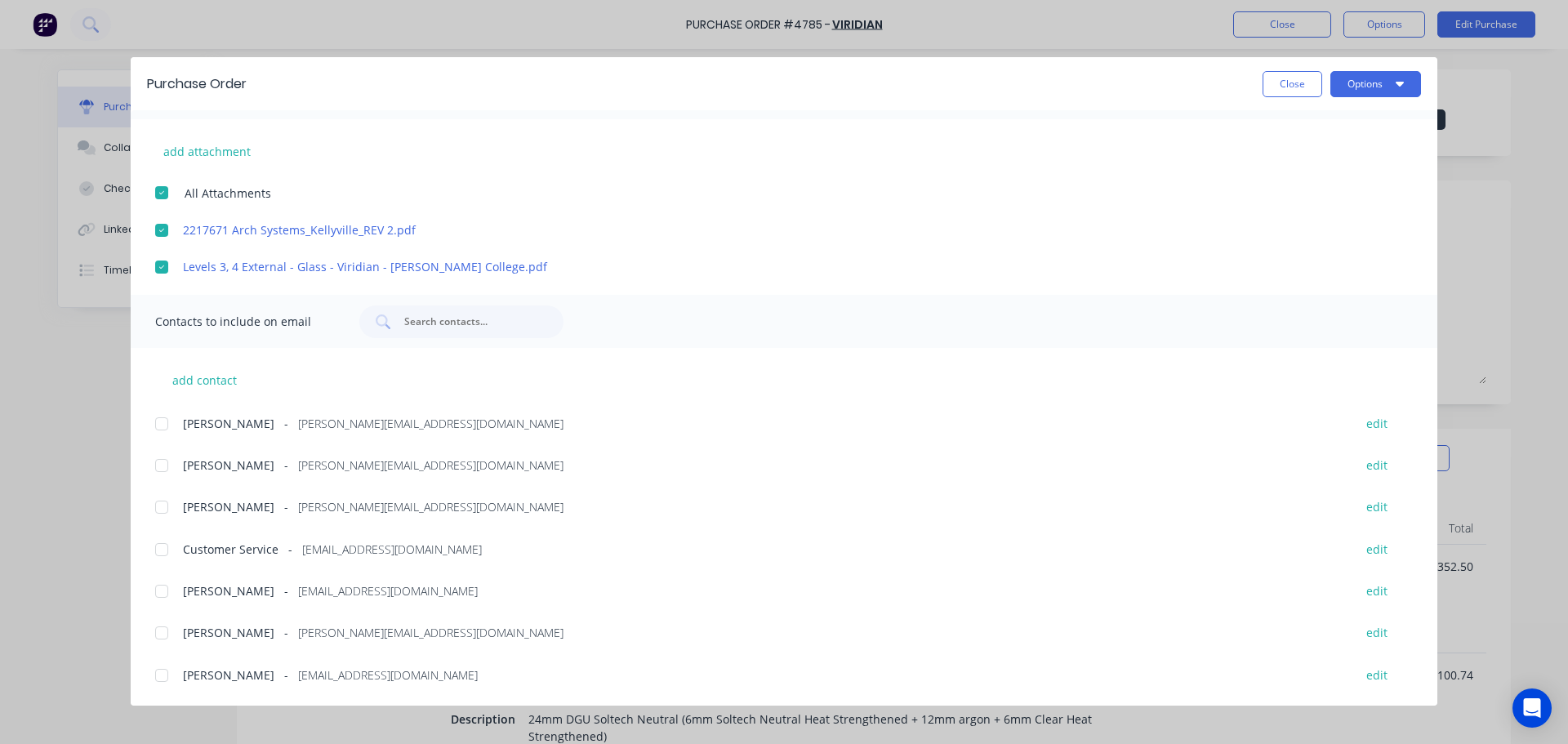
click at [166, 513] on div at bounding box center [161, 506] width 32 height 32
click at [158, 426] on div at bounding box center [161, 423] width 32 height 32
click at [170, 590] on div at bounding box center [161, 590] width 32 height 32
click at [168, 627] on div at bounding box center [161, 632] width 32 height 32
click at [156, 560] on div at bounding box center [161, 549] width 32 height 32
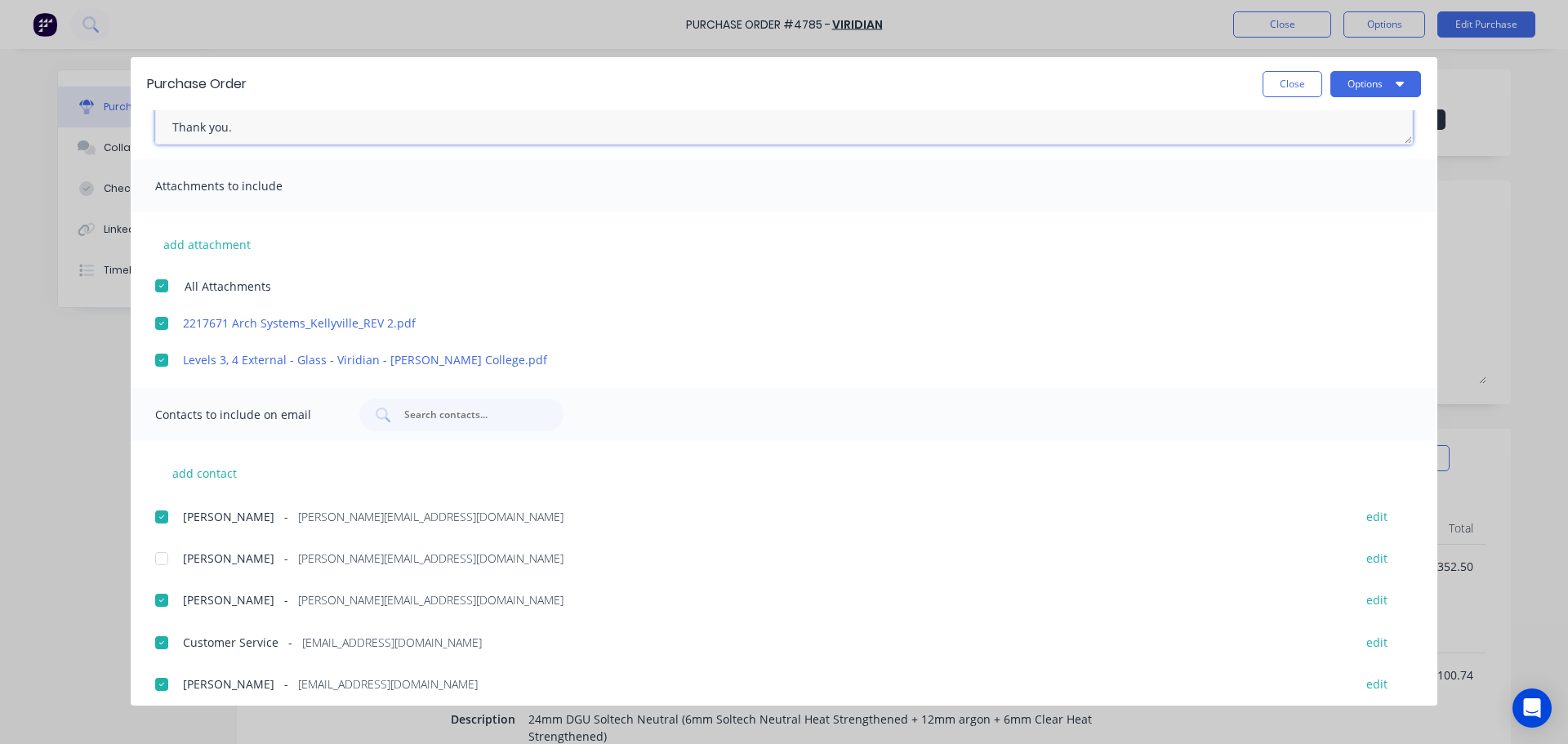
scroll to position [0, 0]
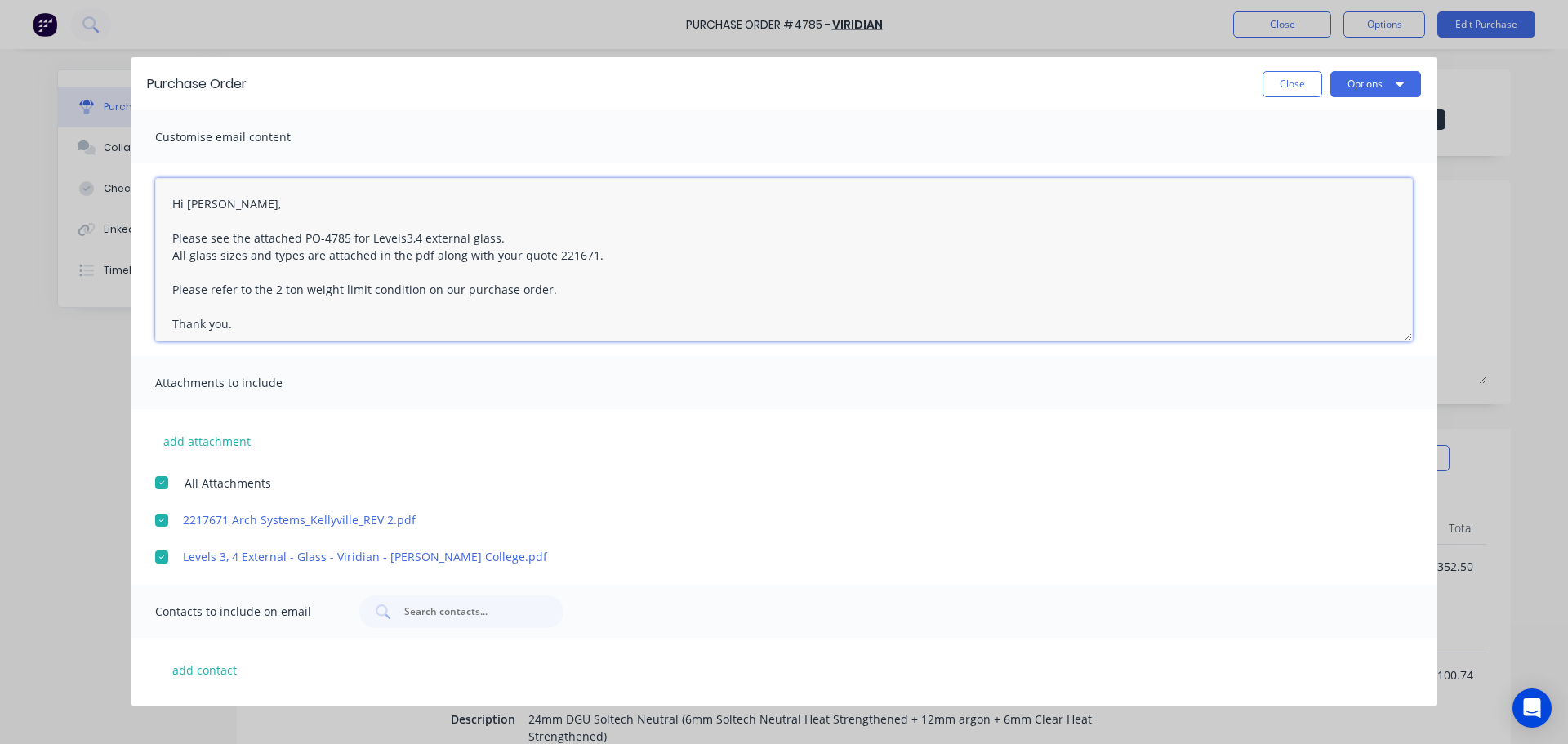
type textarea "Hi [PERSON_NAME], Please see the attached PO-4785 for Levels3,4 external glass.…"
drag, startPoint x: 232, startPoint y: 326, endPoint x: 116, endPoint y: 187, distance: 181.0
click at [116, 187] on div "Purchase Order Close Options Customise email content Hi Mick, Please see the at…" at bounding box center [784, 372] width 1568 height 744
click at [779, 267] on textarea "Hi [PERSON_NAME], Please see the attached PO-4785 for Levels3,4 external glass.…" at bounding box center [784, 258] width 1258 height 163
click at [548, 311] on textarea "Hi [PERSON_NAME], Please see the attached PO-4785 for Levels3,4 external glass.…" at bounding box center [784, 258] width 1258 height 163
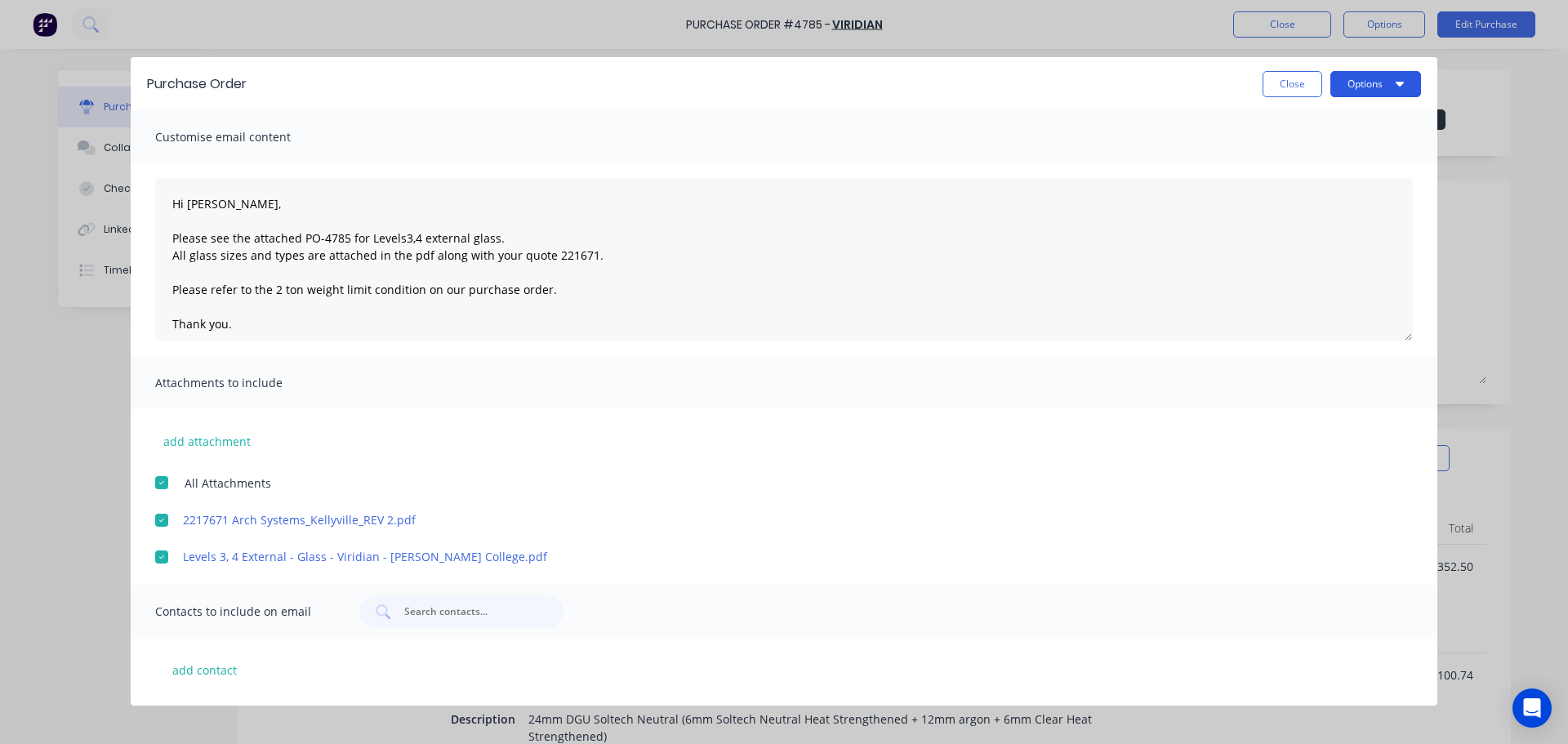
click at [1392, 81] on button "Options" at bounding box center [1376, 84] width 91 height 26
click at [1332, 131] on div "Preview" at bounding box center [1343, 125] width 126 height 24
click at [1390, 87] on button "Options" at bounding box center [1376, 84] width 91 height 26
click at [1341, 147] on div "Print" at bounding box center [1343, 158] width 126 height 24
click at [1362, 83] on button "Options" at bounding box center [1376, 84] width 91 height 26
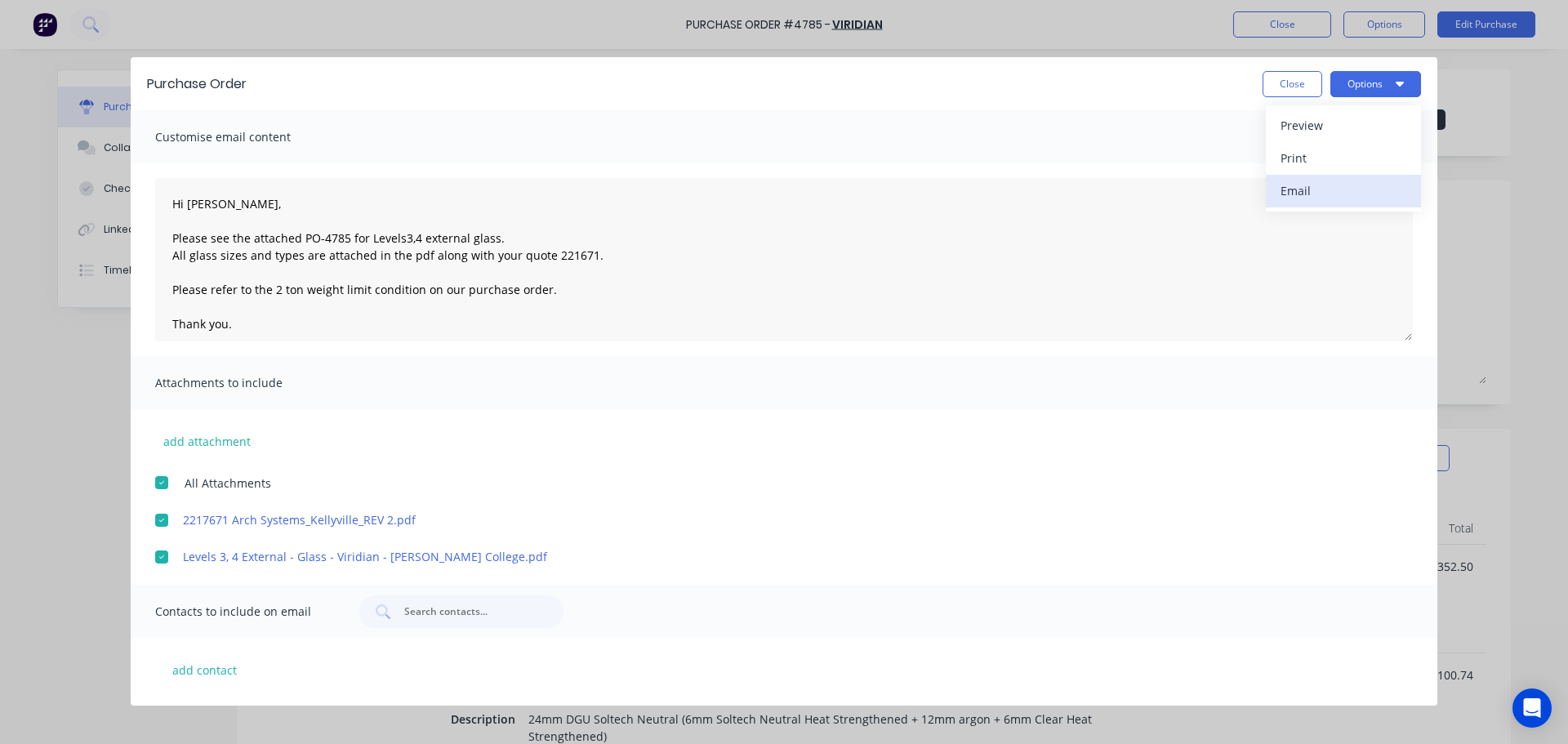
click at [1341, 185] on div "Email" at bounding box center [1343, 190] width 126 height 24
click at [1305, 81] on button "Close" at bounding box center [1292, 84] width 60 height 26
type textarea "x"
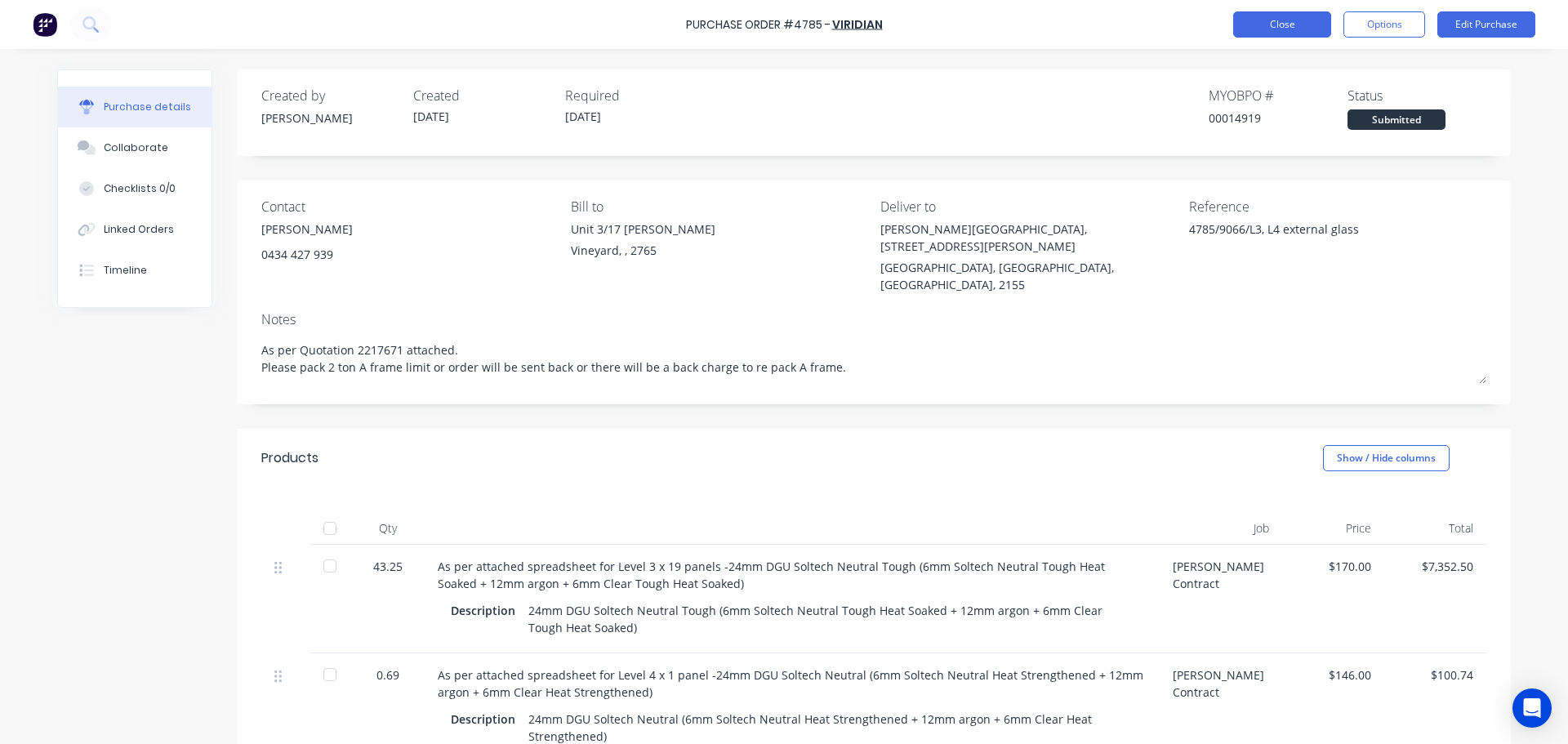
click at [1278, 19] on button "Close" at bounding box center [1282, 24] width 98 height 26
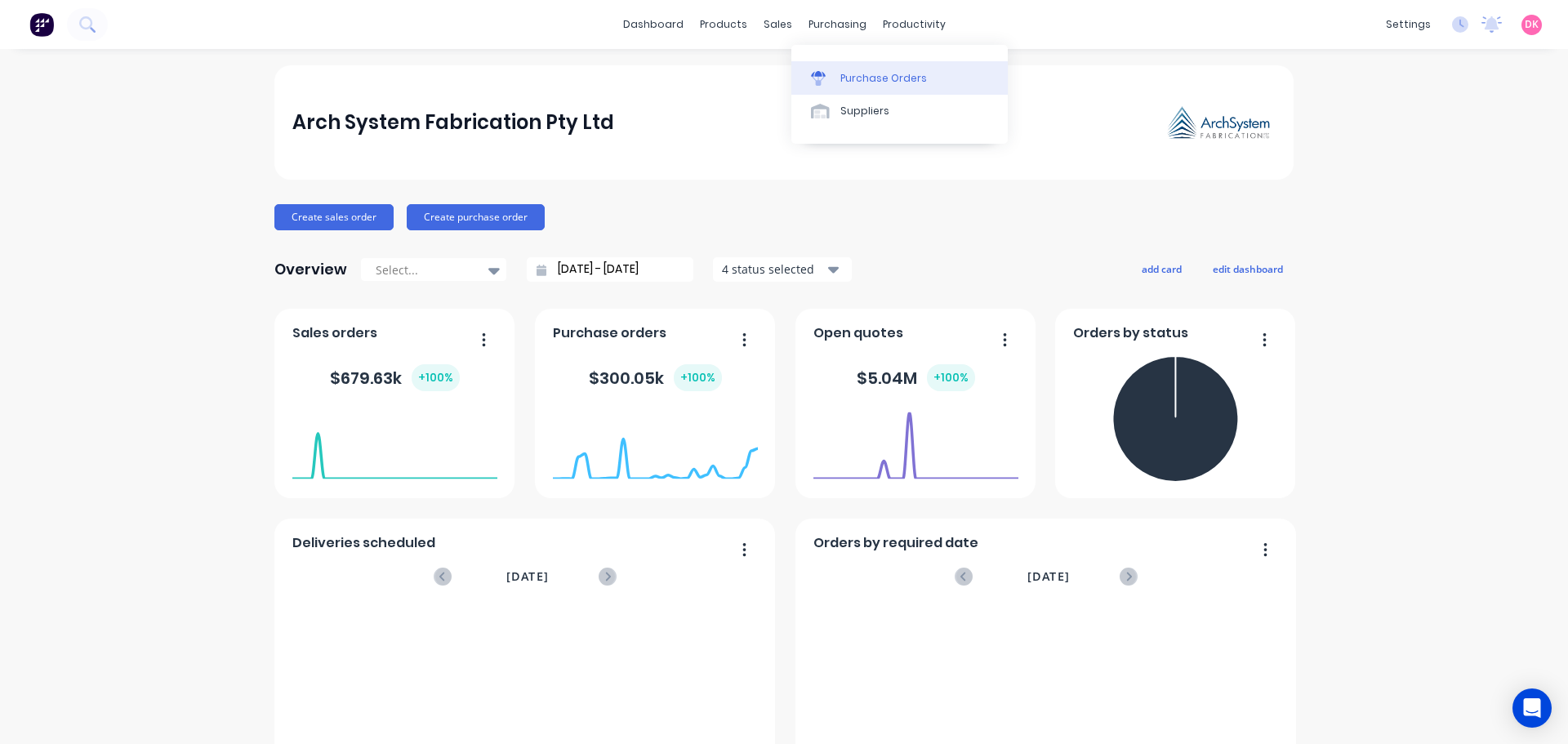
click at [851, 69] on link "Purchase Orders" at bounding box center [899, 77] width 216 height 32
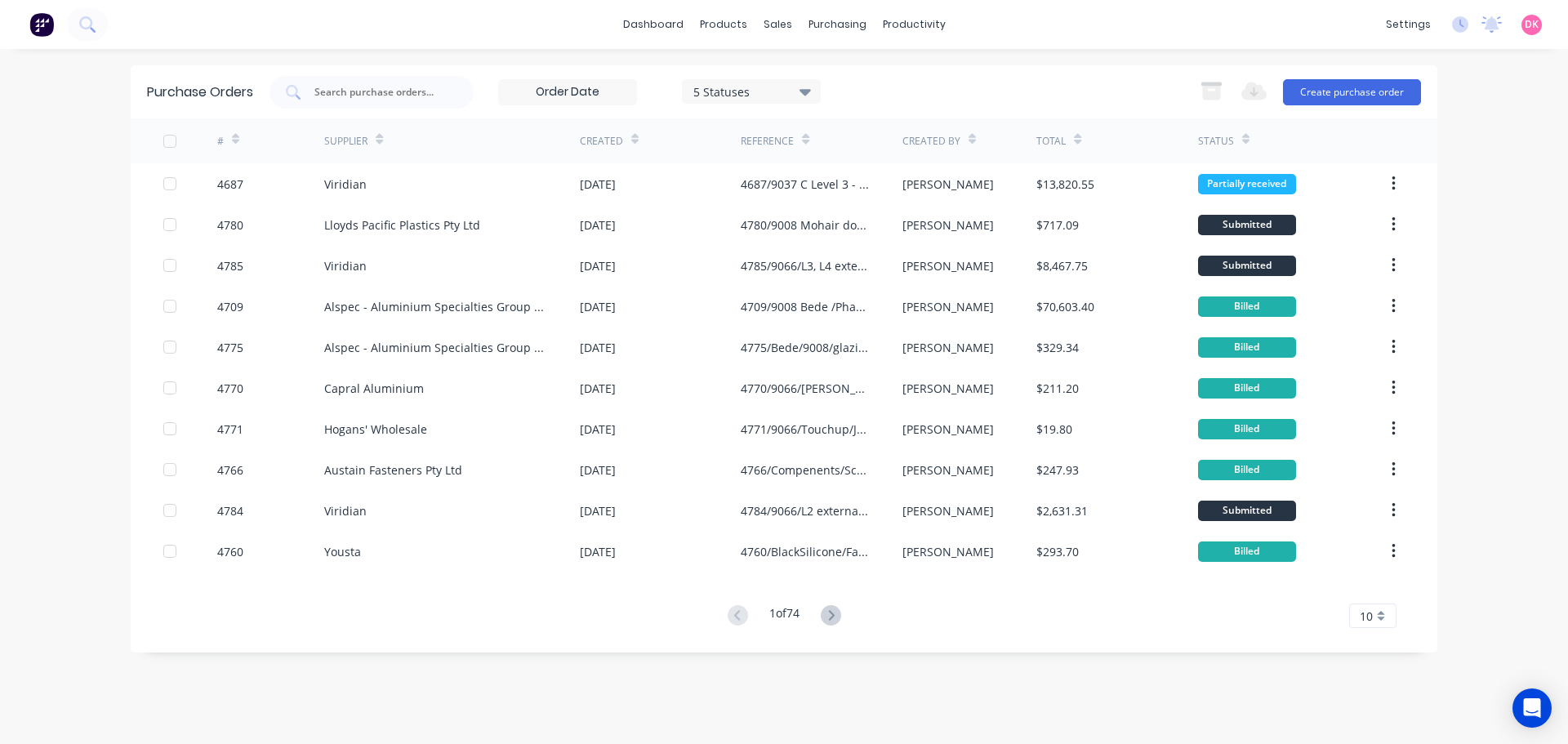
click at [606, 144] on div "Created" at bounding box center [601, 142] width 43 height 15
click at [631, 140] on icon at bounding box center [635, 142] width 7 height 5
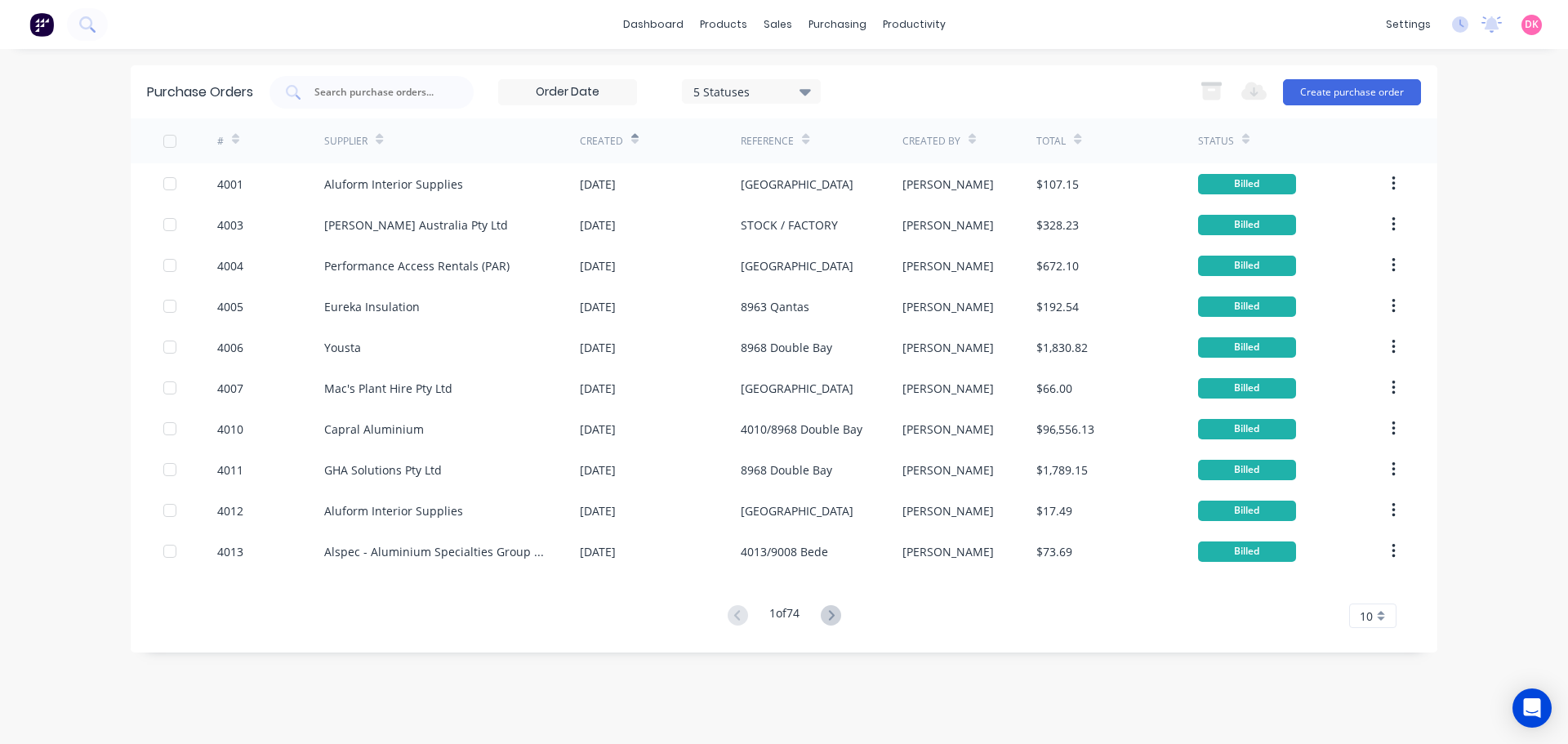
click at [635, 142] on icon at bounding box center [635, 142] width 7 height 5
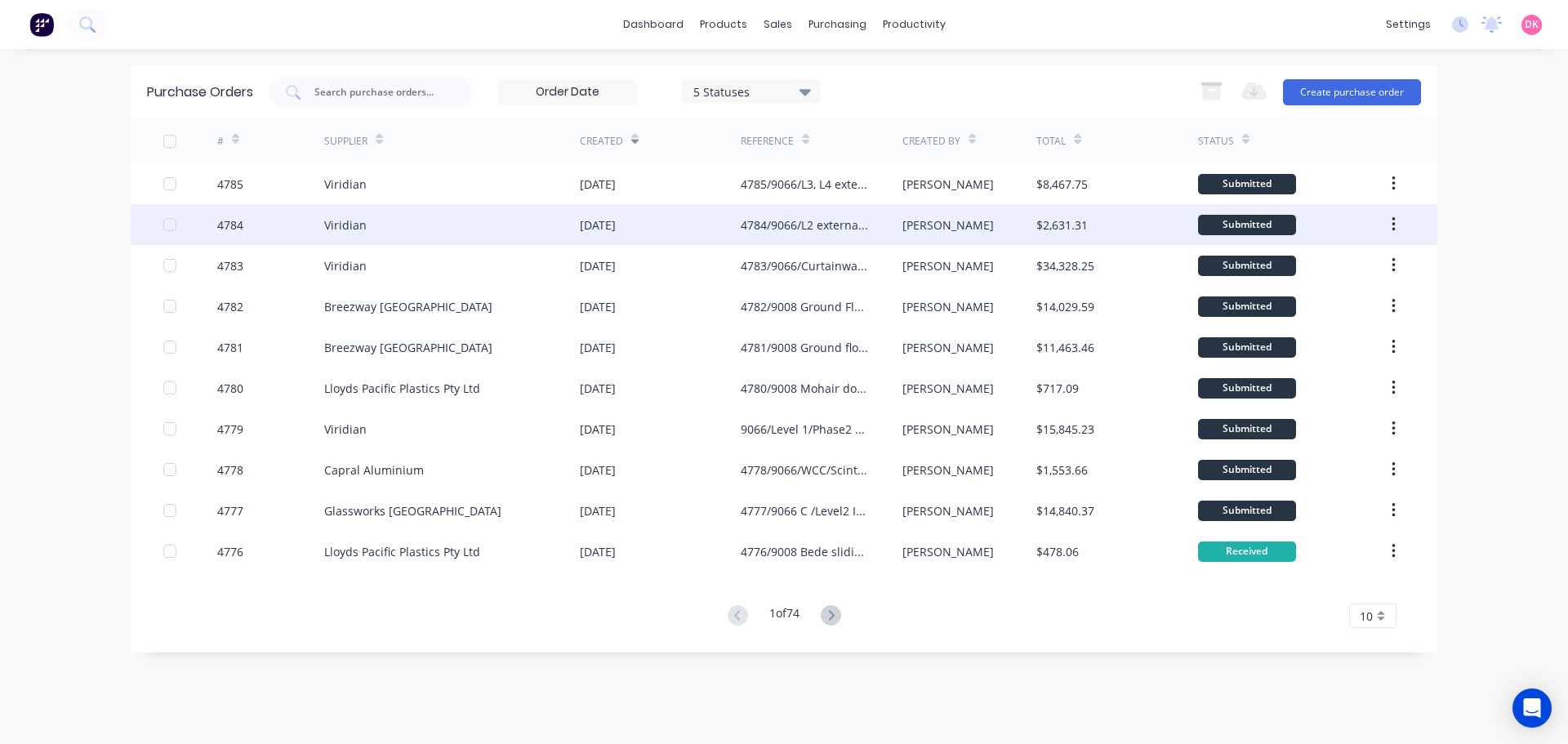
click at [606, 216] on div "[DATE]" at bounding box center [597, 224] width 36 height 17
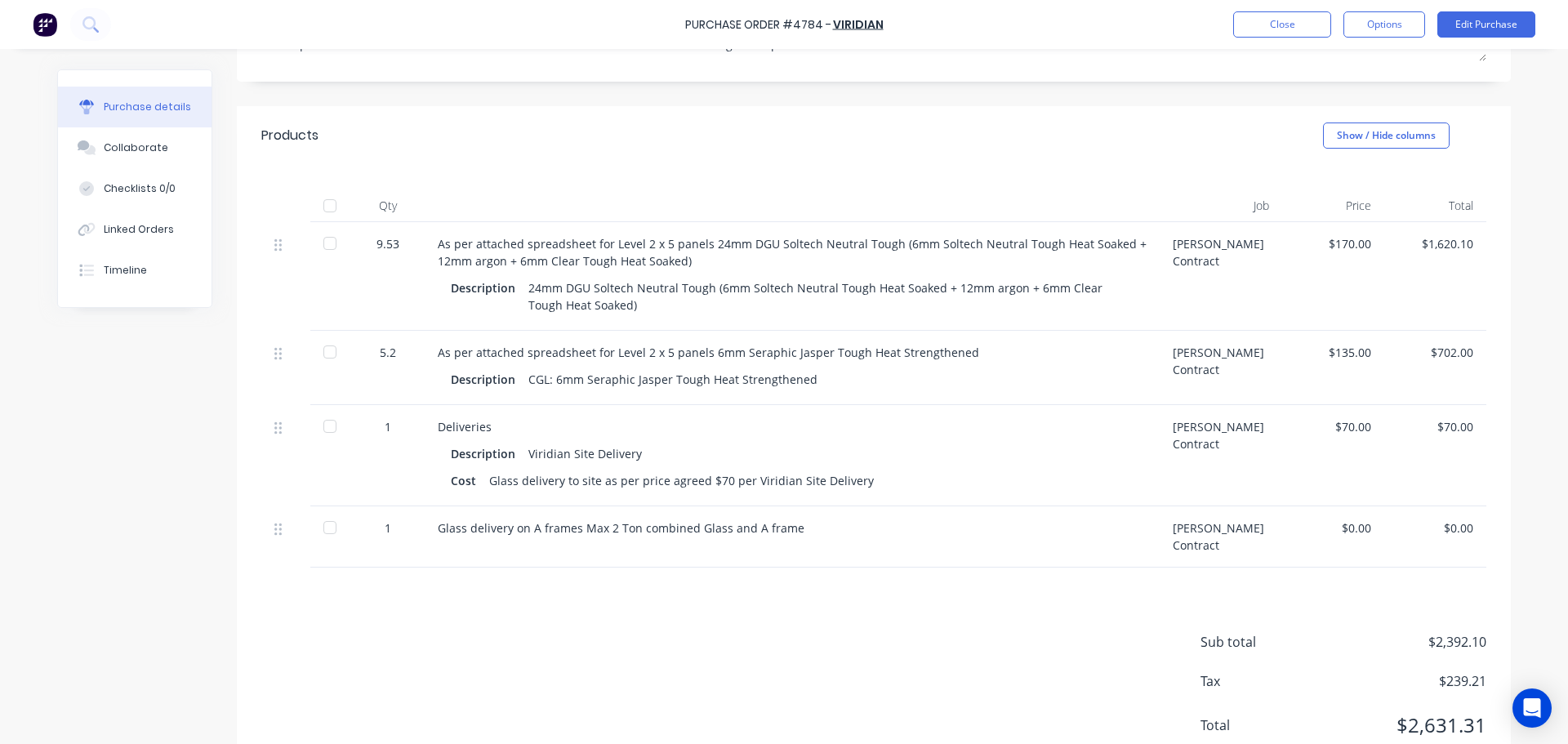
scroll to position [326, 0]
click at [155, 153] on div "Collaborate" at bounding box center [136, 148] width 64 height 15
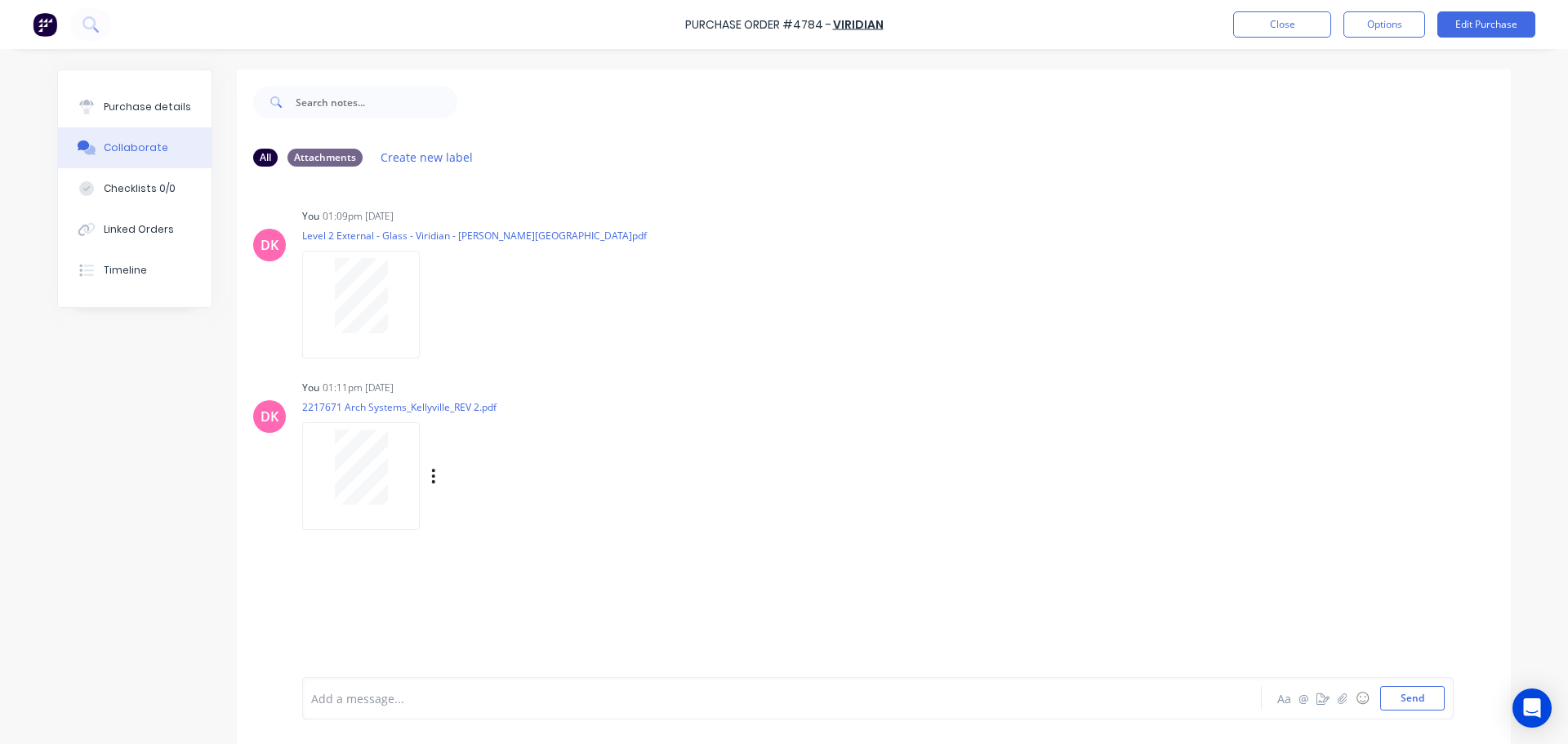
click at [1159, 502] on div "DK You 01:11pm [DATE] 2217671 Arch Systems_Kellyville_REV 2.pdf Labels Download…" at bounding box center [873, 449] width 1274 height 147
click at [92, 97] on button "Purchase details" at bounding box center [134, 107] width 154 height 40
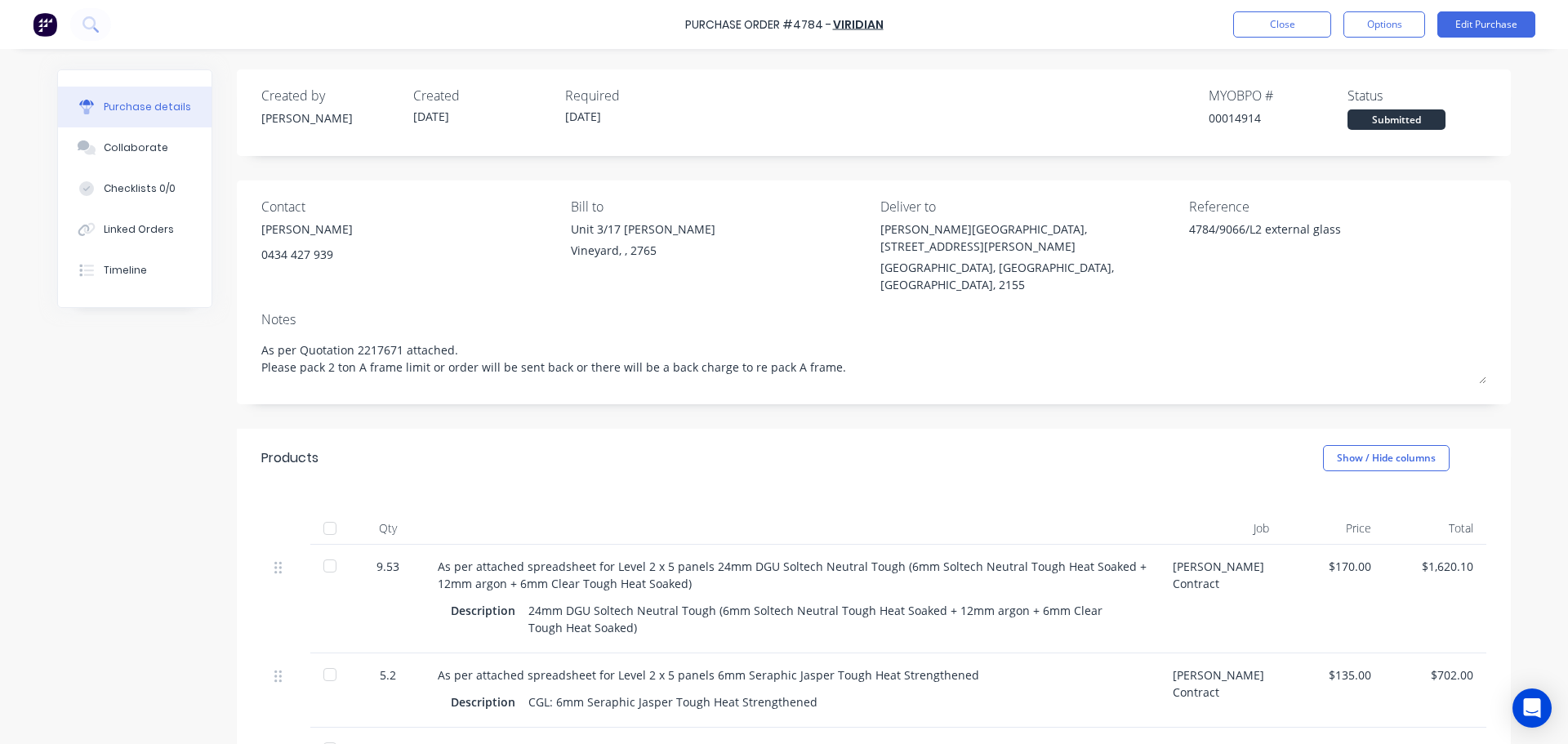
scroll to position [163, 0]
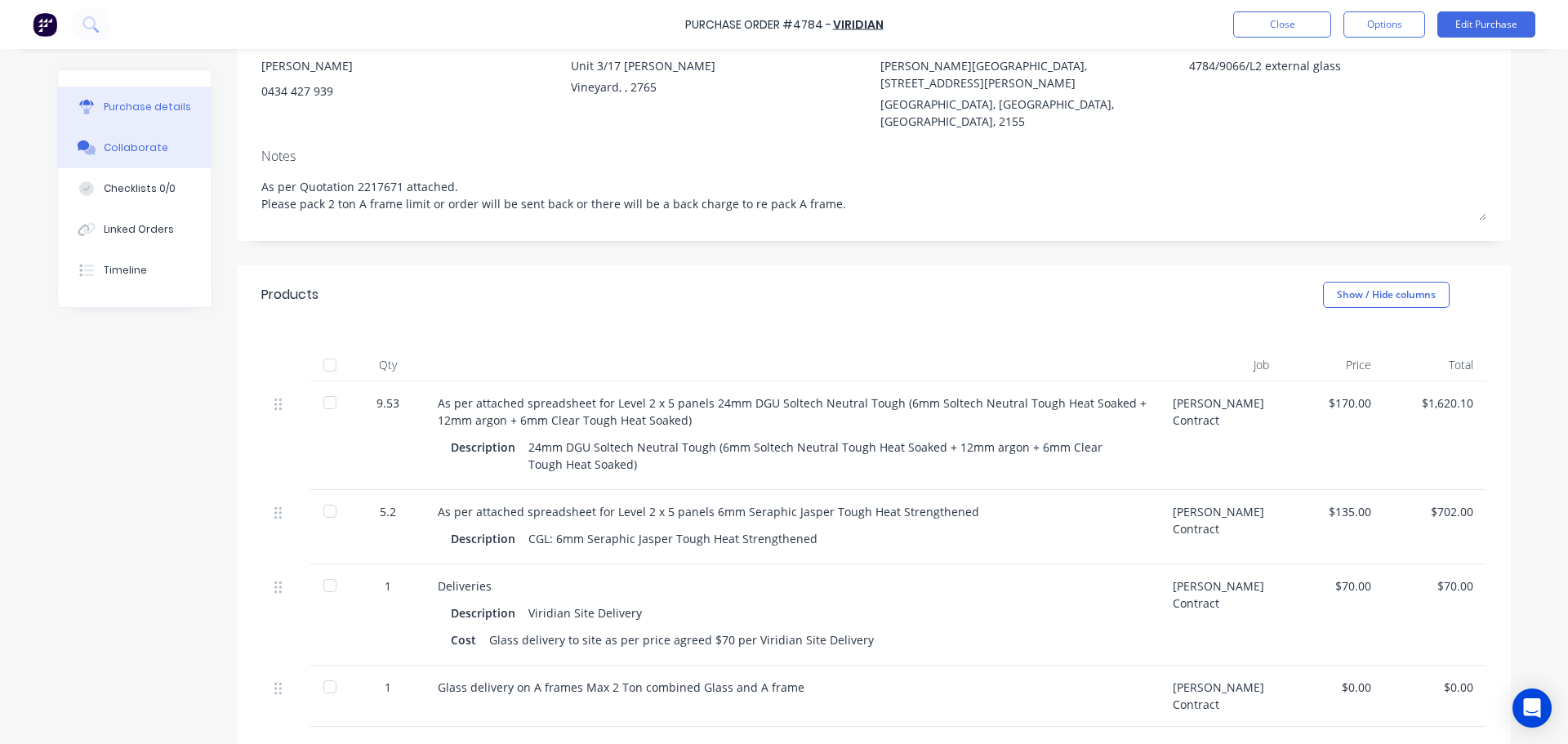
click at [188, 155] on button "Collaborate" at bounding box center [134, 147] width 154 height 40
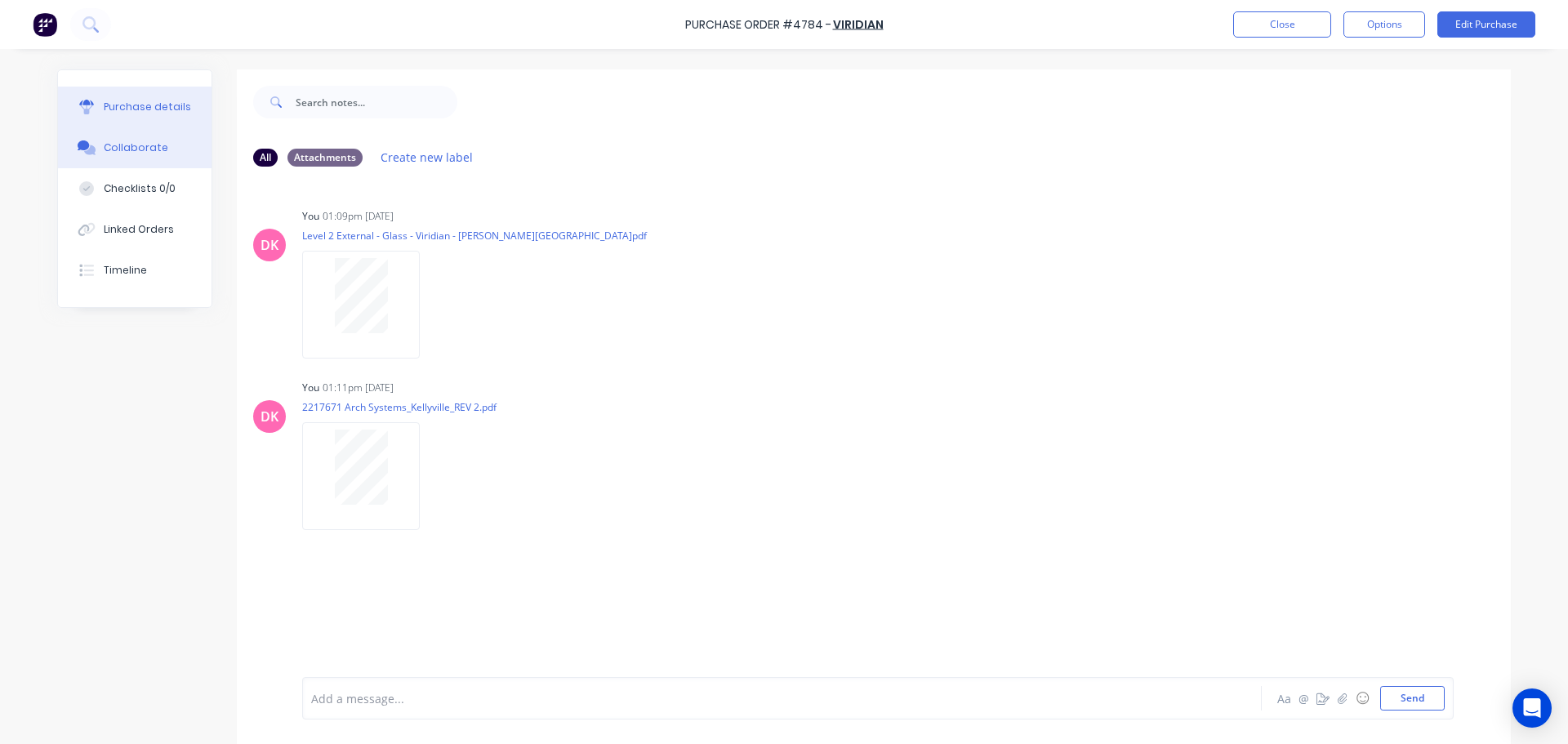
click at [148, 111] on div "Purchase details" at bounding box center [147, 107] width 87 height 15
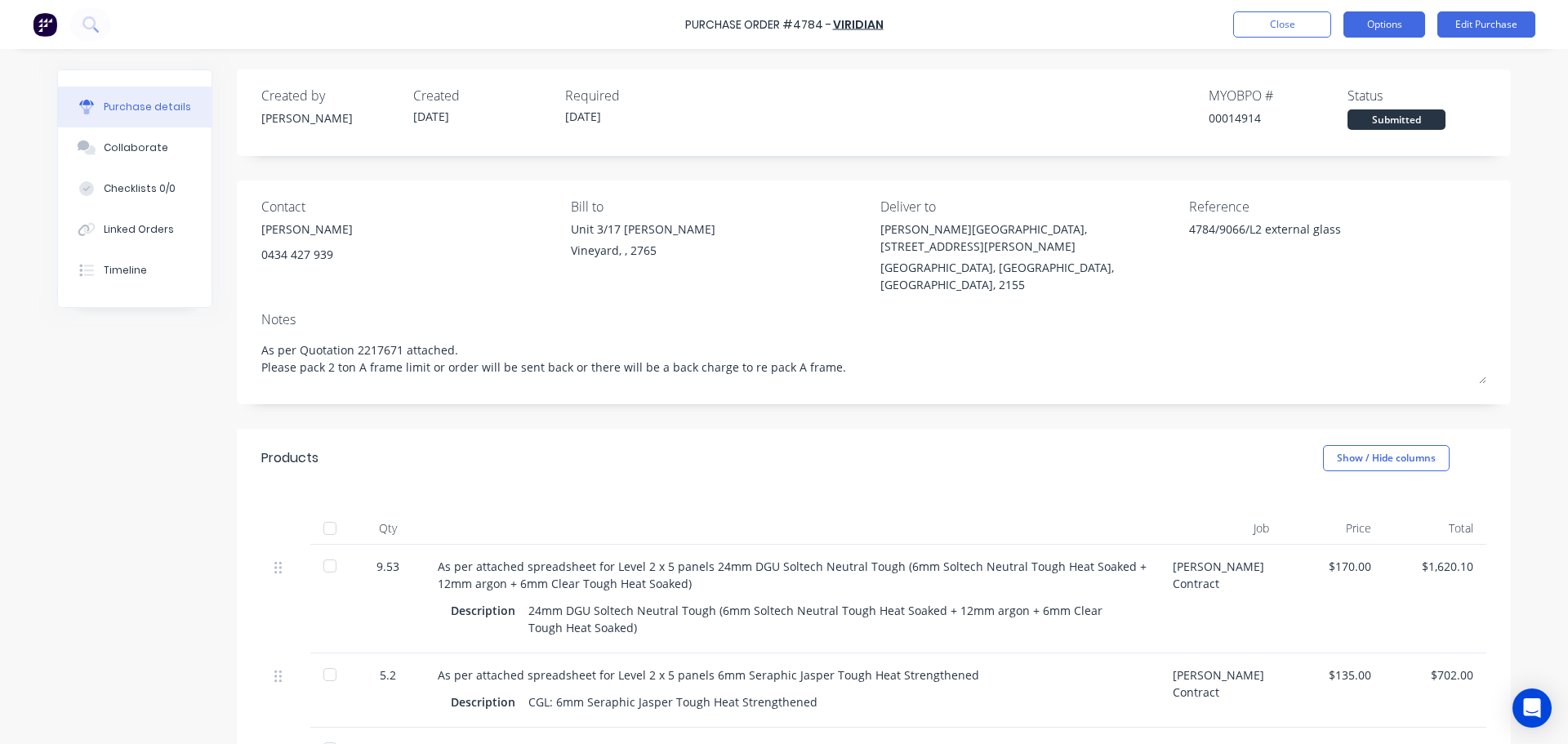
click at [1376, 26] on button "Options" at bounding box center [1384, 24] width 82 height 26
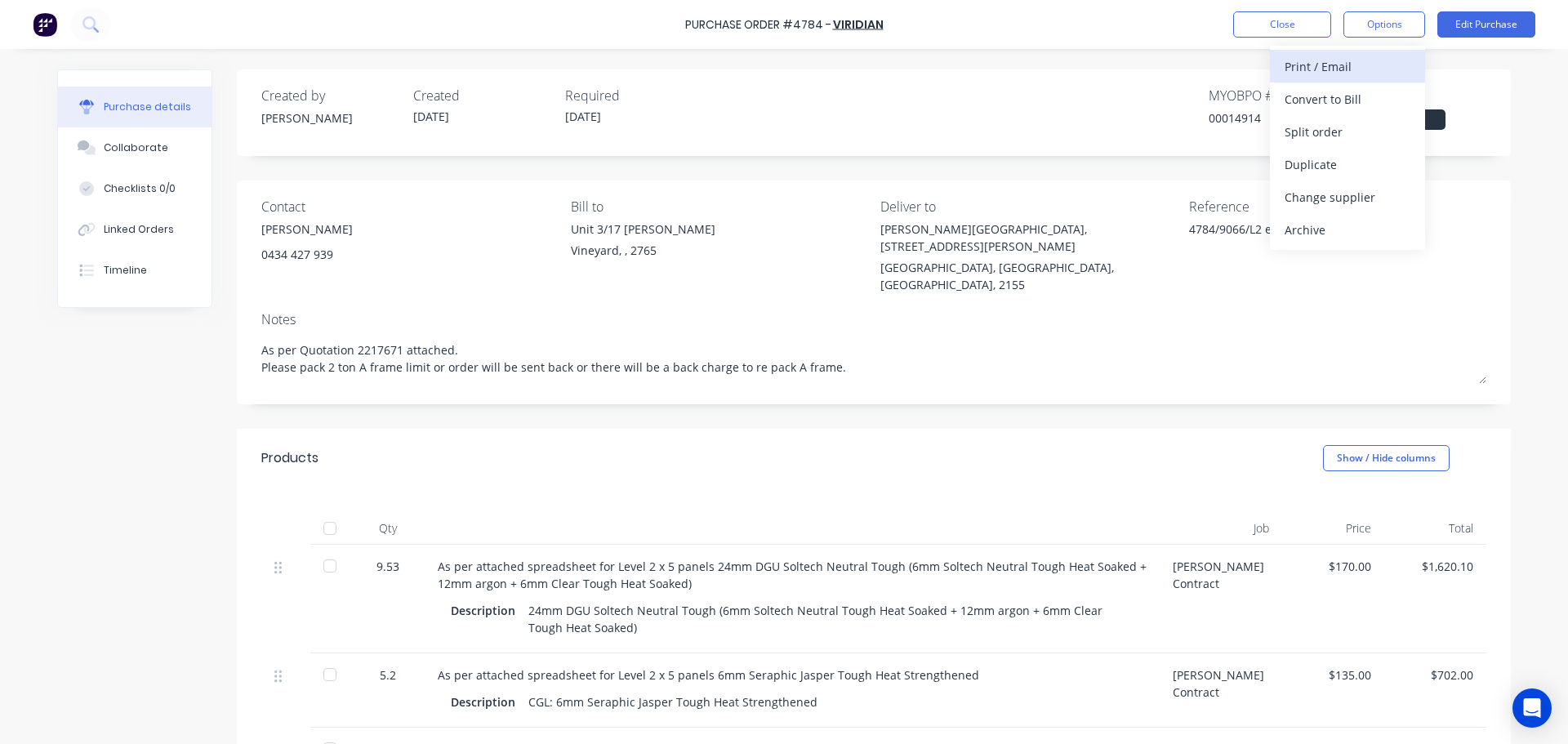
click at [1276, 76] on button "Print / Email" at bounding box center [1347, 65] width 156 height 32
click at [1288, 99] on div "With pricing" at bounding box center [1347, 99] width 126 height 24
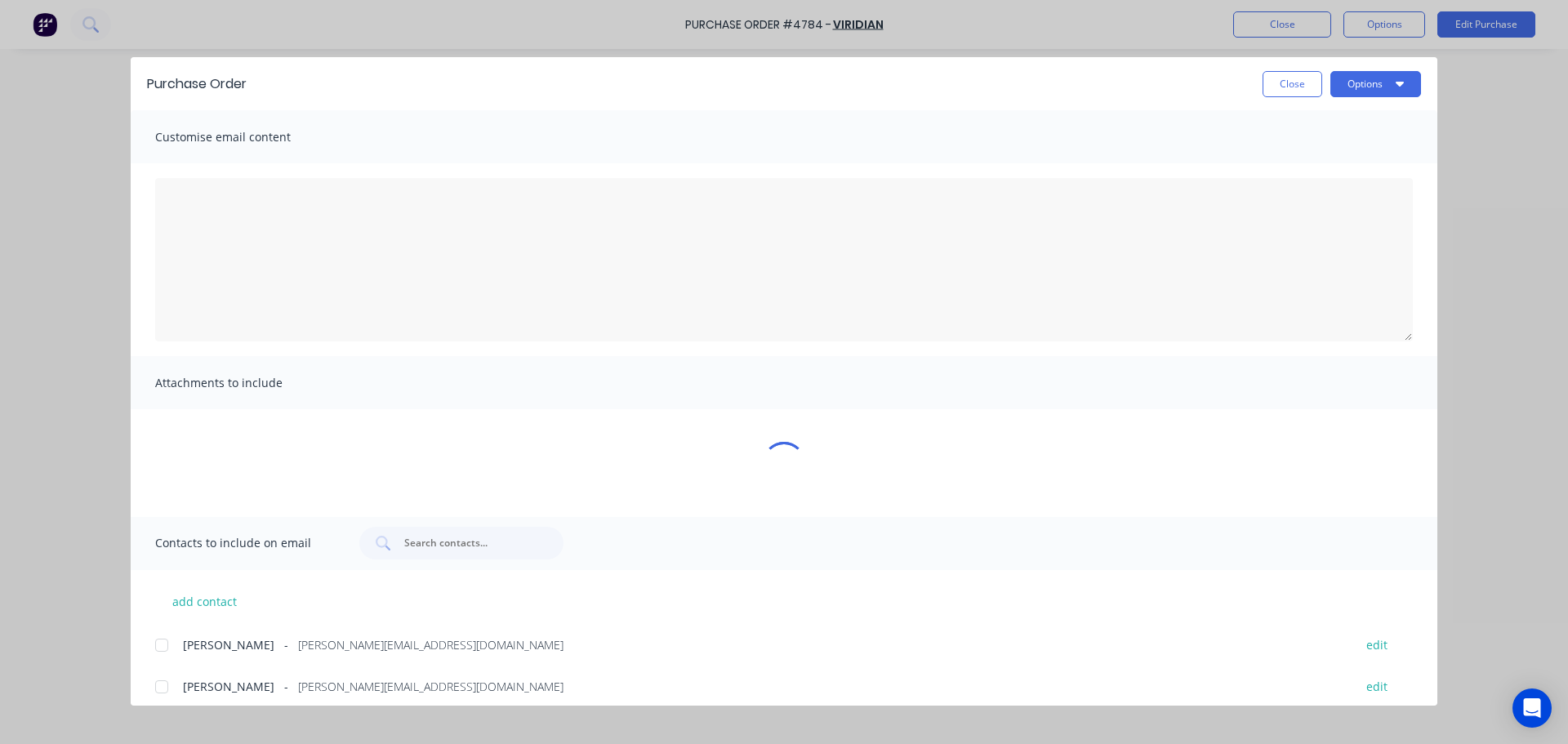
type textarea "x"
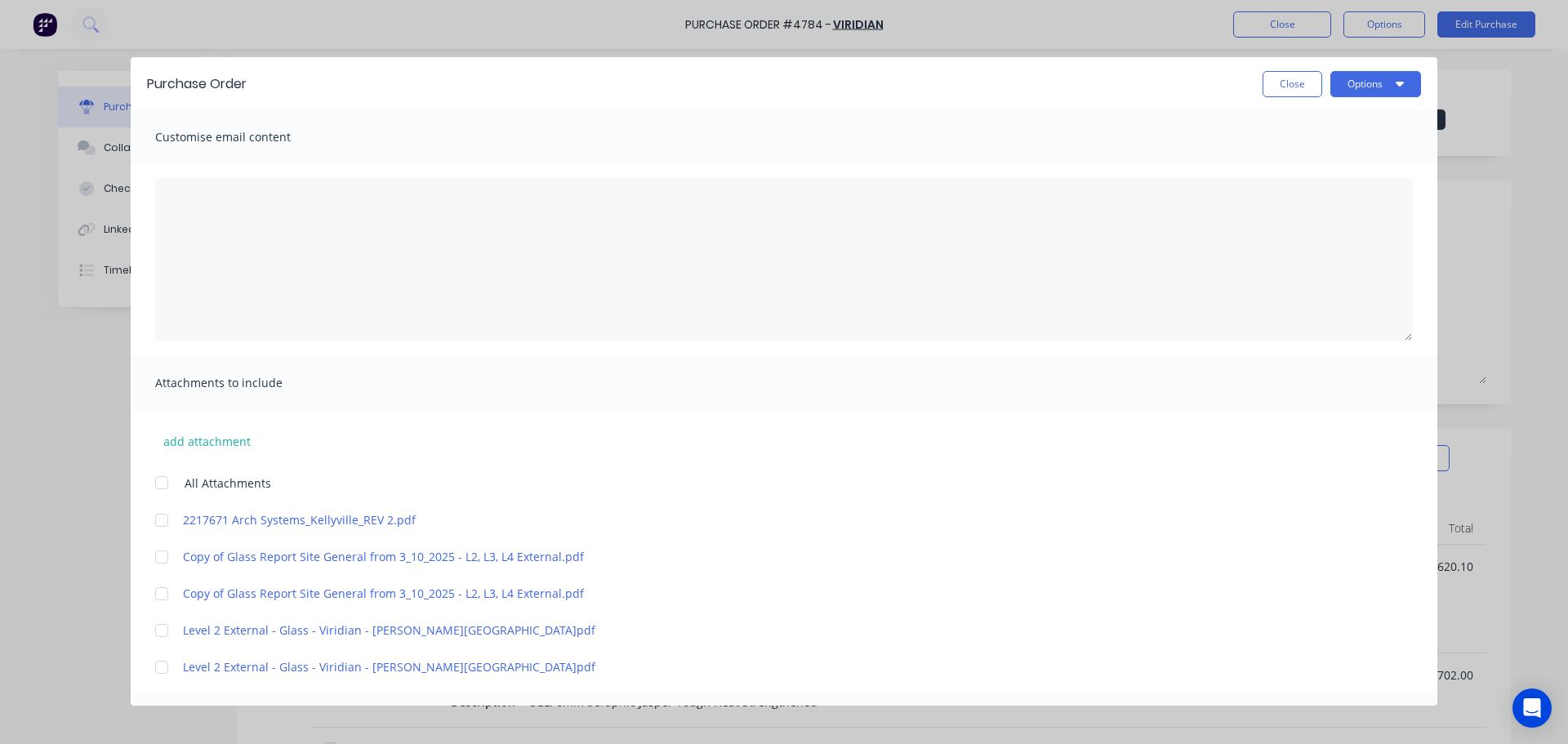
click at [295, 168] on div at bounding box center [784, 258] width 1307 height 192
click at [279, 200] on textarea "[DATE]" at bounding box center [784, 258] width 1258 height 163
paste textarea "Hi [PERSON_NAME], Please see the attached PO-4785 for Levels3,4 external glass.…"
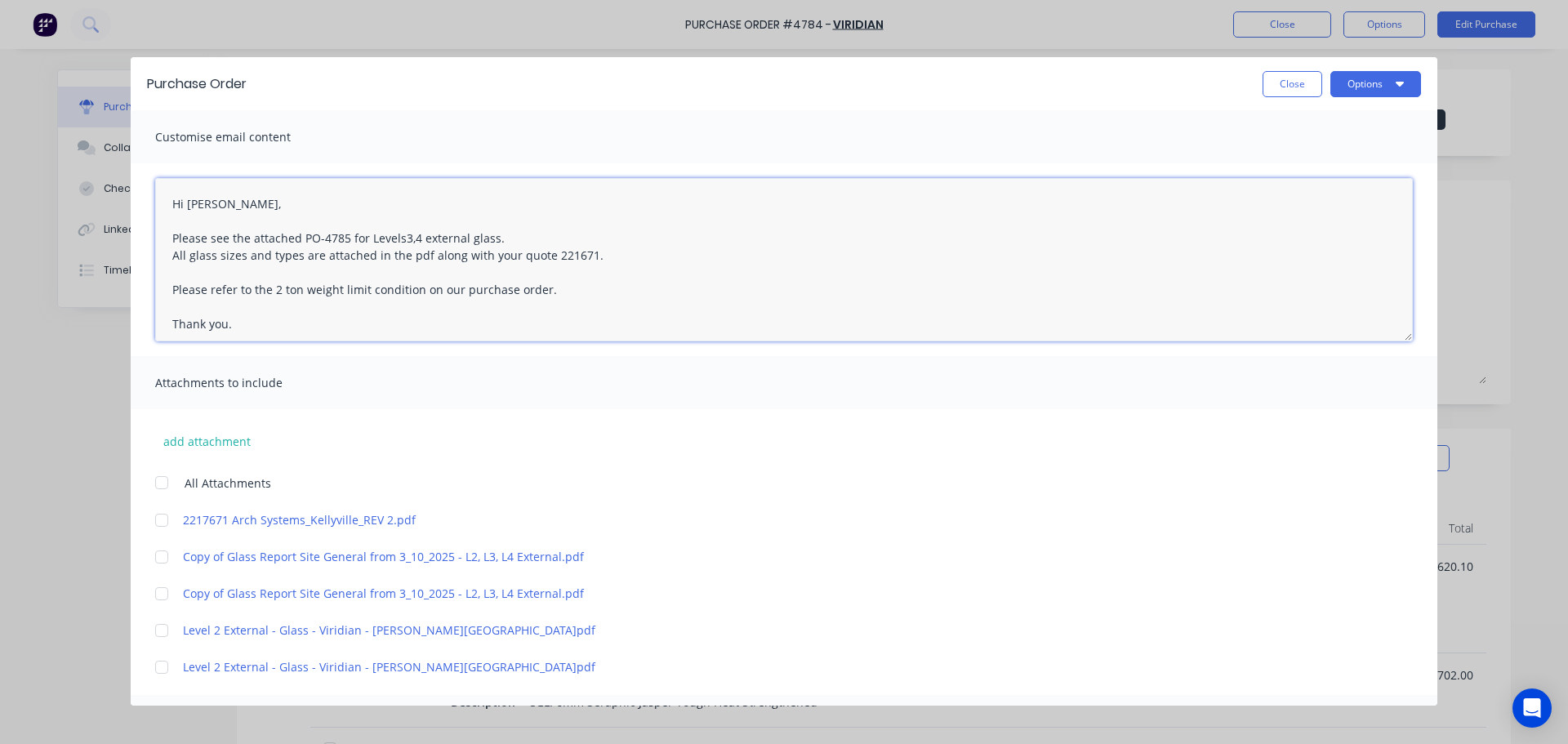
click at [344, 235] on textarea "Hi [PERSON_NAME], Please see the attached PO-4785 for Levels3,4 external glass.…" at bounding box center [784, 258] width 1258 height 163
drag, startPoint x: 418, startPoint y: 236, endPoint x: 402, endPoint y: 236, distance: 16.0
click at [402, 236] on textarea "Hi [PERSON_NAME], Please see the attached PO-4784 for Levels3,4 external glass.…" at bounding box center [784, 258] width 1258 height 163
type textarea "Hi [PERSON_NAME], Please see the attached PO-4784 for Level 2 external glass. A…"
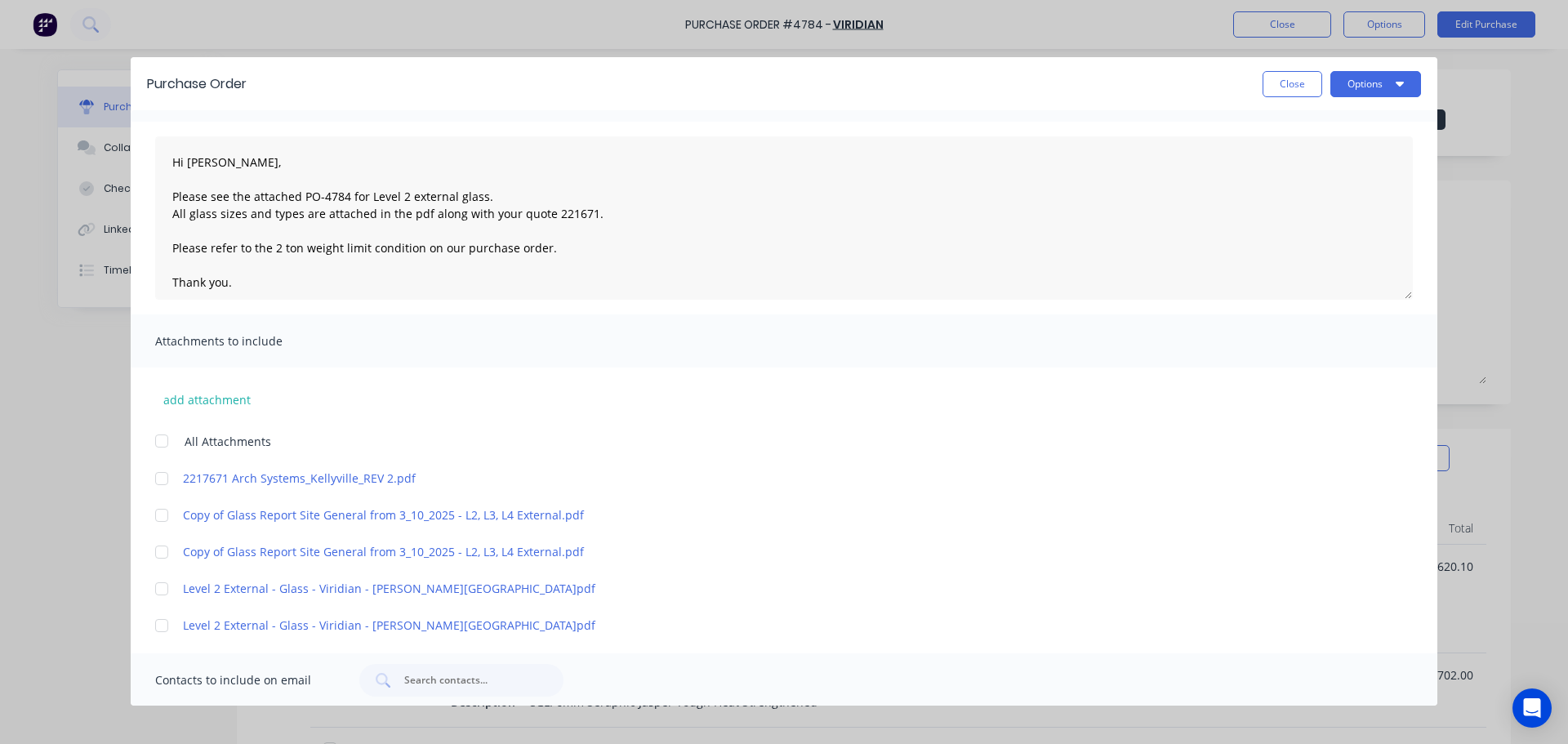
scroll to position [82, 0]
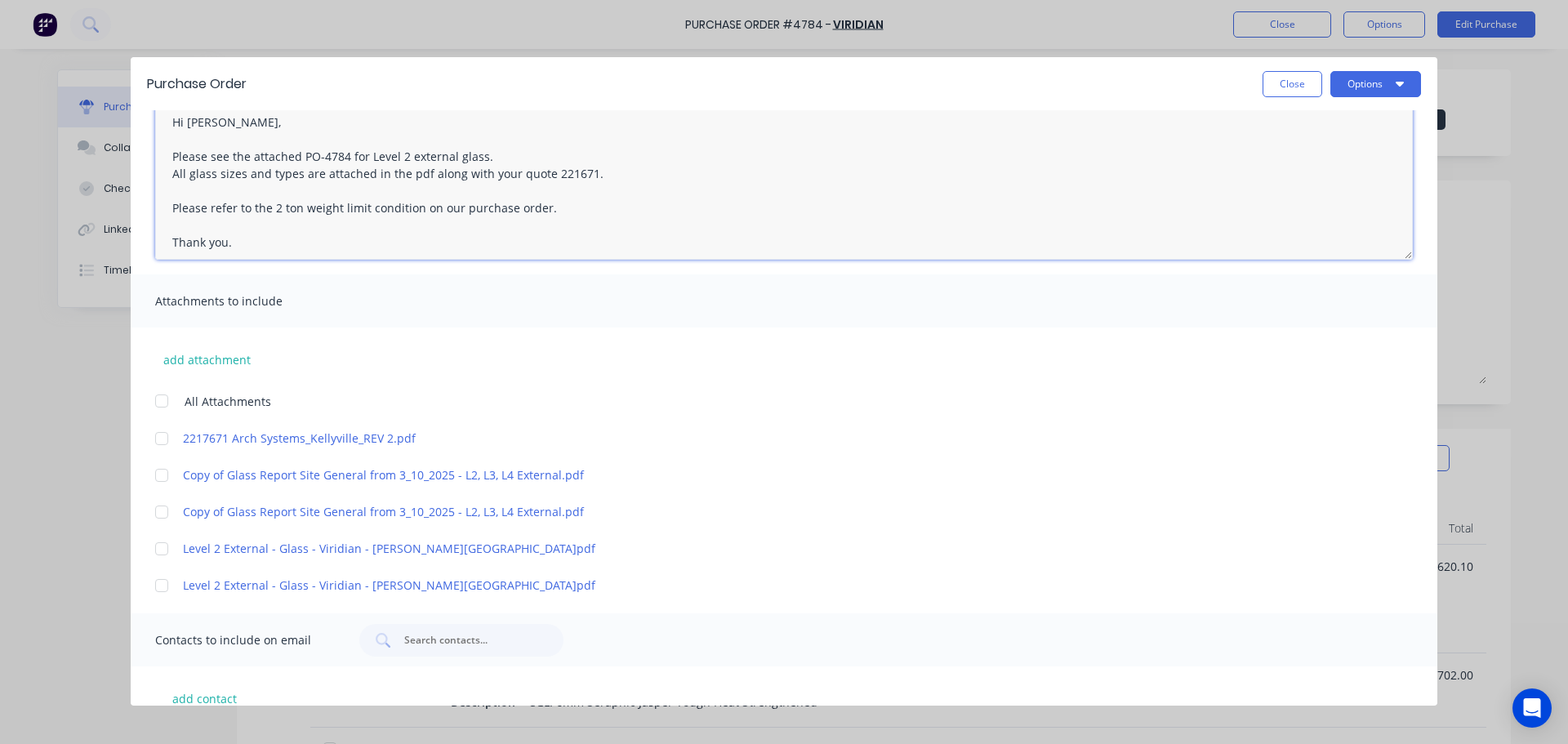
click at [160, 444] on div at bounding box center [161, 438] width 32 height 32
drag, startPoint x: 424, startPoint y: 476, endPoint x: 311, endPoint y: 474, distance: 113.0
click at [311, 474] on link "Copy of Glass Report Site General from 3_10_2025 - L2, L3, L4 External.pdf" at bounding box center [760, 475] width 1154 height 17
click at [163, 511] on div at bounding box center [161, 511] width 32 height 32
click at [372, 509] on link "Copy of Glass Report Site General from 3_10_2025 - L2, L3, L4 External.pdf" at bounding box center [760, 511] width 1154 height 17
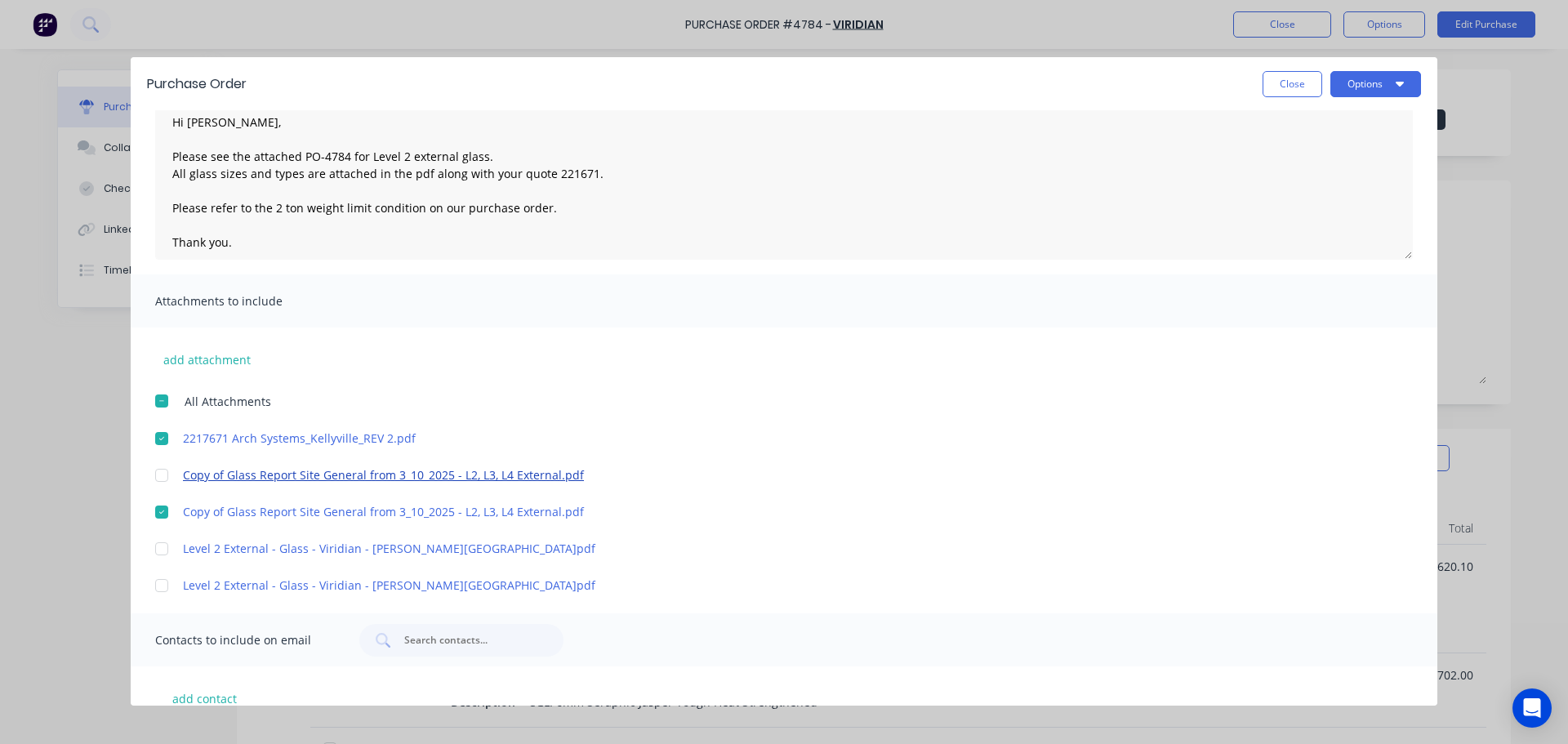
click at [345, 472] on link "Copy of Glass Report Site General from 3_10_2025 - L2, L3, L4 External.pdf" at bounding box center [760, 475] width 1154 height 17
click at [163, 509] on div at bounding box center [161, 511] width 32 height 32
click at [360, 545] on link "Level 2 External - Glass - Viridian - [PERSON_NAME][GEOGRAPHIC_DATA]pdf" at bounding box center [760, 548] width 1154 height 17
click at [214, 589] on link "Level 2 External - Glass - Viridian - [PERSON_NAME][GEOGRAPHIC_DATA]pdf" at bounding box center [760, 585] width 1154 height 17
click at [169, 581] on div at bounding box center [161, 585] width 32 height 32
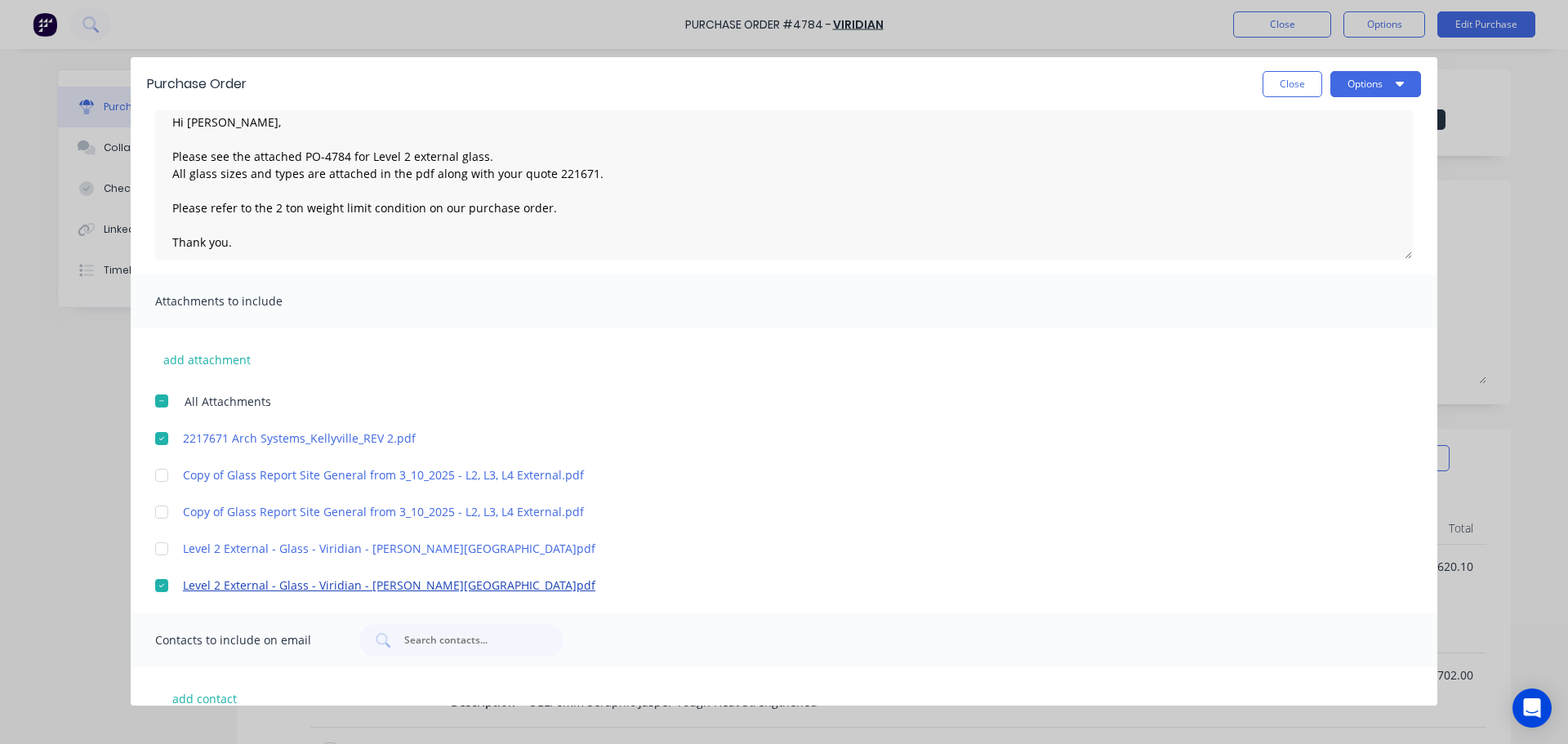
click at [349, 584] on link "Level 2 External - Glass - Viridian - [PERSON_NAME][GEOGRAPHIC_DATA]pdf" at bounding box center [760, 585] width 1154 height 17
click at [412, 583] on link "Level 2 External - Glass - Viridian - [PERSON_NAME][GEOGRAPHIC_DATA]pdf" at bounding box center [760, 585] width 1154 height 17
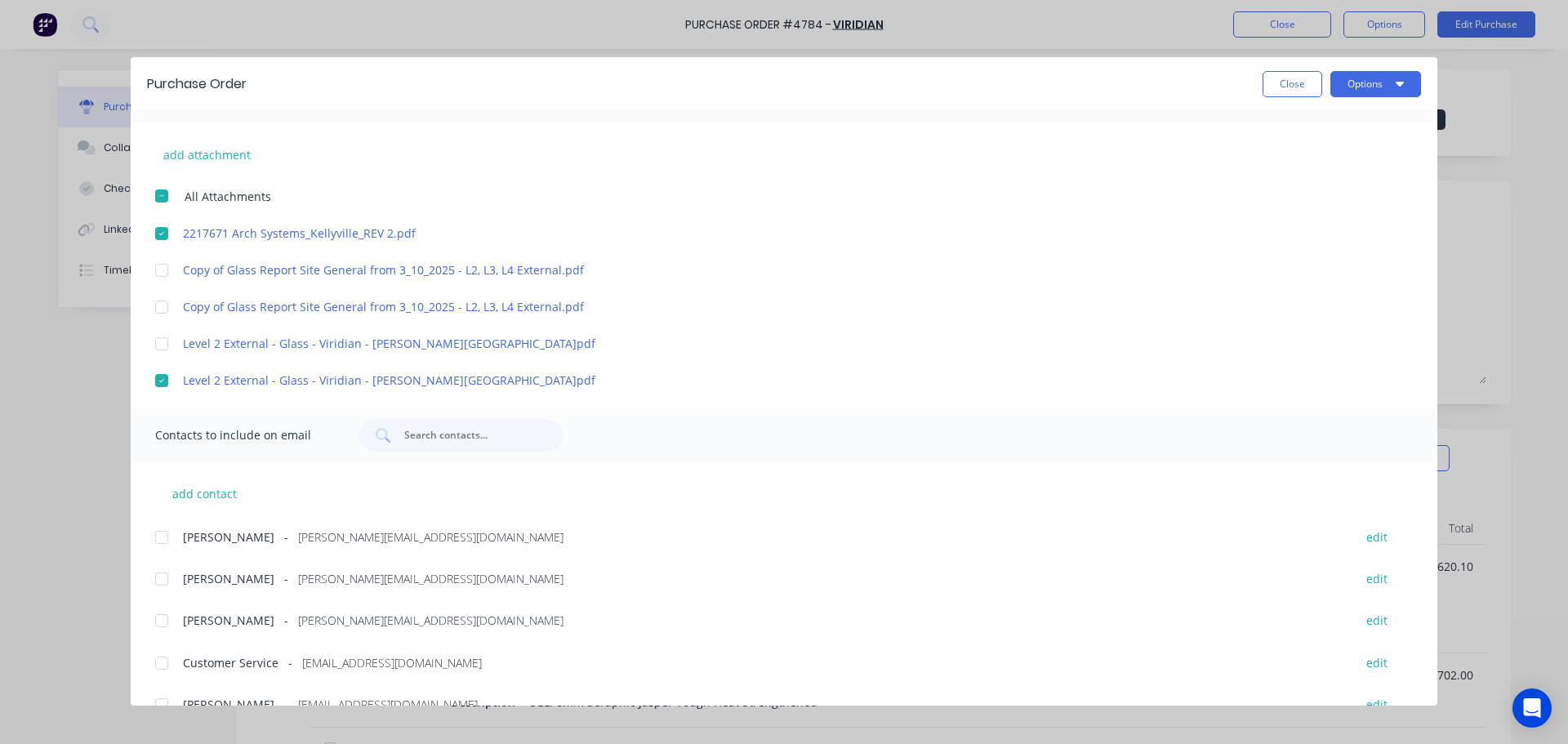
scroll to position [400, 0]
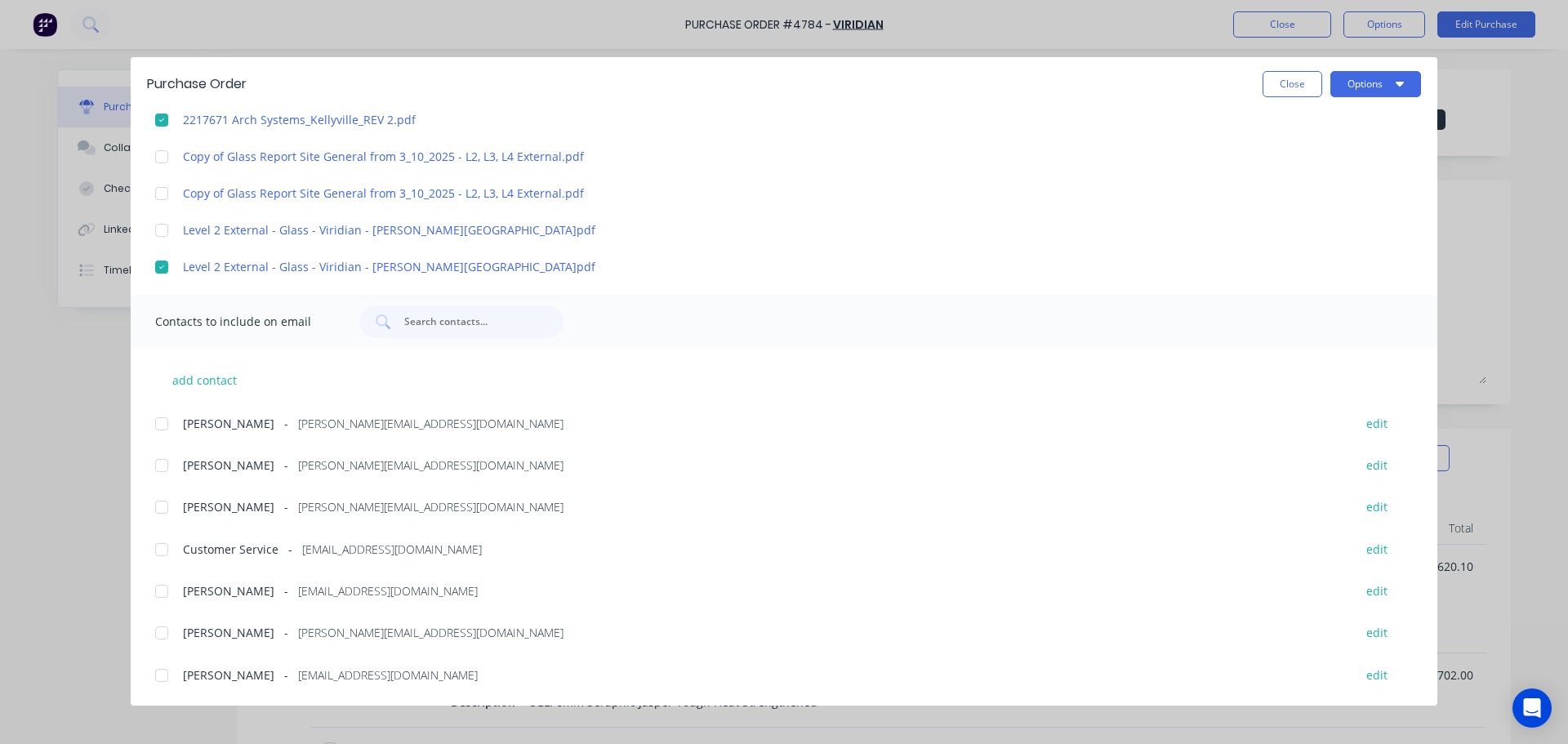
click at [158, 419] on div at bounding box center [161, 423] width 32 height 32
click at [163, 509] on div at bounding box center [161, 506] width 32 height 32
click at [154, 551] on div at bounding box center [161, 549] width 32 height 32
click at [157, 593] on div at bounding box center [161, 590] width 32 height 32
click at [156, 635] on div at bounding box center [161, 632] width 32 height 32
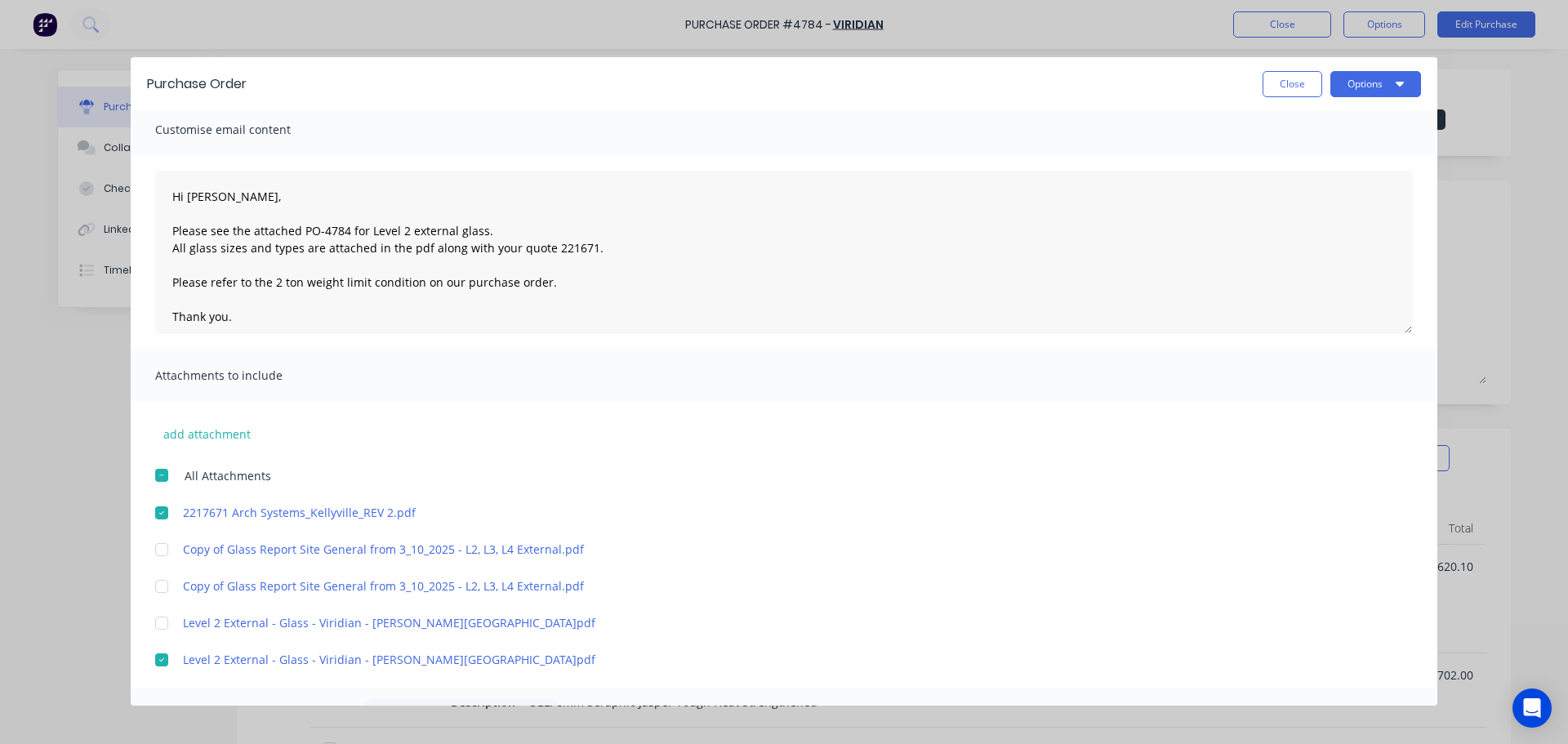
scroll to position [0, 0]
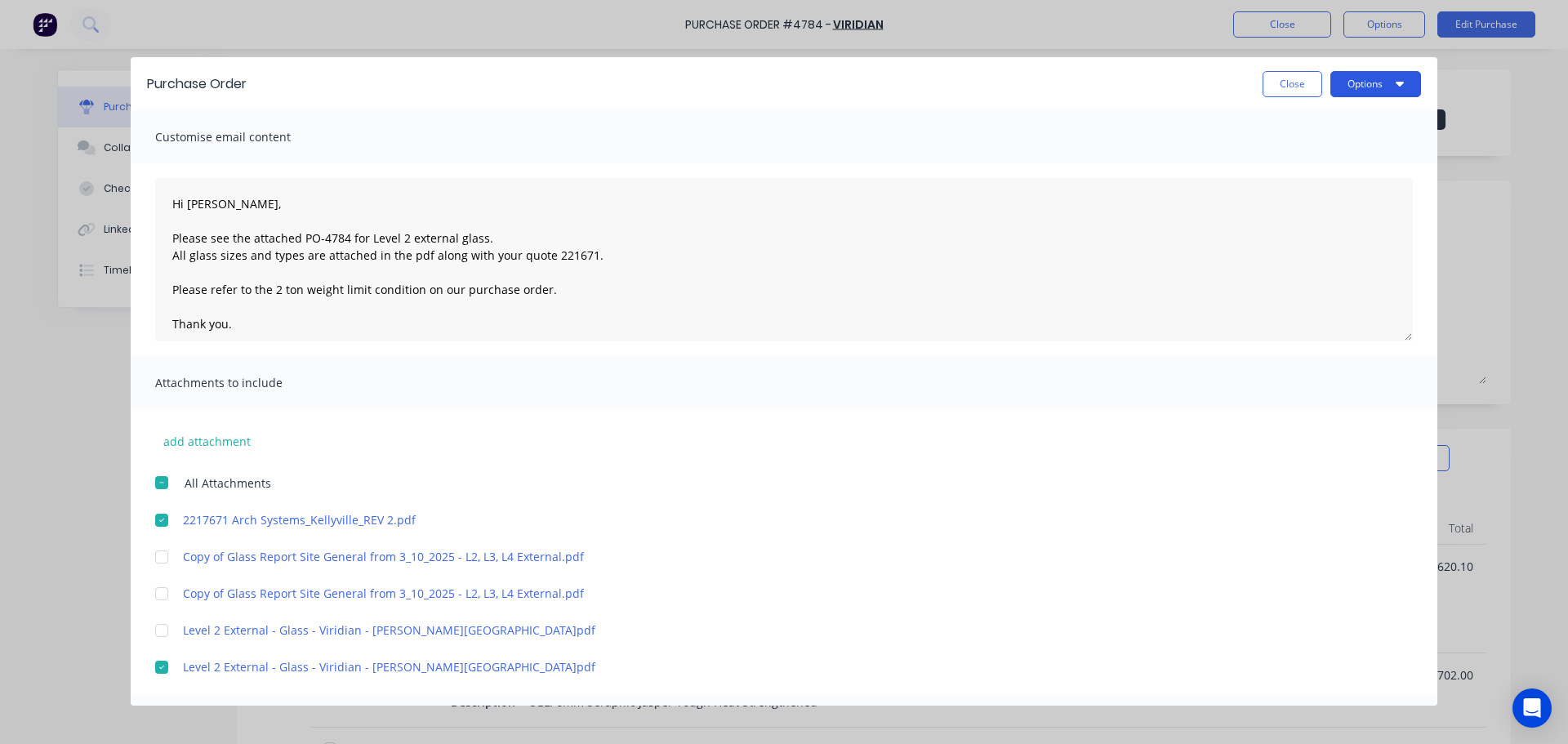
click at [1355, 76] on button "Options" at bounding box center [1376, 84] width 91 height 26
click at [1336, 132] on div "Preview" at bounding box center [1343, 125] width 126 height 24
click at [1382, 80] on button "Options" at bounding box center [1376, 84] width 91 height 26
click at [1341, 185] on div "Email" at bounding box center [1343, 190] width 126 height 24
click at [1358, 83] on button "Options" at bounding box center [1376, 84] width 91 height 26
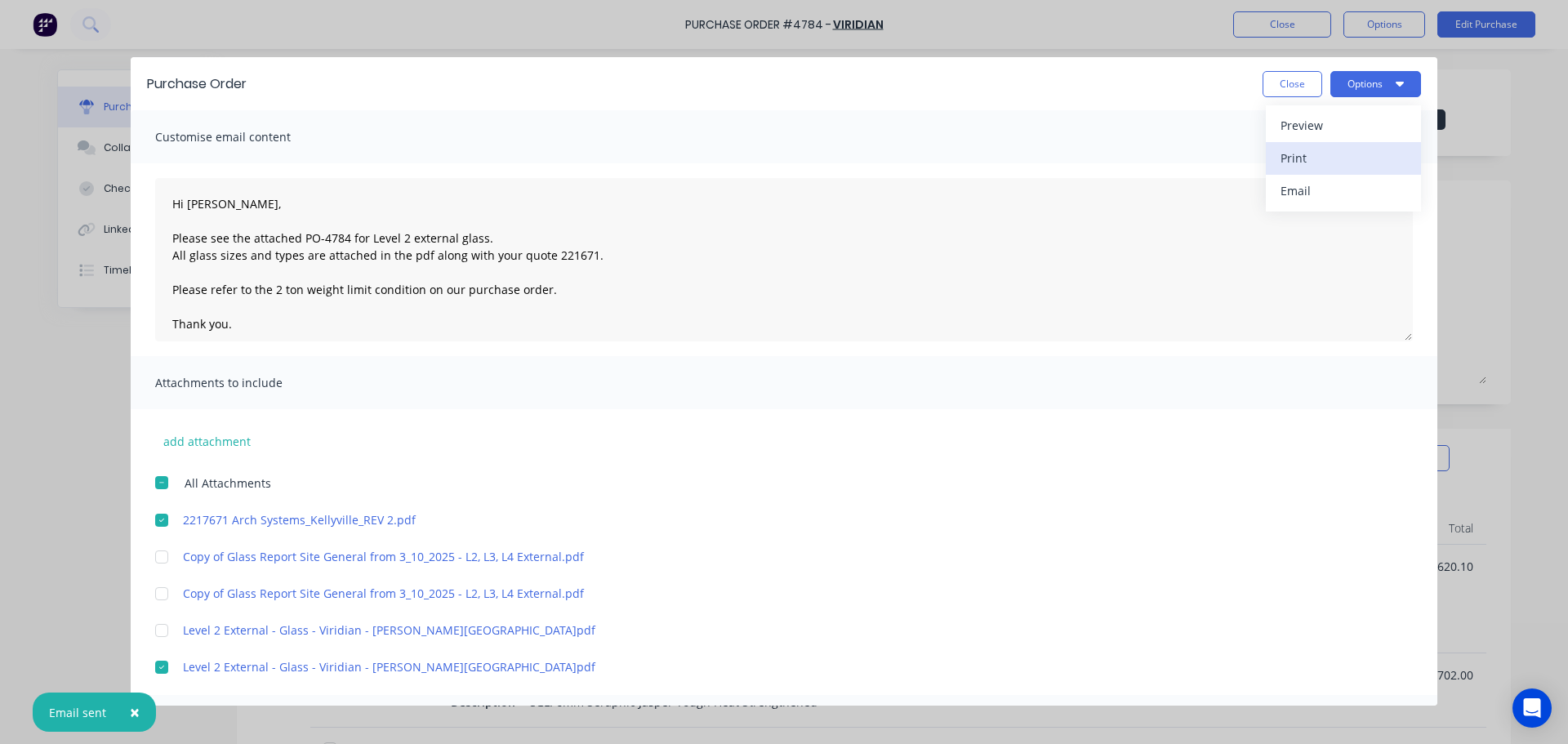
click at [1342, 163] on div "Print" at bounding box center [1343, 158] width 126 height 24
click at [1296, 84] on button "Close" at bounding box center [1292, 84] width 60 height 26
type textarea "x"
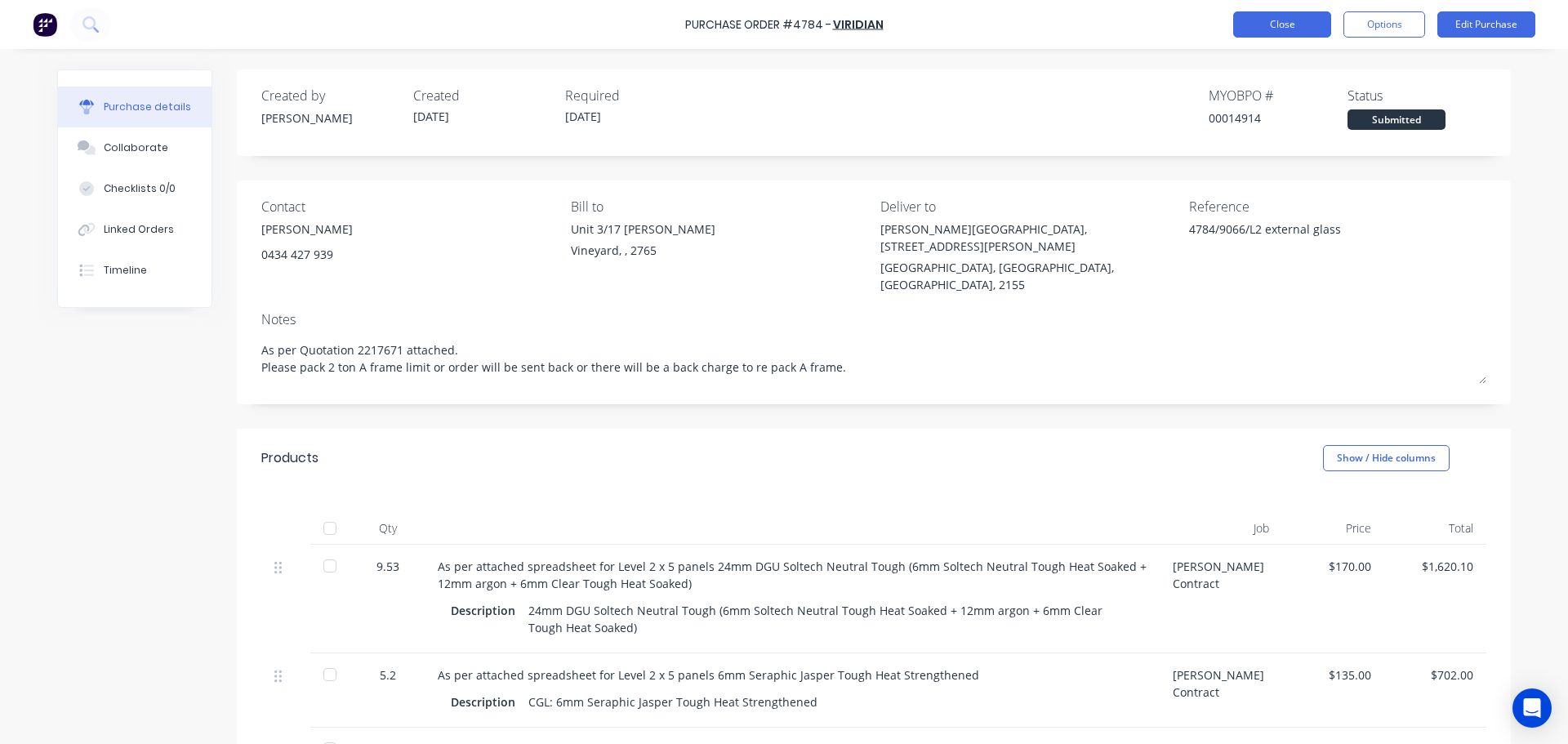
click at [1267, 17] on button "Close" at bounding box center [1282, 24] width 98 height 26
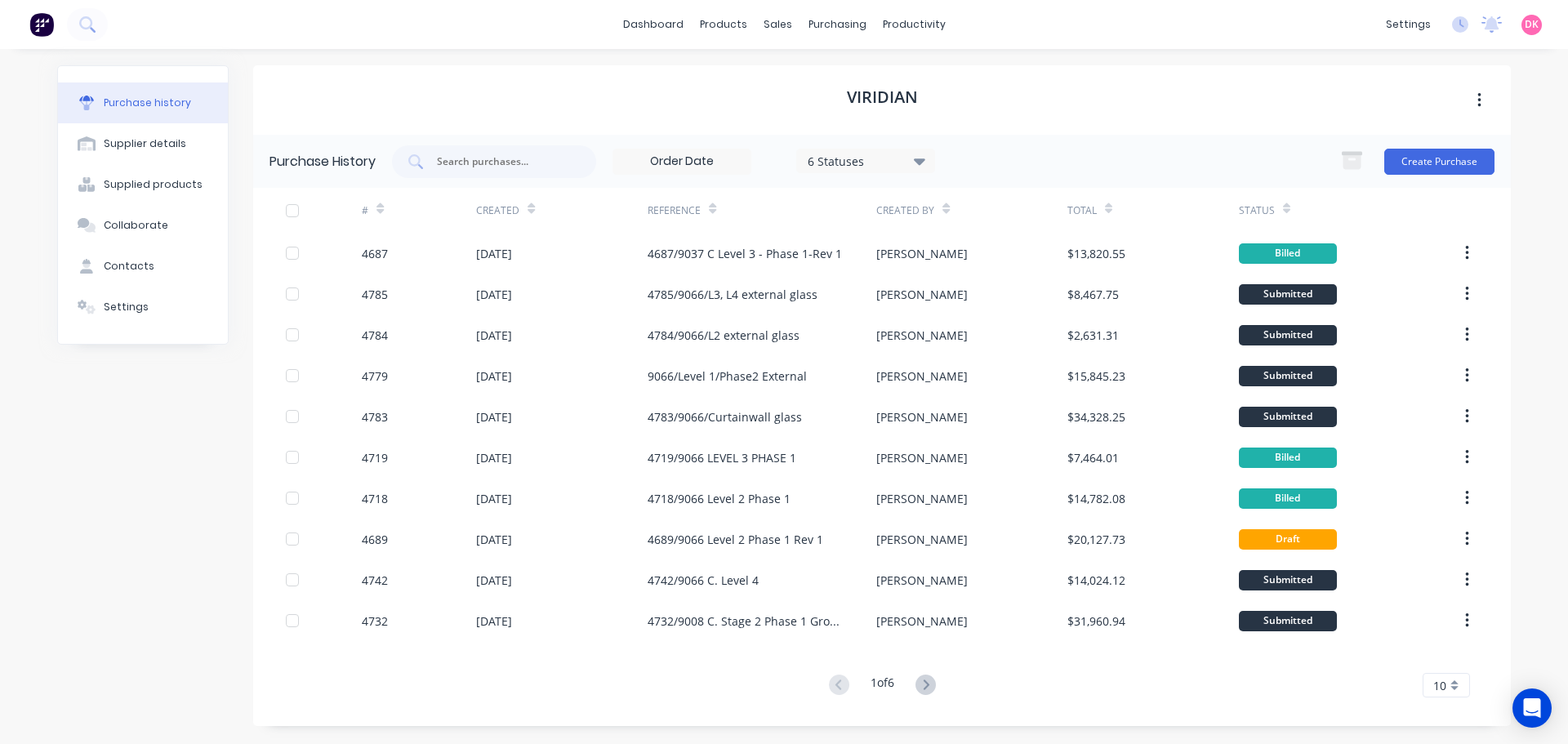
click at [63, 426] on div "Purchase history Supplier details Supplied products Collaborate Contacts Settin…" at bounding box center [143, 395] width 171 height 660
